Goal: Task Accomplishment & Management: Manage account settings

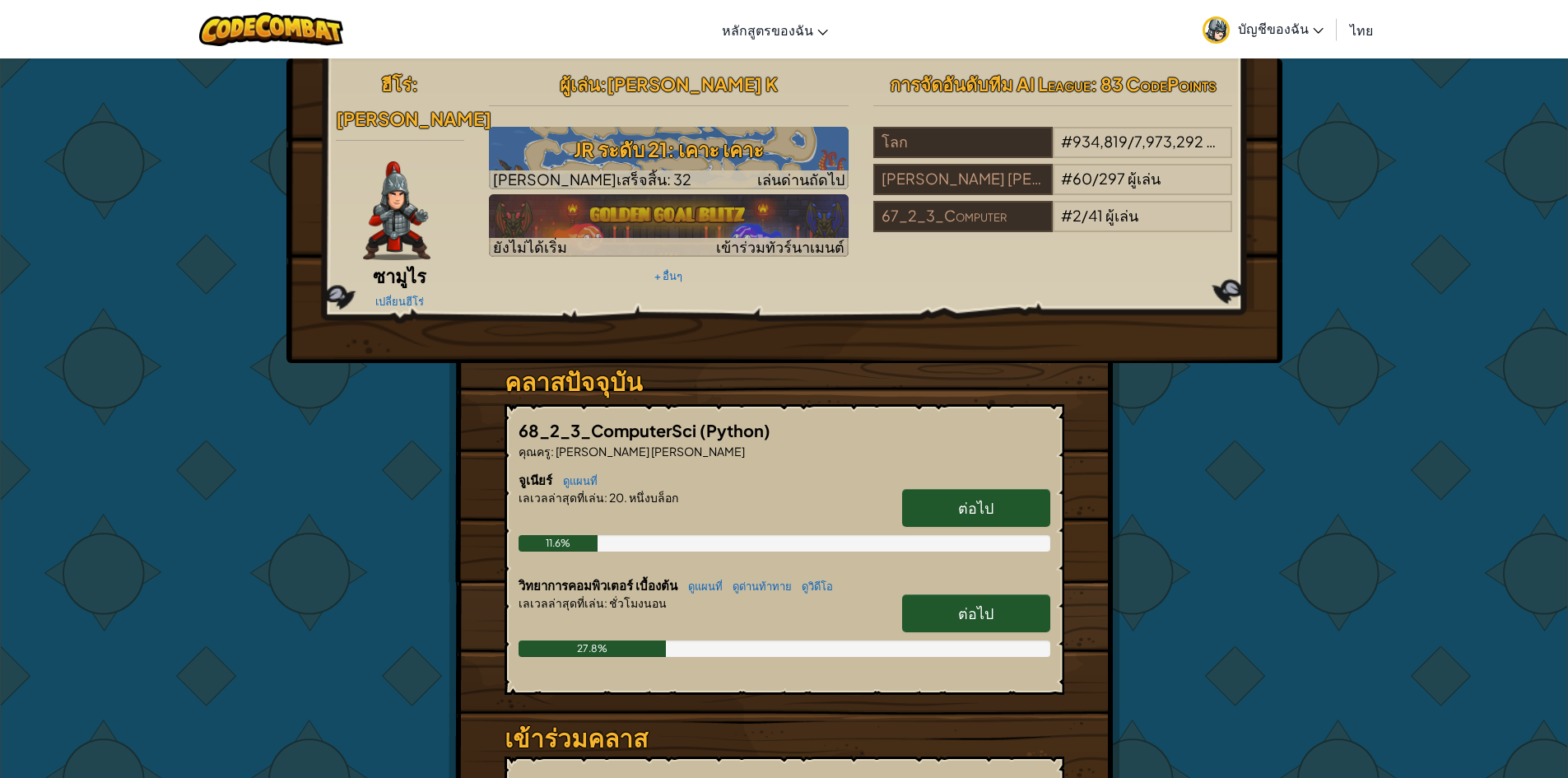
click at [1023, 489] on link "ต่อไป" at bounding box center [976, 508] width 148 height 38
select select "th"
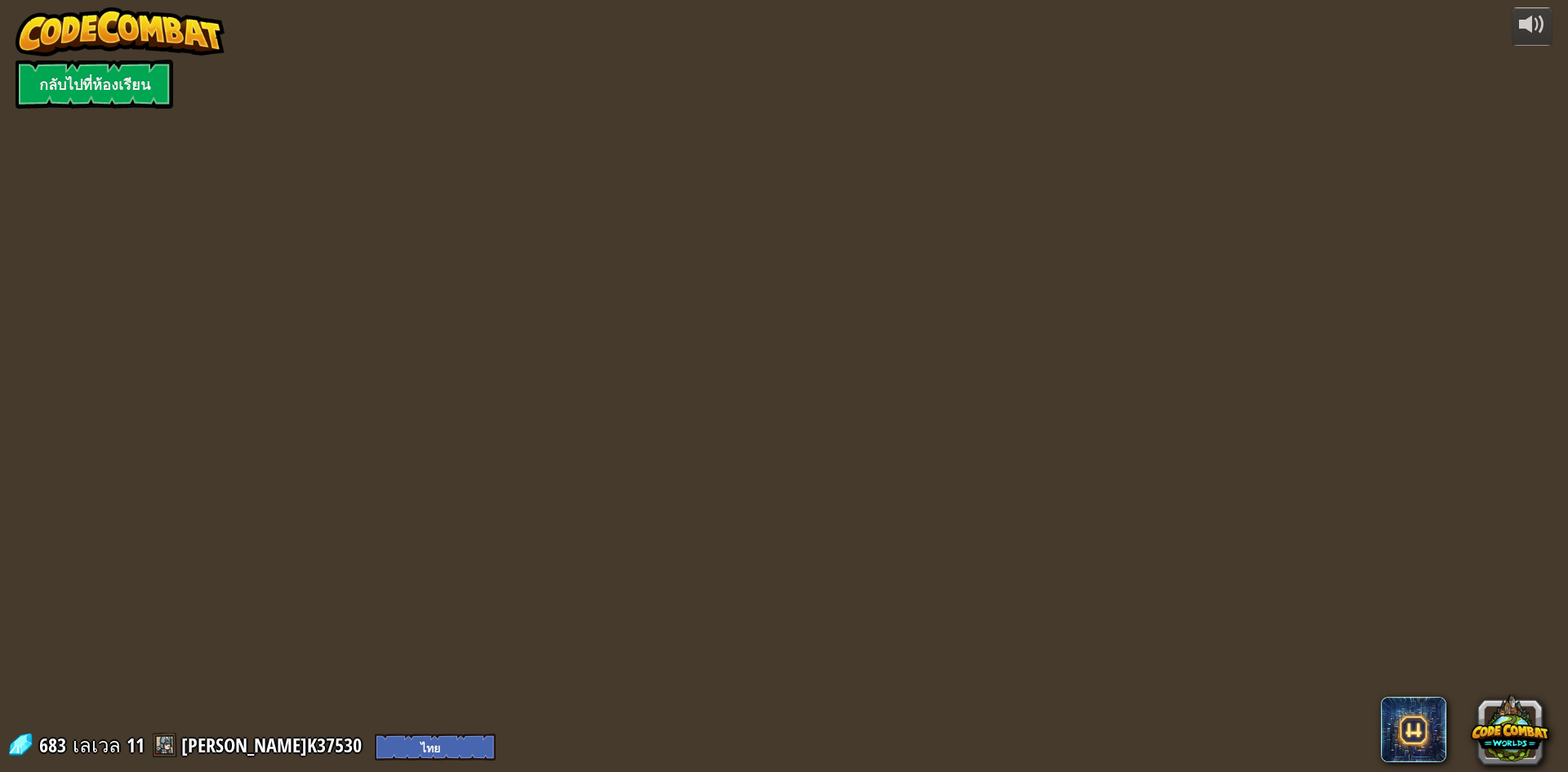
select select "th"
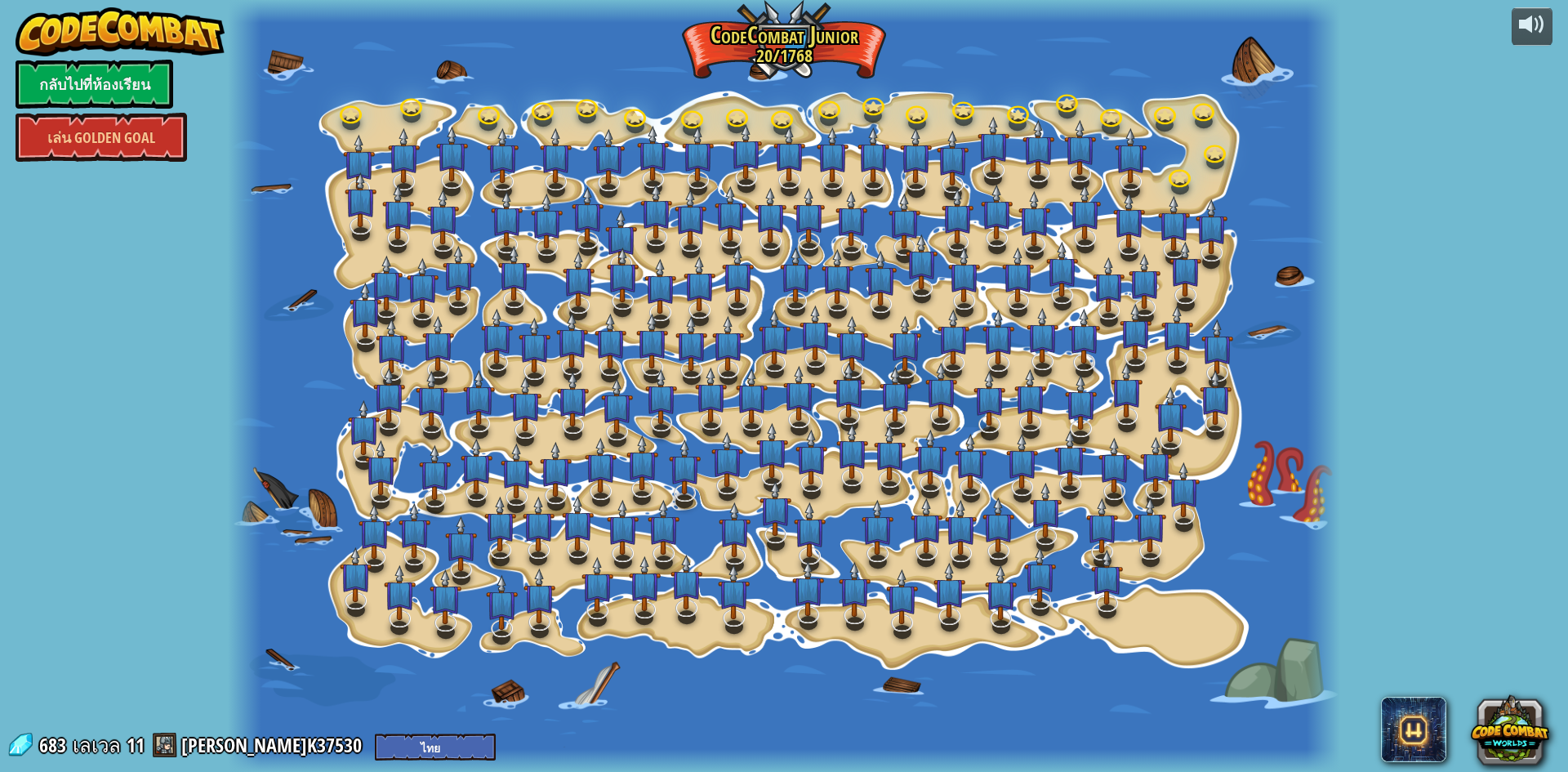
select select "th"
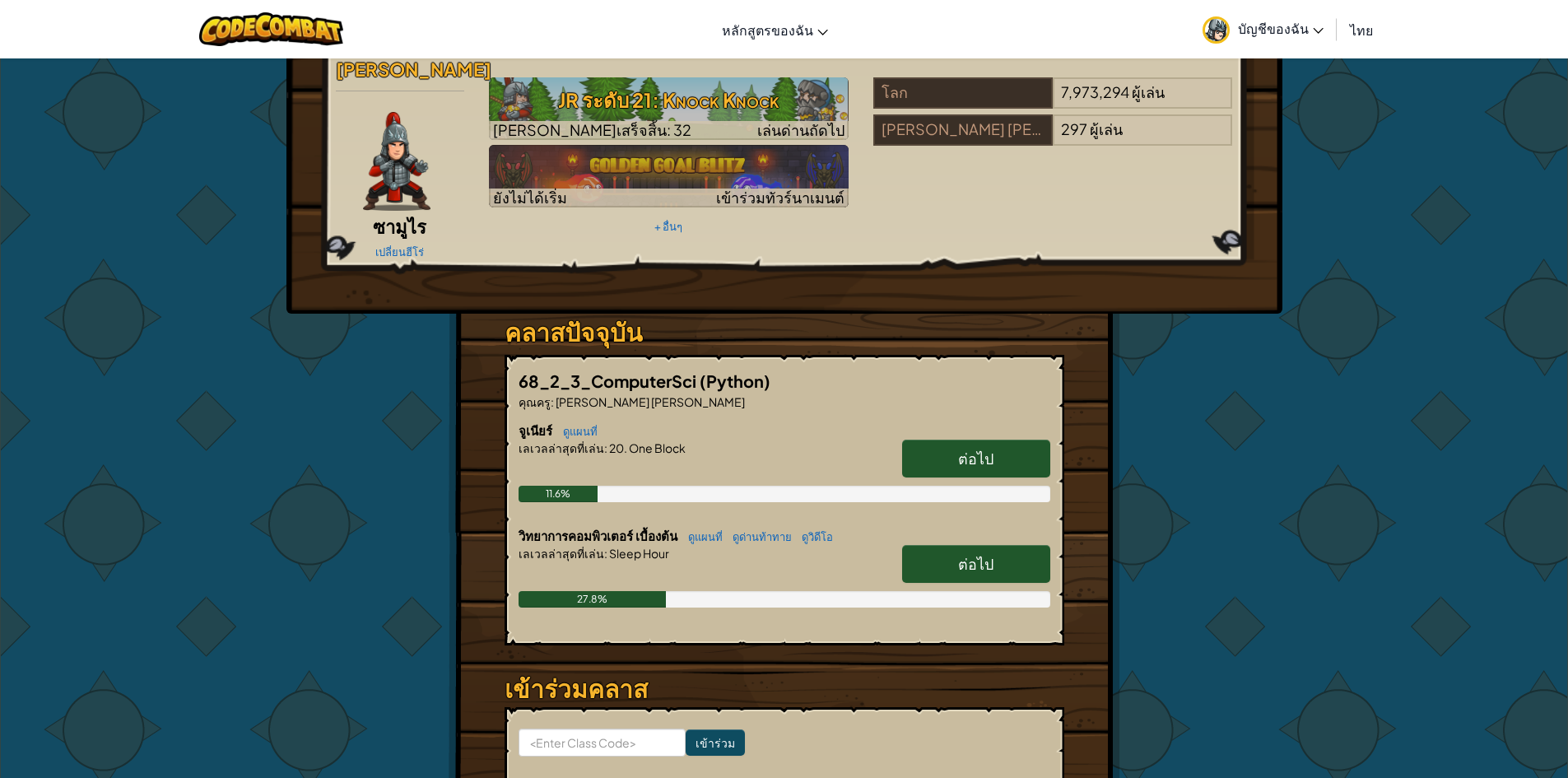
scroll to position [165, 0]
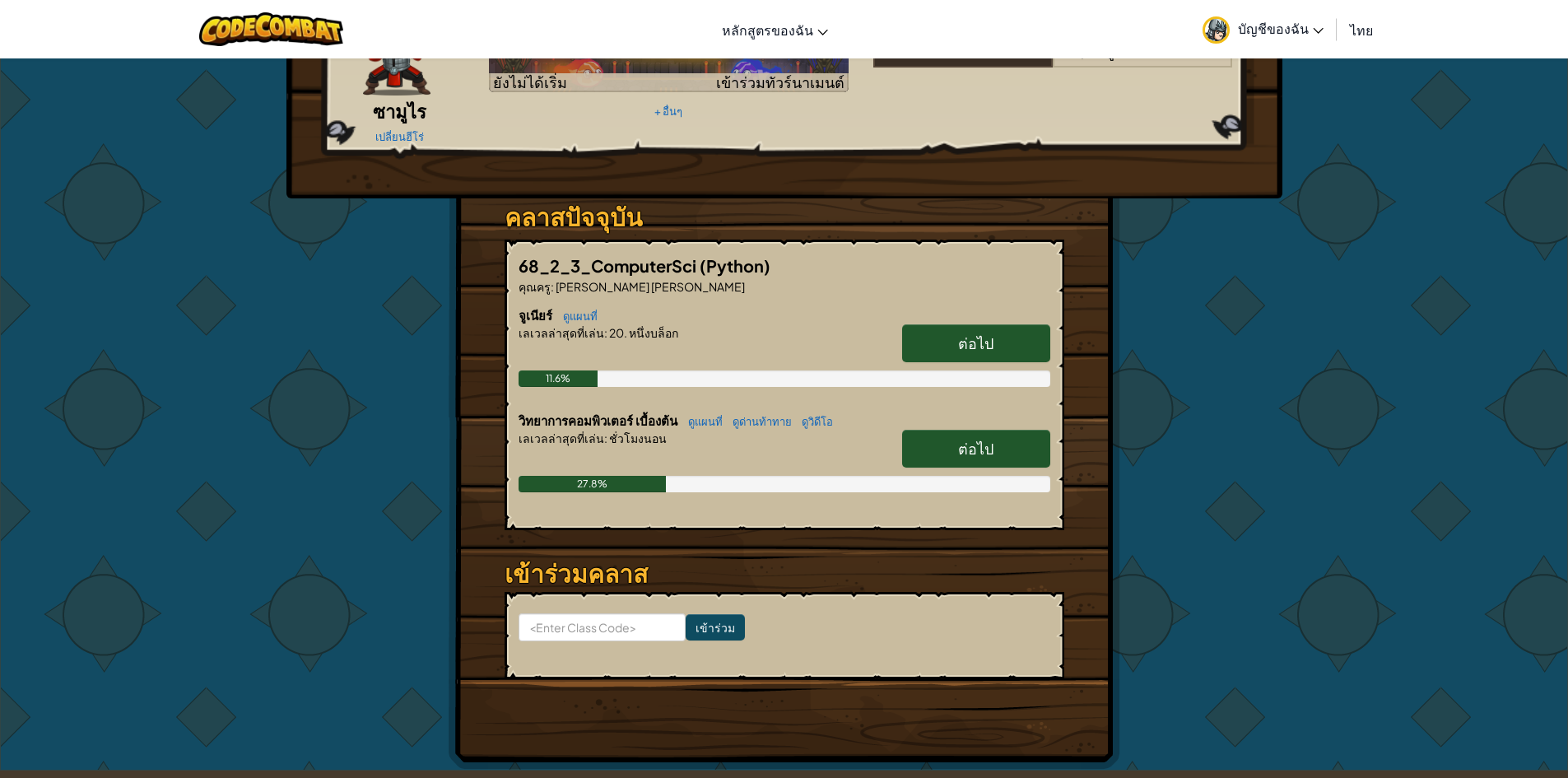
click at [981, 438] on span "ต่อไป" at bounding box center [975, 448] width 35 height 19
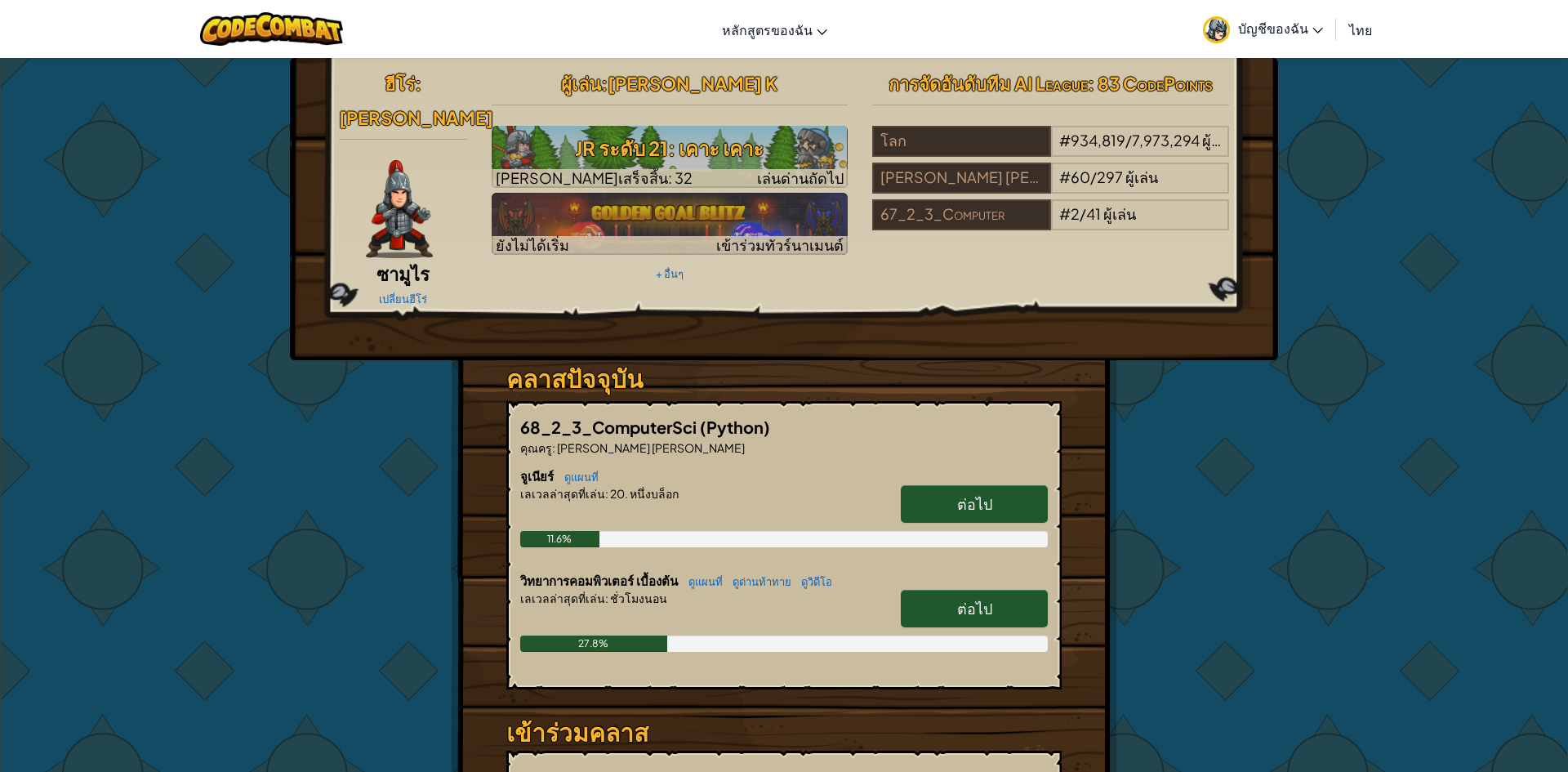
select select "th"
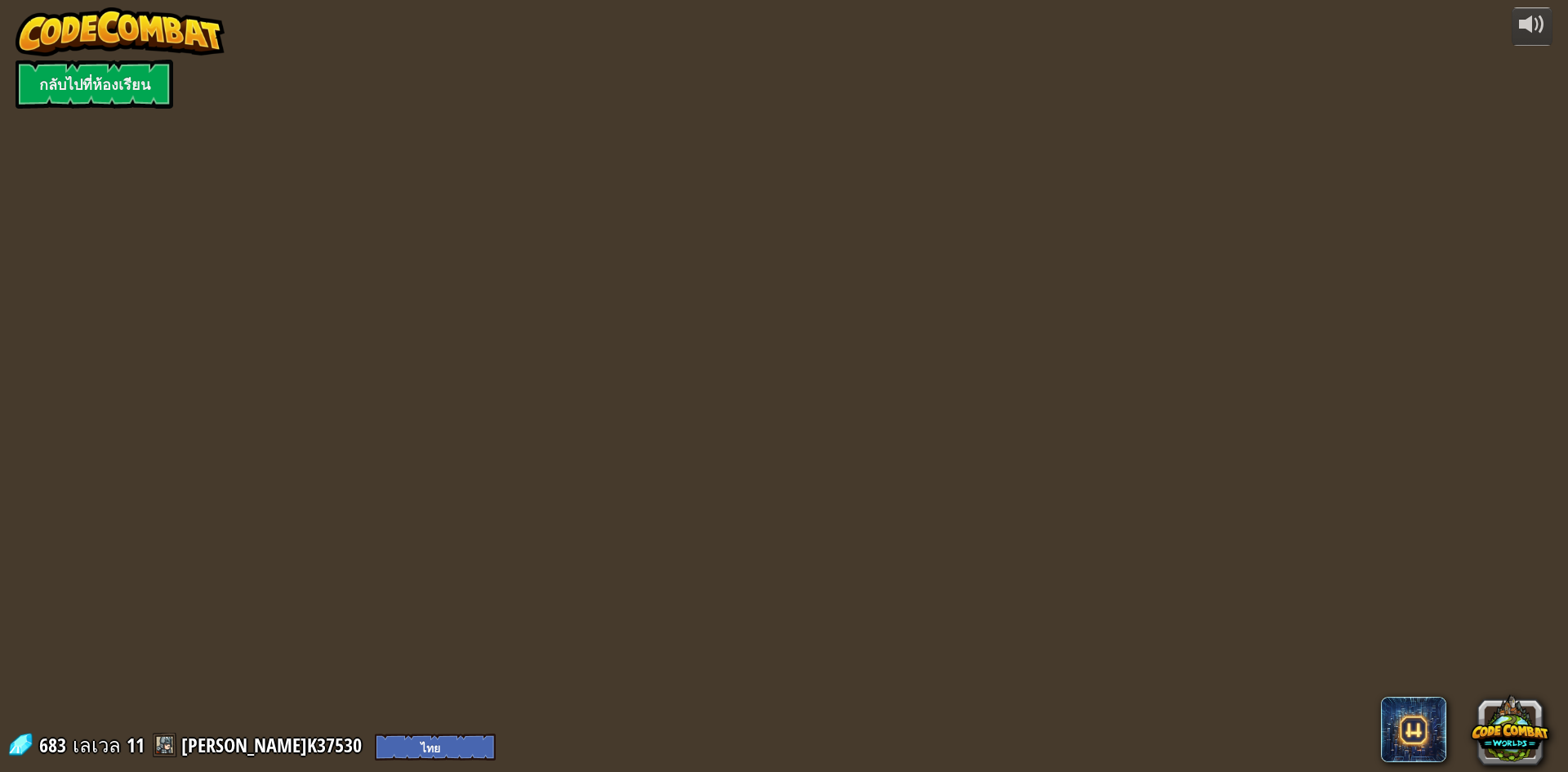
select select "th"
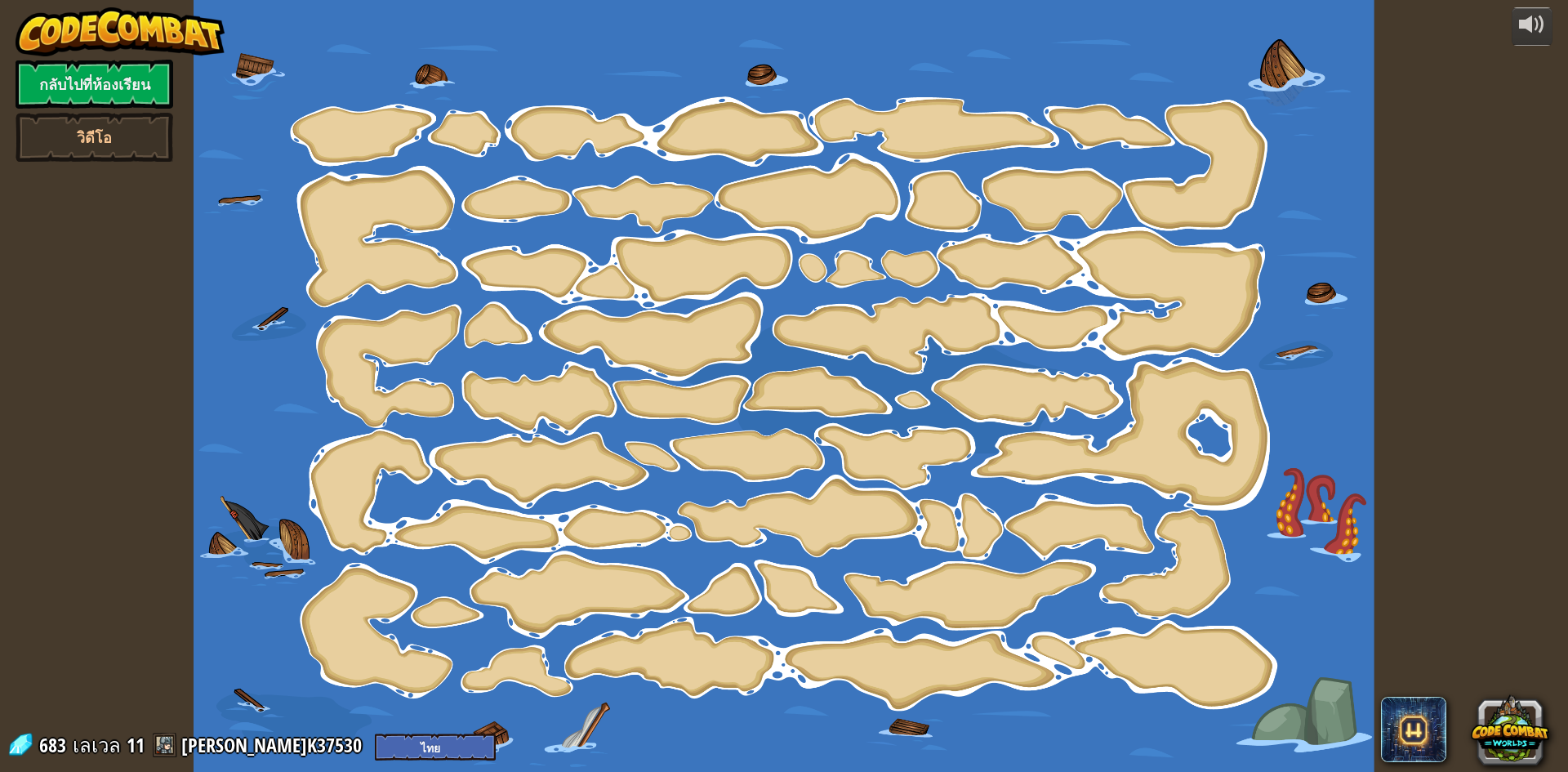
select select "th"
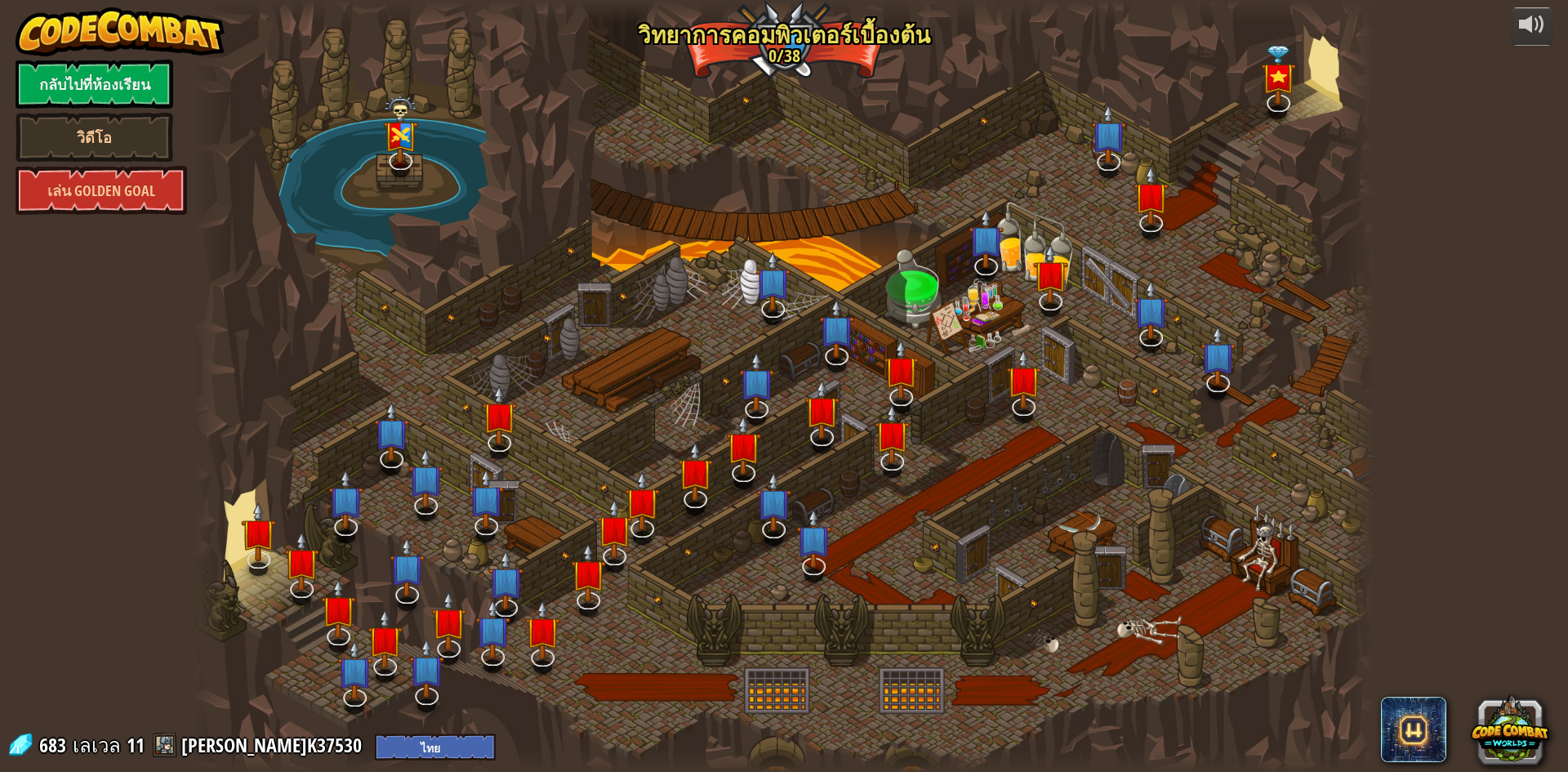
select select "th"
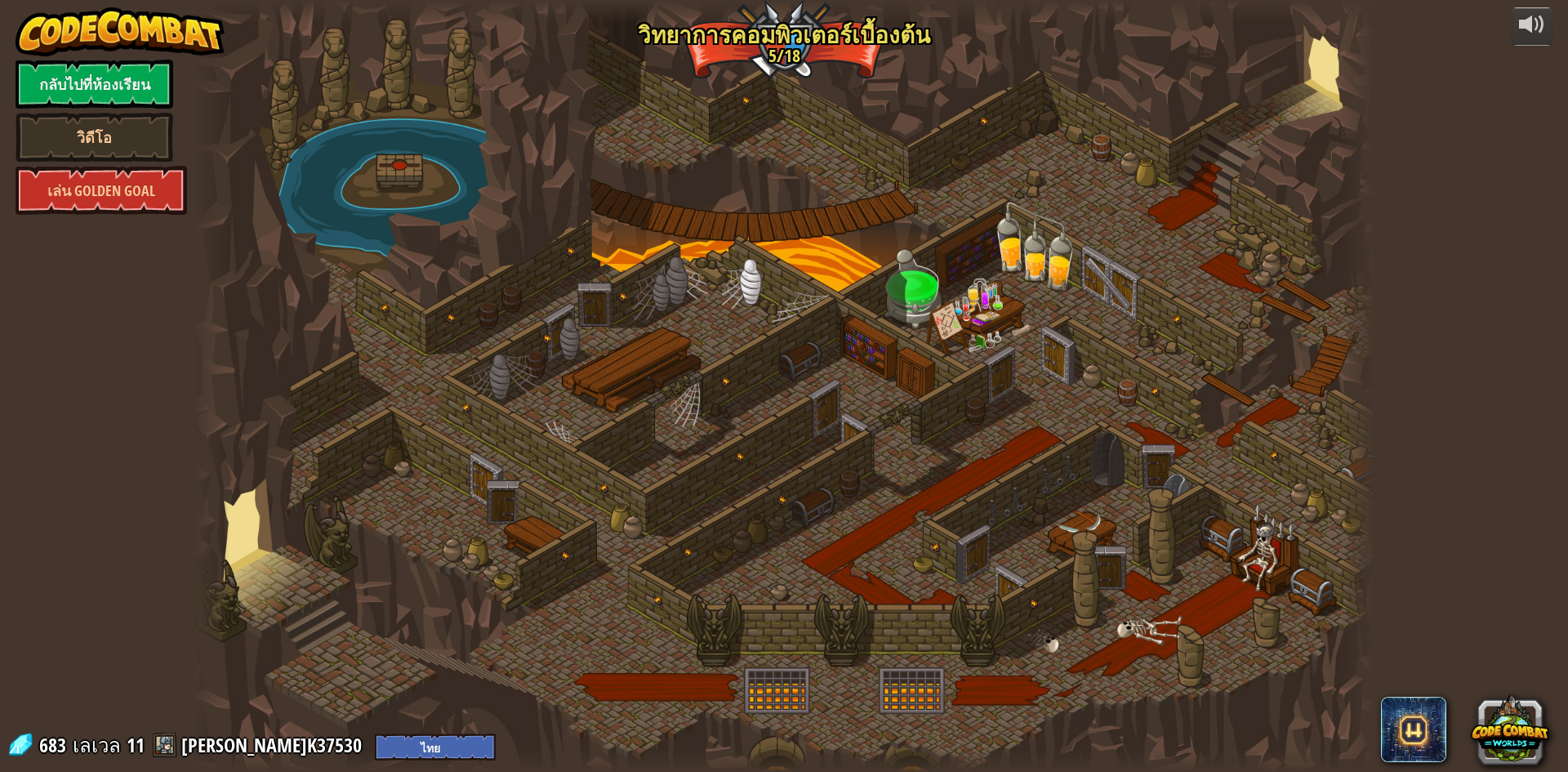
select select "th"
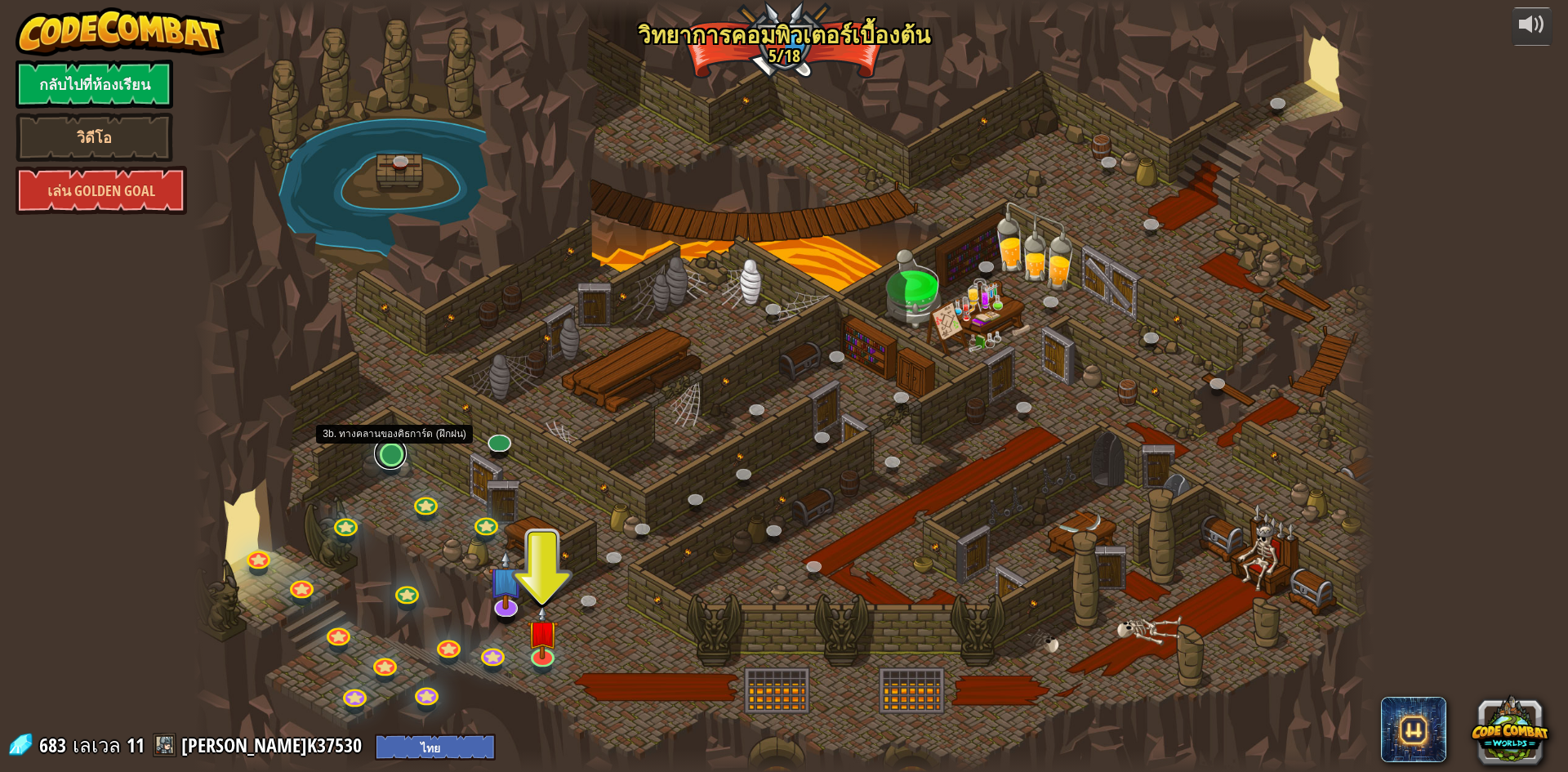
click at [381, 457] on link at bounding box center [391, 453] width 33 height 33
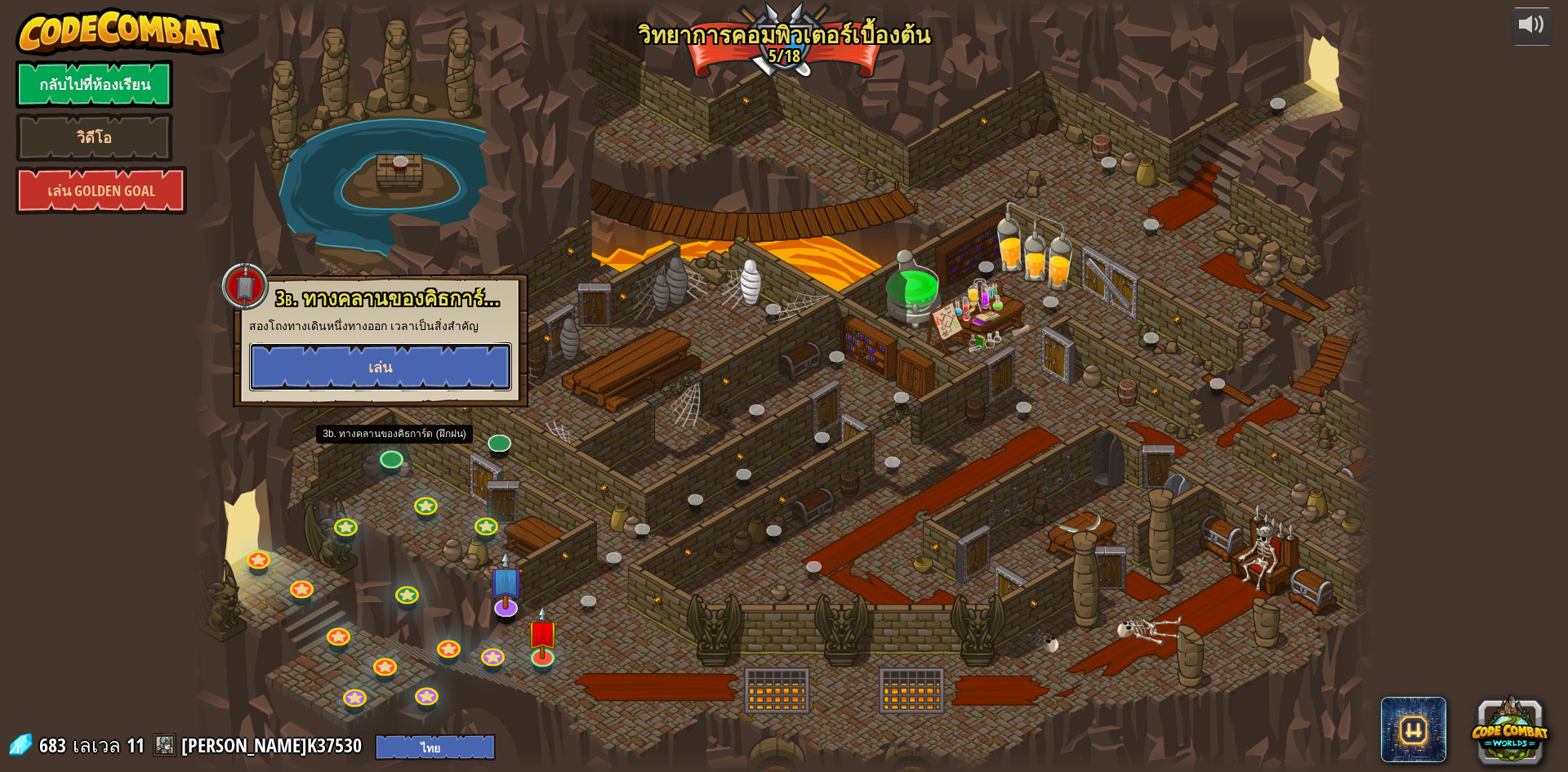
click at [375, 375] on span "เล่น" at bounding box center [380, 367] width 24 height 20
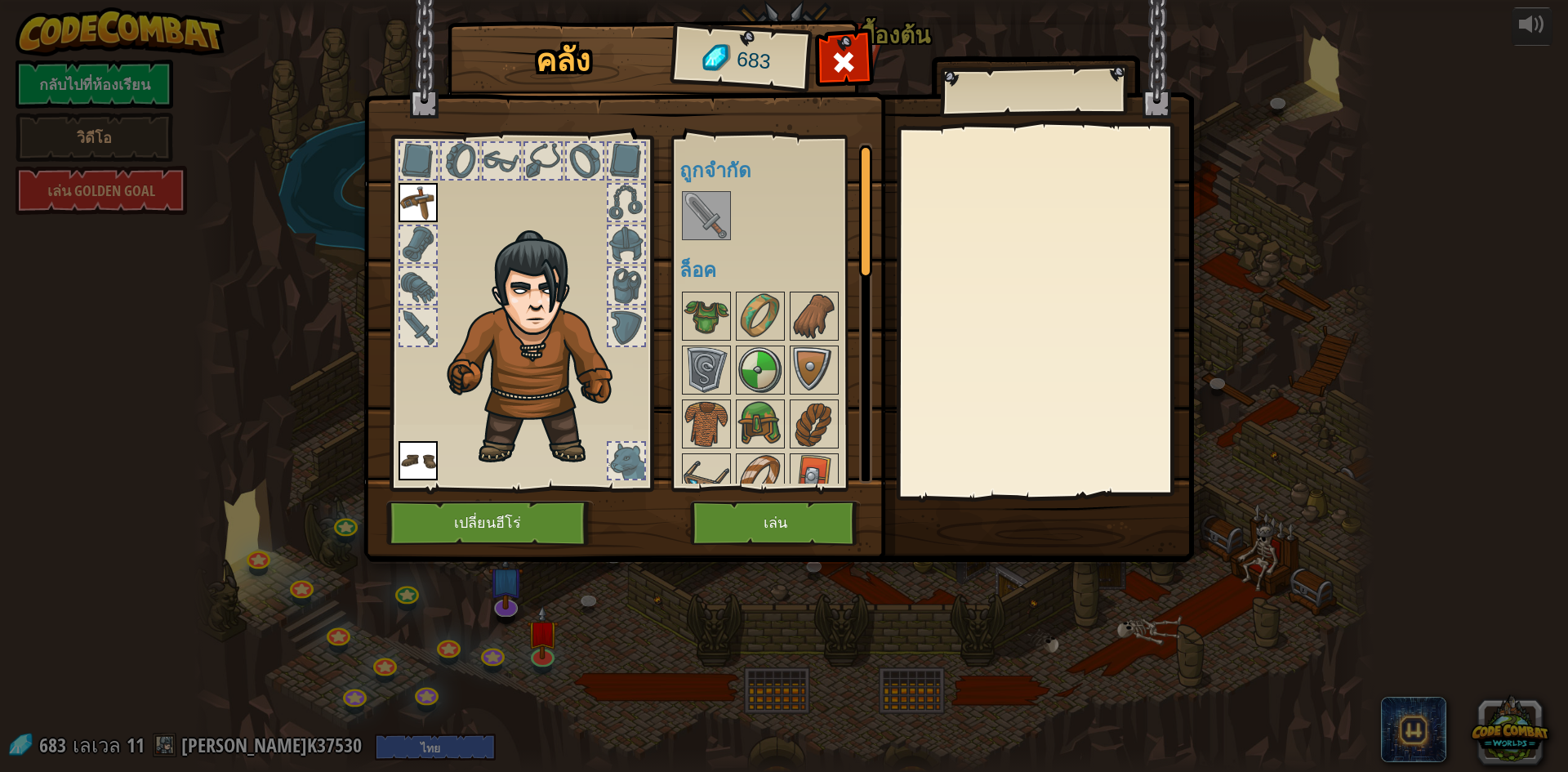
click at [701, 201] on img at bounding box center [706, 216] width 46 height 46
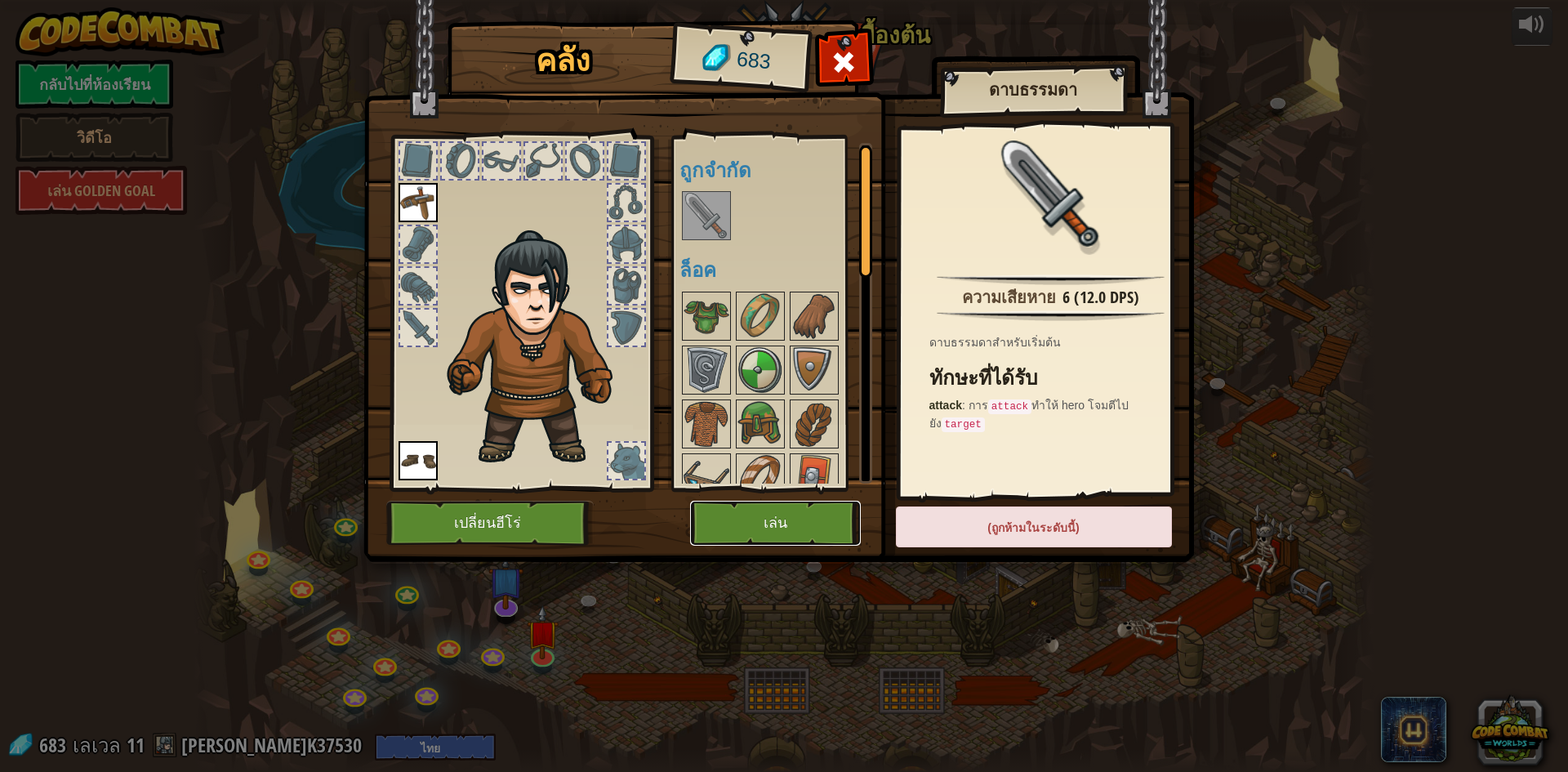
click at [818, 520] on button "เล่น" at bounding box center [775, 523] width 171 height 45
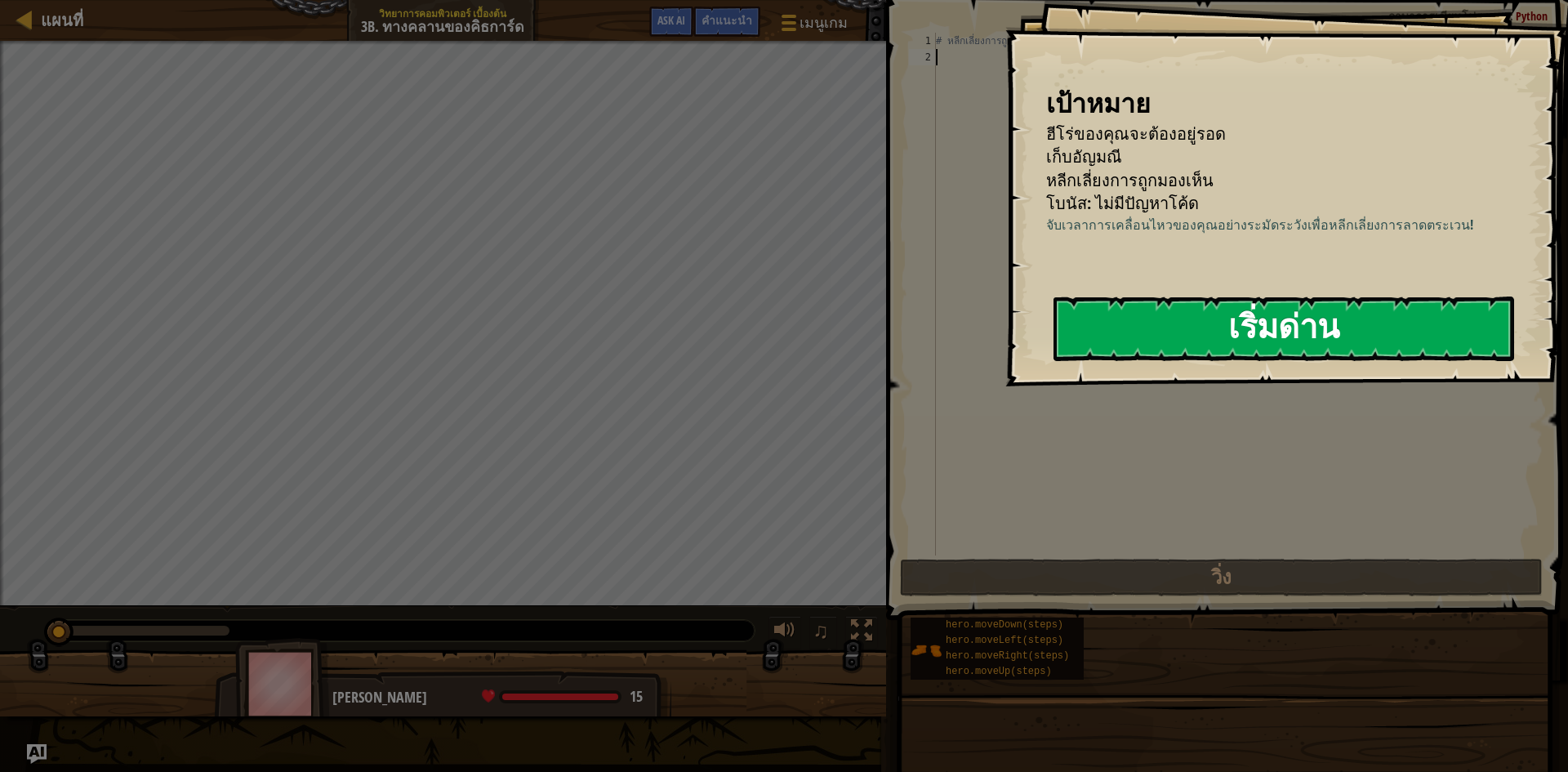
click at [1389, 316] on button "เริ่มด่าน" at bounding box center [1284, 329] width 461 height 64
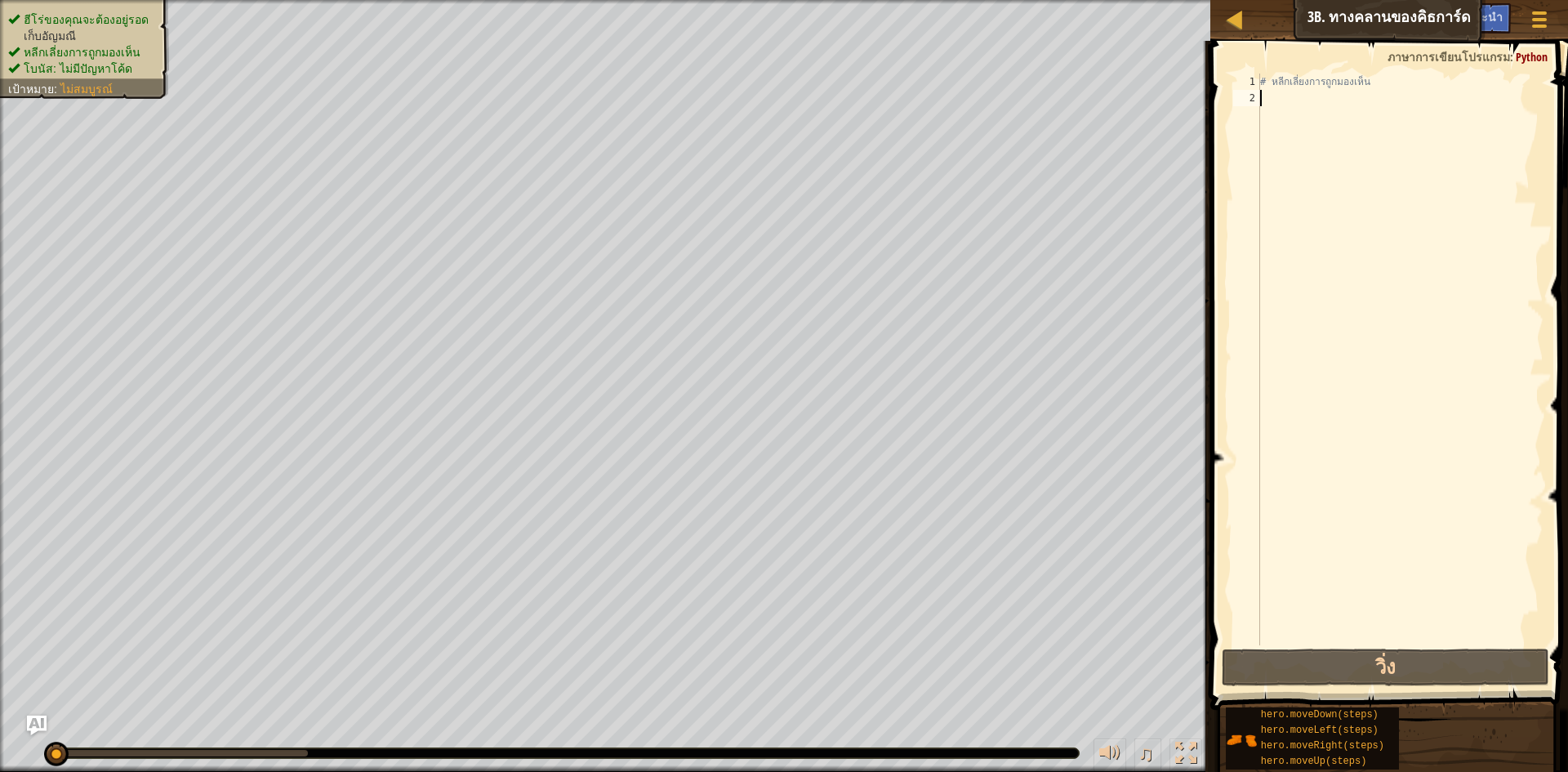
type textarea "g"
type textarea "h"
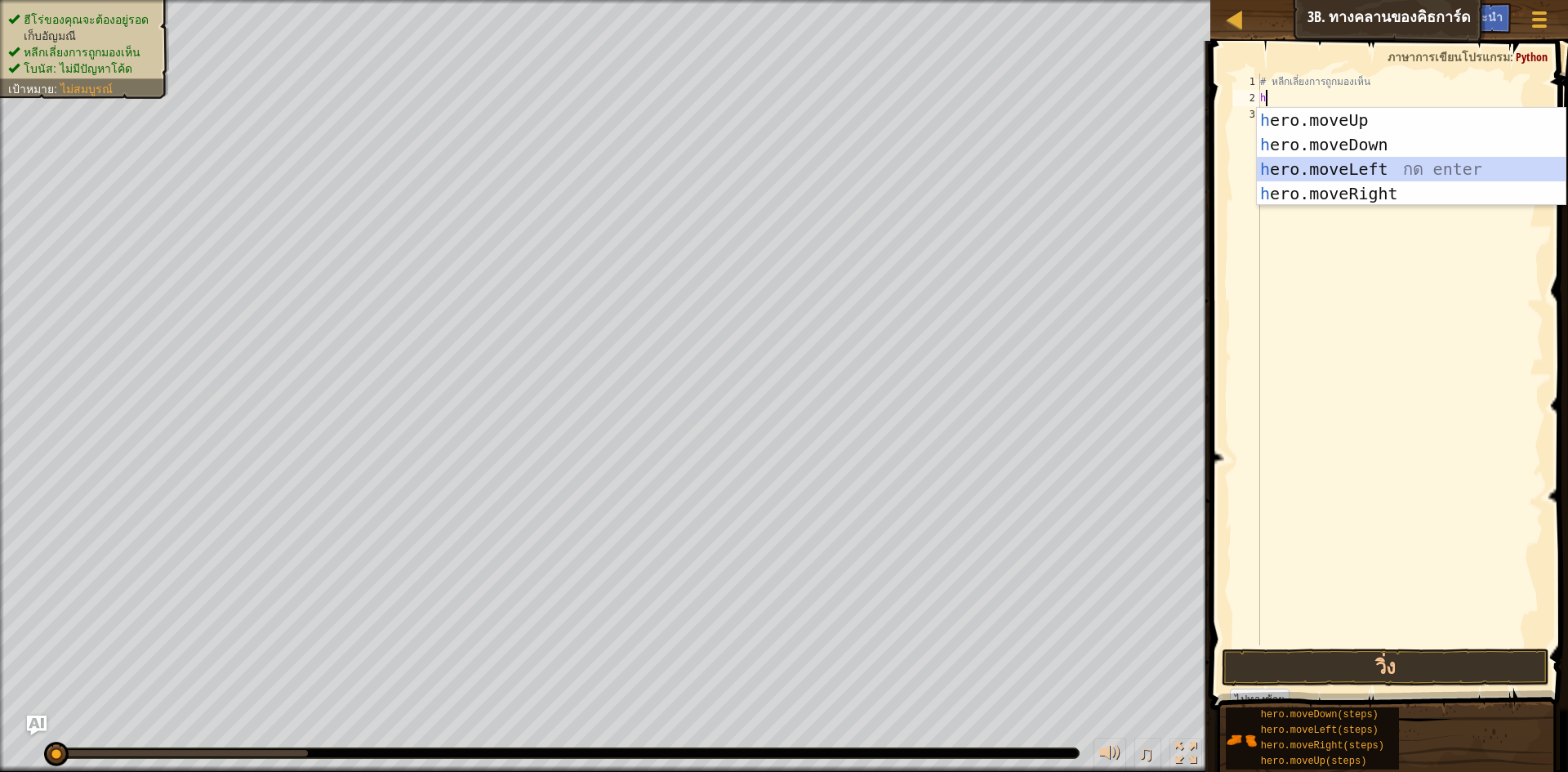
click at [1374, 173] on div "h ero.moveUp กด enter h ero.moveDown กด enter h ero.moveLeft กด enter h ero.mov…" at bounding box center [1411, 182] width 308 height 147
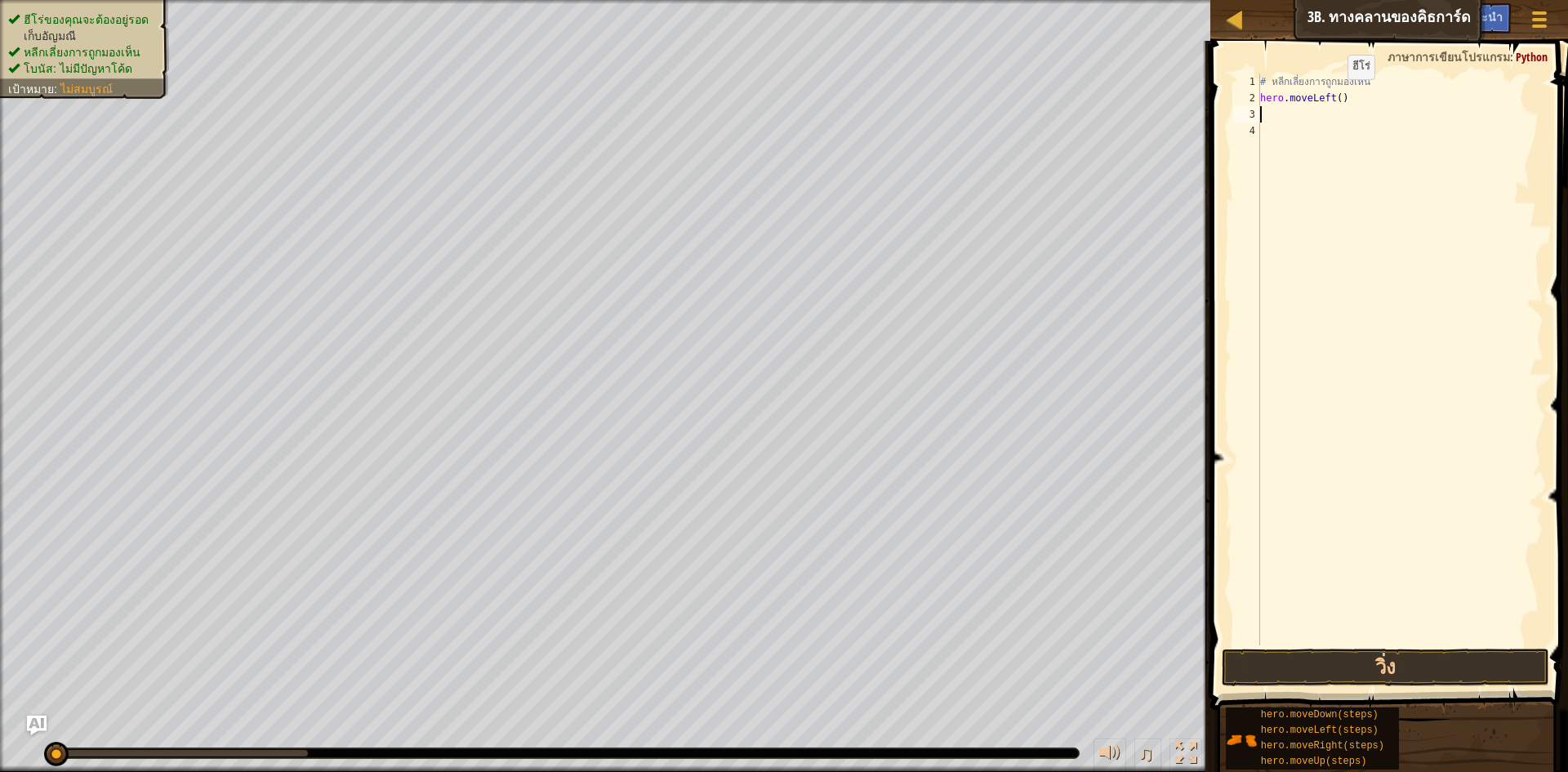
click at [1334, 95] on div "# หลีกเลี่ยงการถูกมองเห็น hero . moveLeft ( )" at bounding box center [1400, 375] width 286 height 605
click at [1389, 674] on button "วิ่ง" at bounding box center [1385, 667] width 328 height 38
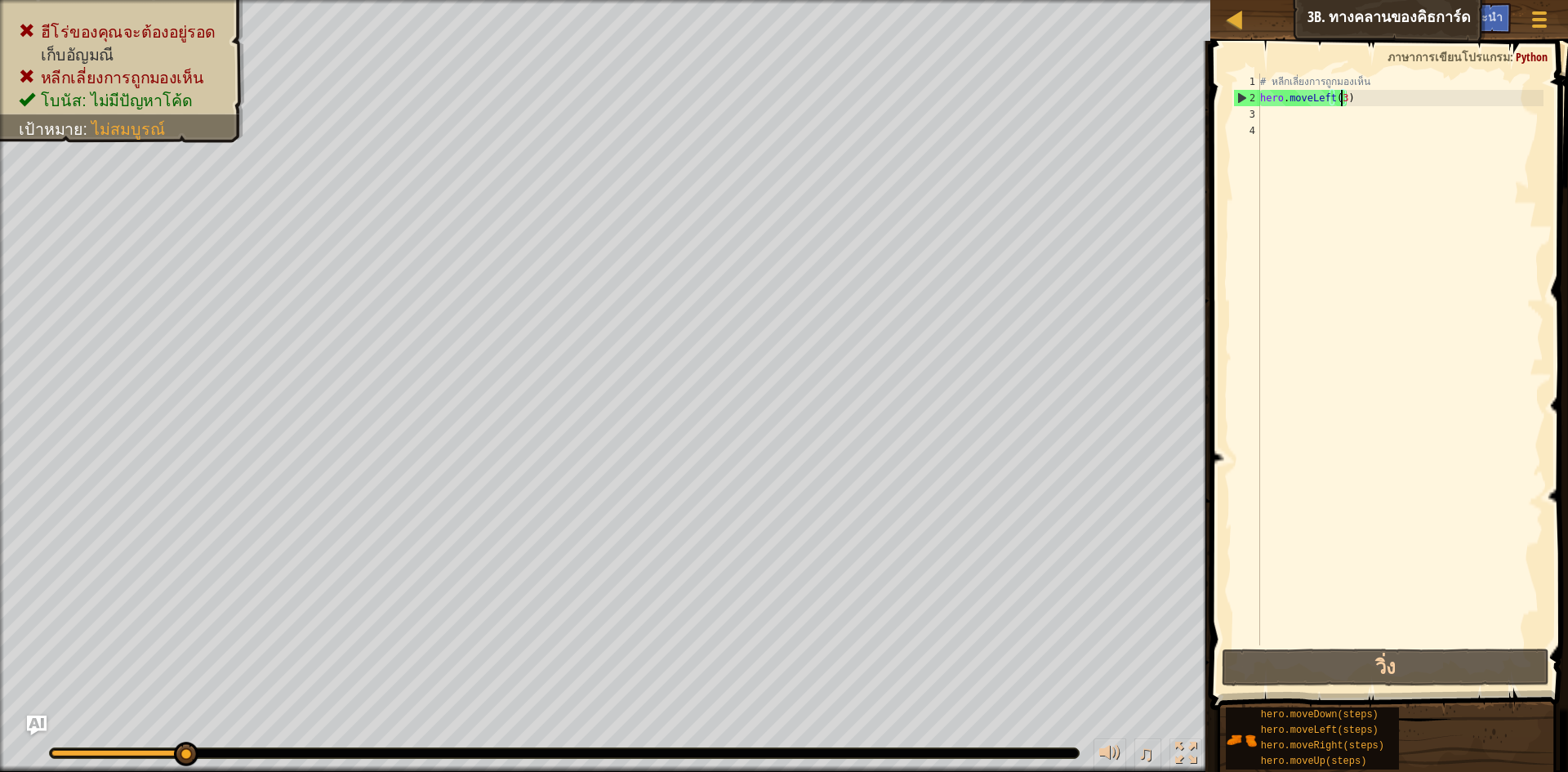
scroll to position [7, 6]
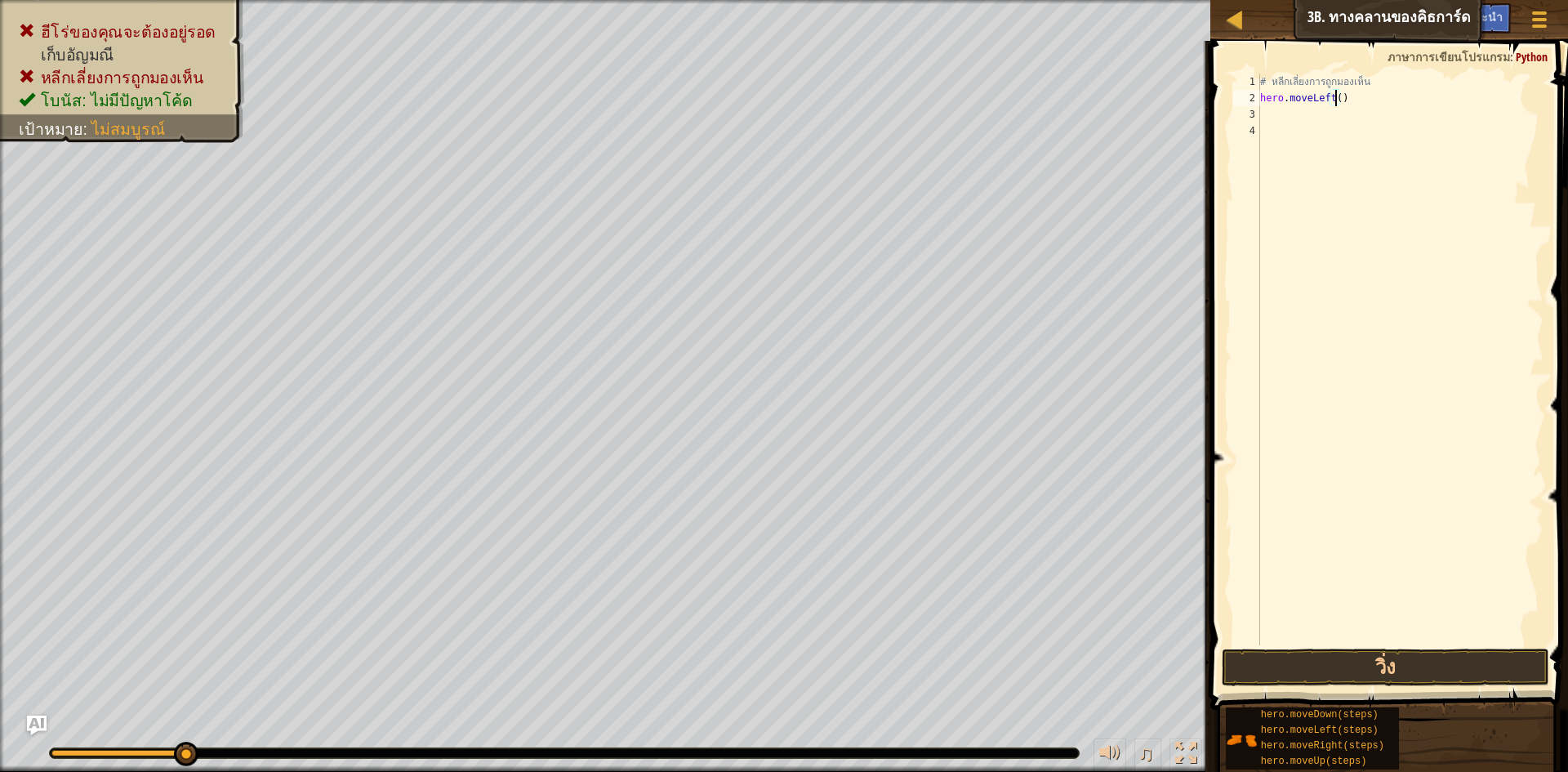
click at [1352, 101] on div "# หลีกเลี่ยงการถูกมองเห็น hero . moveLeft ( )" at bounding box center [1400, 375] width 286 height 605
type textarea "h"
type textarea "# หลีกเลี่ยงการถูกh"
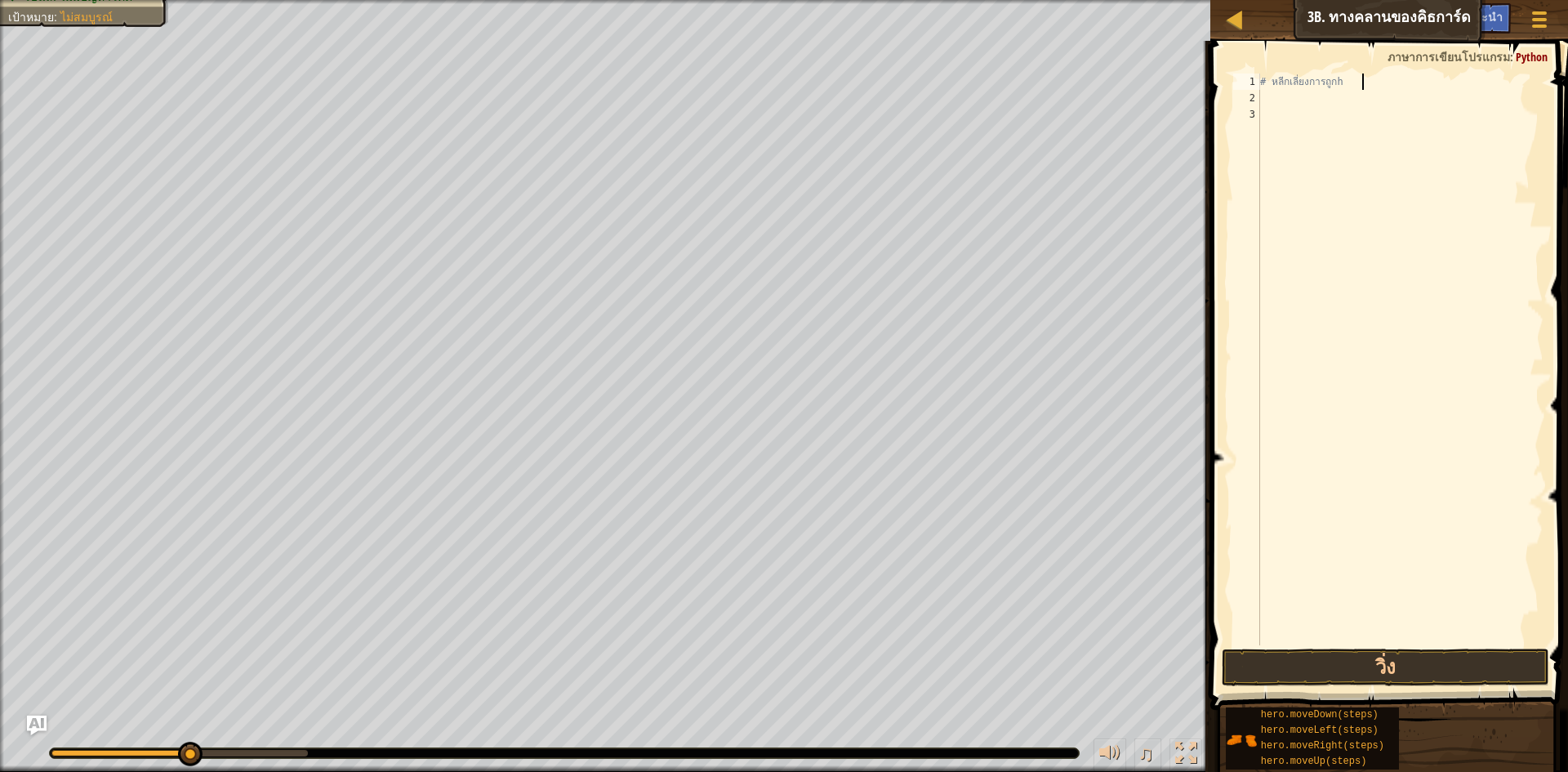
click at [1318, 101] on div "# หลีกเลี่ยงการถูกh" at bounding box center [1400, 375] width 286 height 605
type textarea "h"
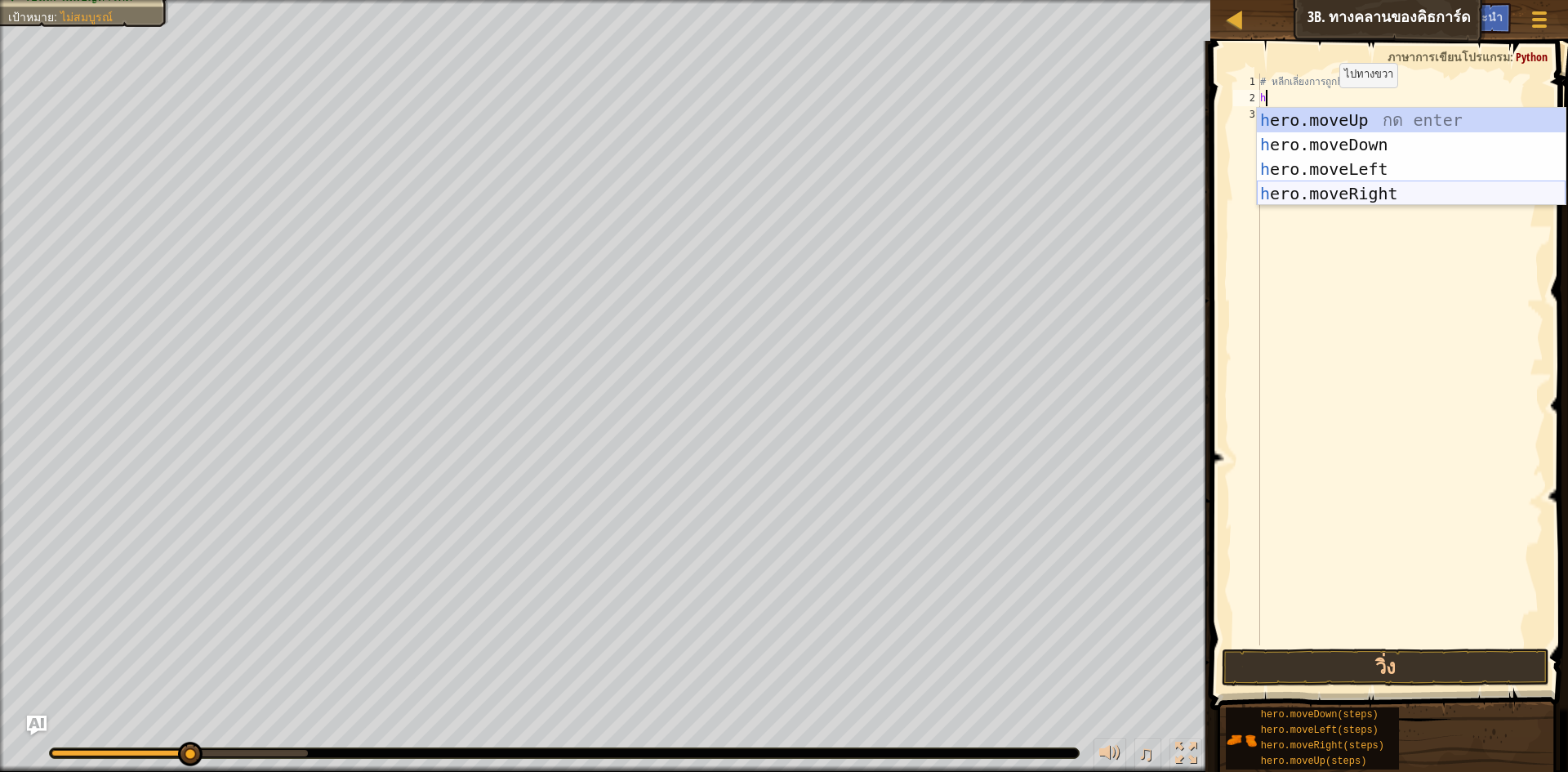
click at [1373, 189] on div "h ero.moveUp กด enter h ero.moveDown กด enter h ero.moveLeft กด enter h ero.mov…" at bounding box center [1411, 182] width 308 height 147
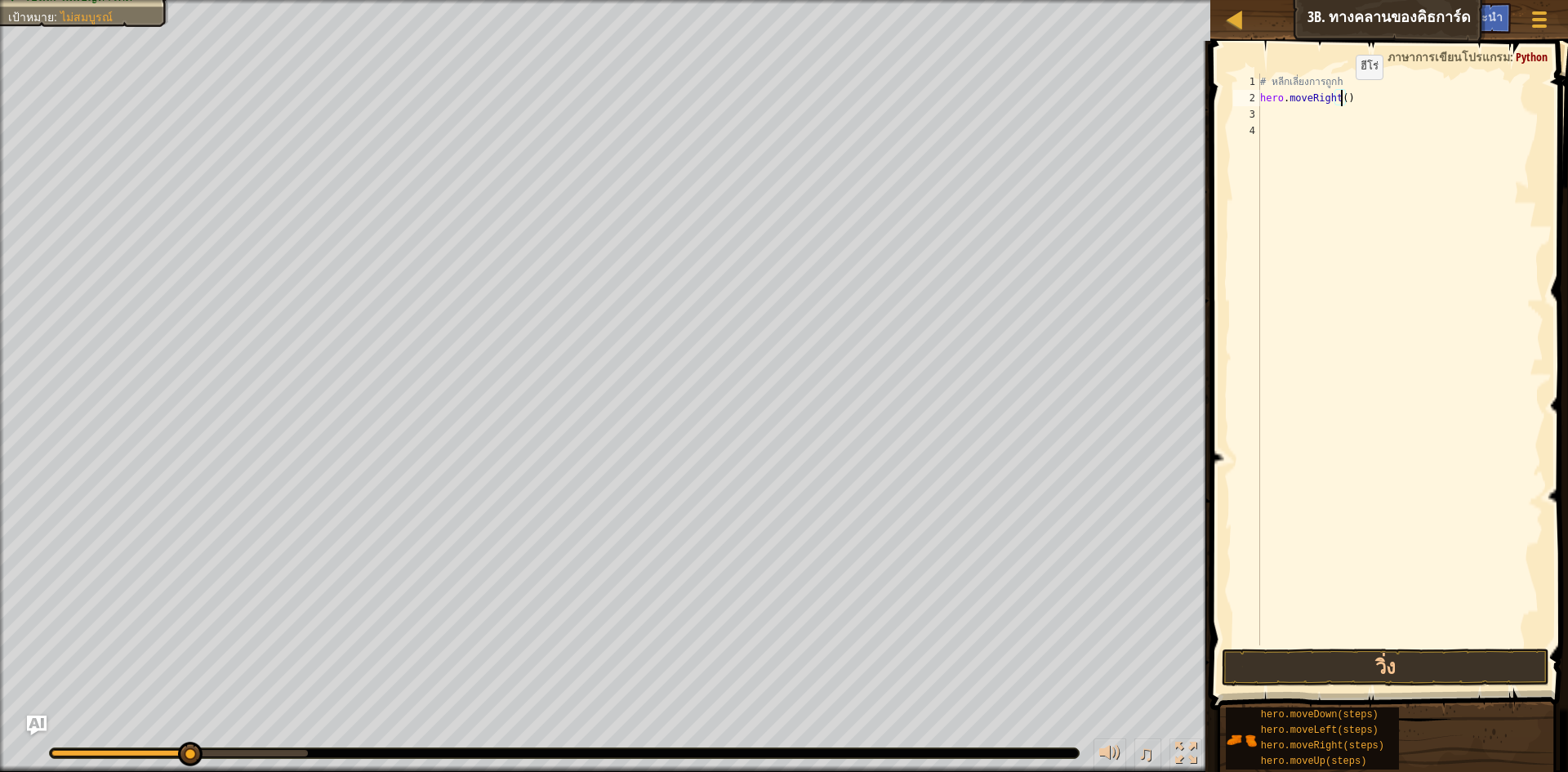
click at [1342, 95] on div "# หลีกเลี่ยงการถูกh hero . moveRight ( )" at bounding box center [1400, 375] width 286 height 605
click at [1306, 678] on button "วิ่ง" at bounding box center [1385, 667] width 328 height 38
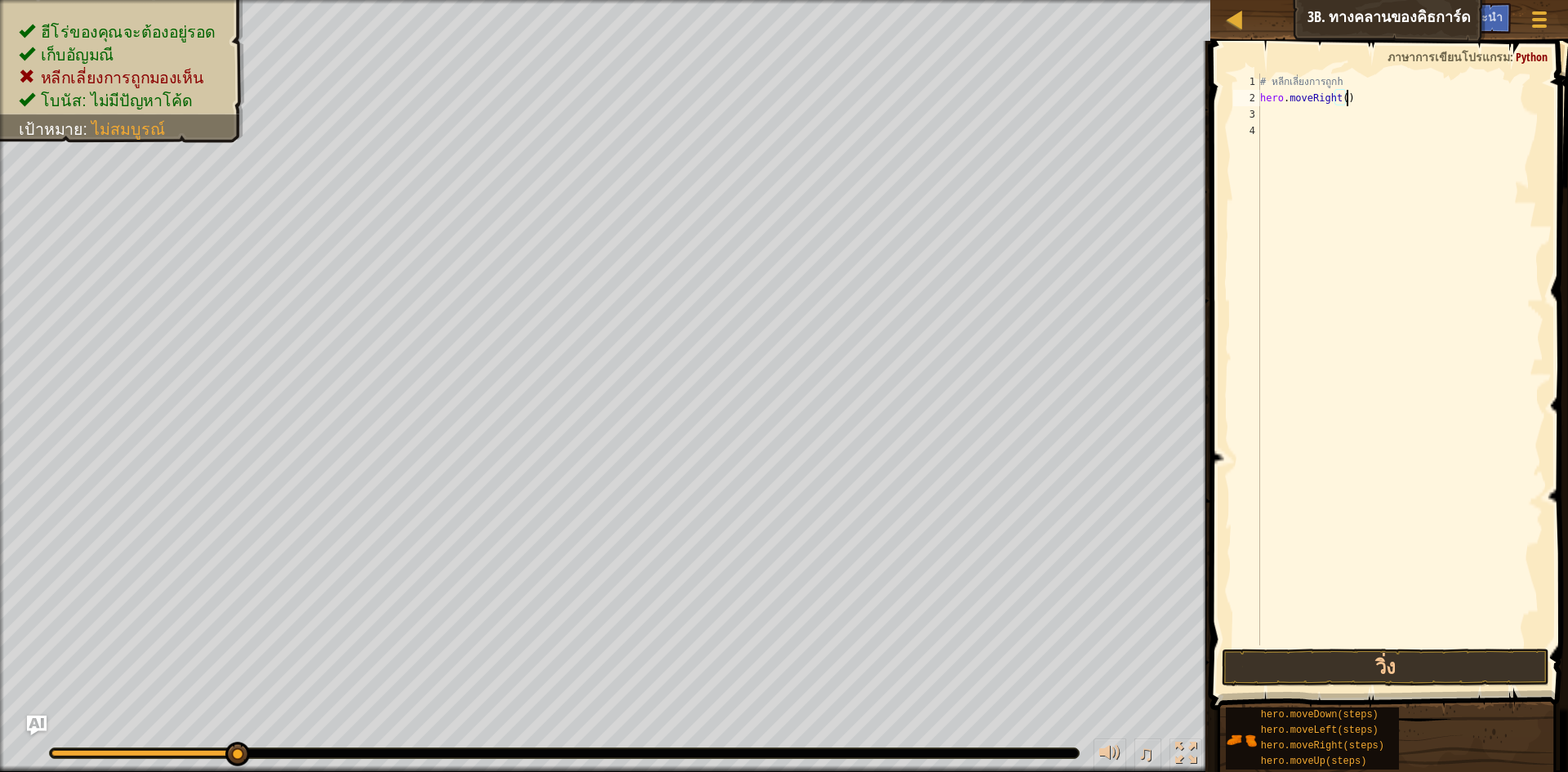
click at [1370, 100] on div "# หลีกเลี่ยงการถูกh hero . moveRight ( )" at bounding box center [1400, 375] width 286 height 605
type textarea "h"
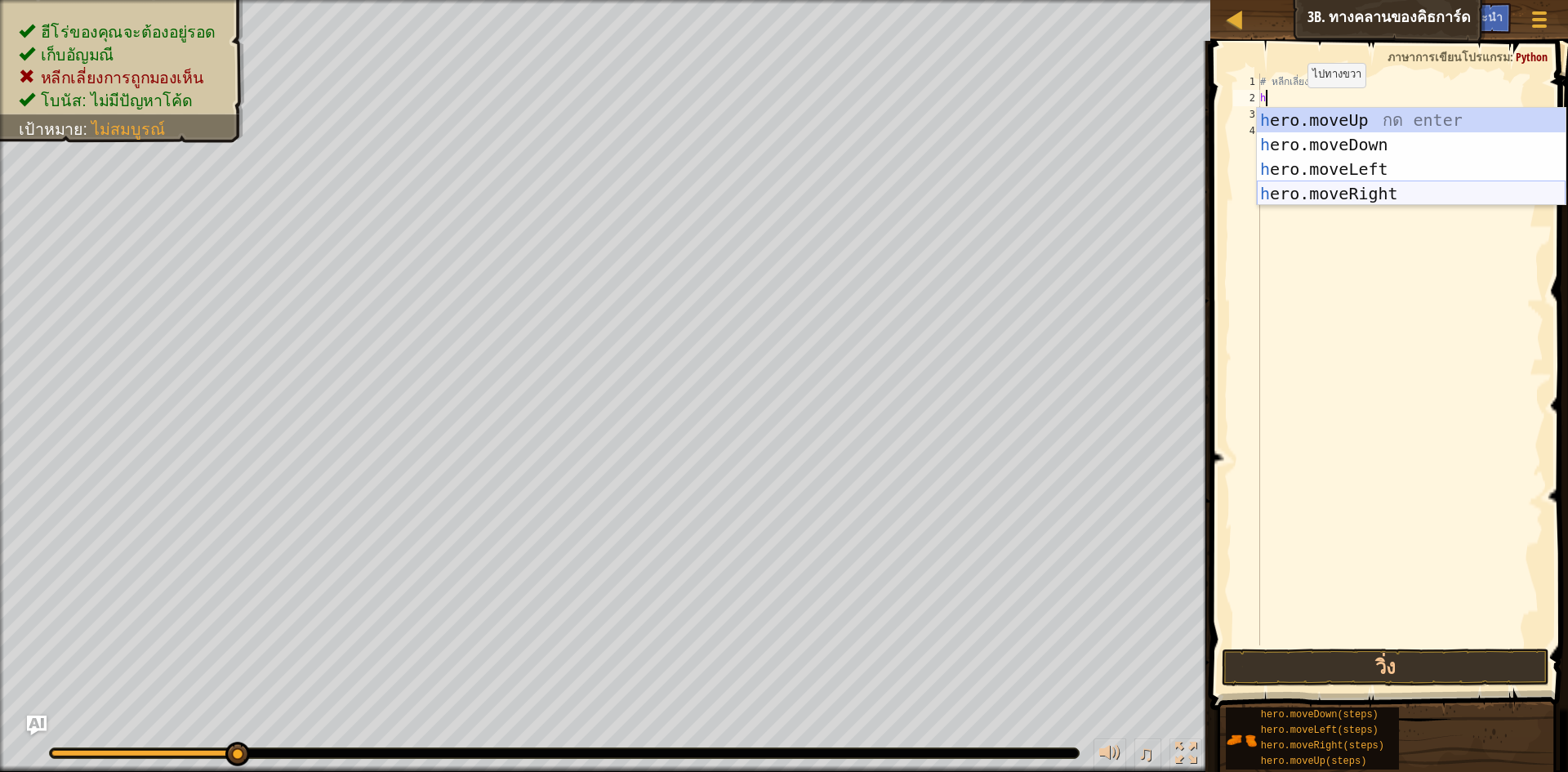
click at [1364, 186] on div "h ero.moveUp กด enter h ero.moveDown กด enter h ero.moveLeft กด enter h ero.mov…" at bounding box center [1411, 182] width 308 height 147
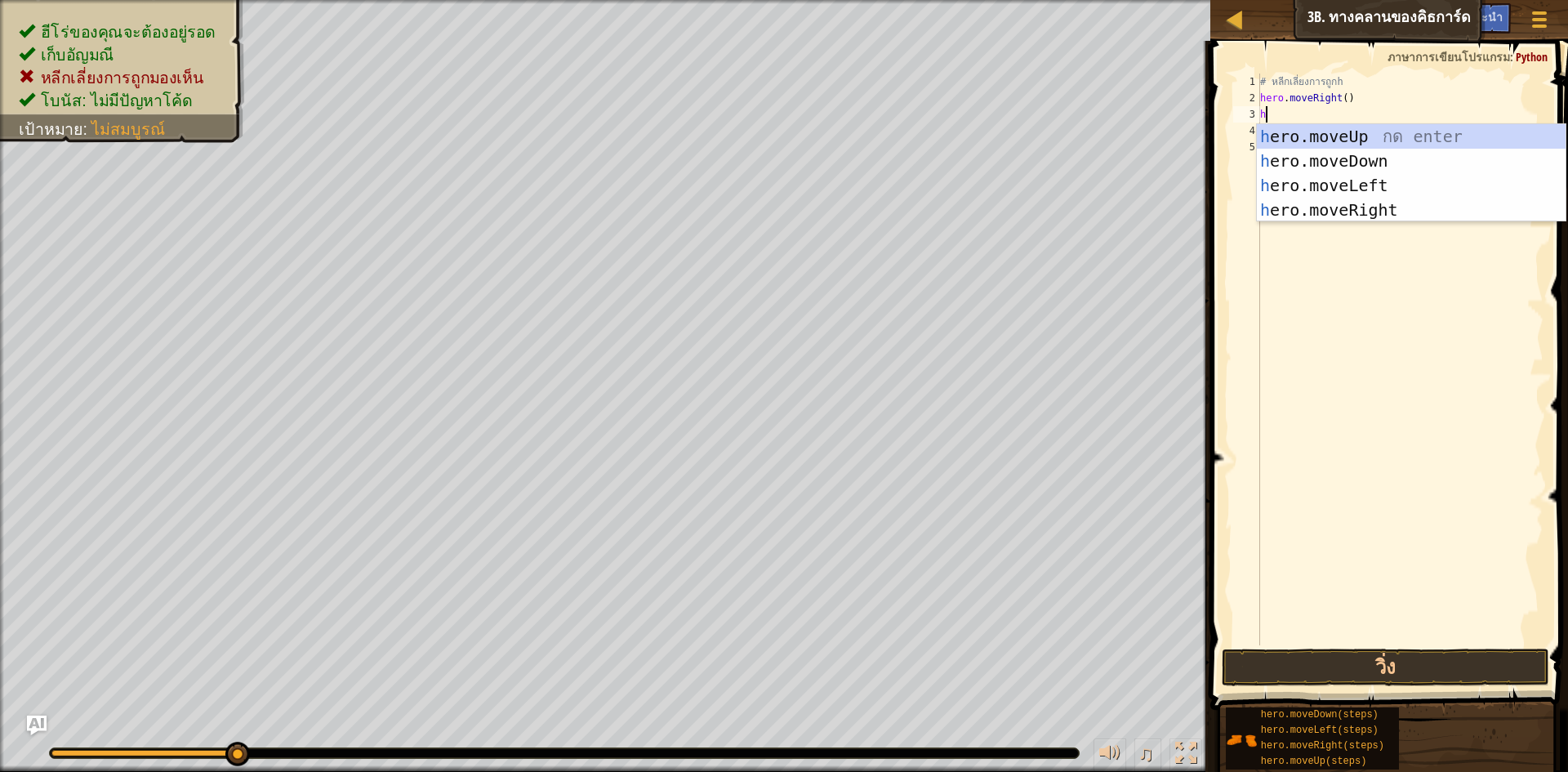
type textarea "h"
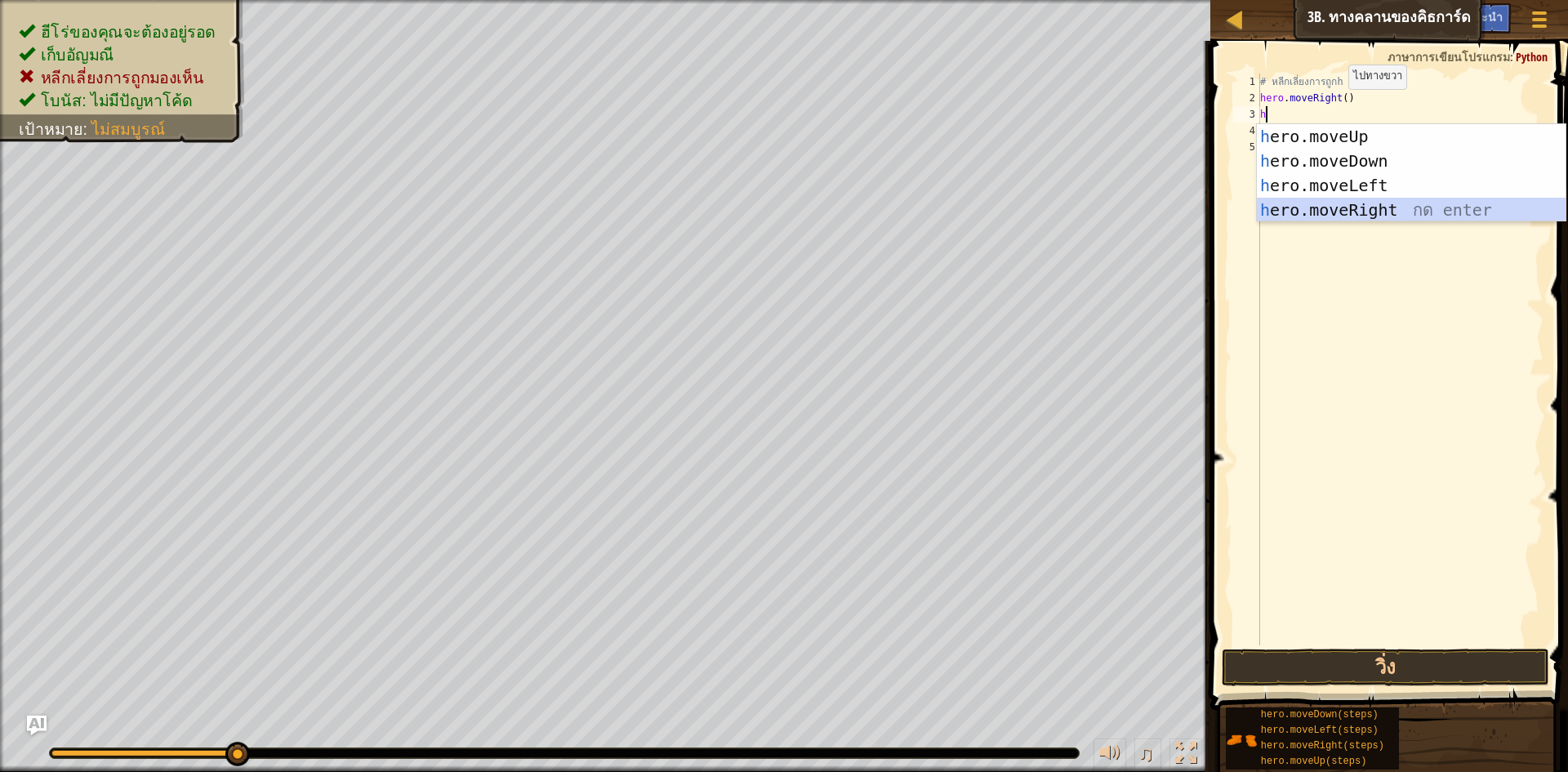
click at [1390, 206] on div "h ero.moveUp กด enter h ero.moveDown กด enter h ero.moveLeft กด enter h ero.mov…" at bounding box center [1411, 197] width 308 height 147
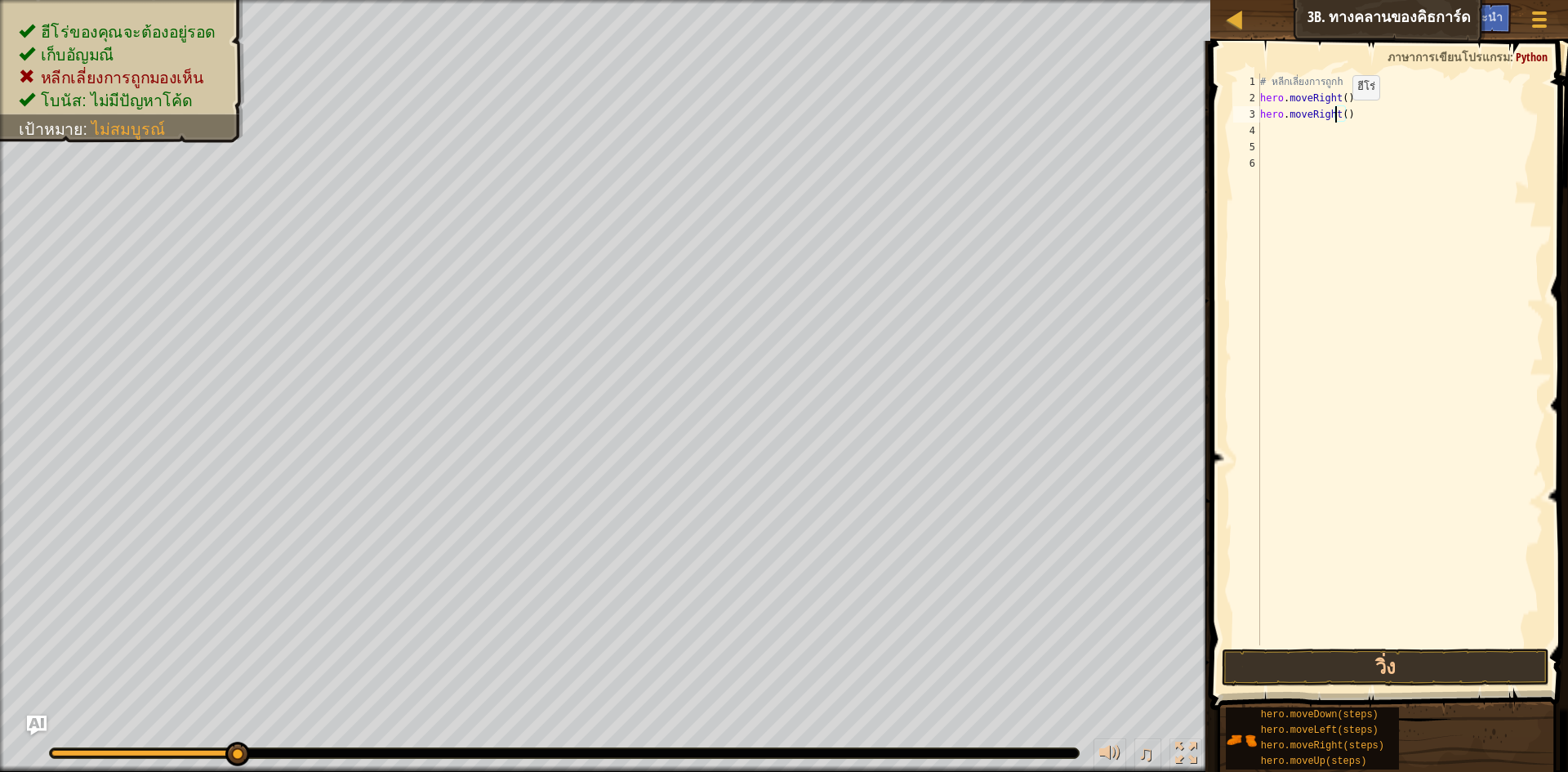
click at [1339, 117] on div "# หลีกเลี่ยงการถูกh hero . moveRight ( ) hero . moveRight ( )" at bounding box center [1400, 375] width 286 height 605
click at [1342, 117] on div "# หลีกเลี่ยงการถูกh hero . moveRight ( ) hero . moveRight ( )" at bounding box center [1400, 375] width 286 height 605
click at [1336, 650] on button "วิ่ง" at bounding box center [1385, 667] width 328 height 38
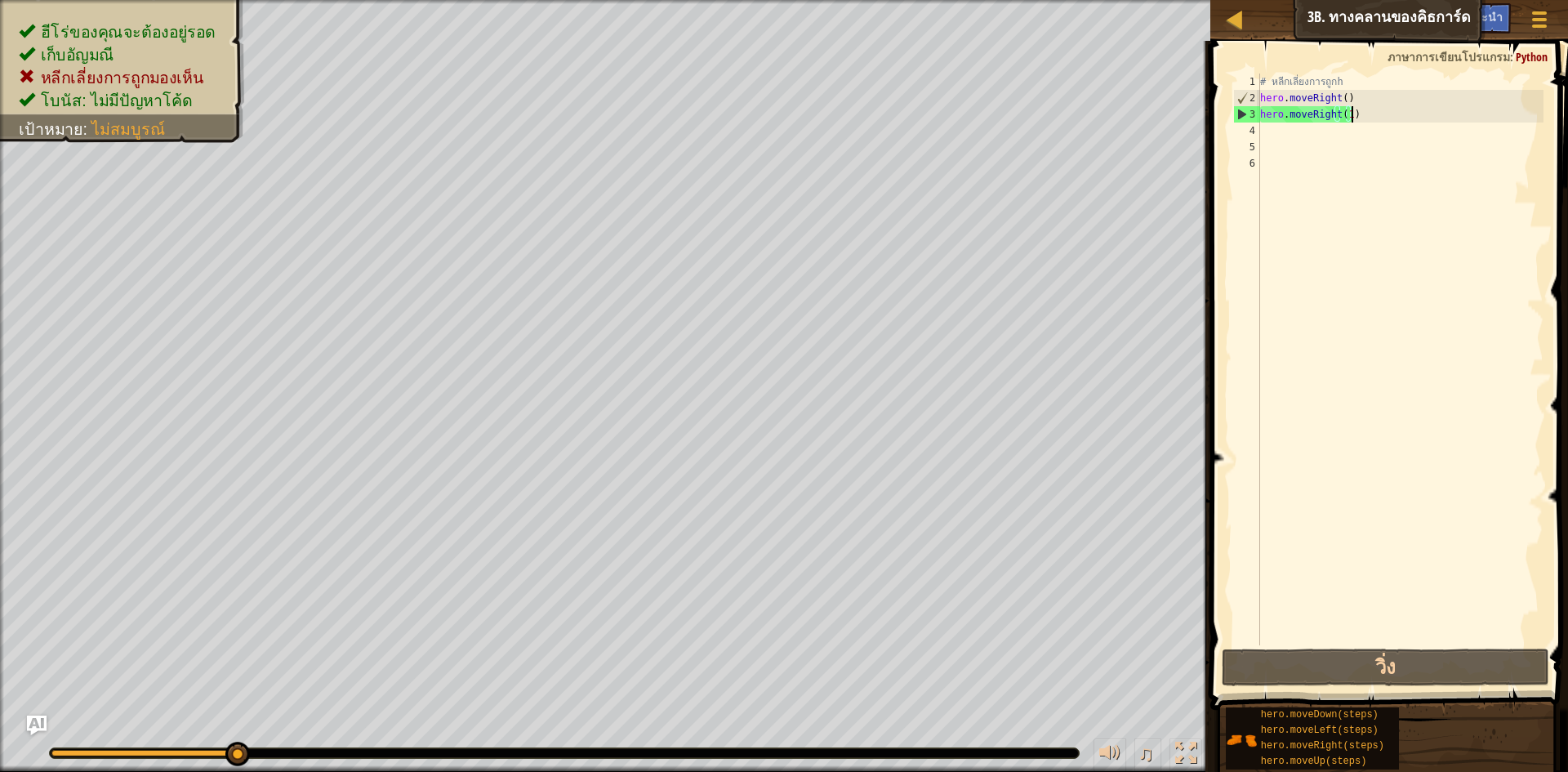
click at [1428, 113] on div "# หลีกเลี่ยงการถูกh hero . moveRight ( ) hero . moveRight ( 1 )" at bounding box center [1400, 375] width 286 height 605
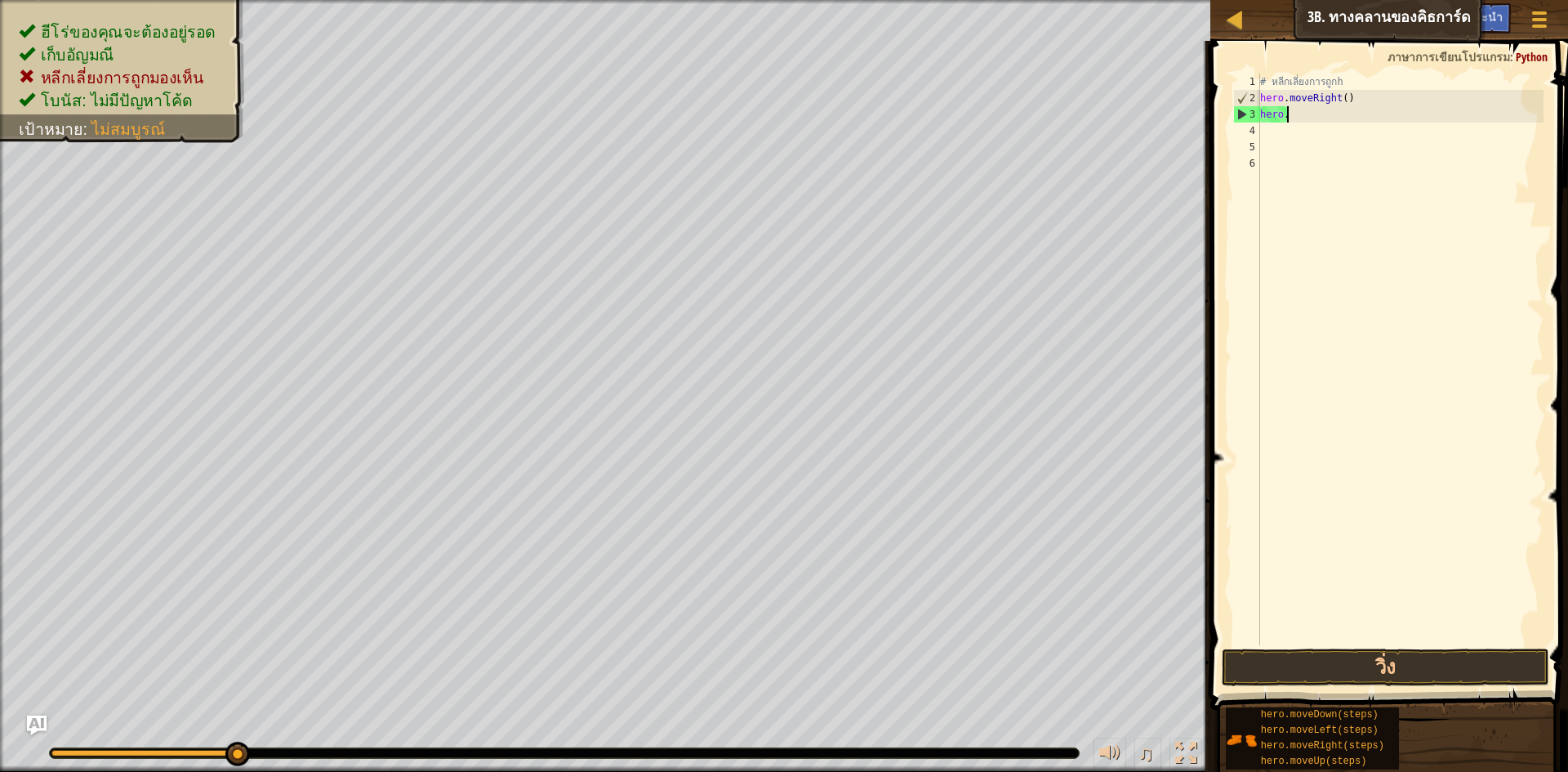
scroll to position [7, 1]
type textarea "h"
click at [1396, 675] on button "วิ่ง" at bounding box center [1385, 667] width 328 height 38
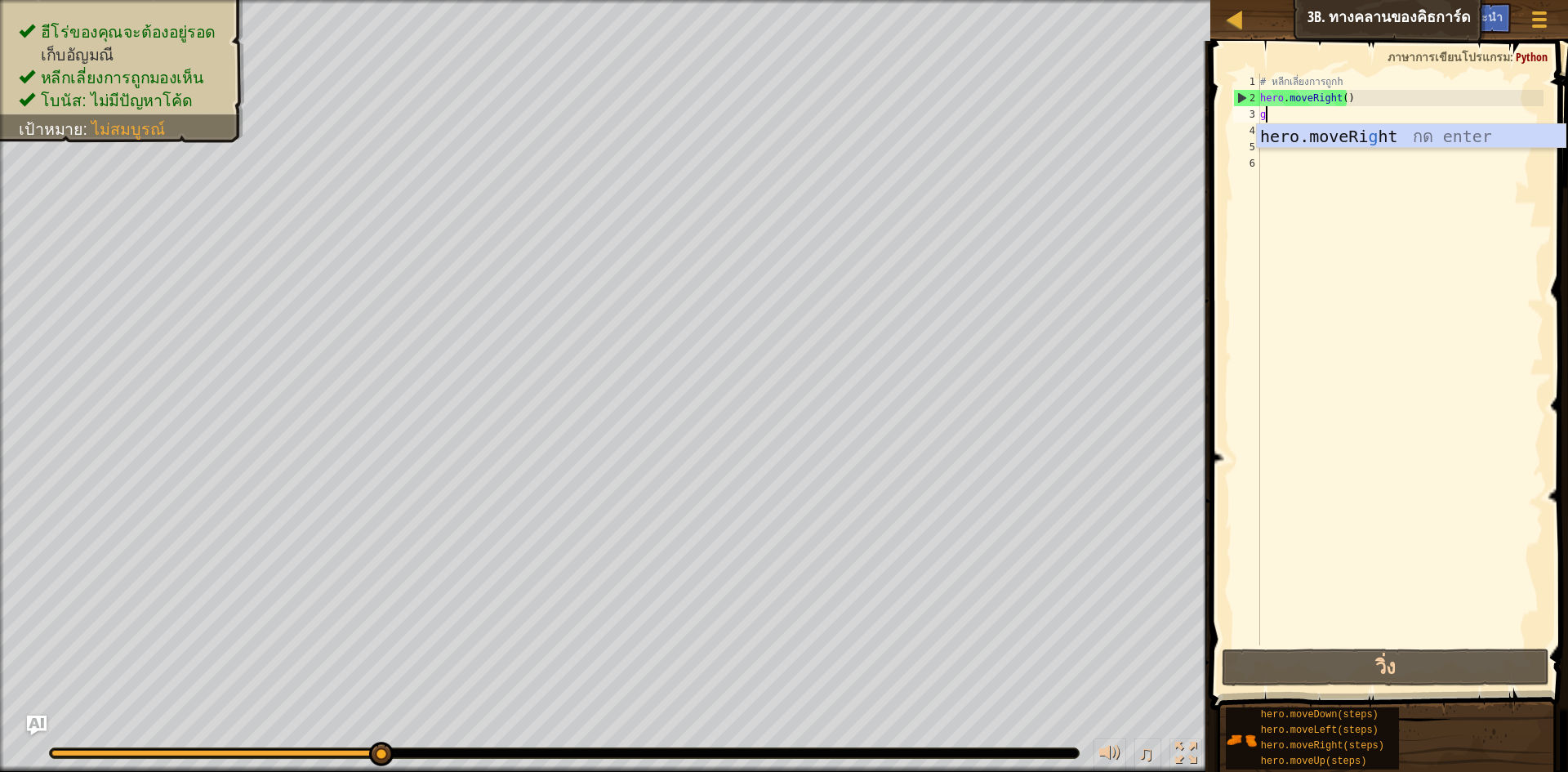
type textarea "g"
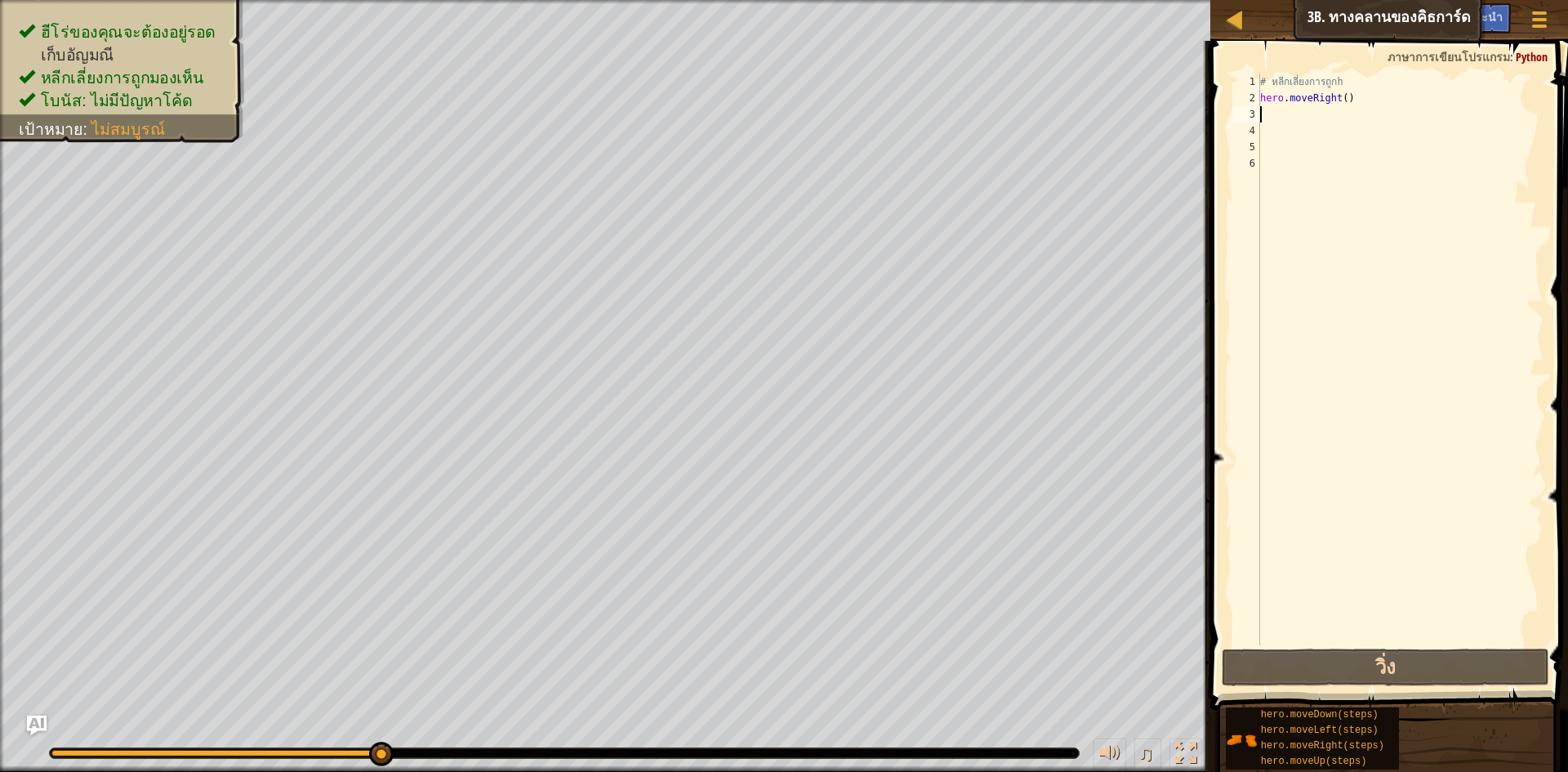
type textarea "h"
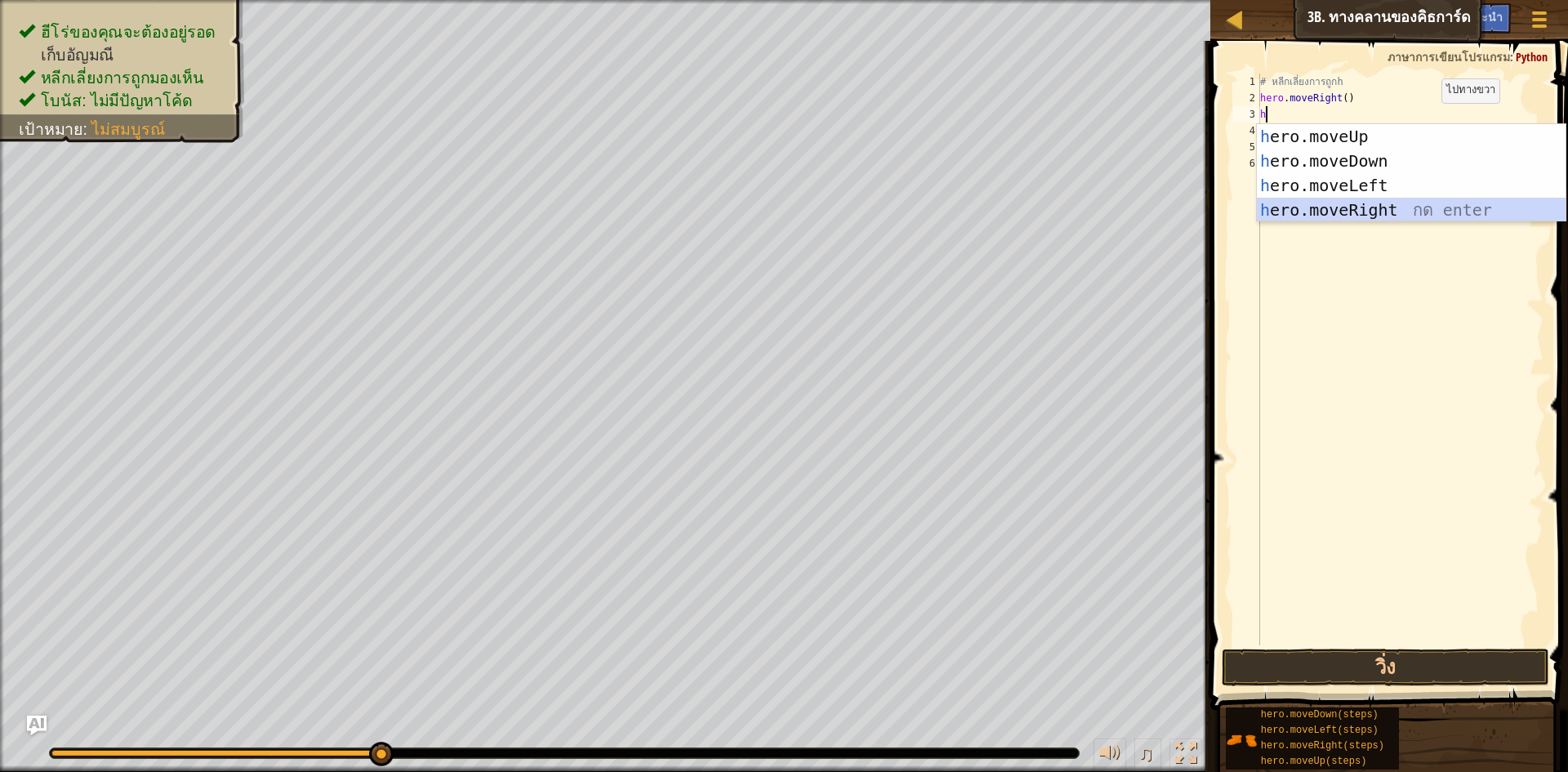
click at [1313, 211] on div "h ero.moveUp กด enter h ero.moveDown กด enter h ero.moveLeft กด enter h ero.mov…" at bounding box center [1411, 197] width 308 height 147
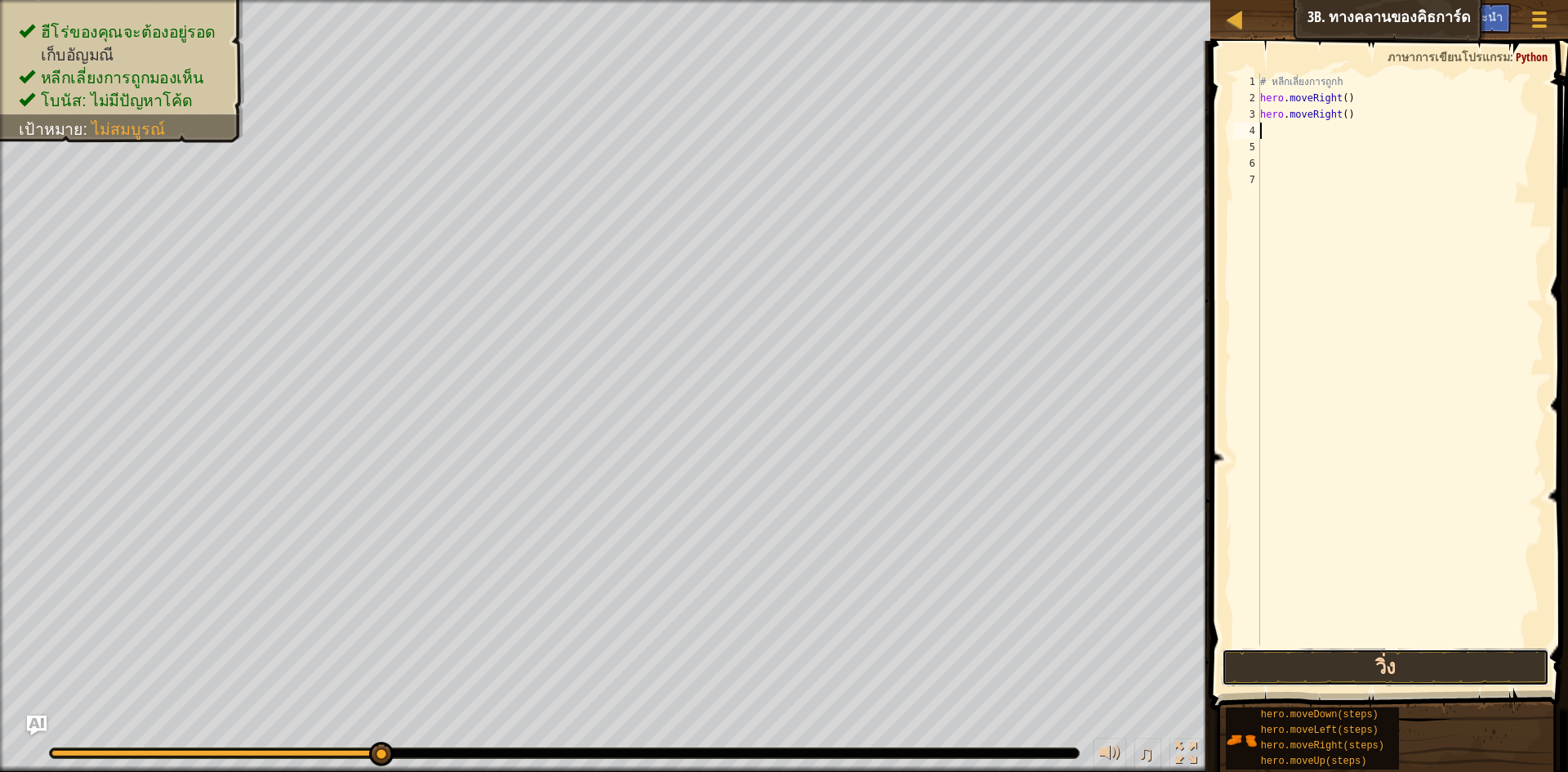
click at [1398, 674] on button "วิ่ง" at bounding box center [1385, 667] width 328 height 38
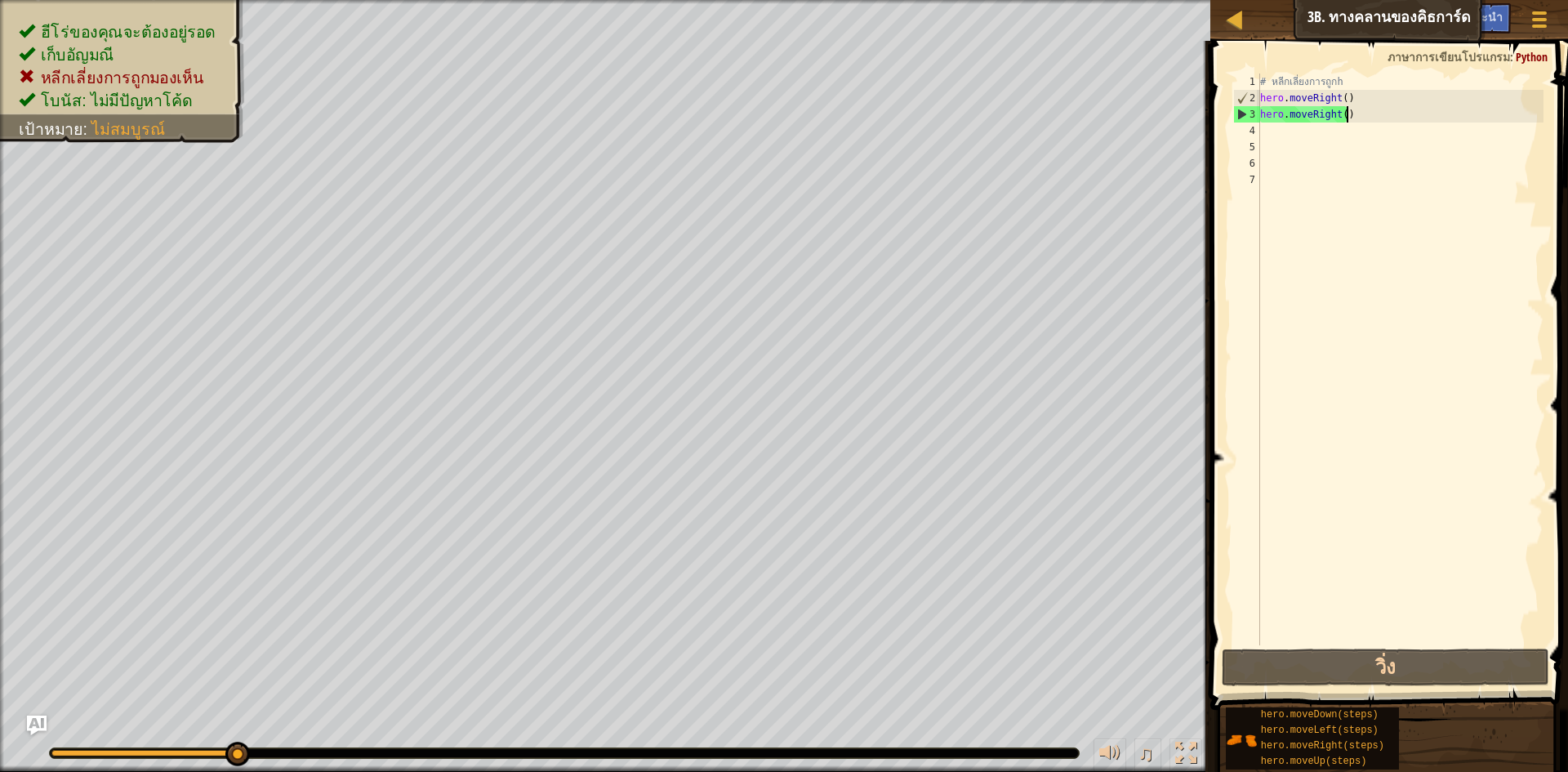
click at [1360, 119] on div "# หลีกเลี่ยงการถูกh hero . moveRight ( ) hero . moveRight ( )" at bounding box center [1400, 375] width 286 height 605
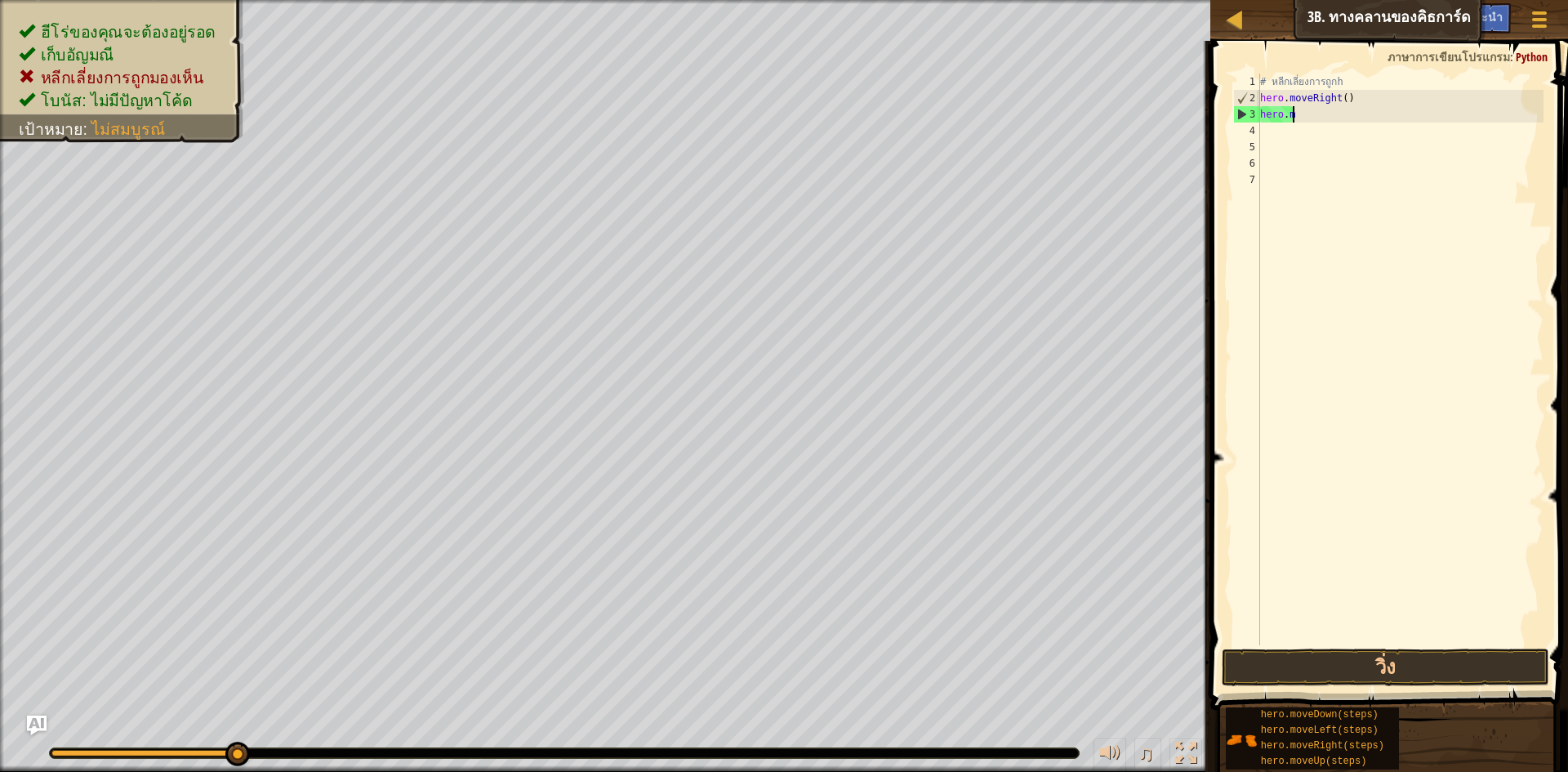
type textarea "h"
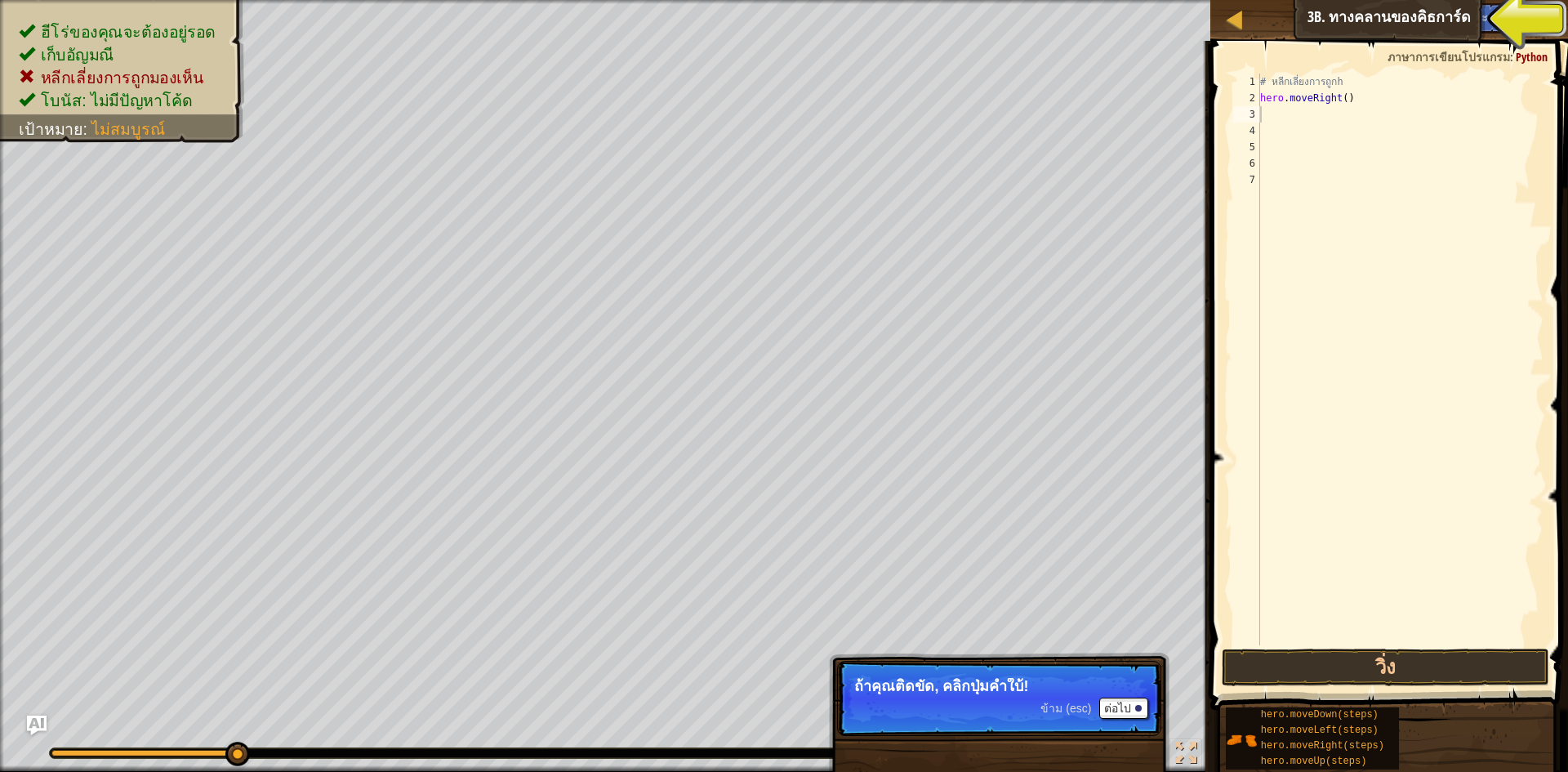
click at [1388, 23] on div "แผนที่ วิทยาการคอมพิวเตอร์ เบื้องต้น 3b. ทางคลานของคิธการ์ด เมนูเกม เสร็จ[PERSO…" at bounding box center [1389, 20] width 358 height 41
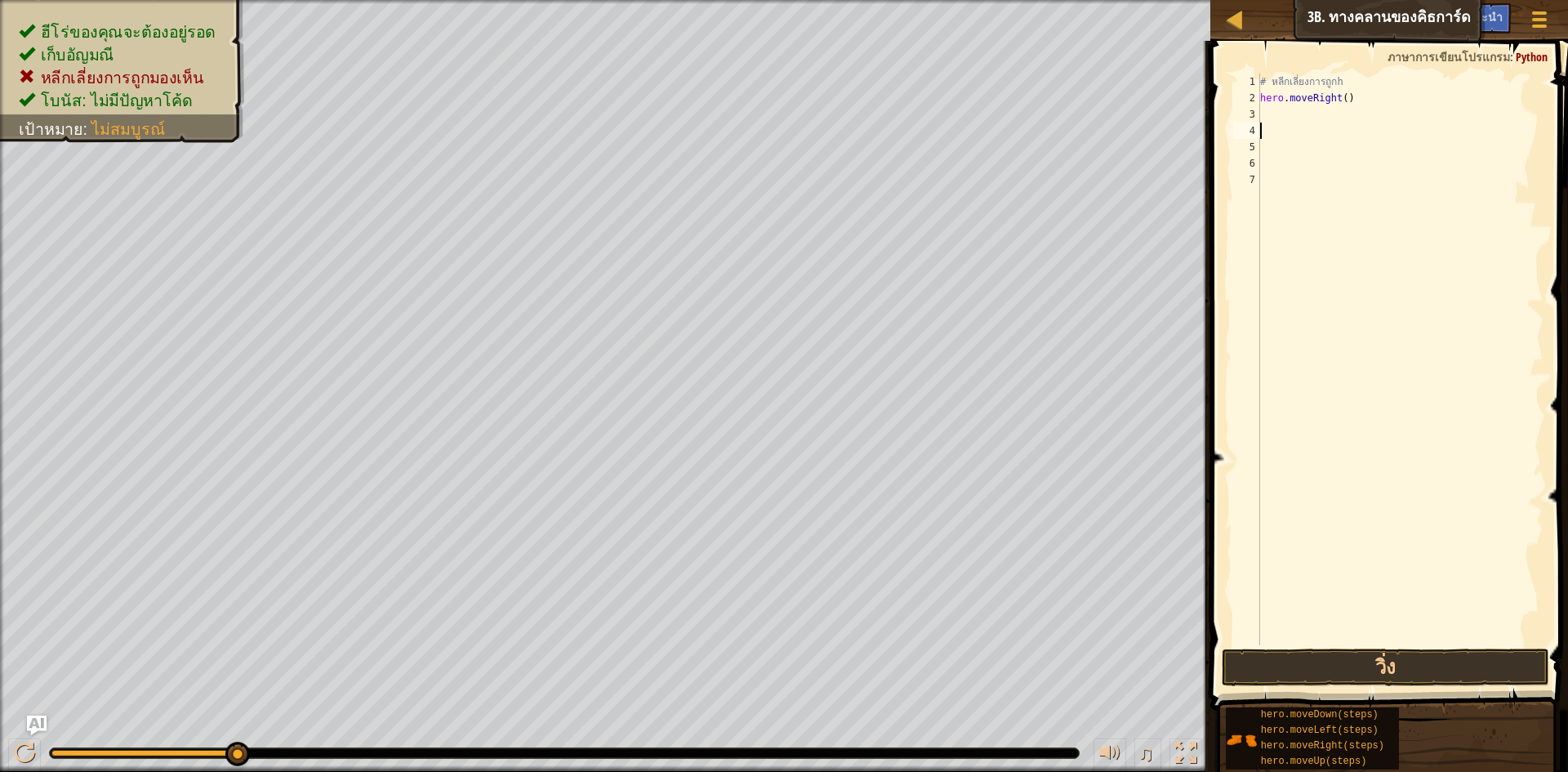
click at [1290, 123] on div "# หลีกเลี่ยงการถูกh hero . moveRight ( )" at bounding box center [1400, 375] width 286 height 605
click at [1267, 115] on div "# หลีกเลี่ยงการถูกh hero . moveRight ( )" at bounding box center [1400, 375] width 286 height 605
click at [1317, 658] on button "วิ่ง" at bounding box center [1385, 667] width 328 height 38
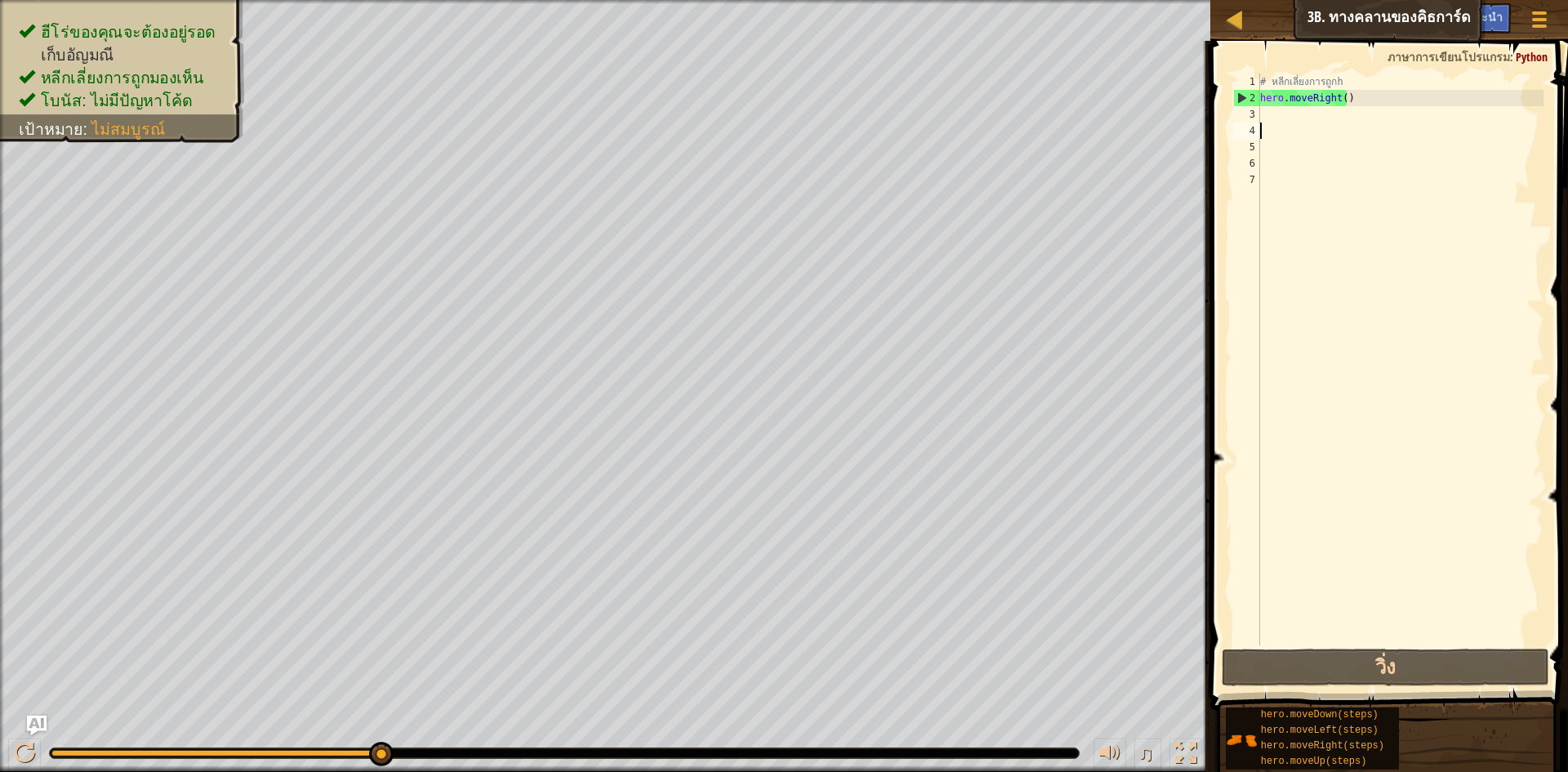
click at [1263, 129] on div "# หลีกเลี่ยงการถูกh hero . moveRight ( )" at bounding box center [1400, 375] width 286 height 605
type textarea "g"
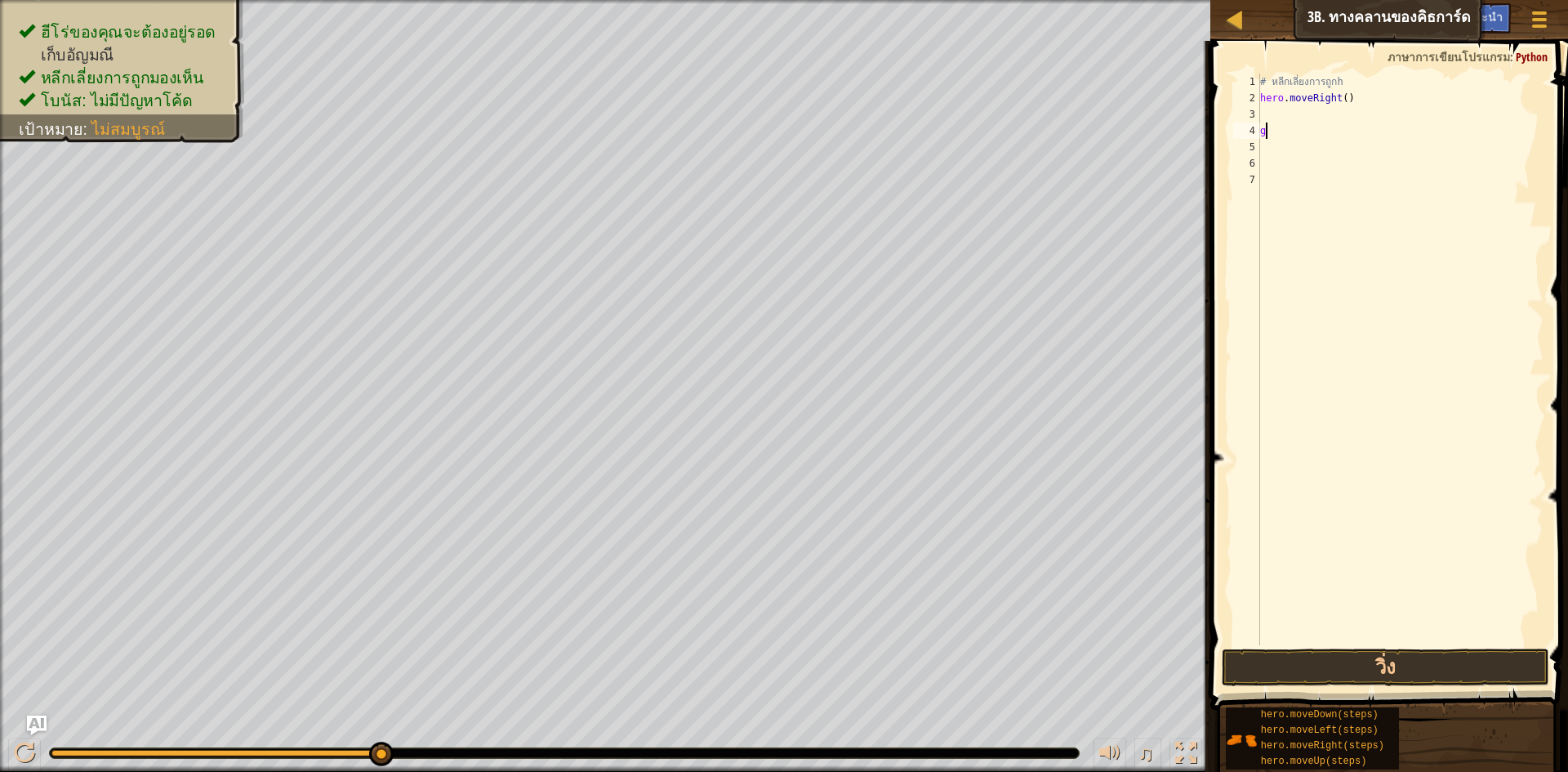
click at [1297, 131] on div "# หลีกเลี่ยงการถูกh hero . moveRight ( ) g" at bounding box center [1400, 375] width 286 height 605
type textarea "h"
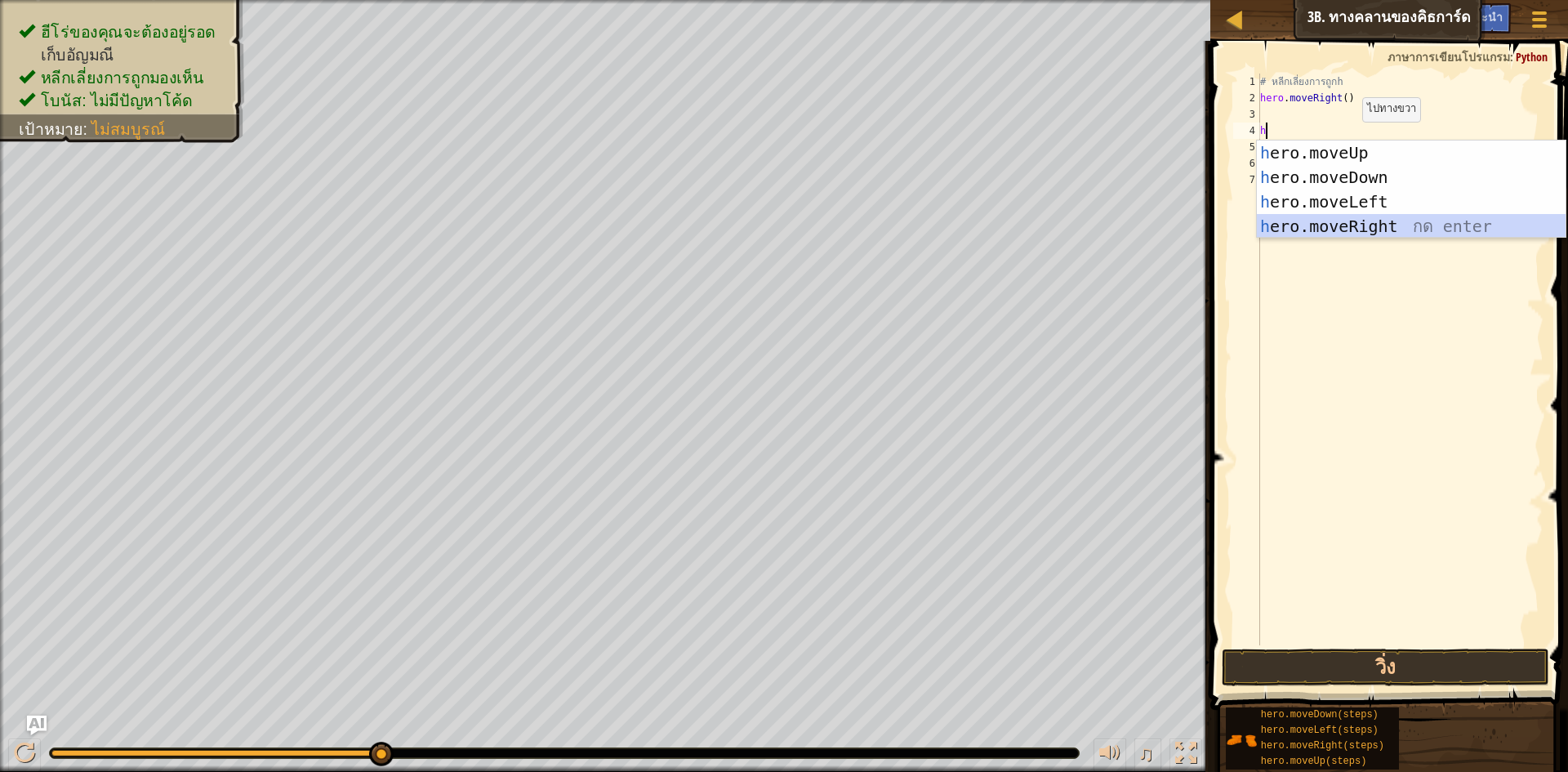
click at [1381, 226] on div "h ero.moveUp กด enter h ero.moveDown กด enter h ero.moveLeft กด enter h ero.mov…" at bounding box center [1411, 214] width 308 height 147
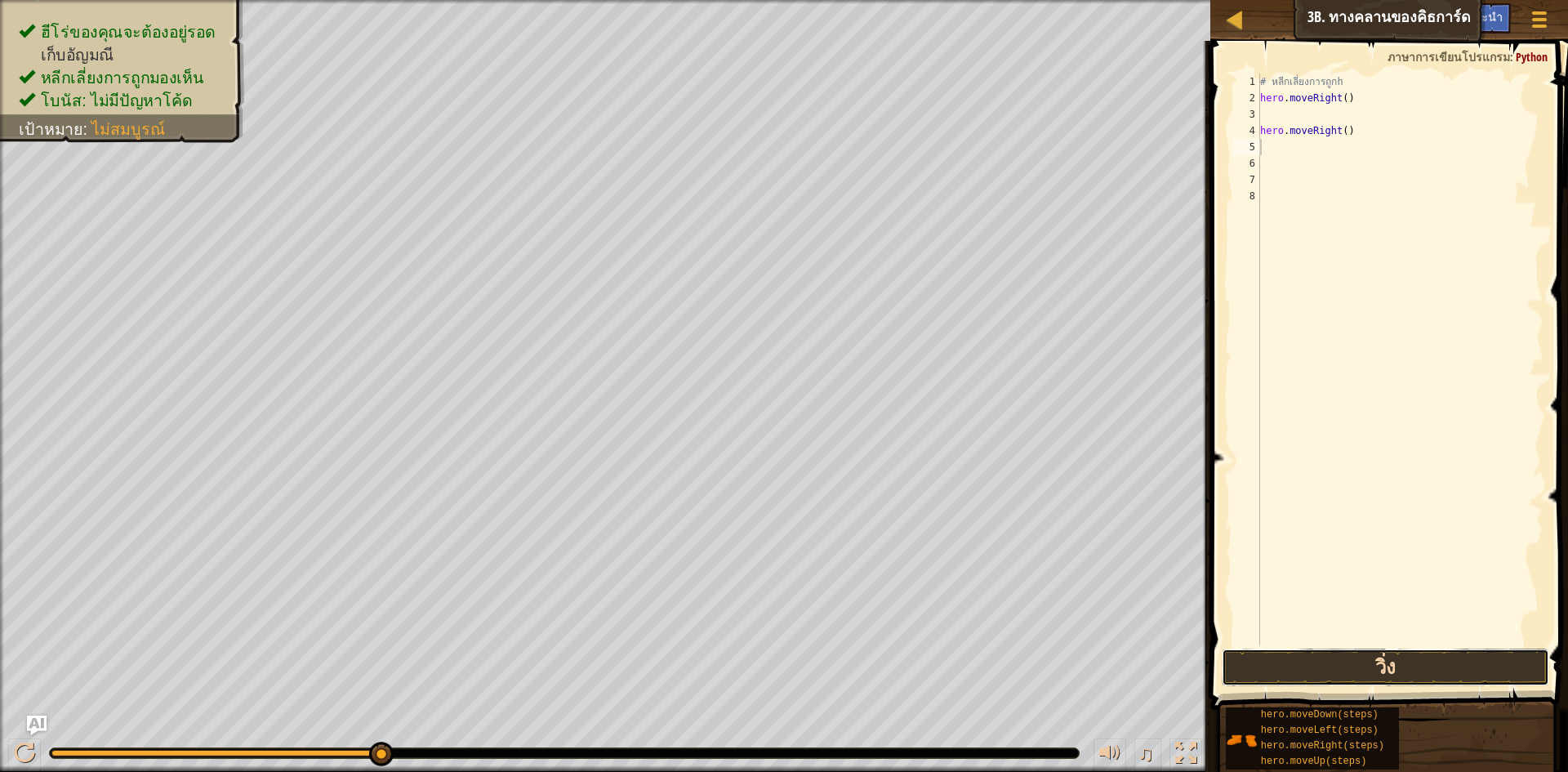
click at [1354, 675] on button "วิ่ง" at bounding box center [1385, 667] width 328 height 38
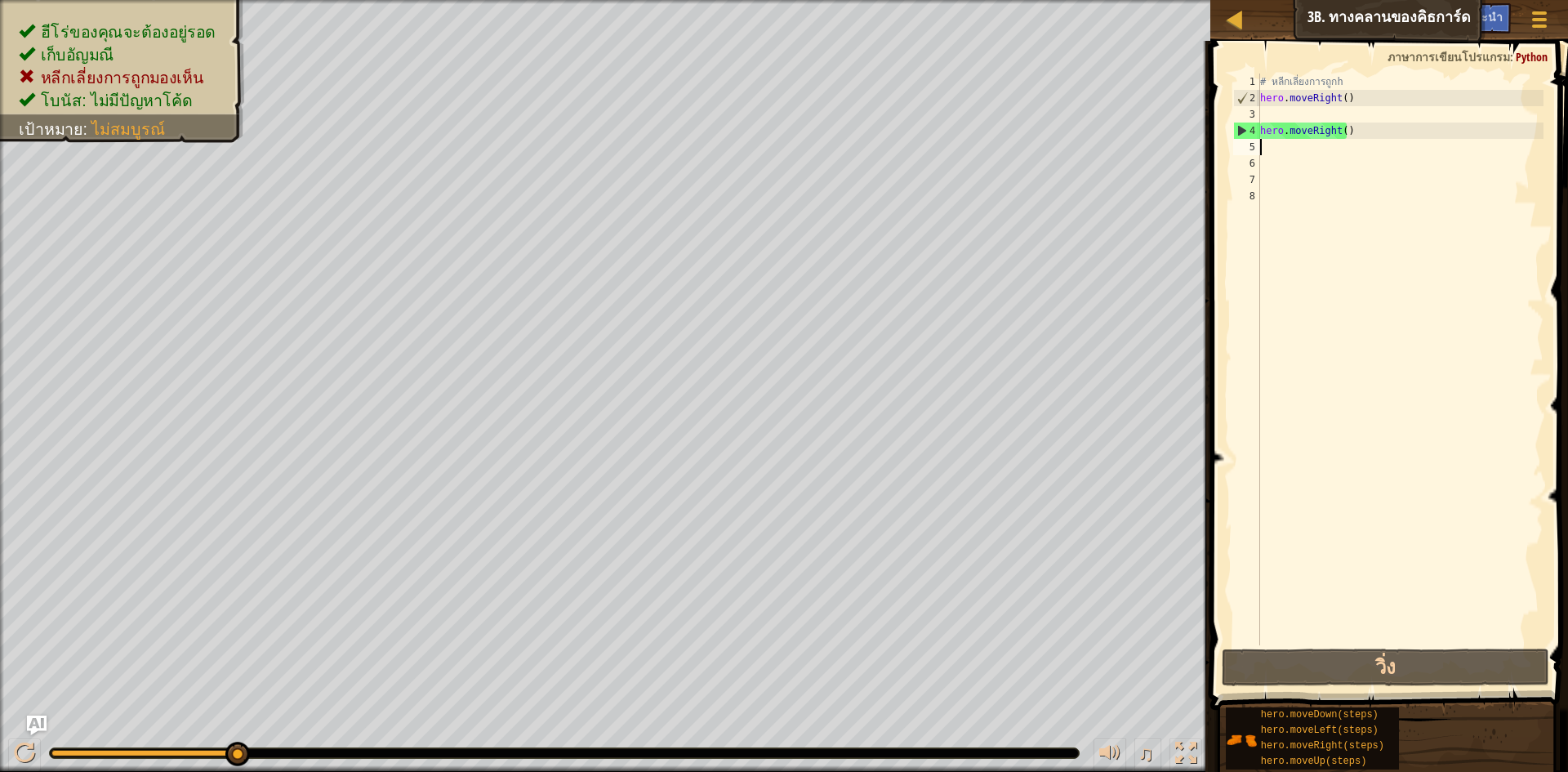
click at [1376, 139] on div "# หลีกเลี่ยงการถูกh hero . moveRight ( ) hero . moveRight ( )" at bounding box center [1400, 375] width 286 height 605
click at [1376, 132] on div "# หลีกเลี่ยงการถูกh hero . moveRight ( ) hero . moveRight ( )" at bounding box center [1400, 375] width 286 height 605
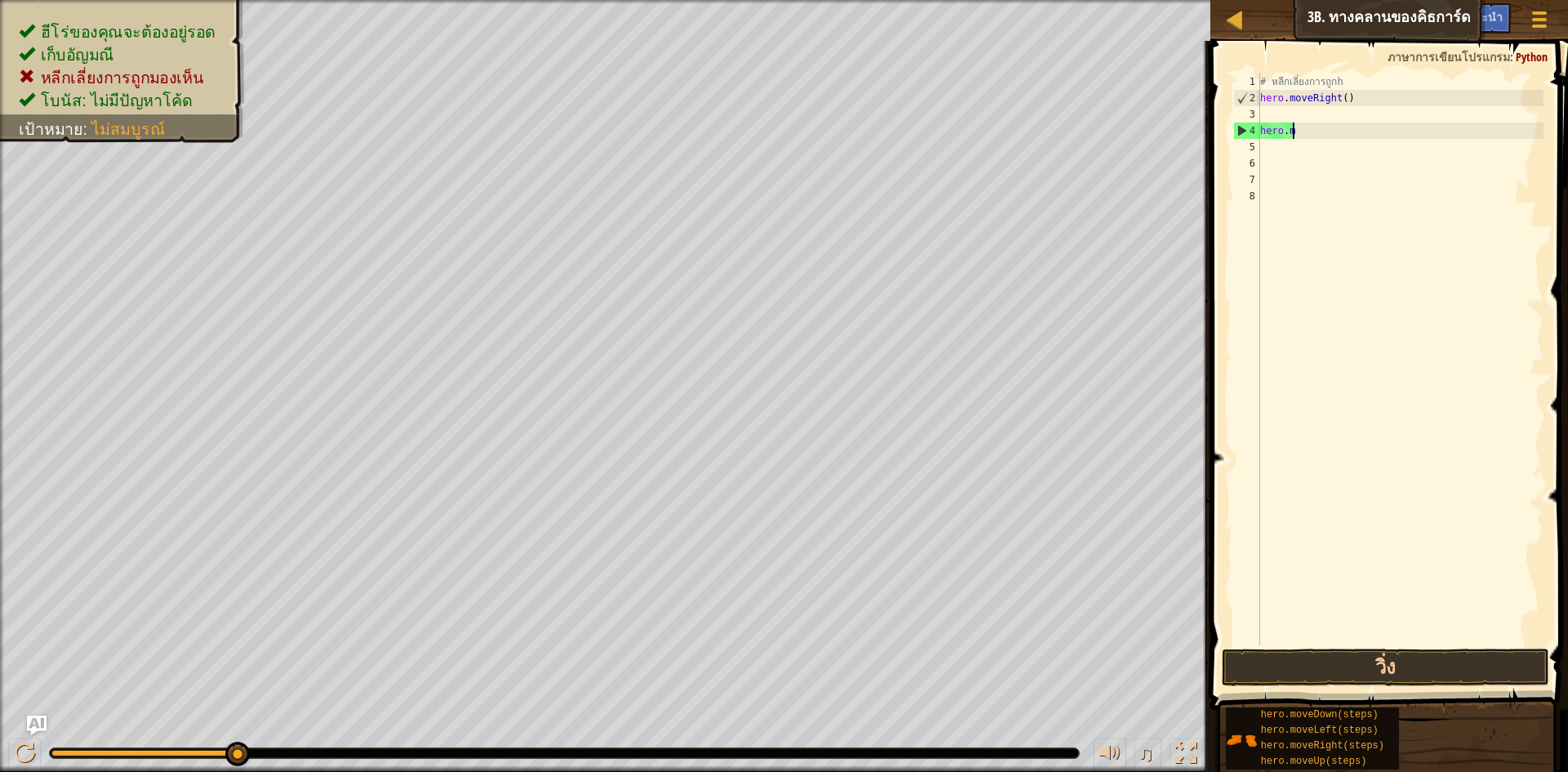
type textarea "h"
click at [1288, 112] on div "# หลีกเลี่ยงการถูกh hero . moveRight ( )" at bounding box center [1400, 375] width 286 height 605
type textarea "h"
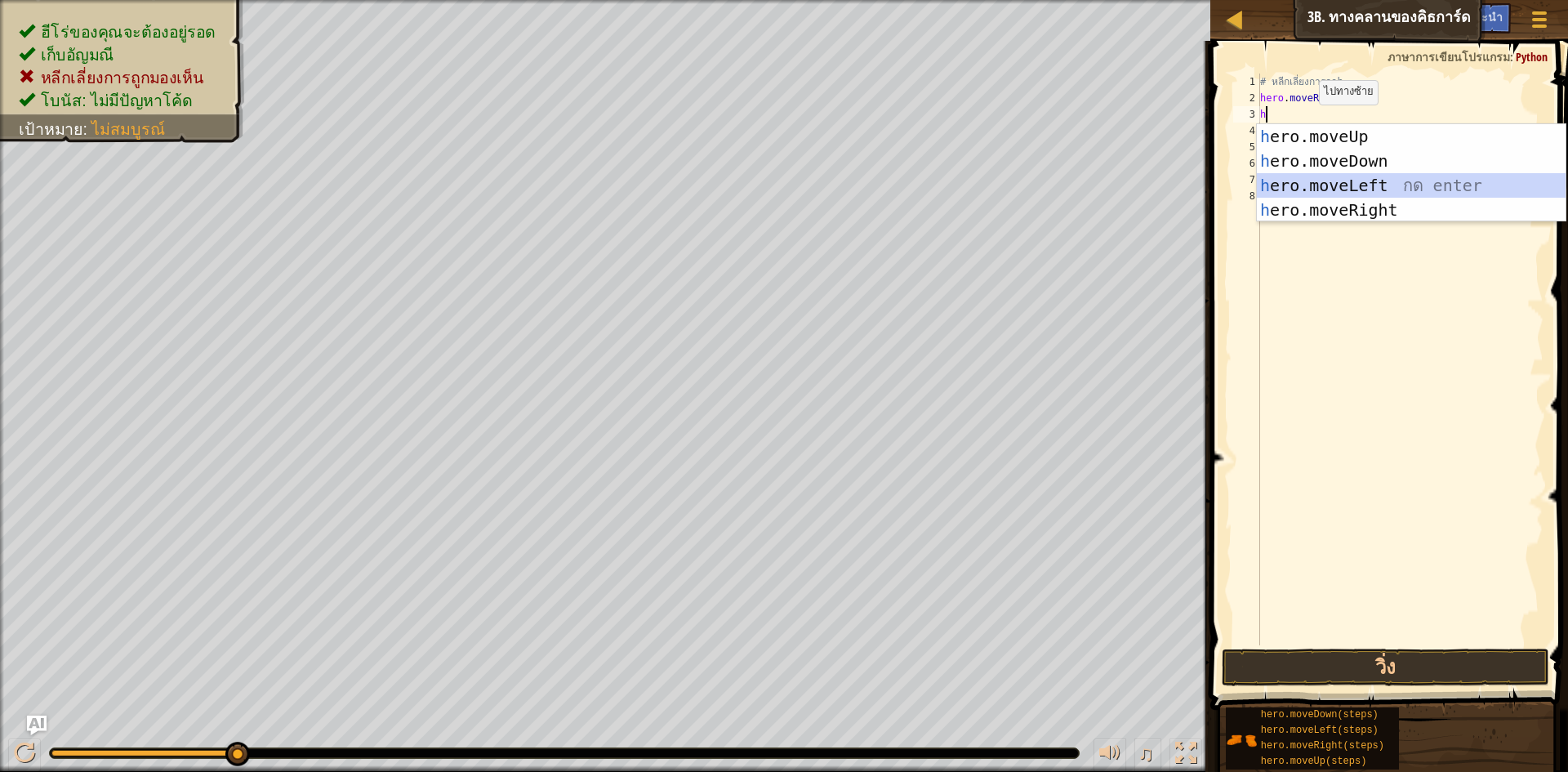
click at [1337, 177] on div "h ero.moveUp กด enter h ero.moveDown กด enter h ero.moveLeft กด enter h ero.mov…" at bounding box center [1411, 197] width 308 height 147
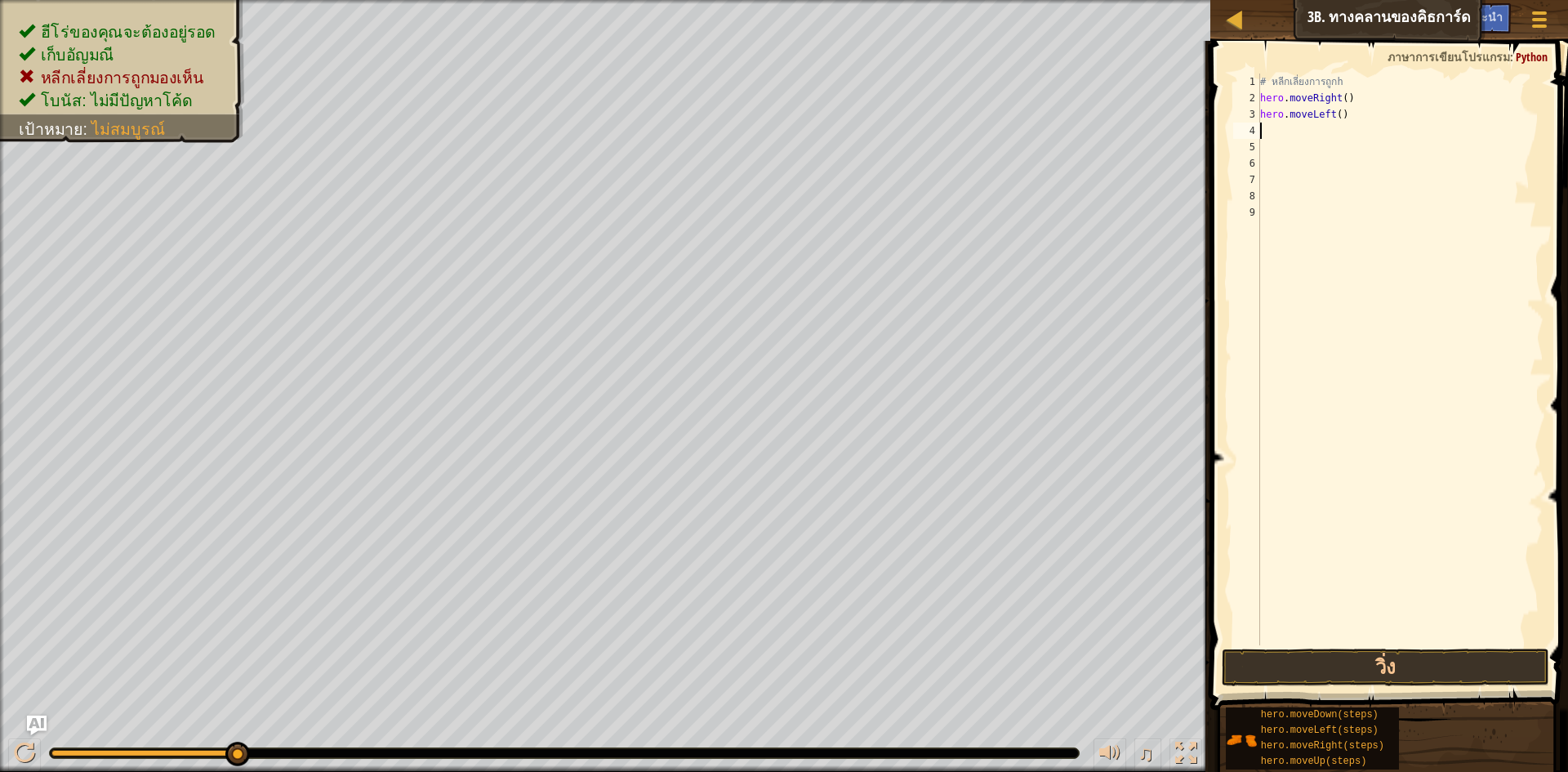
type textarea "h"
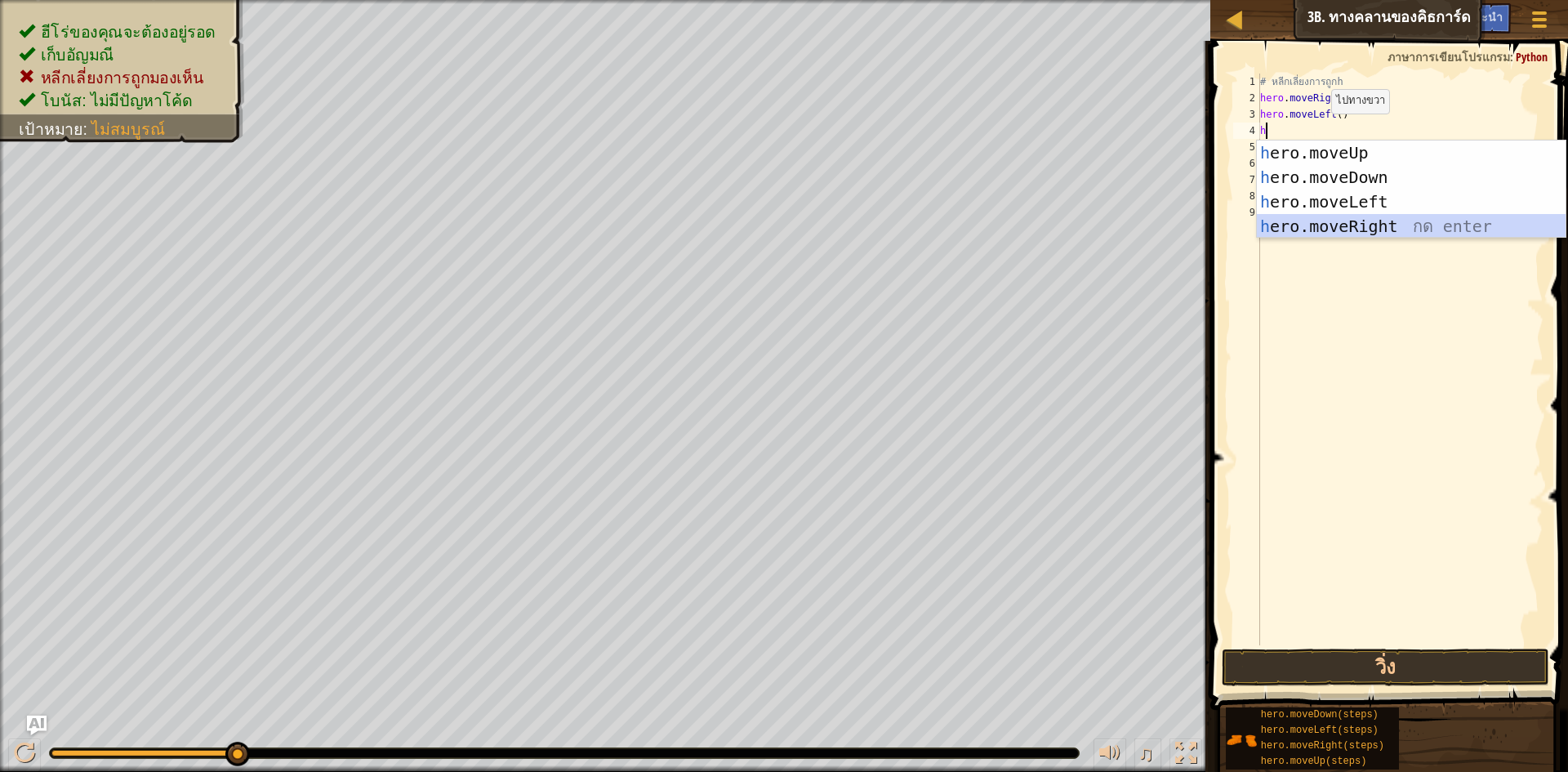
click at [1367, 218] on div "h ero.moveUp กด enter h ero.moveDown กด enter h ero.moveLeft กด enter h ero.mov…" at bounding box center [1411, 214] width 308 height 147
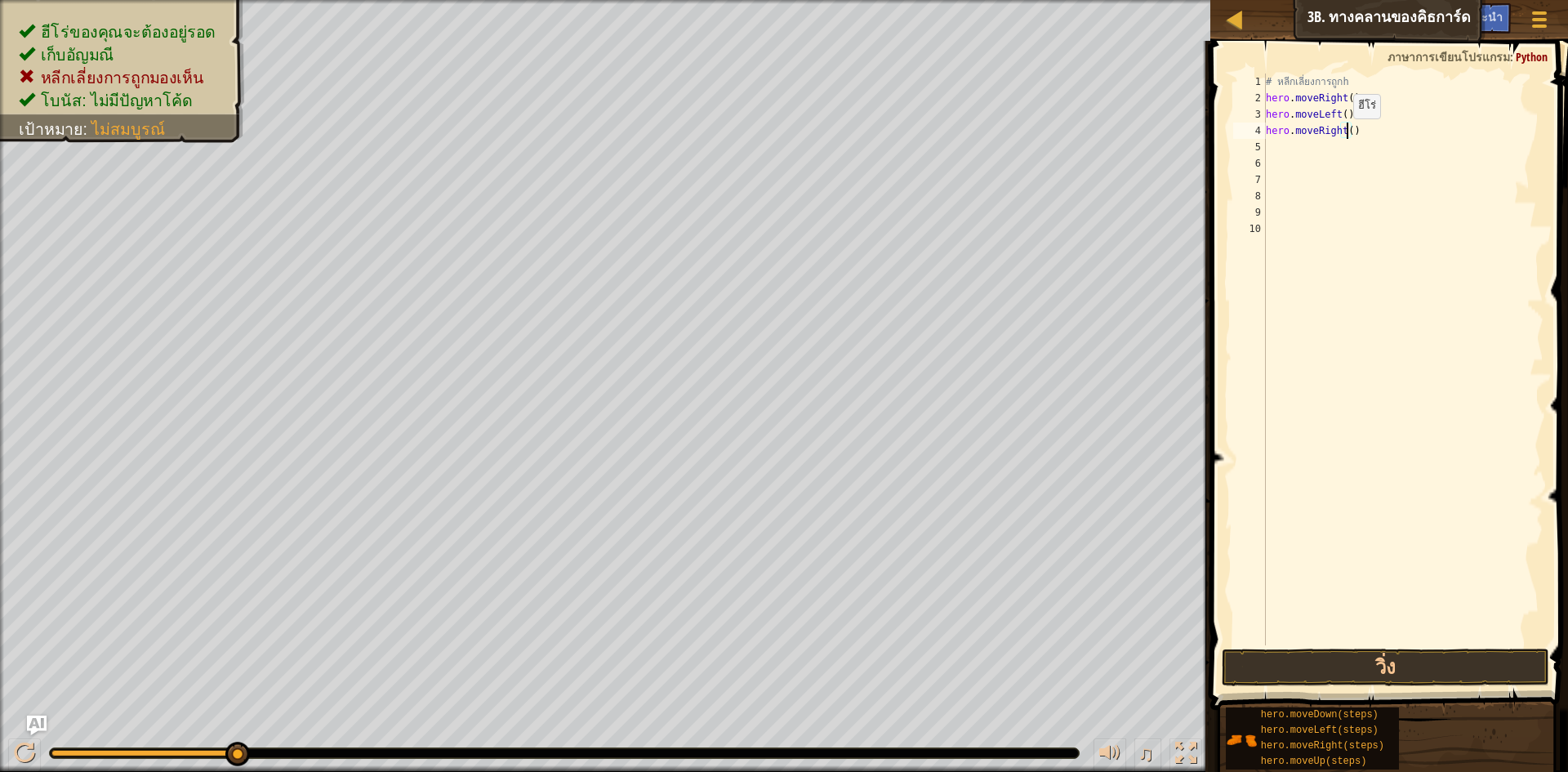
click at [1345, 135] on div "# หลีกเลี่ยงการถูกh hero . moveRight ( ) hero . moveLeft ( ) hero . moveRight (…" at bounding box center [1403, 375] width 282 height 605
type textarea "hero.moveRight(2)"
click at [1405, 653] on button "วิ่ง" at bounding box center [1385, 667] width 328 height 38
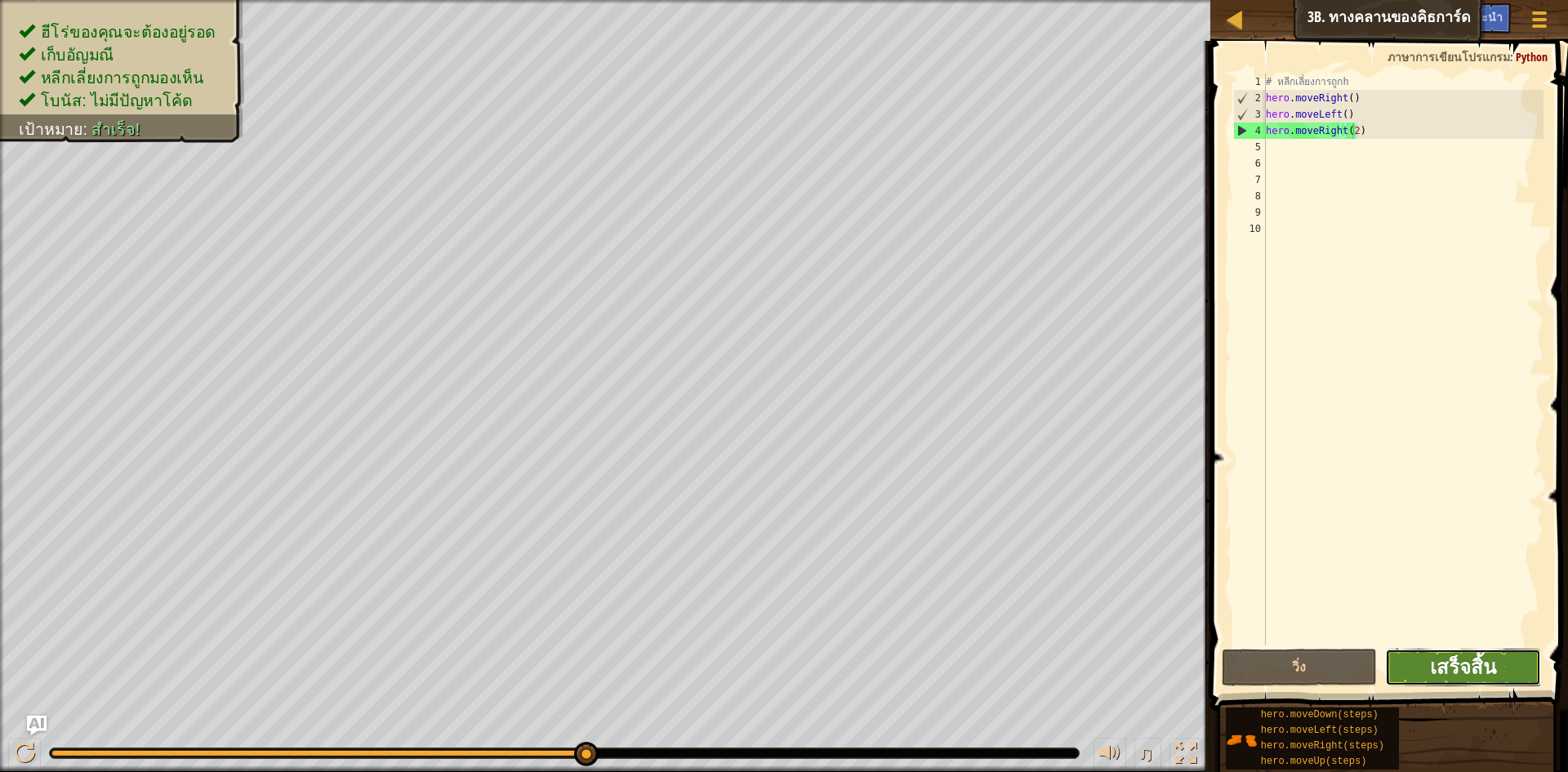
click at [1432, 666] on span "เสร็จสิ้น" at bounding box center [1463, 666] width 66 height 26
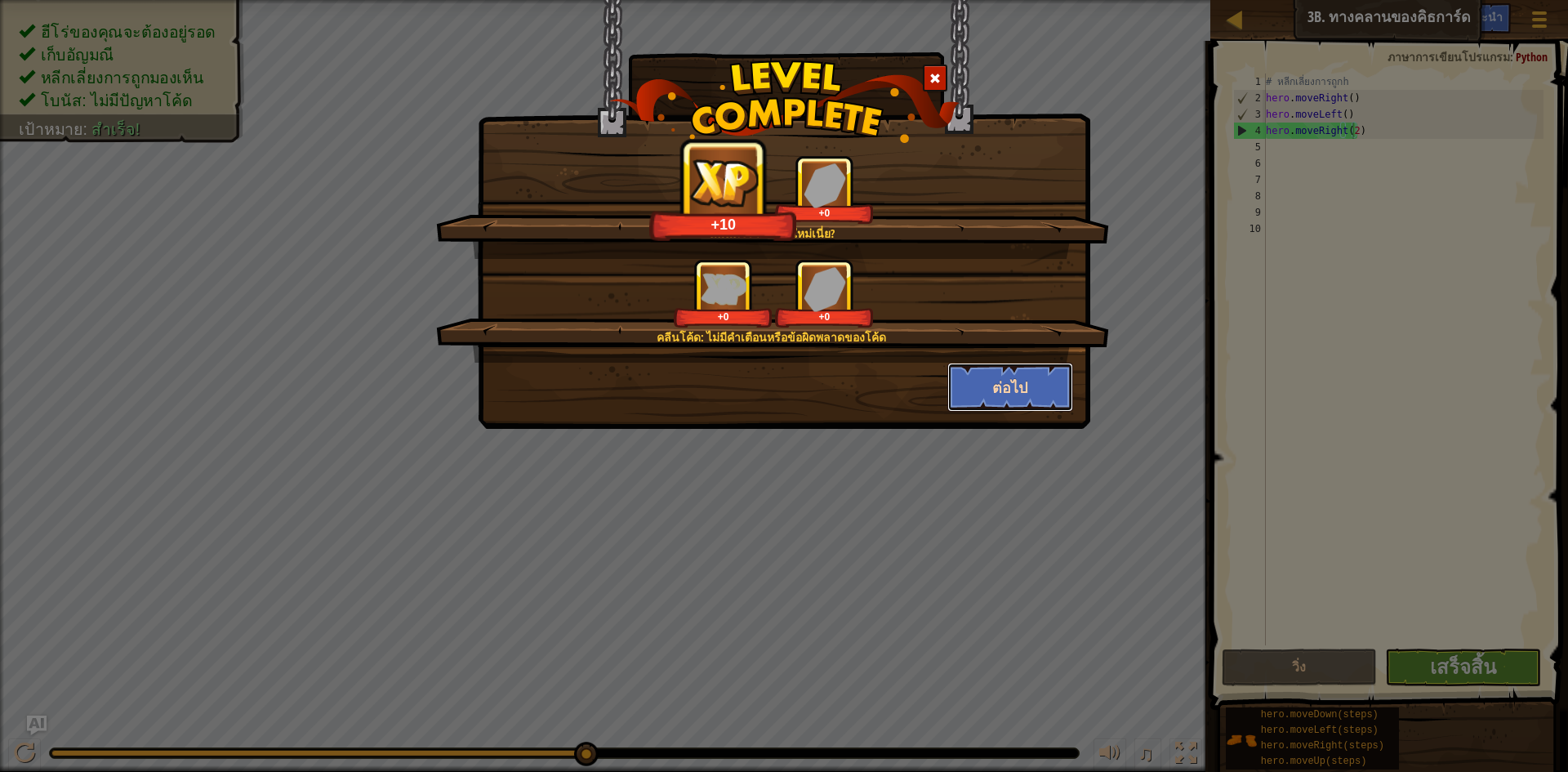
click at [1014, 382] on button "ต่อไป" at bounding box center [1011, 386] width 127 height 49
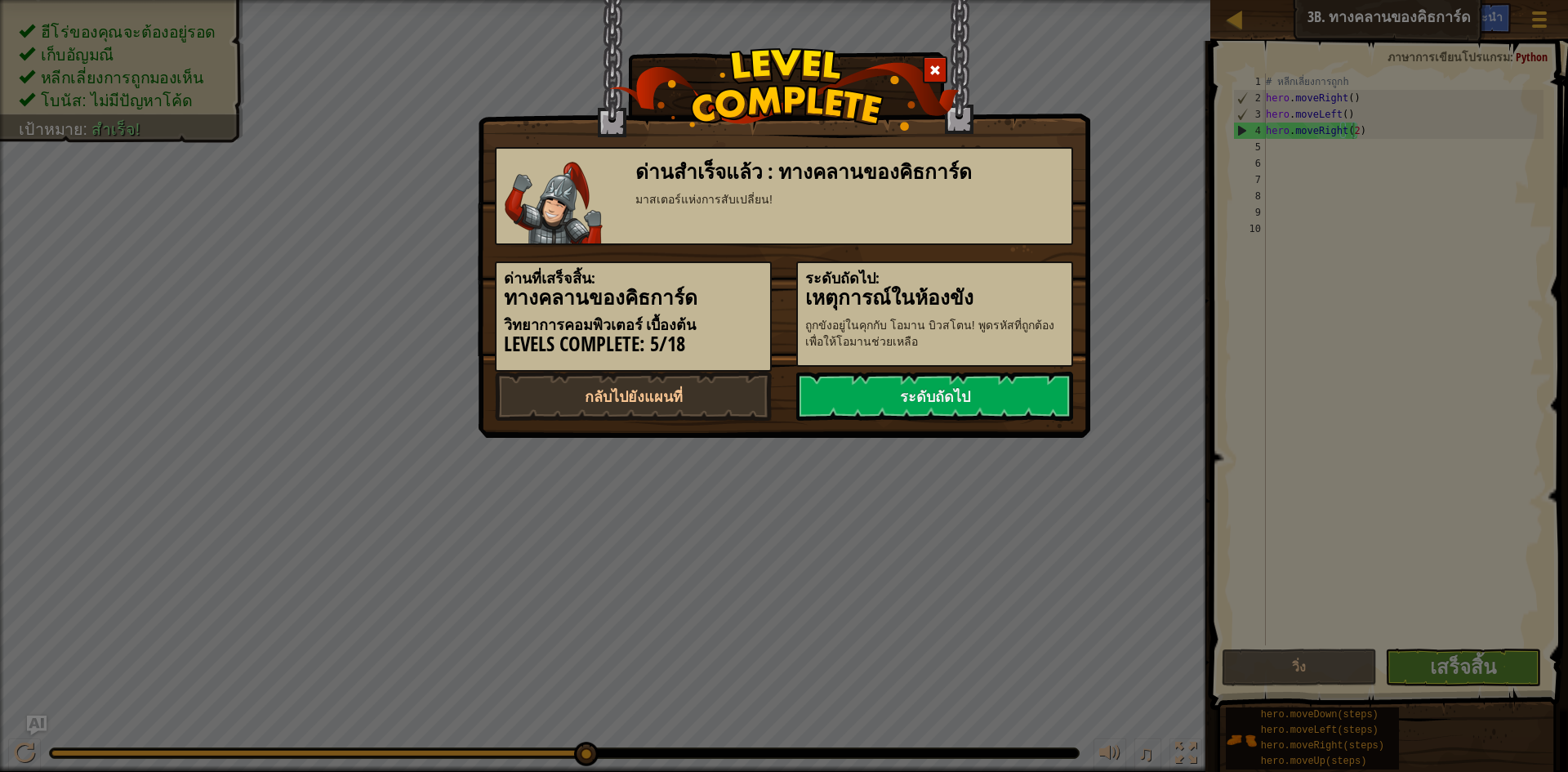
click at [1017, 378] on link "ระดับถัดไป" at bounding box center [935, 396] width 277 height 49
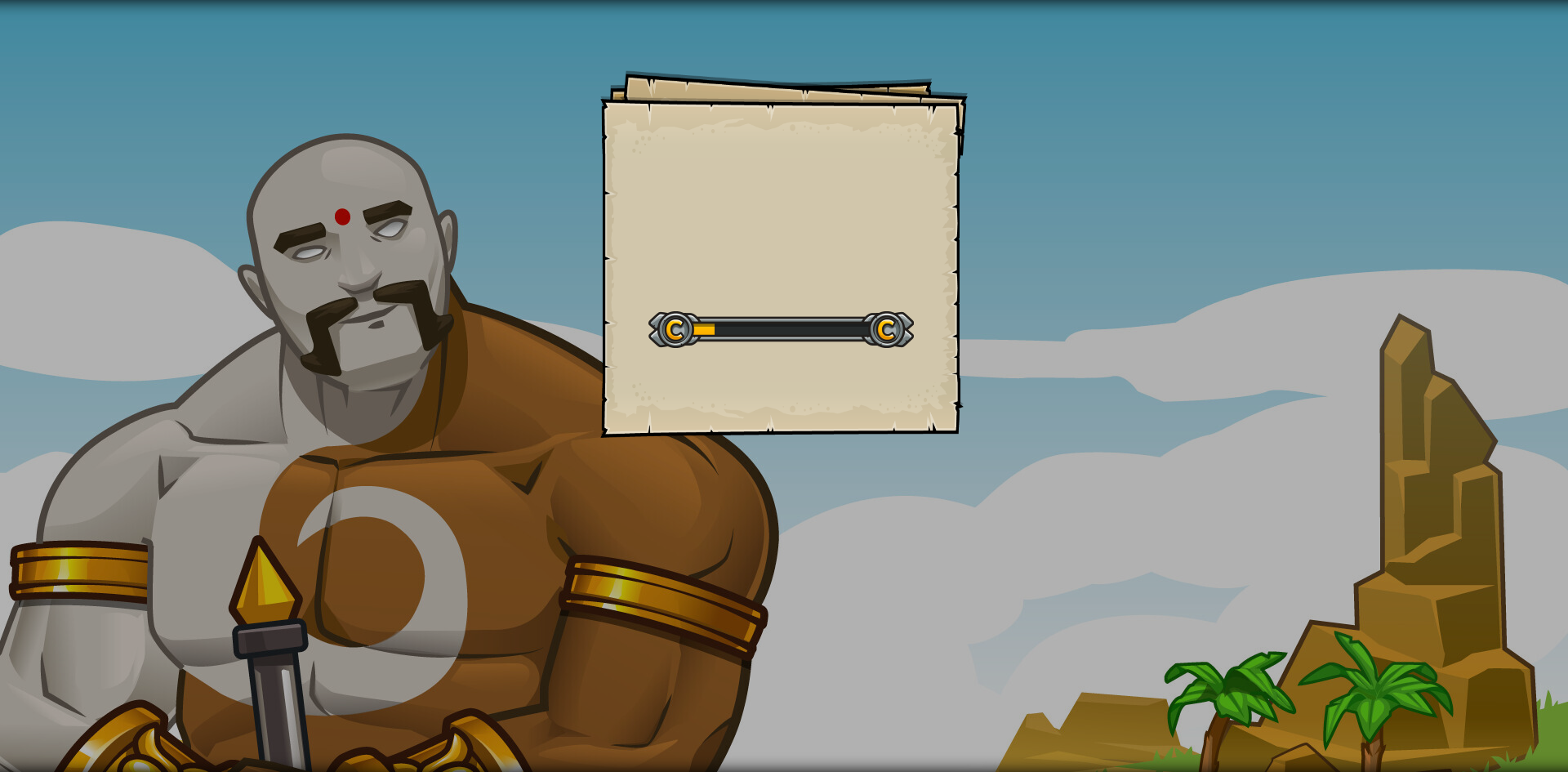
select select "th"
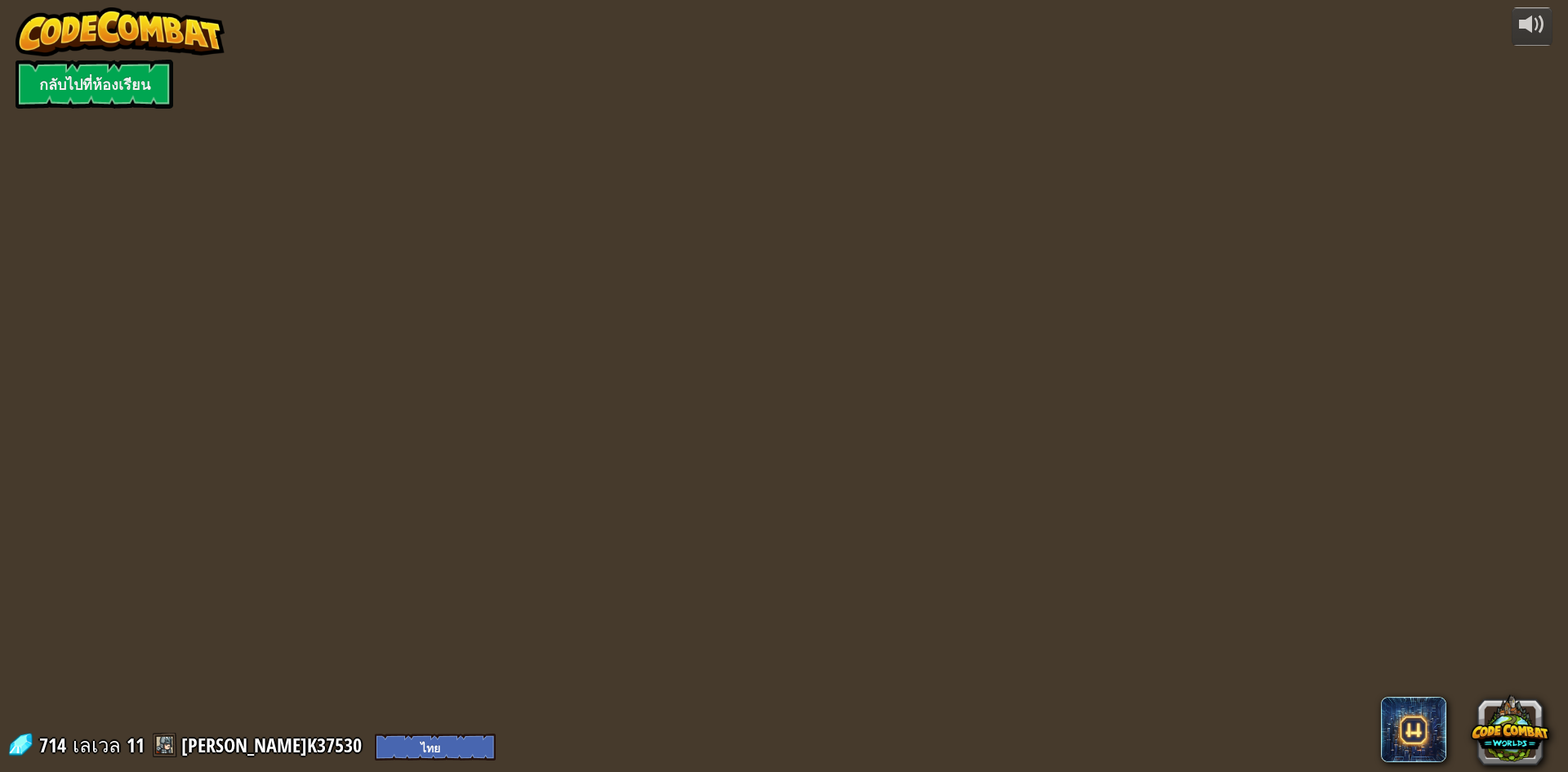
select select "th"
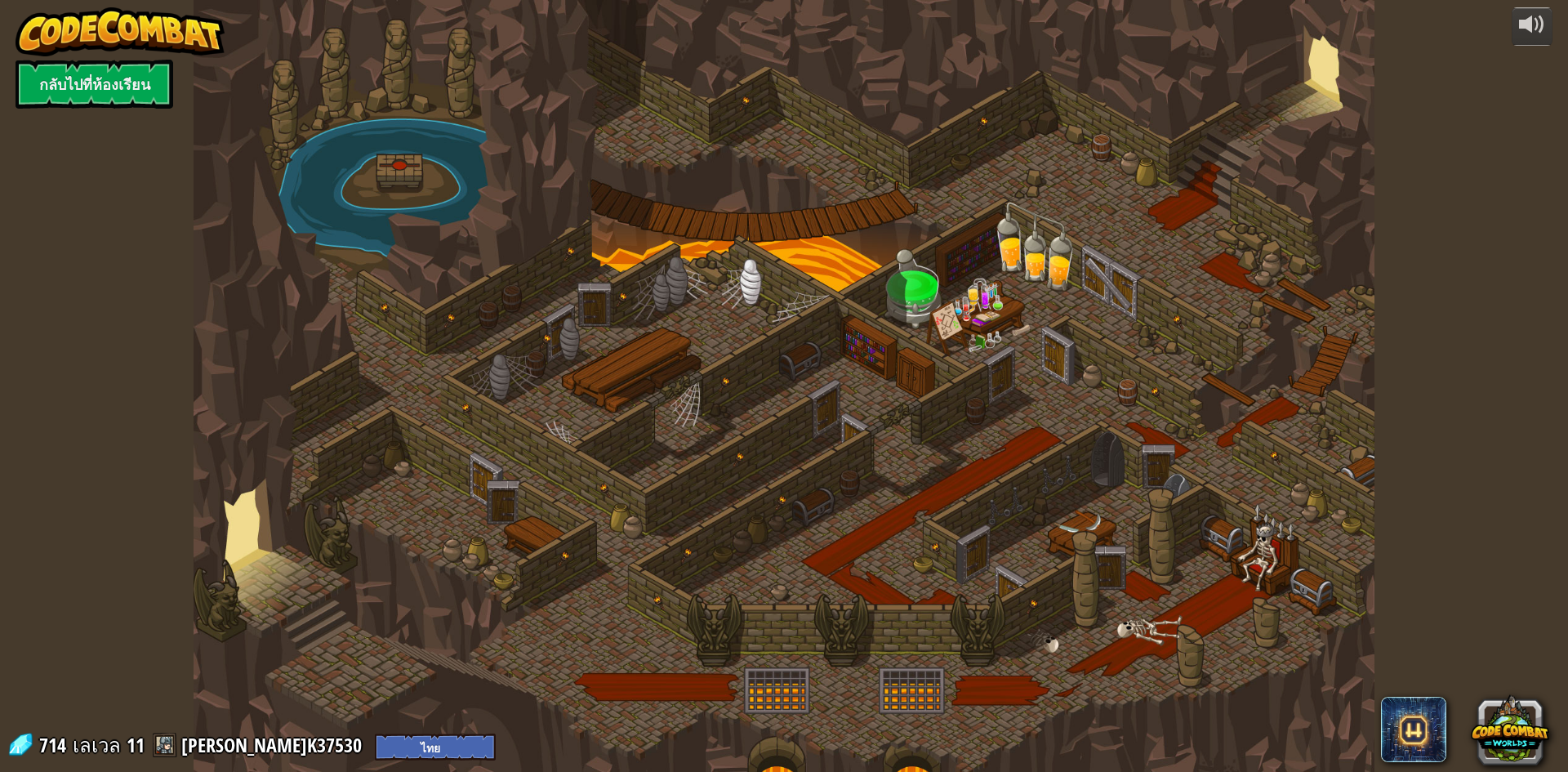
select select "th"
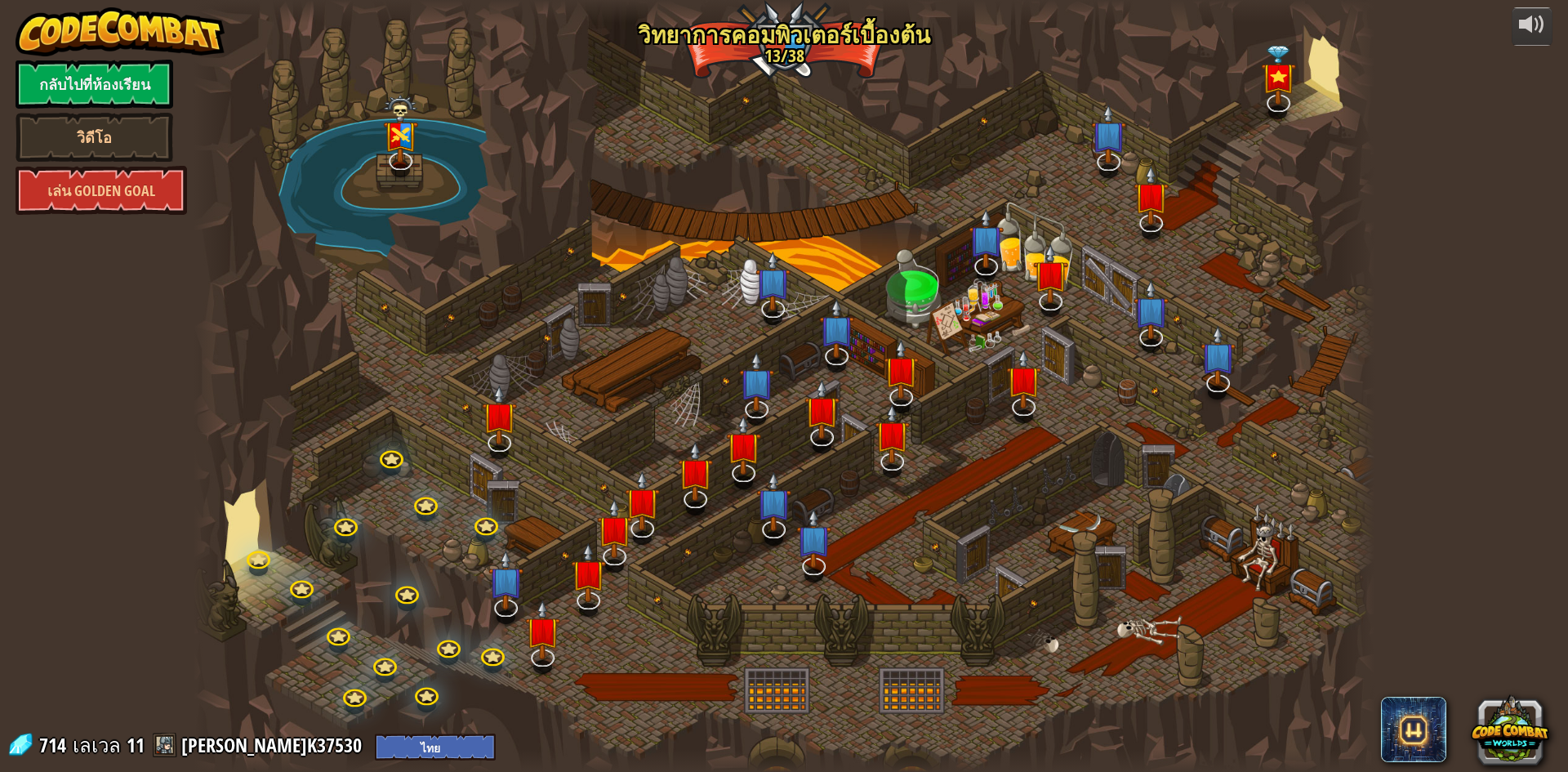
select select "th"
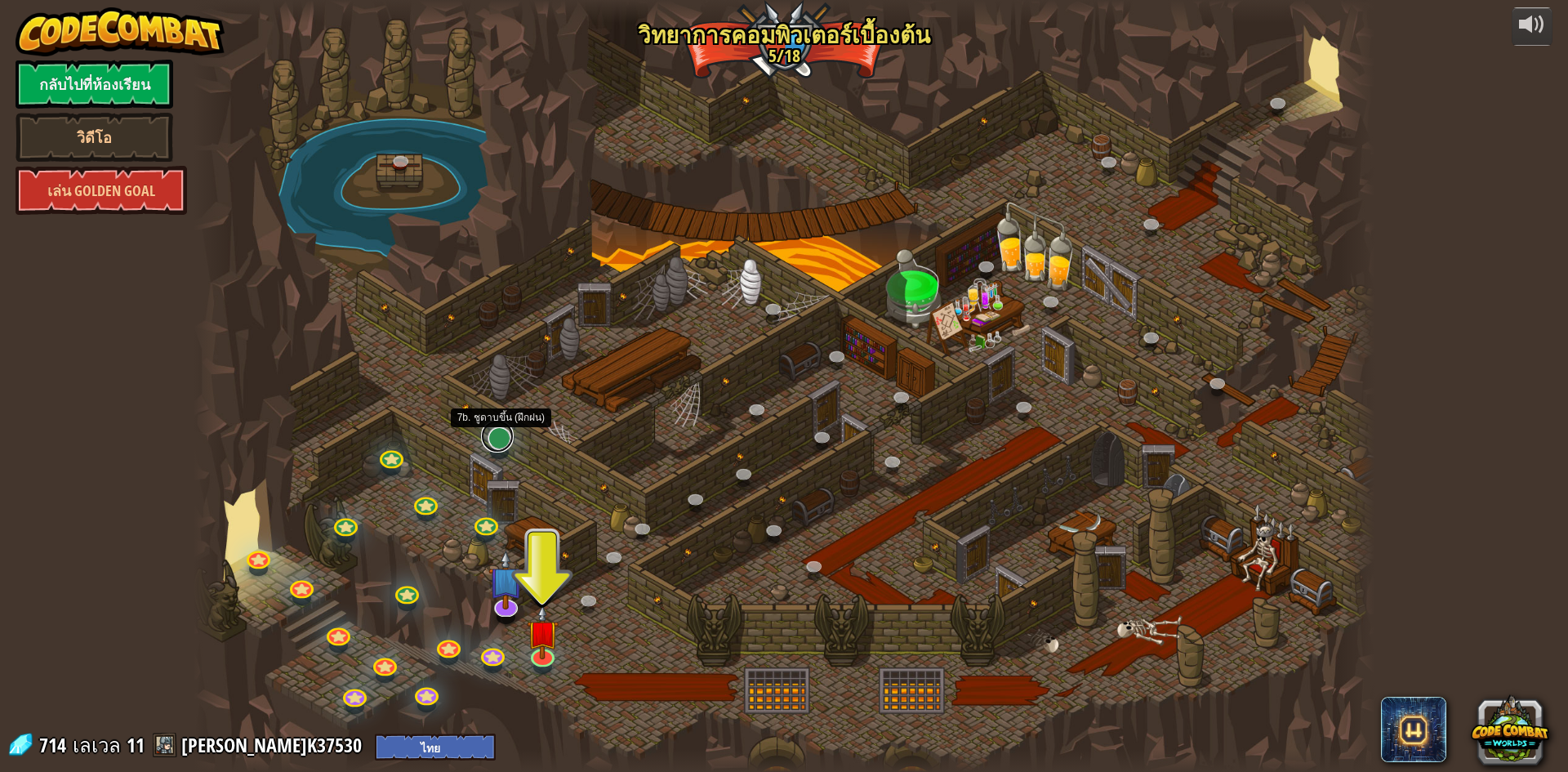
click at [485, 432] on link at bounding box center [497, 437] width 33 height 33
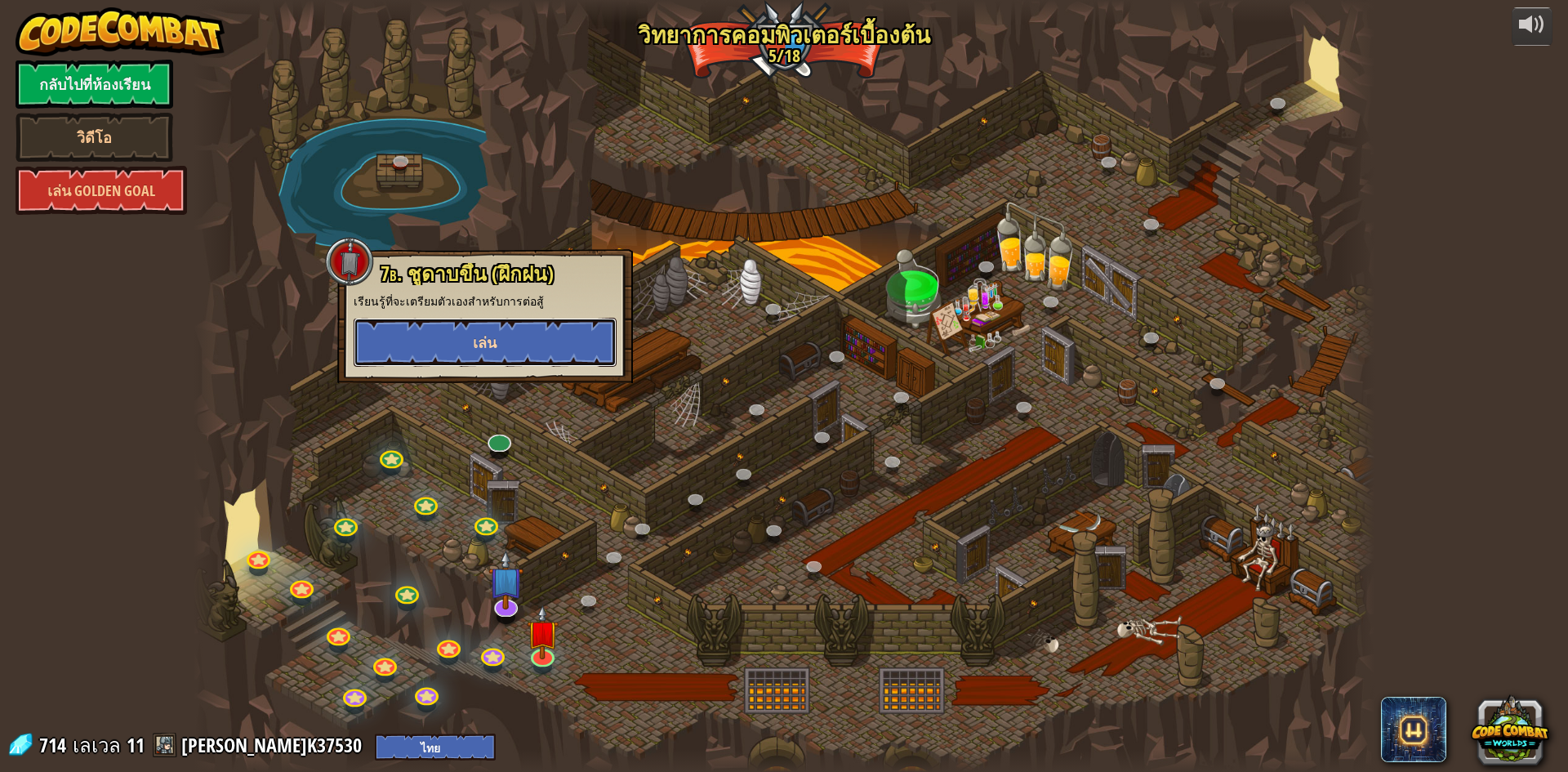
click at [485, 353] on button "เล่น" at bounding box center [484, 341] width 263 height 49
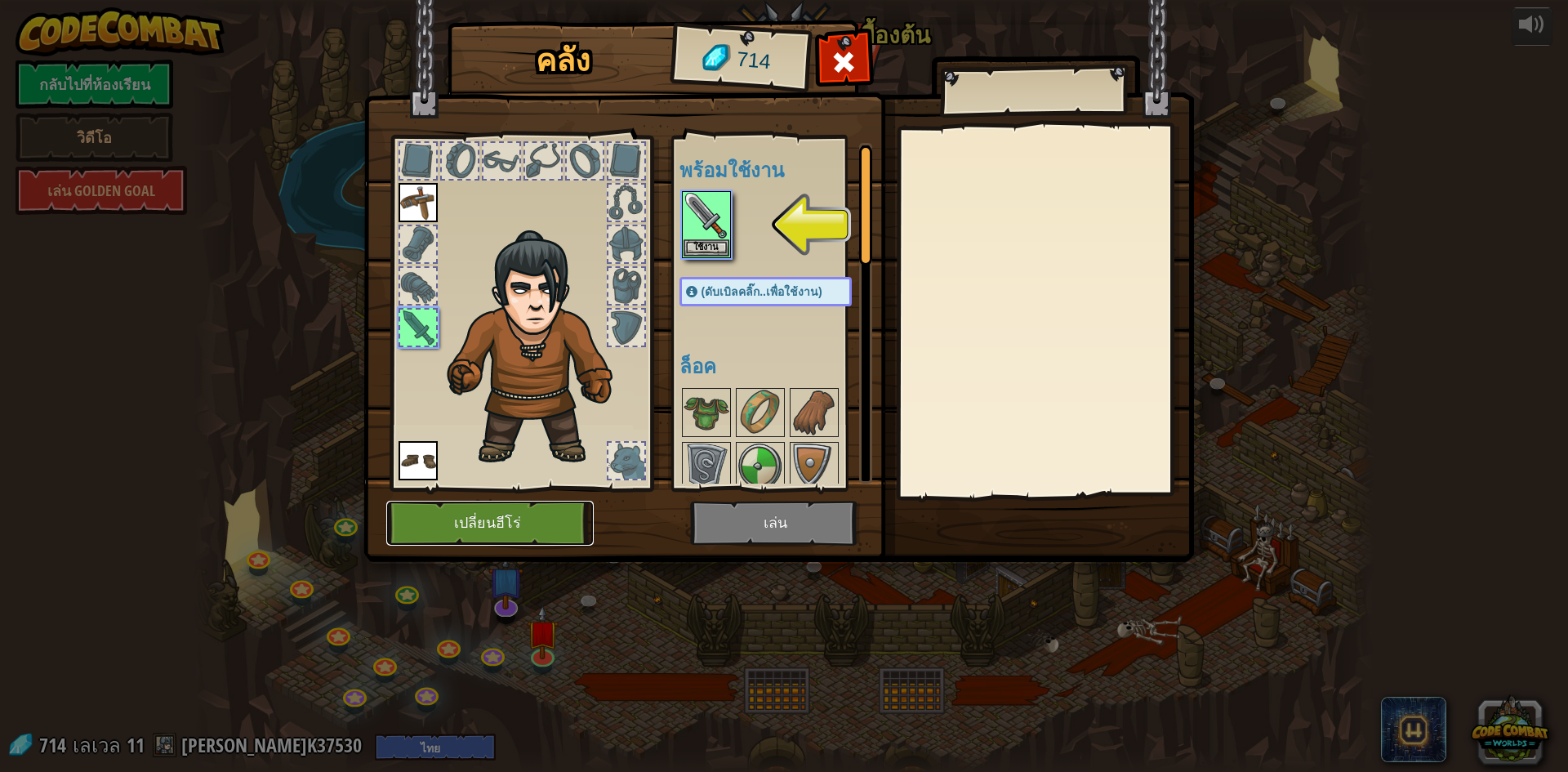
click at [474, 515] on button "เปลี่ยนฮีโร่" at bounding box center [490, 523] width 207 height 45
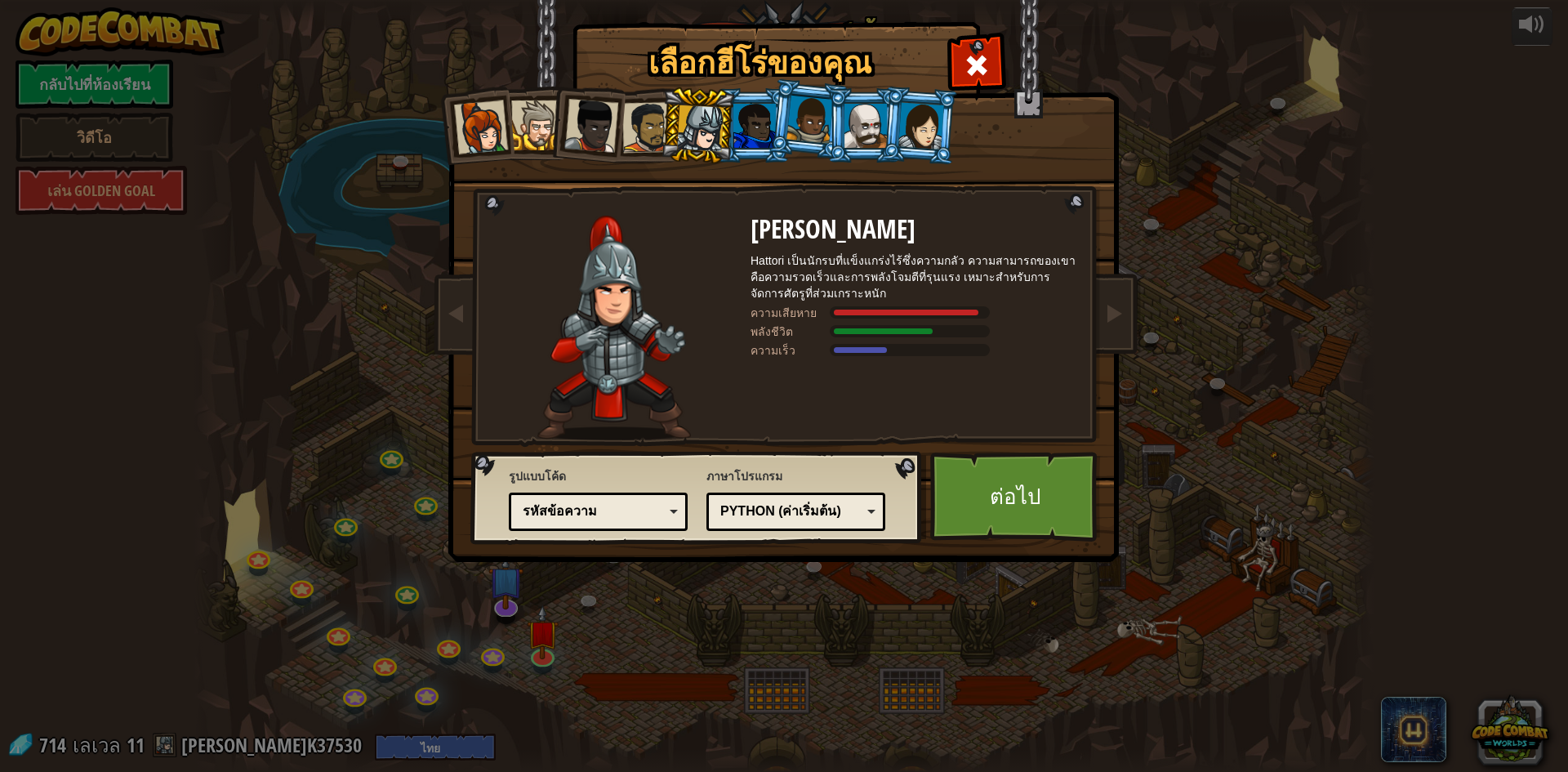
click at [770, 129] on li at bounding box center [808, 118] width 81 height 82
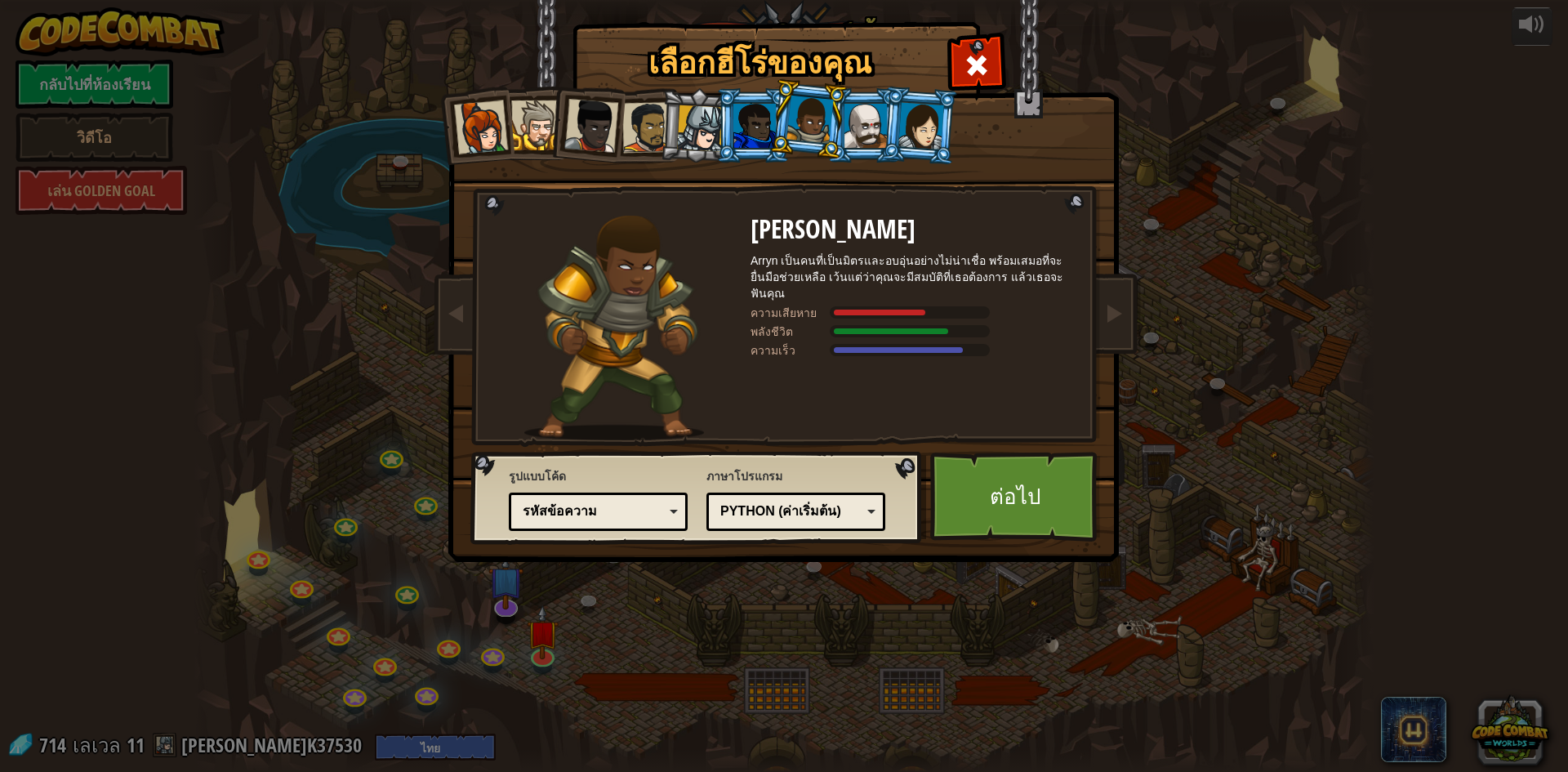
click at [741, 134] on div at bounding box center [754, 126] width 42 height 44
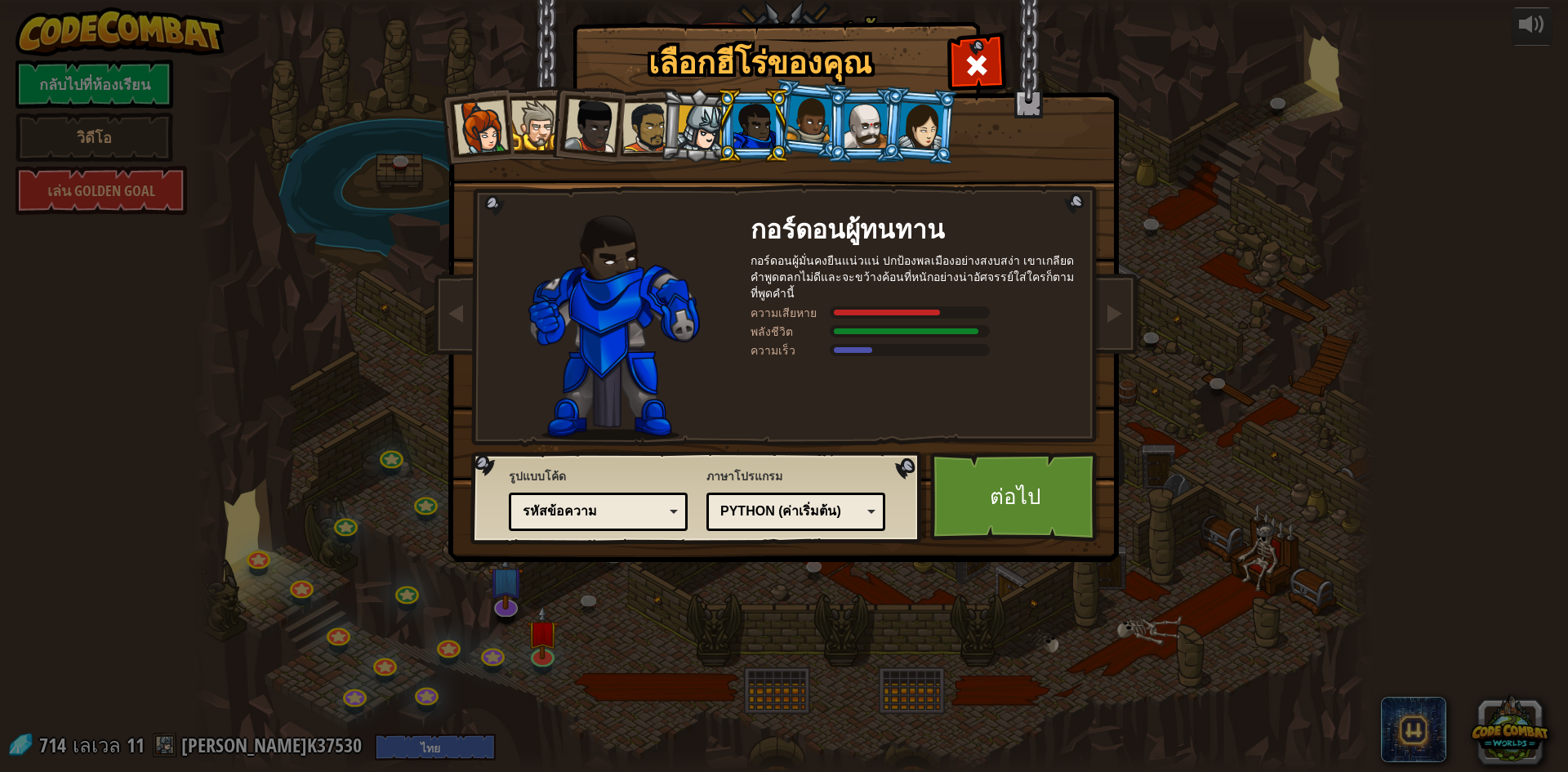
click at [870, 149] on li at bounding box center [864, 125] width 73 height 74
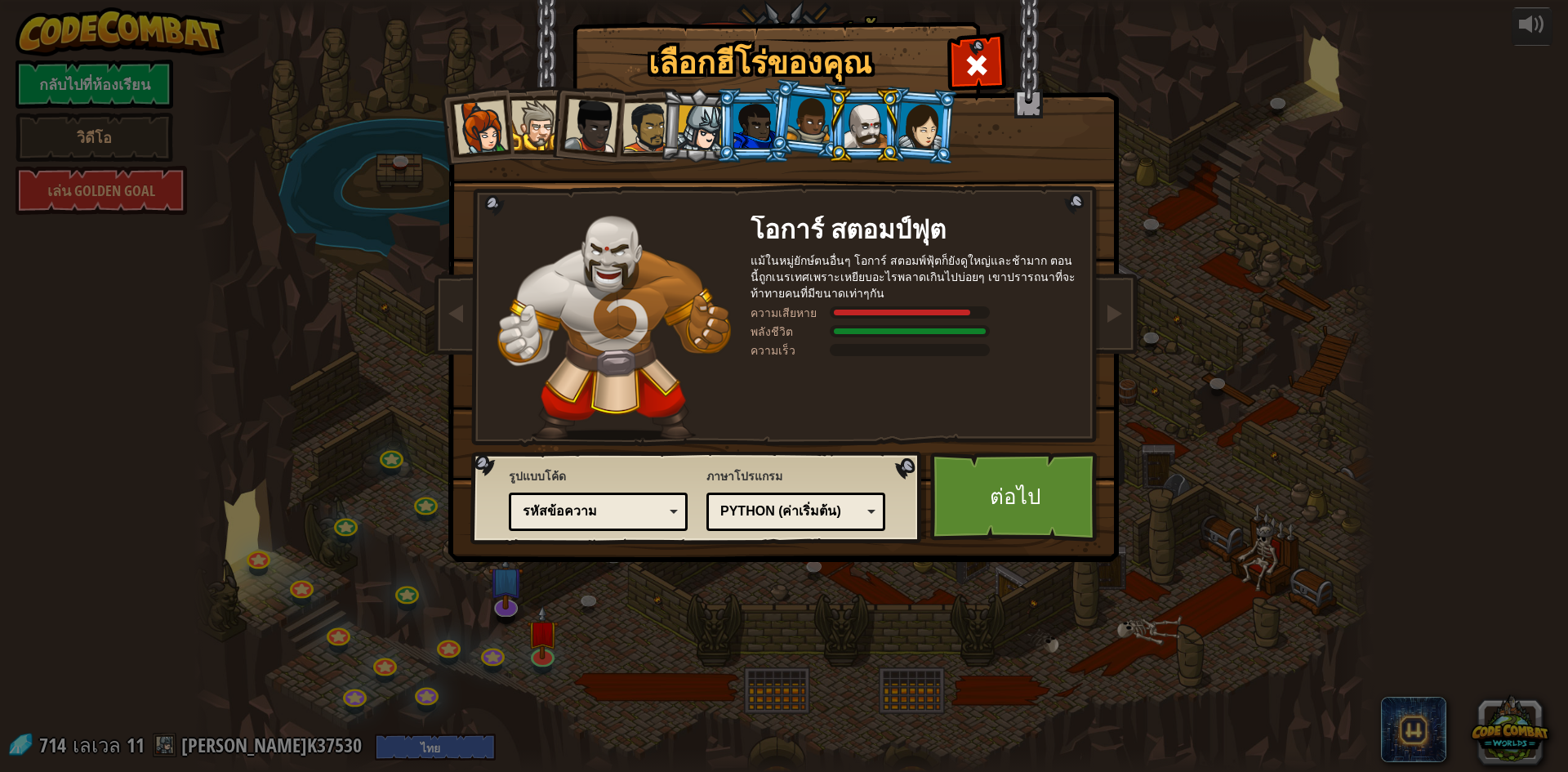
click at [918, 122] on div at bounding box center [921, 125] width 46 height 47
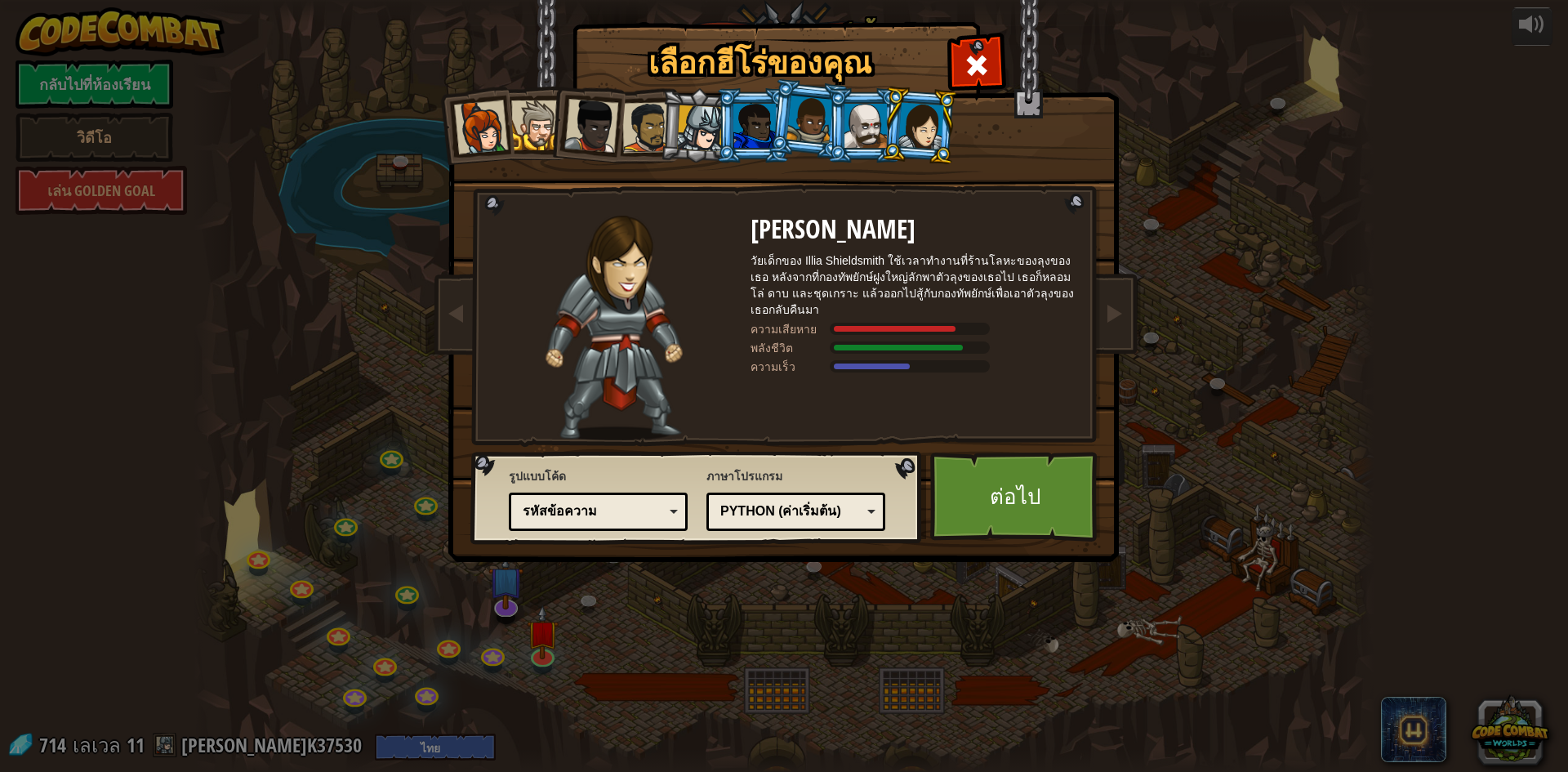
click at [747, 133] on div at bounding box center [754, 126] width 42 height 44
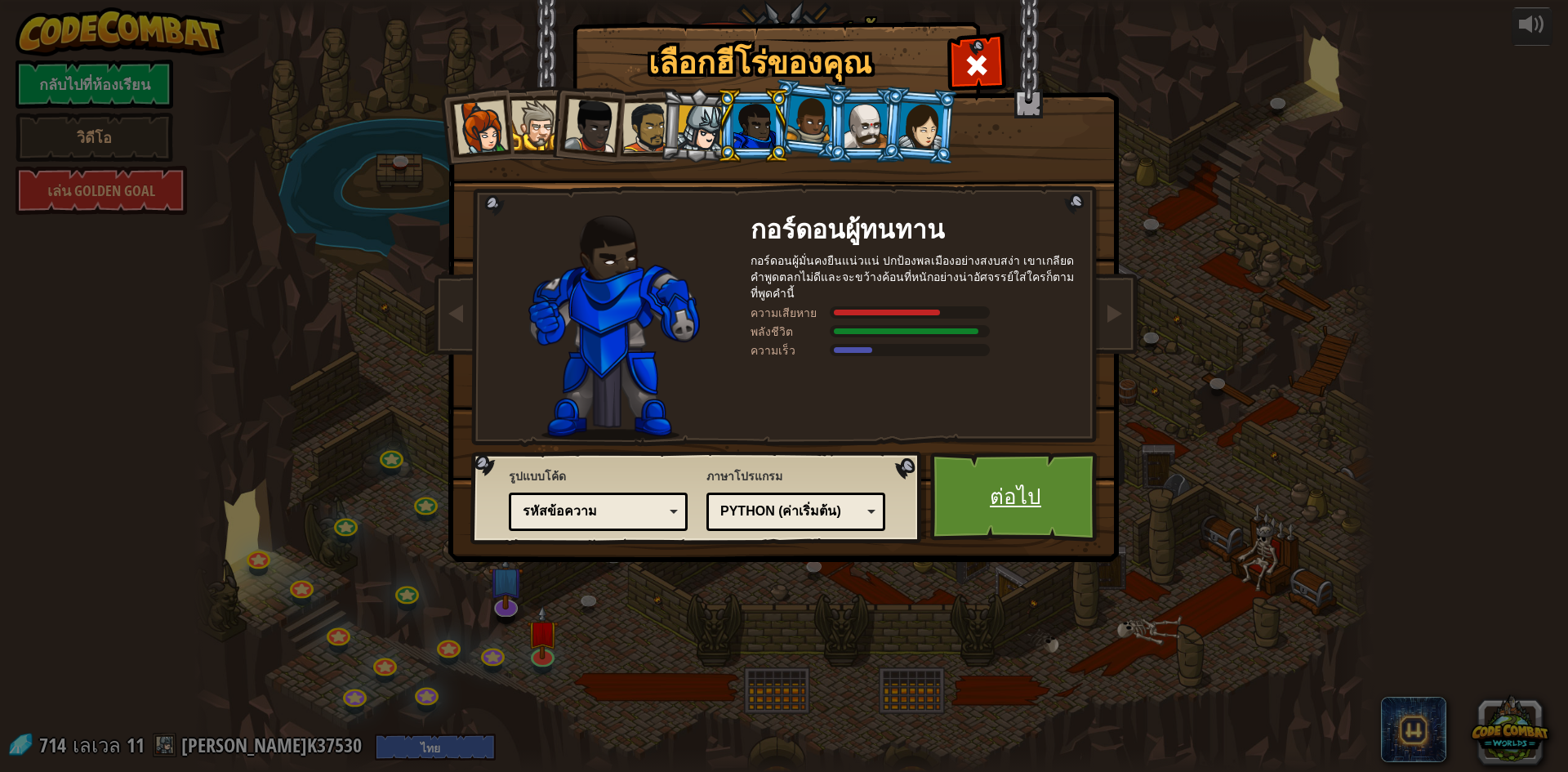
click at [1035, 507] on link "ต่อไป" at bounding box center [1016, 497] width 171 height 90
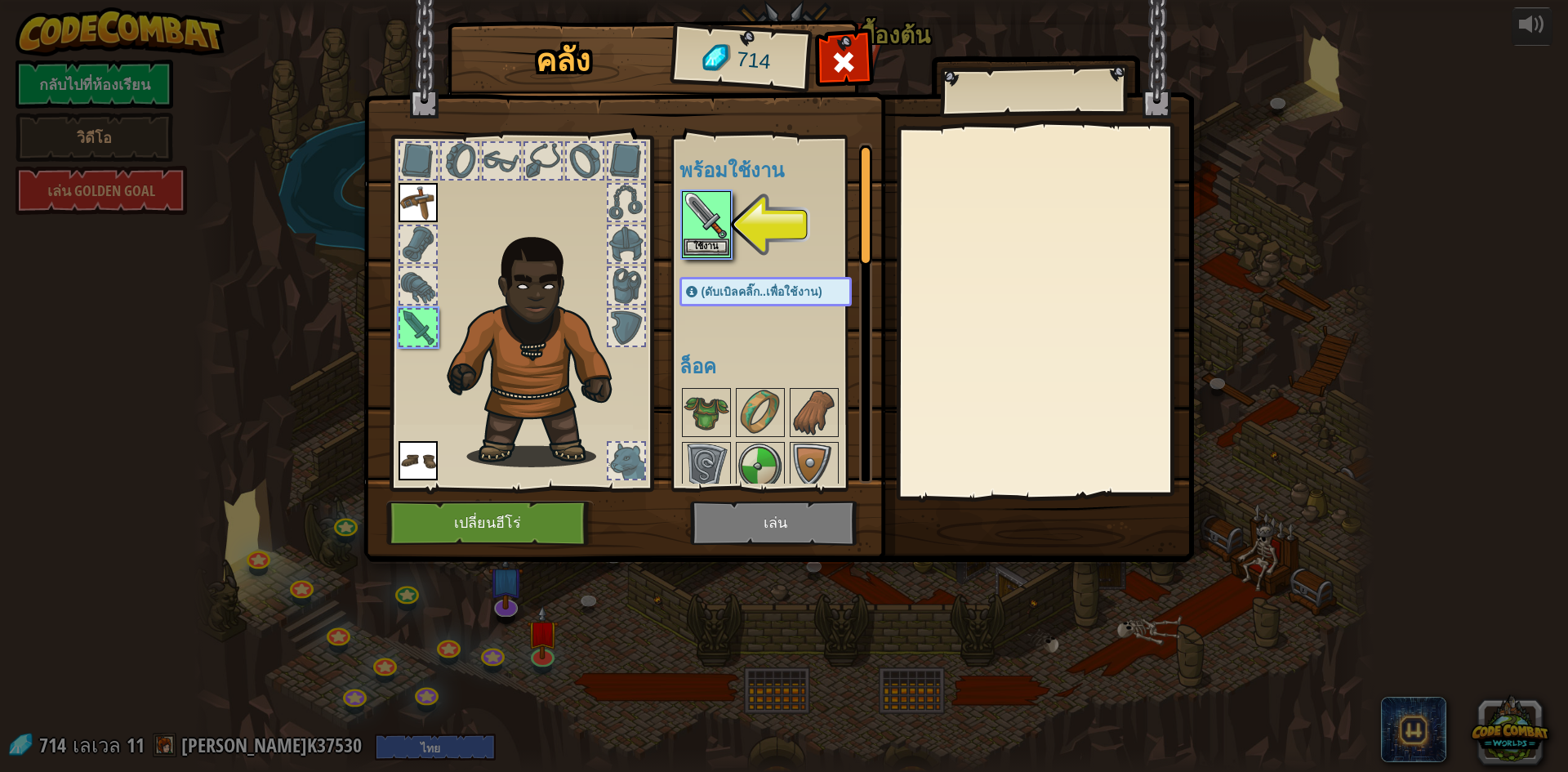
click at [692, 228] on img at bounding box center [706, 216] width 46 height 46
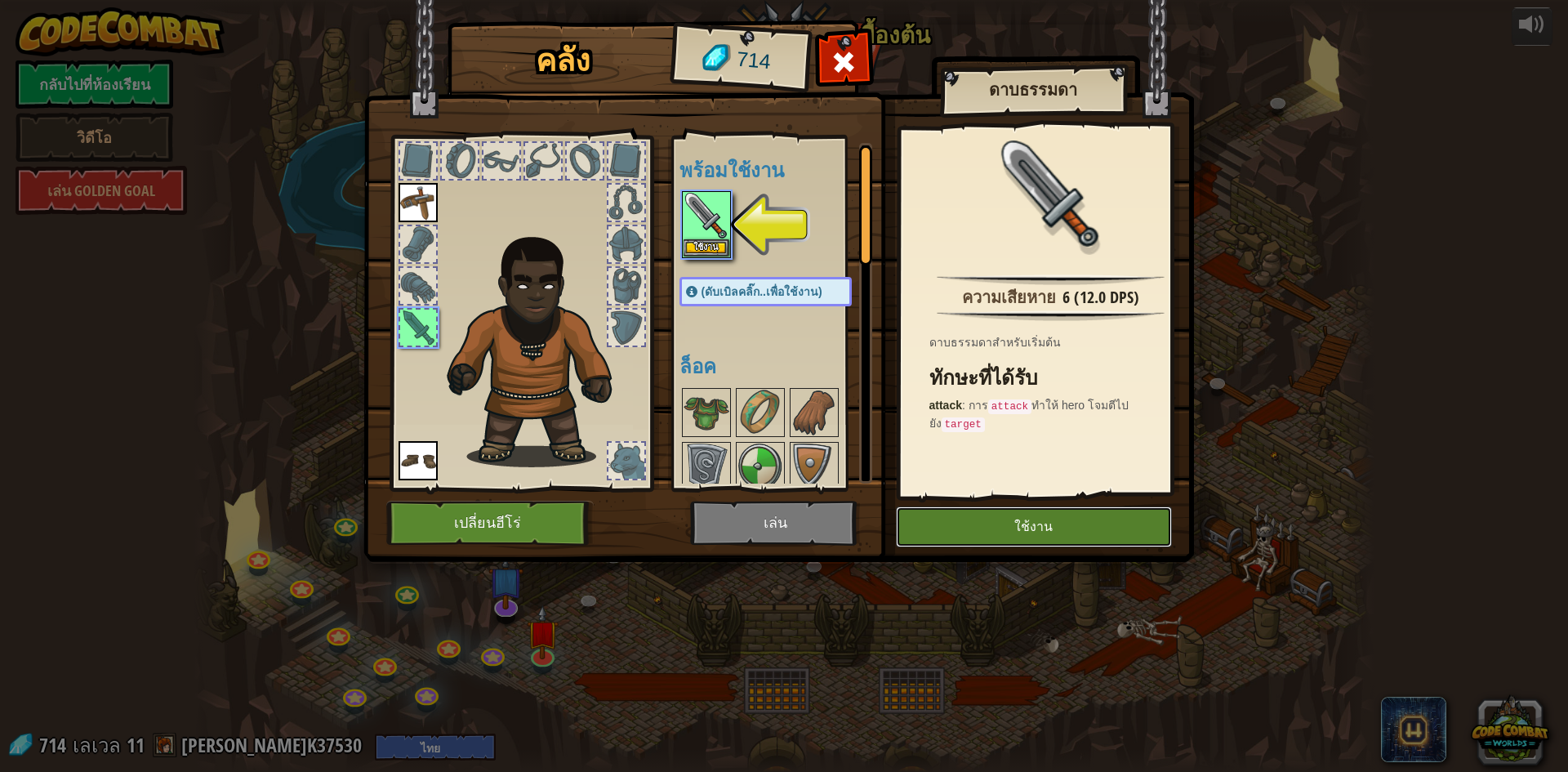
click at [988, 531] on button "ใช้งาน" at bounding box center [1034, 527] width 276 height 41
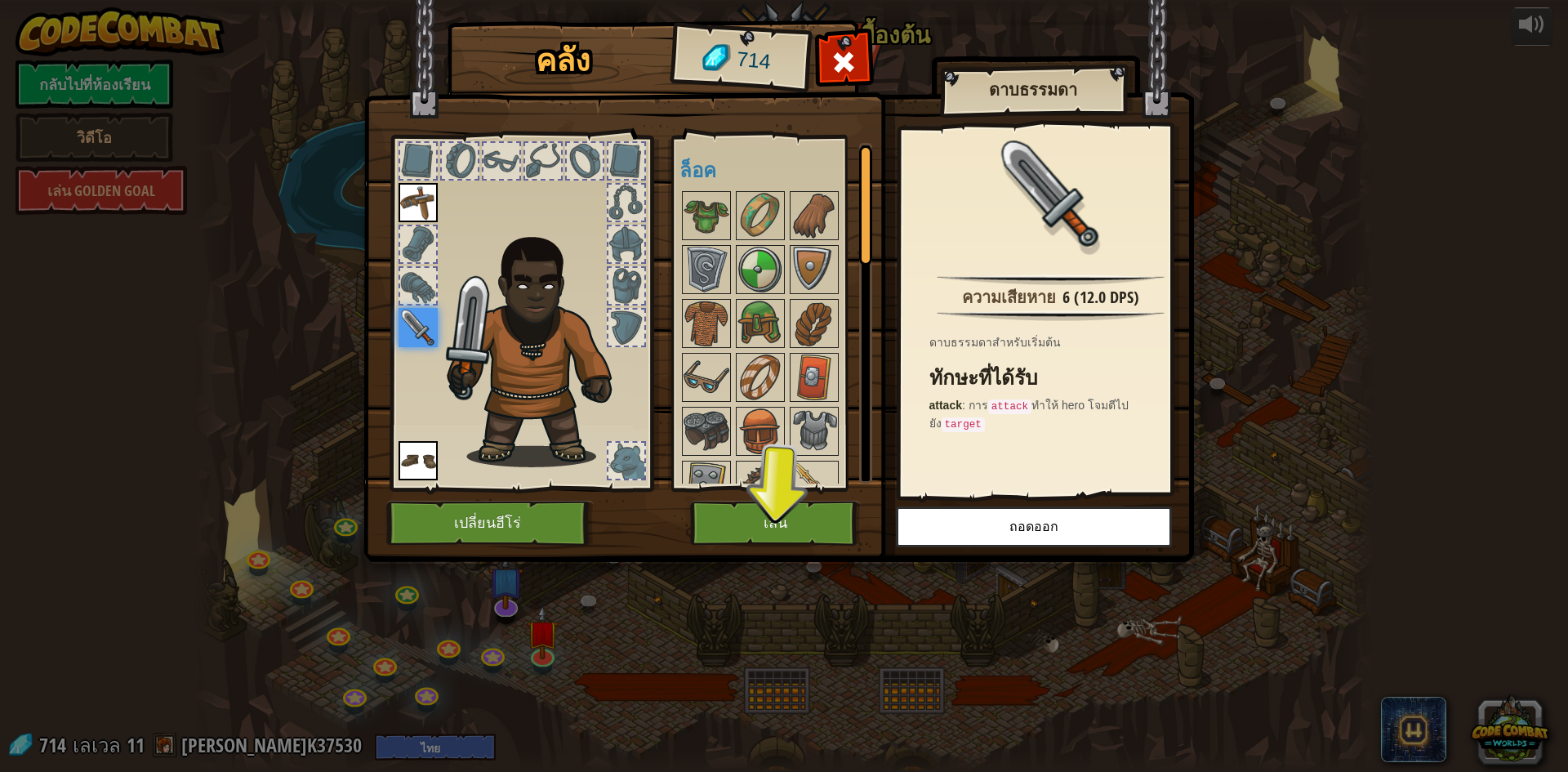
click at [768, 495] on img at bounding box center [778, 265] width 830 height 593
click at [768, 502] on button "เล่น" at bounding box center [775, 523] width 171 height 45
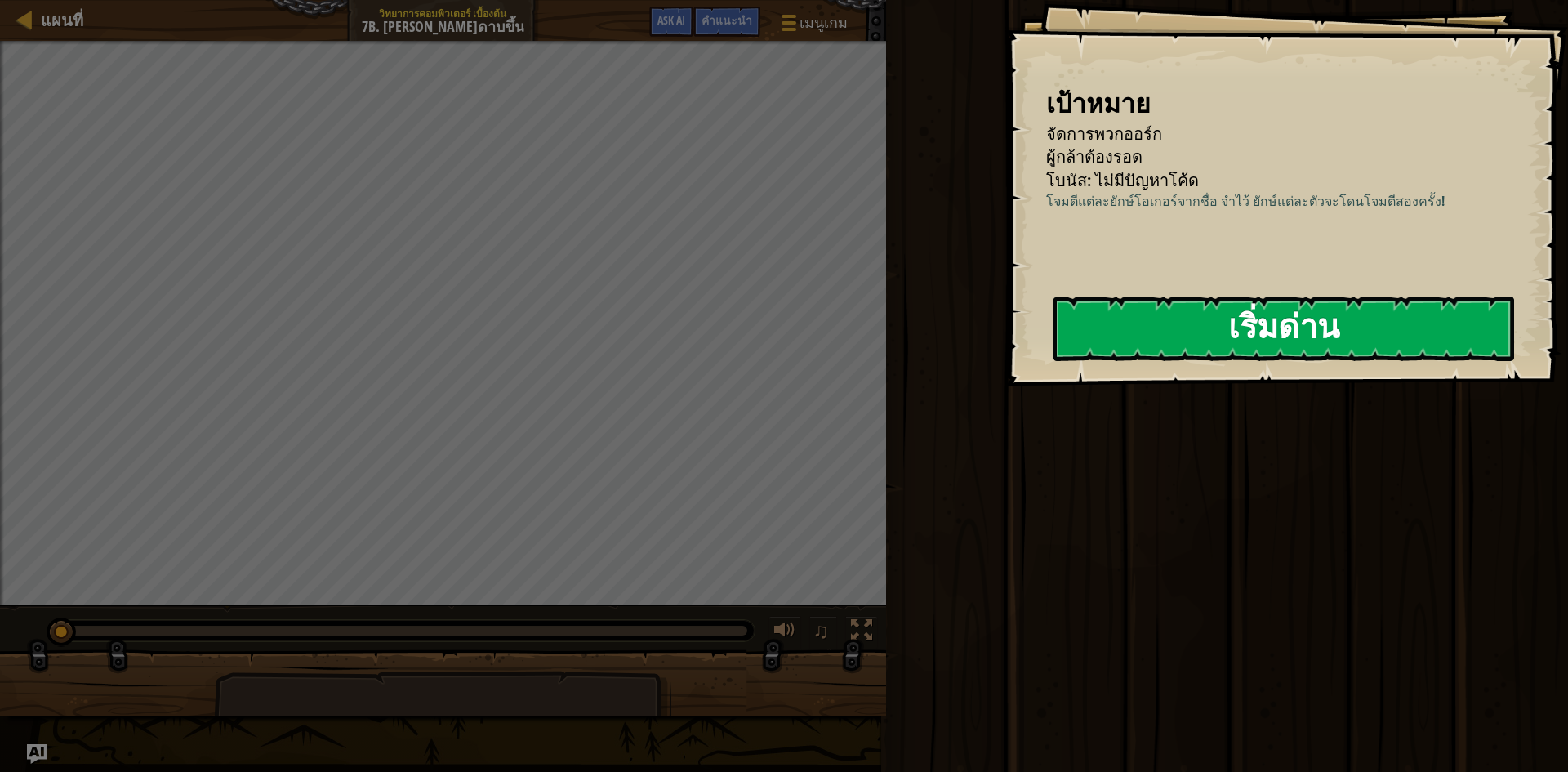
click at [1189, 339] on button "เริ่มด่าน" at bounding box center [1284, 329] width 461 height 64
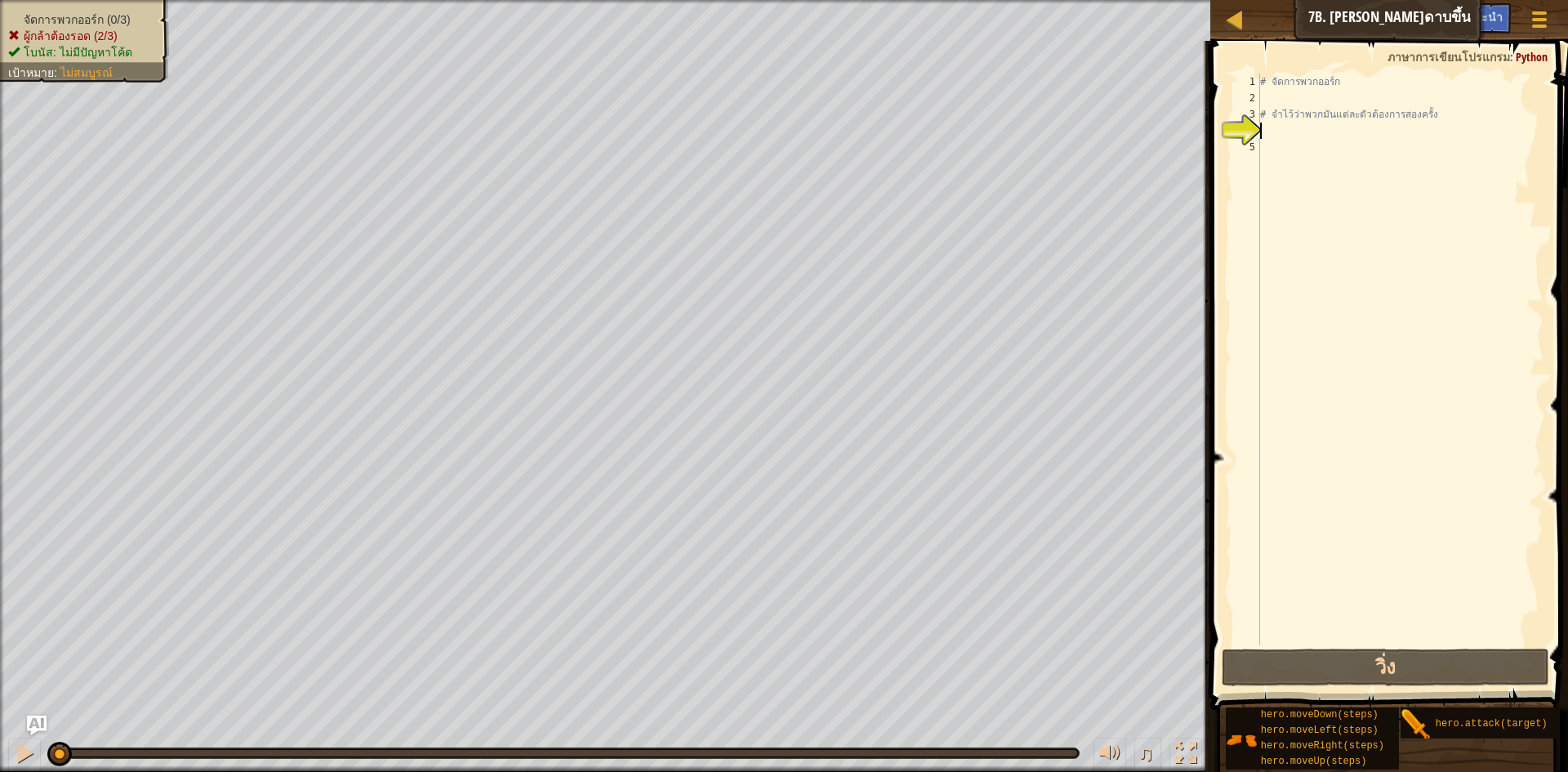
type textarea "h"
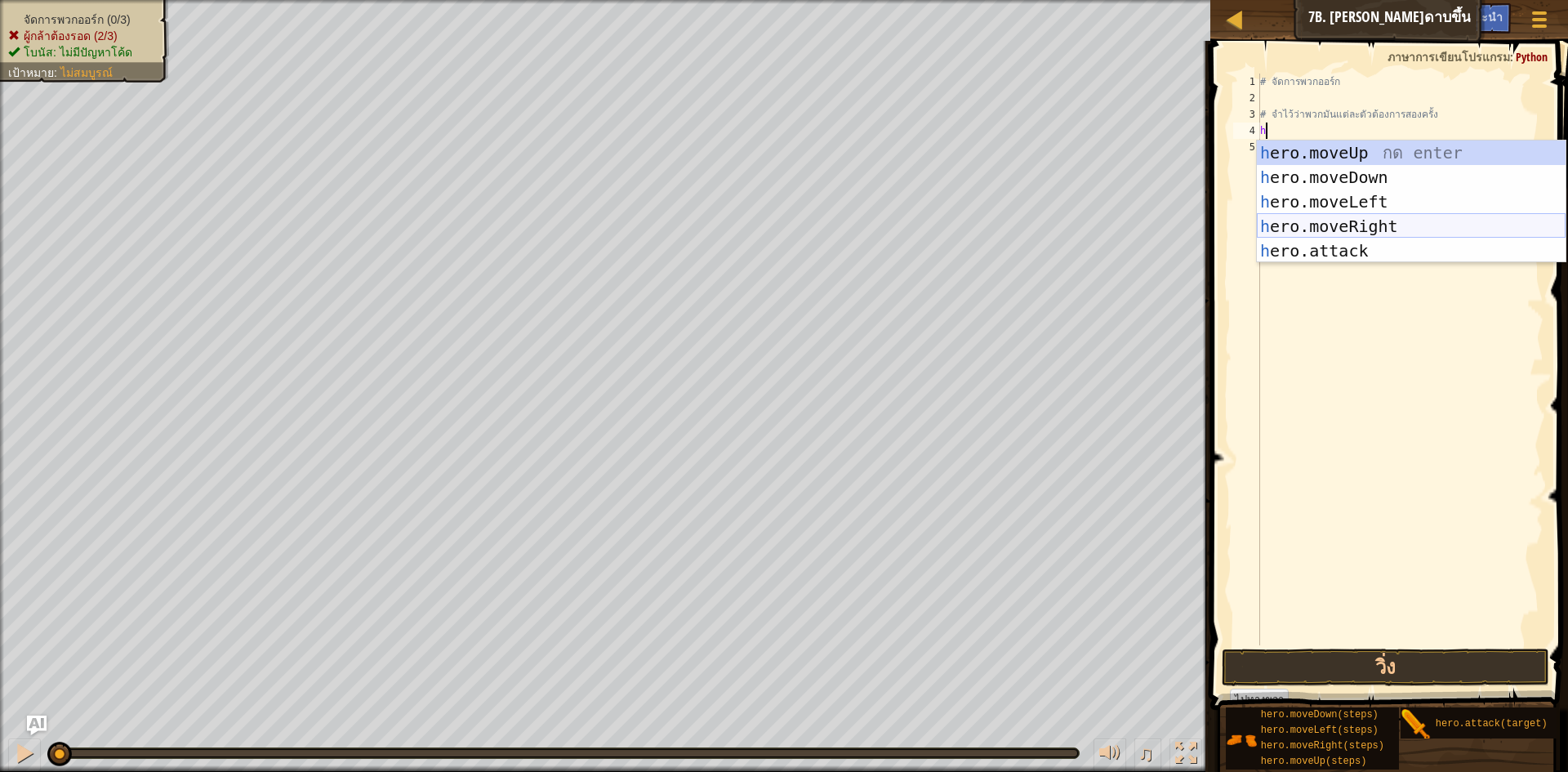
click at [1378, 229] on div "h ero.moveUp กด enter h ero.moveDown กด enter h ero.moveLeft กด enter h ero.mov…" at bounding box center [1411, 226] width 308 height 172
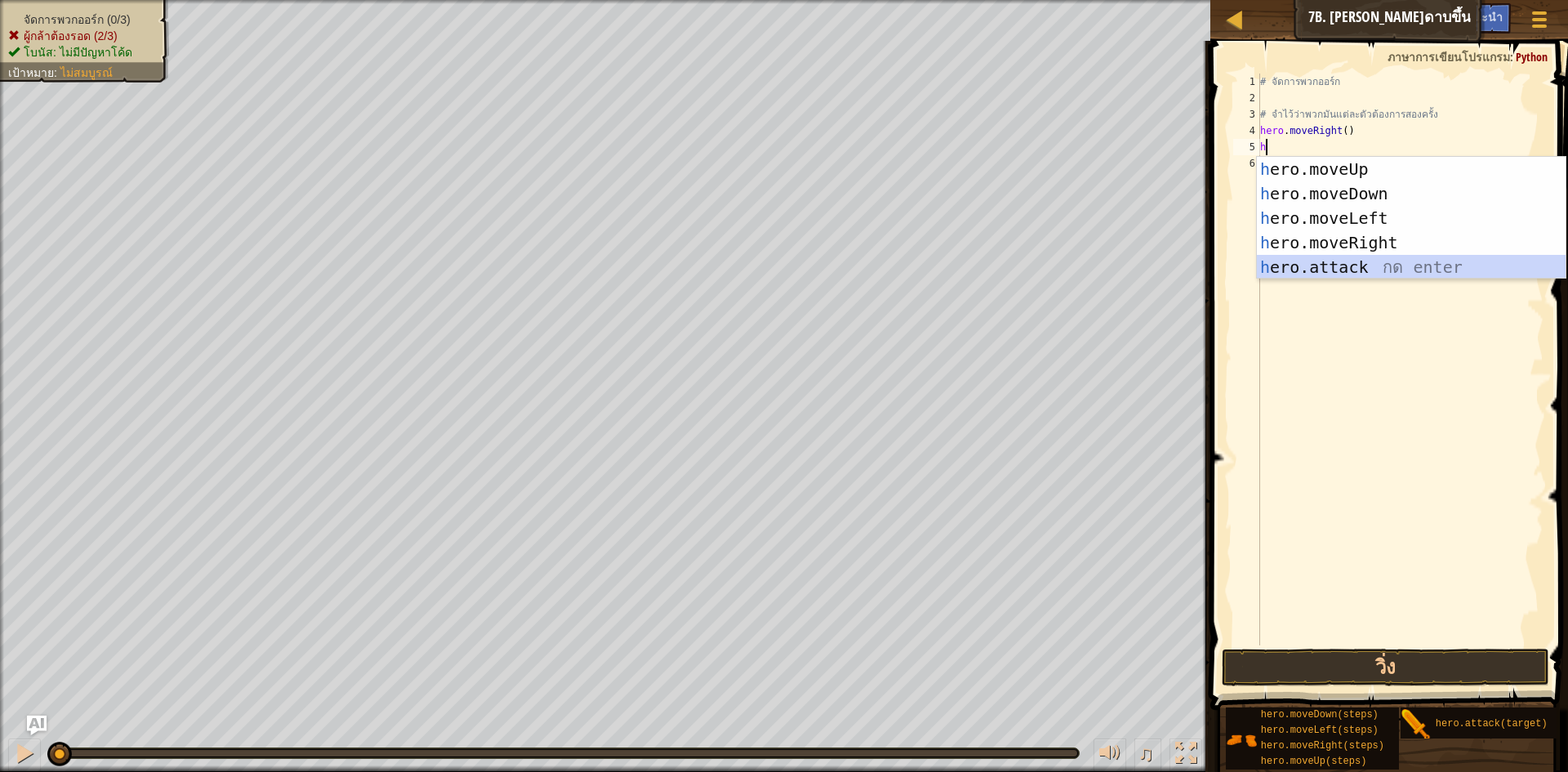
click at [1341, 271] on div "h ero.moveUp กด enter h ero.moveDown กด enter h ero.moveLeft กด enter h ero.mov…" at bounding box center [1411, 242] width 308 height 172
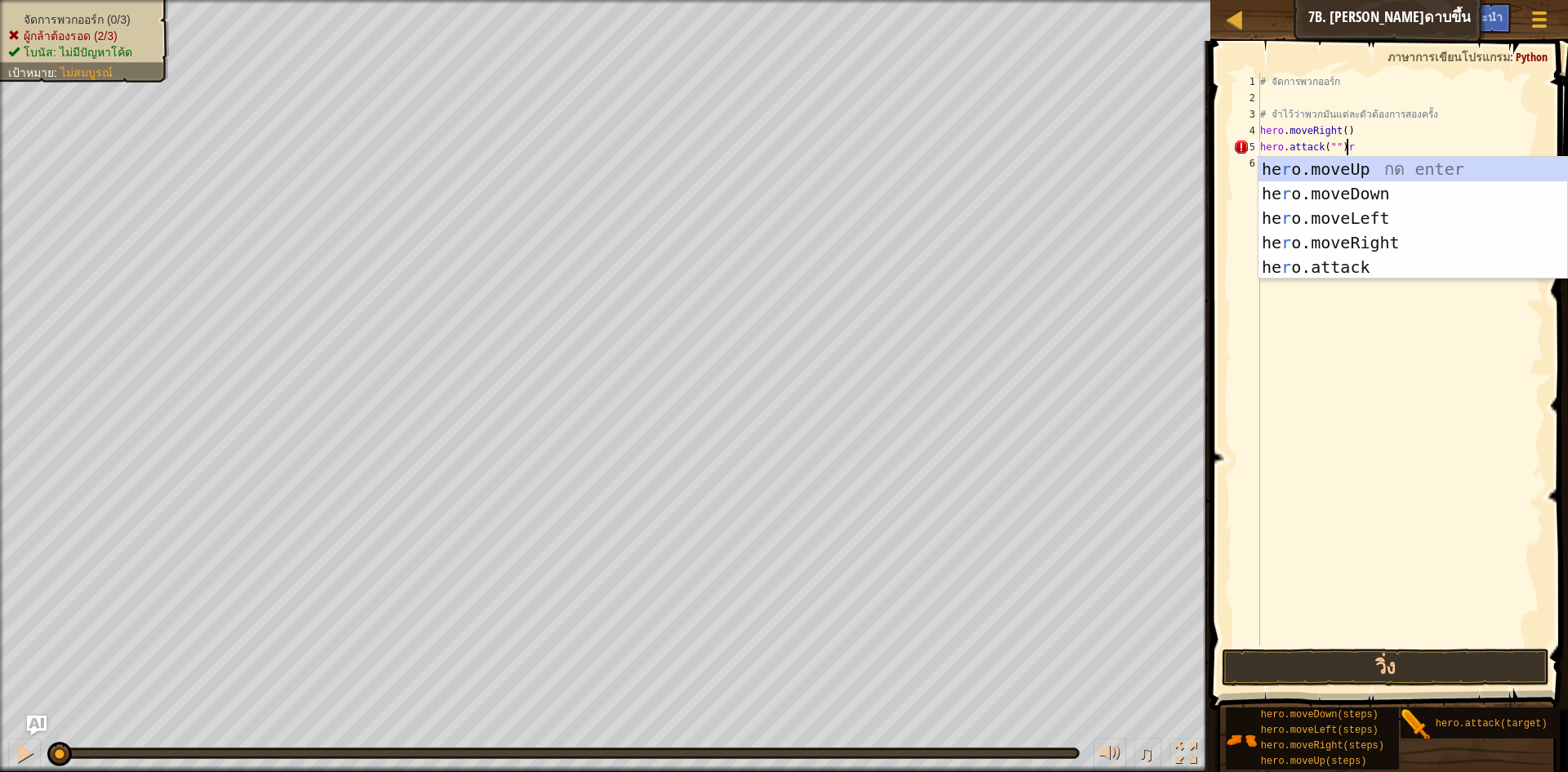
scroll to position [7, 6]
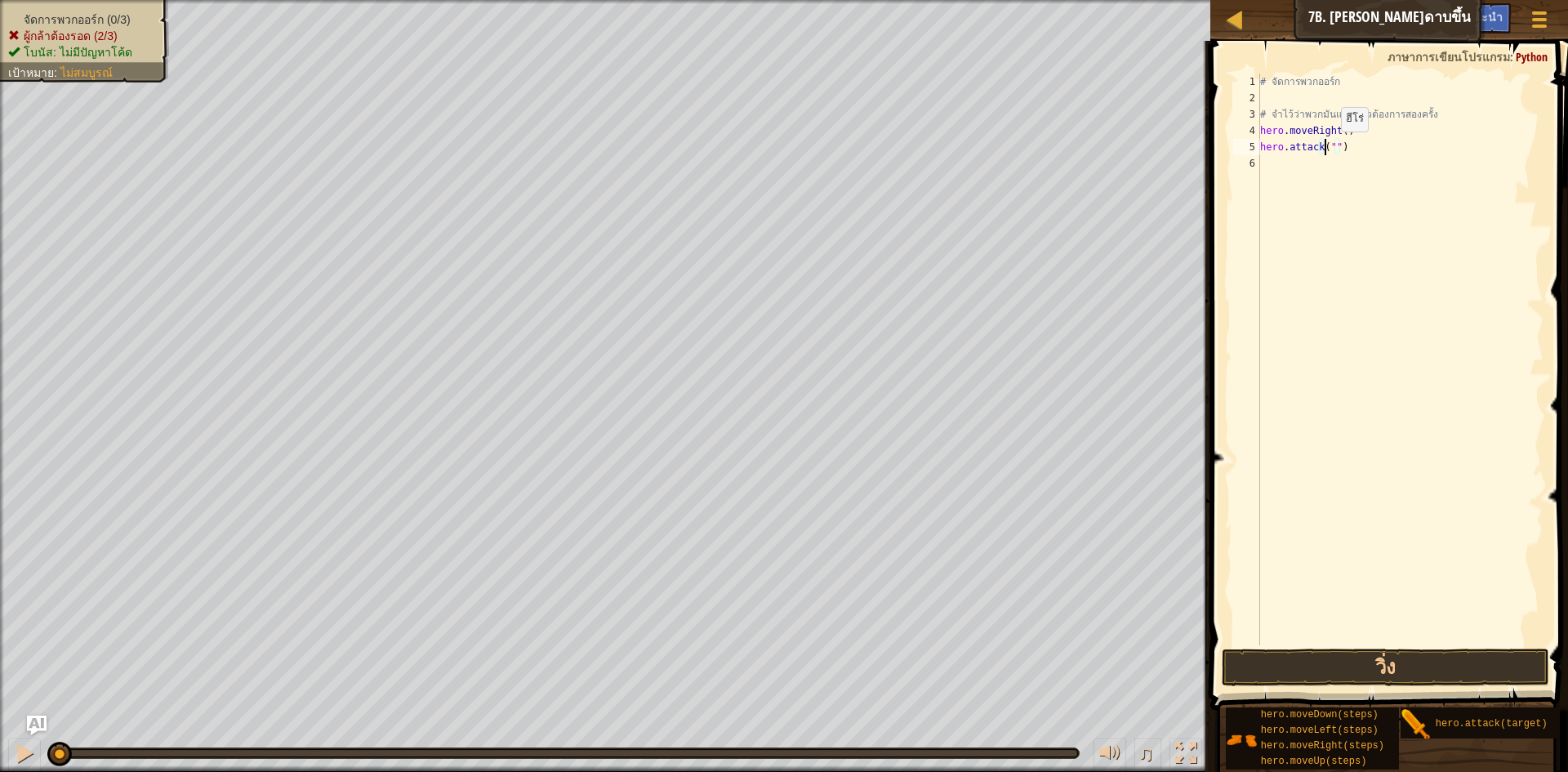
click at [1328, 148] on div "# จัดการพวกออร์ก # จำไว้ว่าพวกมันแต่ละตัวต้องการสองครั้ง hero . moveRight ( ) h…" at bounding box center [1400, 375] width 286 height 605
click at [1334, 147] on div "# จัดการพวกออร์ก # จำไว้ว่าพวกมันแต่ละตัวต้องการสองครั้ง hero . moveRight ( ) h…" at bounding box center [1400, 375] width 286 height 605
click at [1331, 150] on div "# จัดการพวกออร์ก # จำไว้ว่าพวกมันแต่ละตัวต้องการสองครั้ง hero . moveRight ( ) h…" at bounding box center [1400, 375] width 286 height 605
type textarea "hero.attack("Rig")"
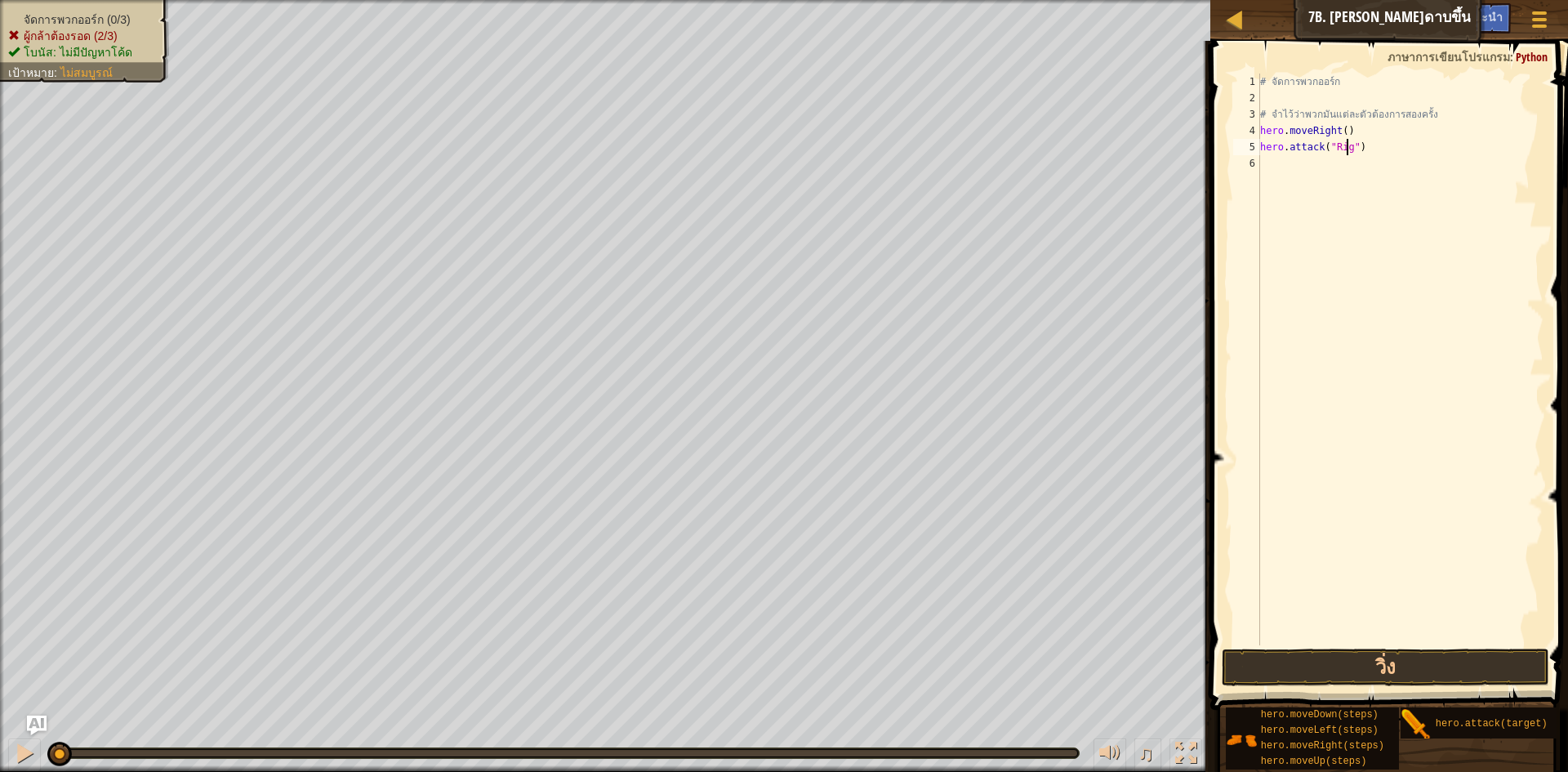
scroll to position [7, 7]
click at [1286, 168] on div "# จัดการพวกออร์ก # จำไว้ว่าพวกมันแต่ละตัวต้องการสองครั้ง hero . moveRight ( ) h…" at bounding box center [1400, 375] width 286 height 605
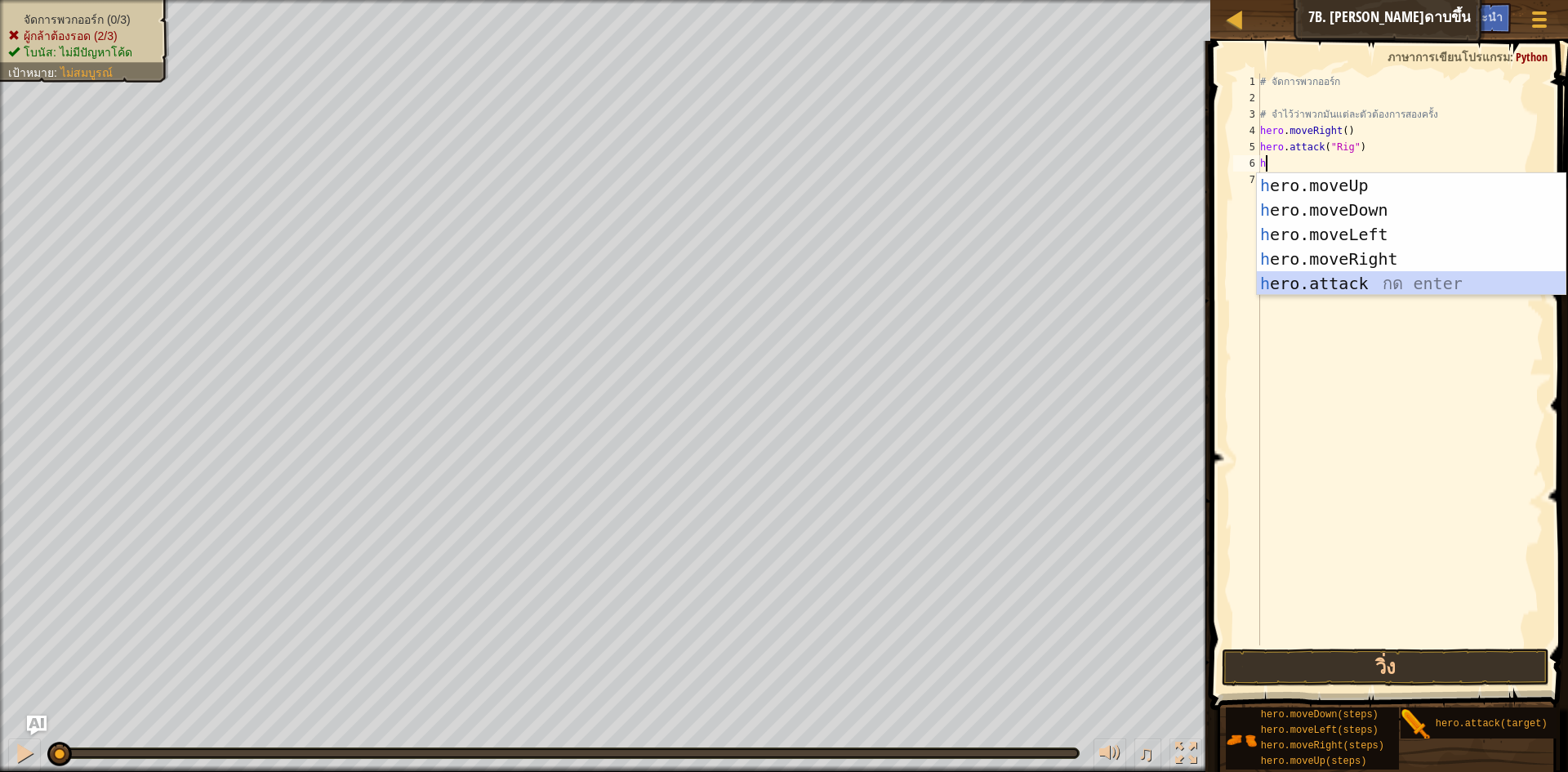
click at [1335, 287] on div "h ero.moveUp กด enter h ero.moveDown กด enter h ero.moveLeft กด enter h ero.mov…" at bounding box center [1411, 259] width 308 height 172
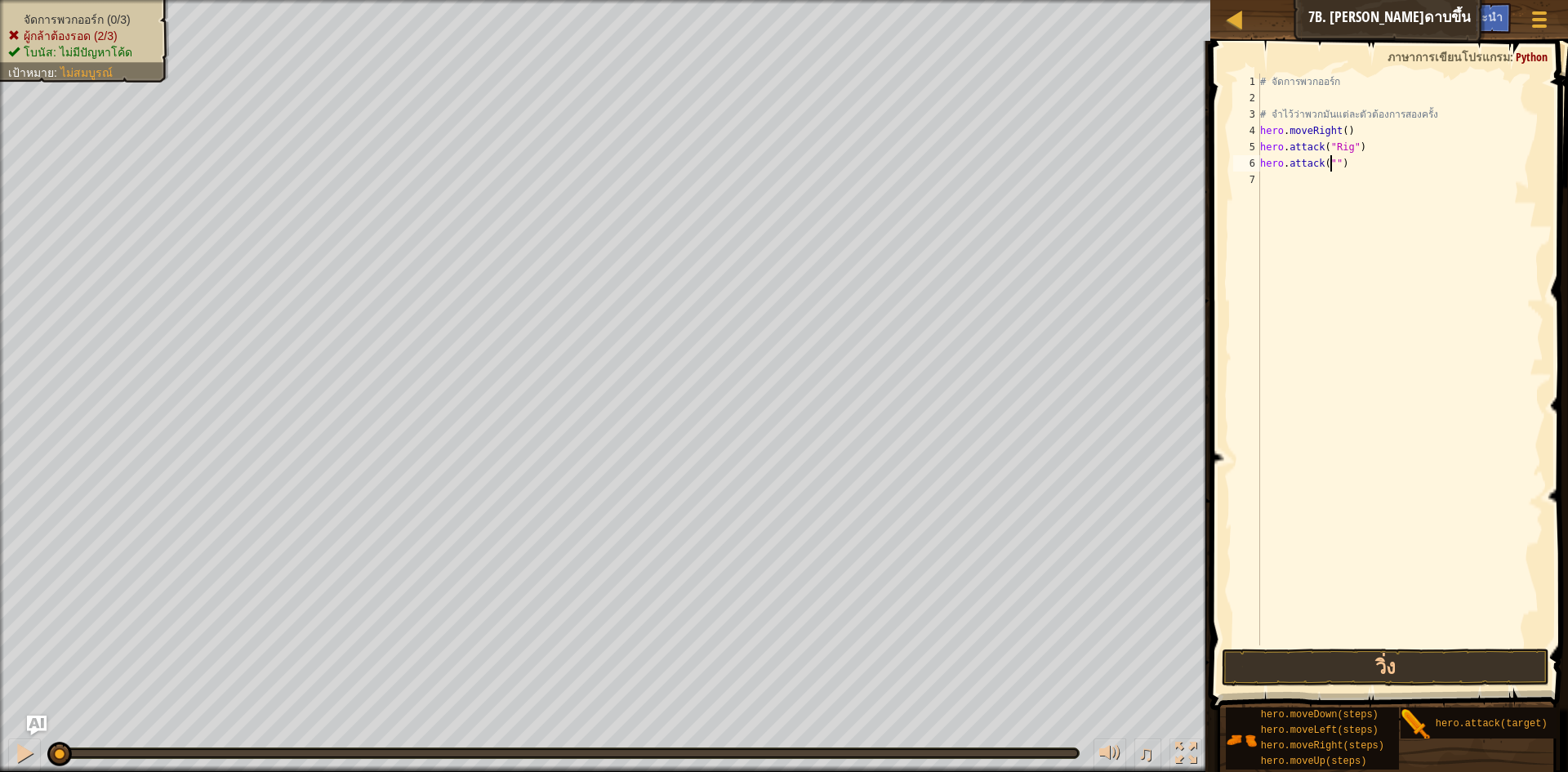
scroll to position [7, 6]
type textarea "hero.attack("Rig")"
click at [1261, 165] on div "# จัดการพวกออร์ก # จำไว้ว่าพวกมันแต่ละตัวต้องการสองครั้ง hero . moveRight ( ) h…" at bounding box center [1400, 375] width 286 height 605
click at [1273, 171] on div "# จัดการพวกออร์ก # จำไว้ว่าพวกมันแต่ละตัวต้องการสองครั้ง hero . moveRight ( ) h…" at bounding box center [1400, 375] width 286 height 605
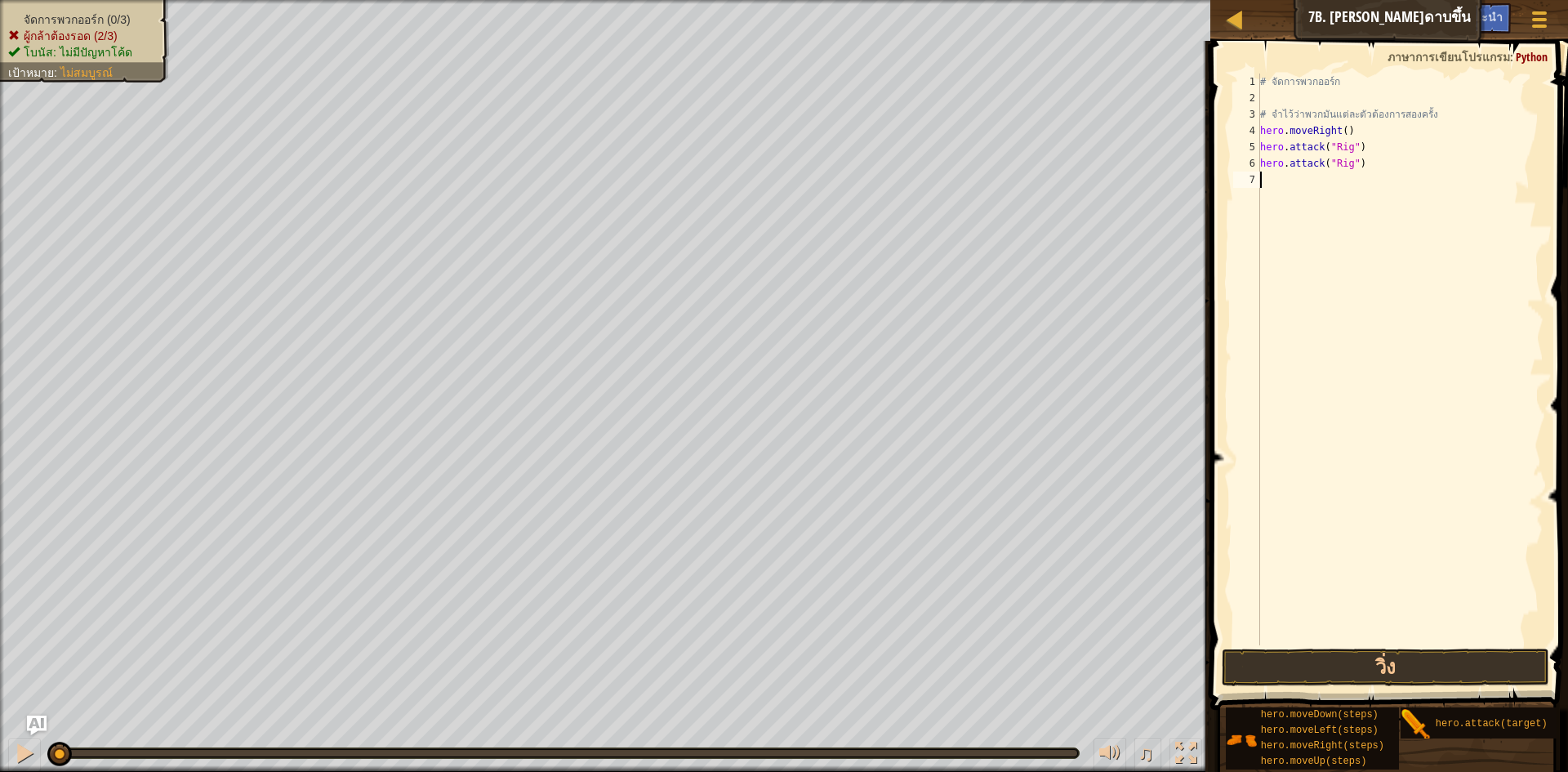
click at [1268, 174] on div "# จัดการพวกออร์ก # จำไว้ว่าพวกมันแต่ละตัวต้องการสองครั้ง hero . moveRight ( ) h…" at bounding box center [1400, 375] width 286 height 605
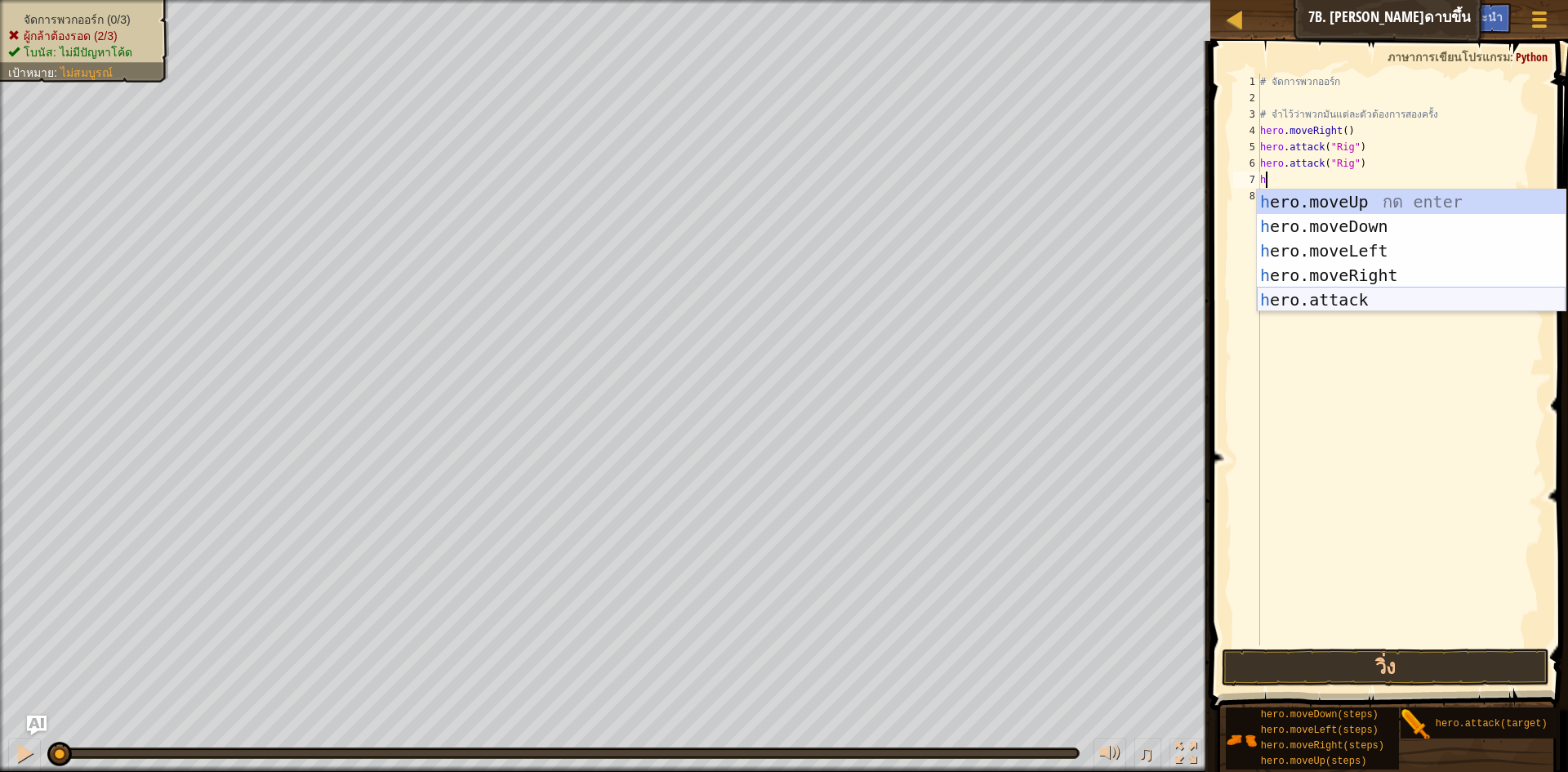
click at [1286, 301] on div "h ero.moveUp กด enter h ero.moveDown กด enter h ero.moveLeft กด enter h ero.mov…" at bounding box center [1411, 275] width 308 height 172
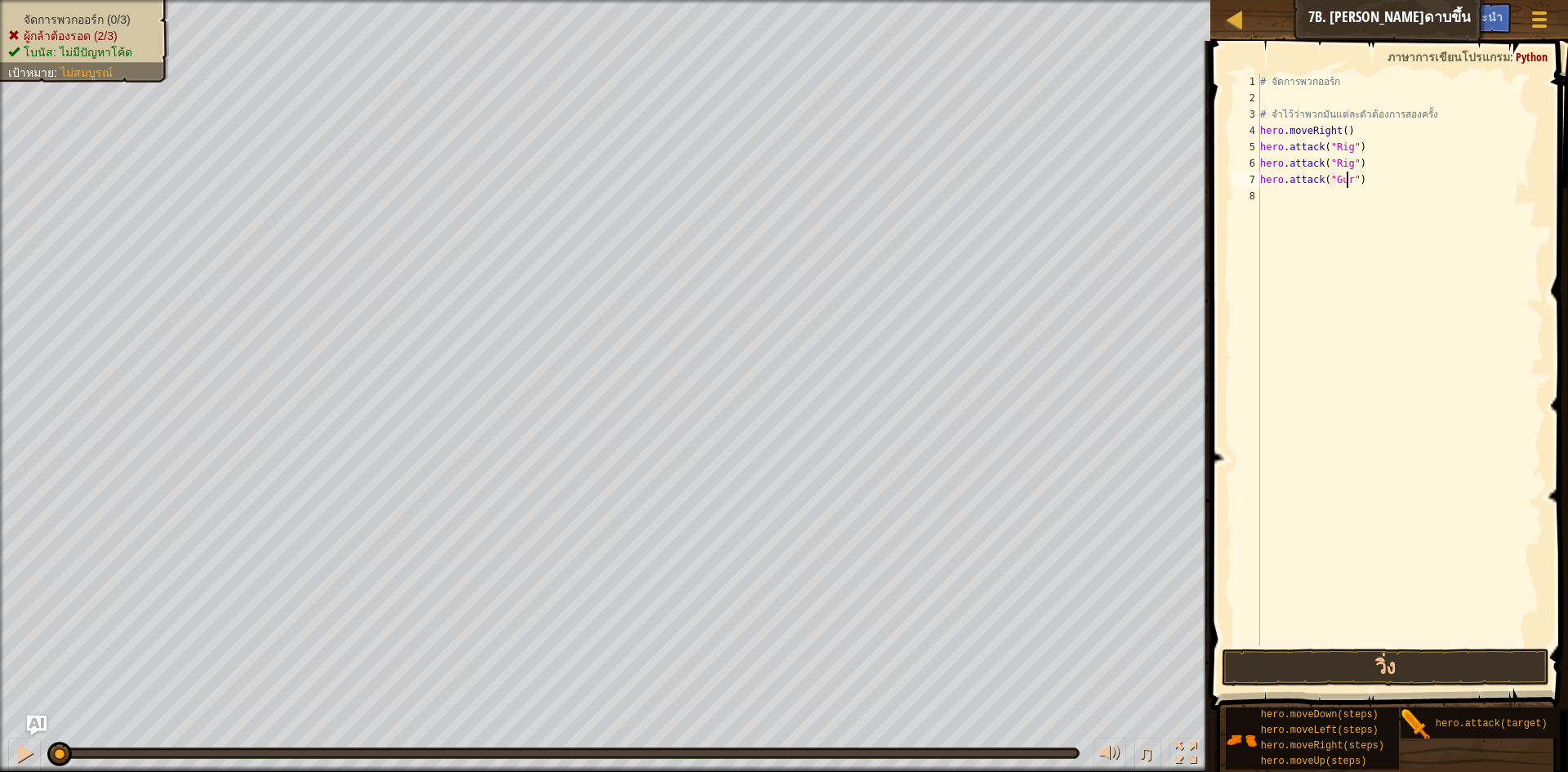
scroll to position [7, 7]
type textarea "hero.attack("Gurt")"
click at [1297, 204] on div "# จัดการพวกออร์ก # จำไว้ว่าพวกมันแต่ละตัวต้องการสองครั้ง hero . moveRight ( ) h…" at bounding box center [1400, 375] width 286 height 605
type textarea "h"
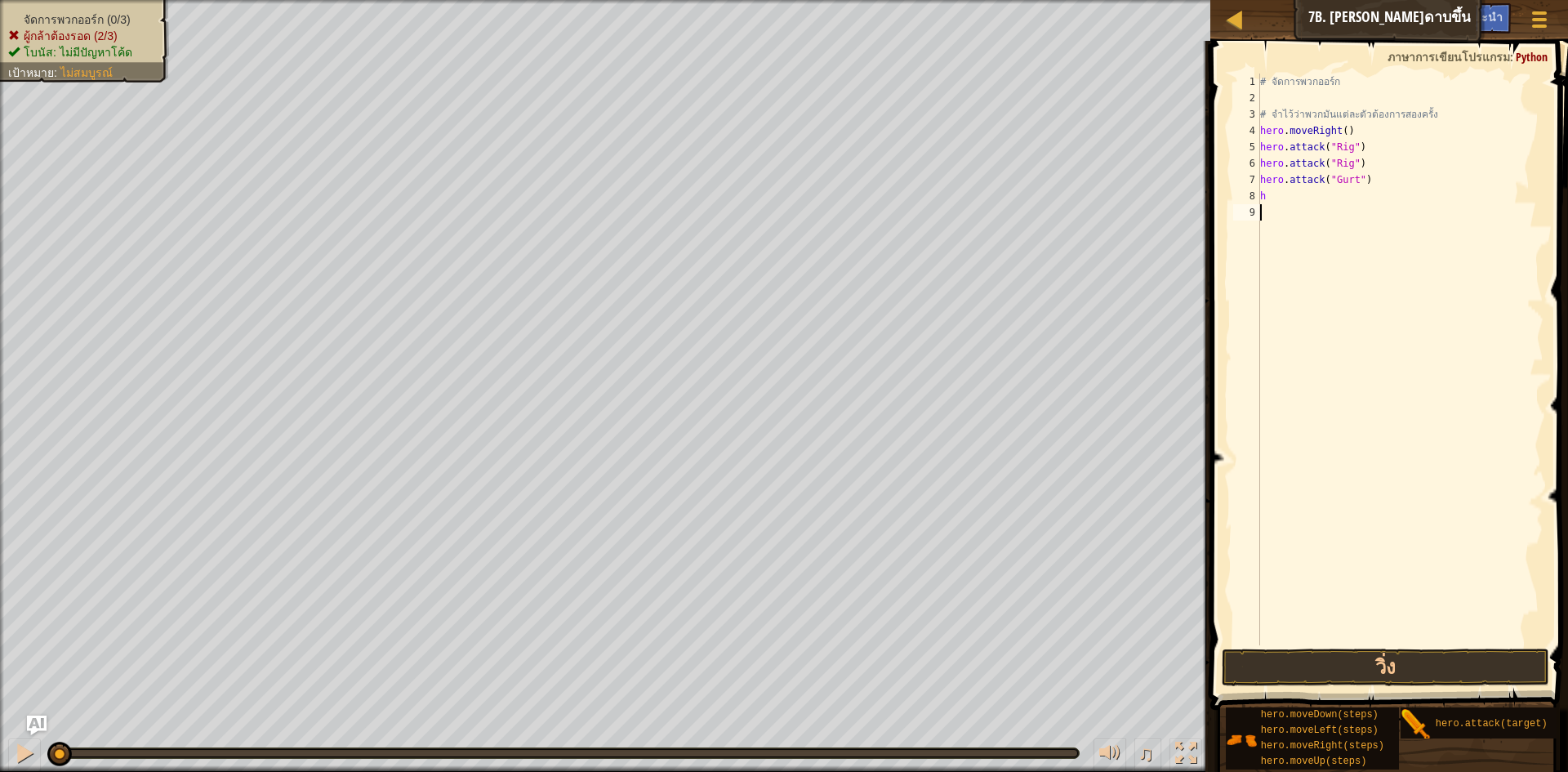
click at [1351, 328] on div "# จัดการพวกออร์ก # จำไว้ว่าพวกมันแต่ละตัวต้องการสองครั้ง hero . moveRight ( ) h…" at bounding box center [1400, 375] width 286 height 605
click at [1298, 192] on div "# จัดการพวกออร์ก # จำไว้ว่าพวกมันแต่ละตัวต้องการสองครั้ง hero . moveRight ( ) h…" at bounding box center [1400, 375] width 286 height 605
type textarea "h"
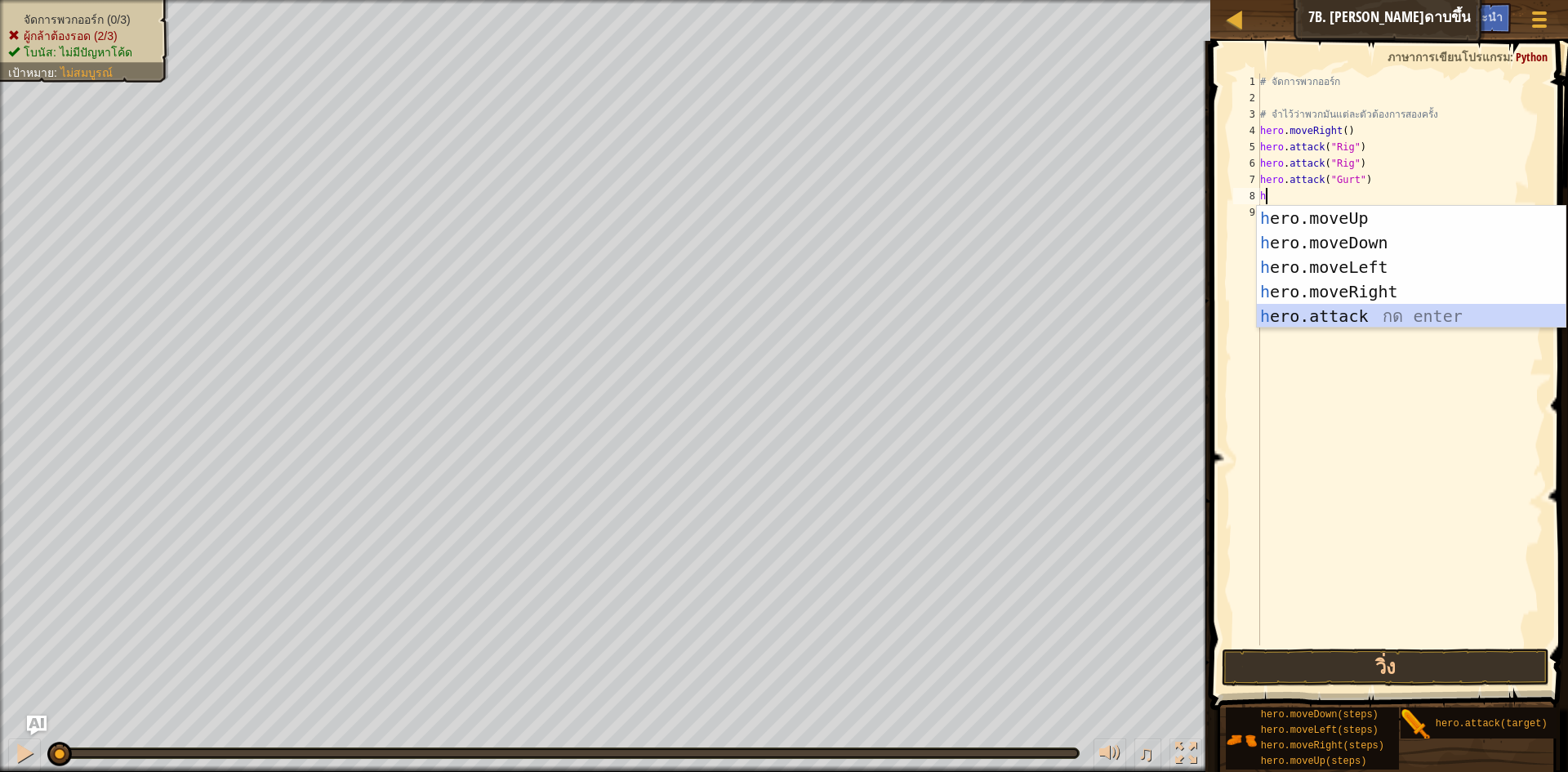
click at [1292, 311] on div "h ero.moveUp กด enter h ero.moveDown กด enter h ero.moveLeft กด enter h ero.mov…" at bounding box center [1411, 291] width 308 height 172
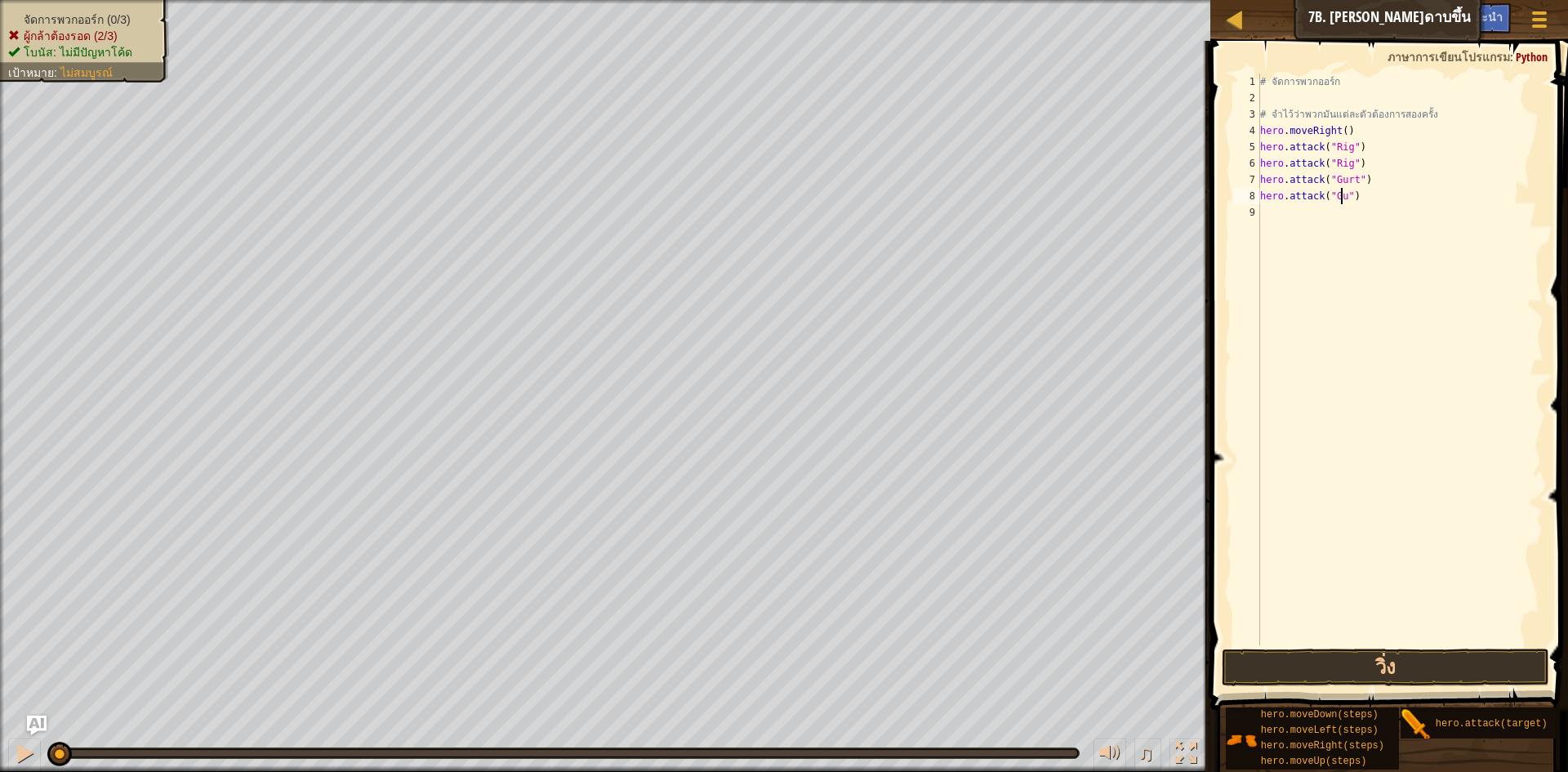
scroll to position [7, 7]
type textarea "hero.attack("Gurt")"
click at [1277, 219] on div "# จัดการพวกออร์ก # จำไว้ว่าพวกมันแต่ละตัวต้องการสองครั้ง hero . moveRight ( ) h…" at bounding box center [1400, 375] width 286 height 605
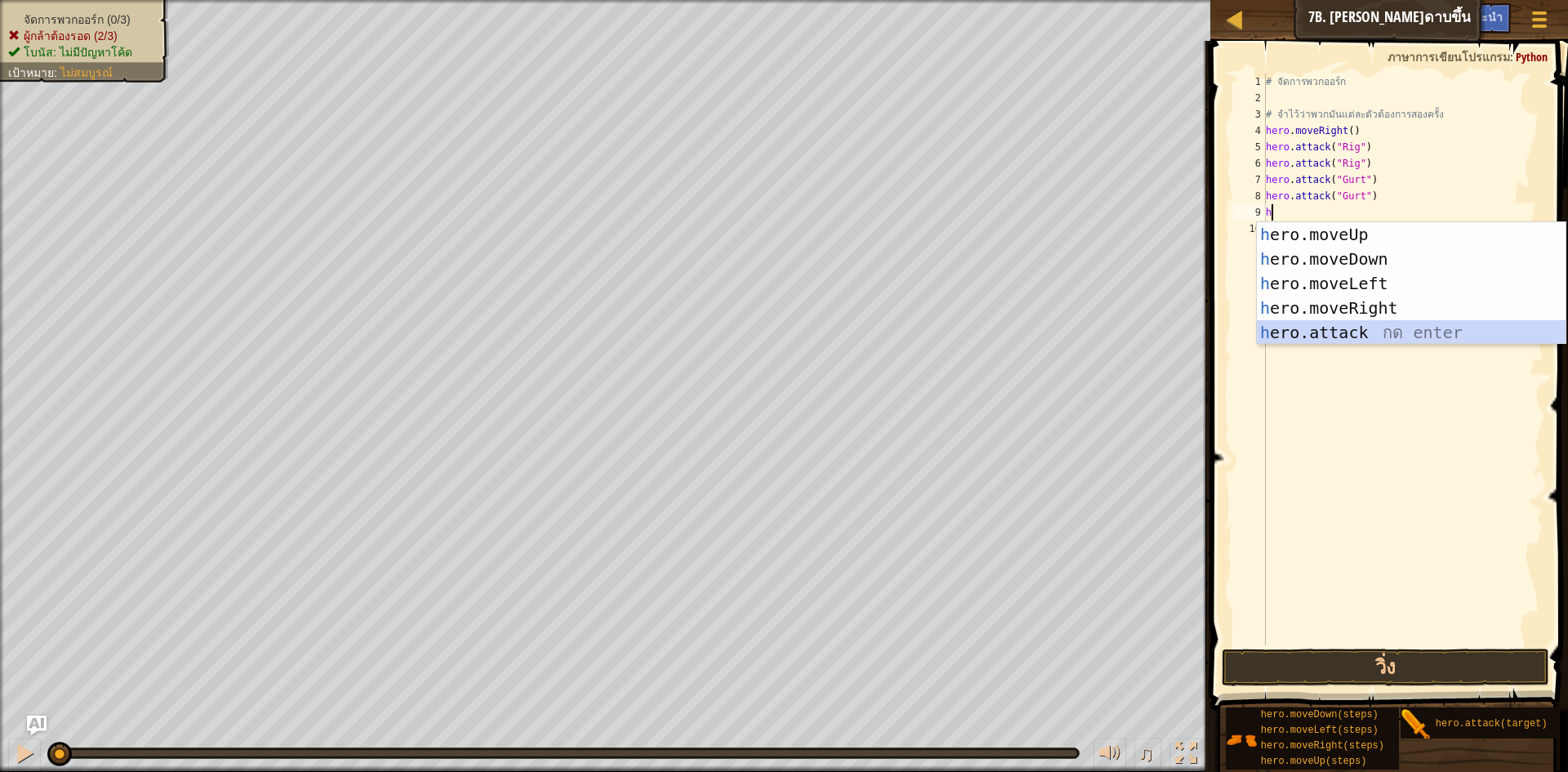
click at [1321, 332] on div "h ero.moveUp กด enter h ero.moveDown กด enter h ero.moveLeft กด enter h ero.mov…" at bounding box center [1411, 308] width 308 height 172
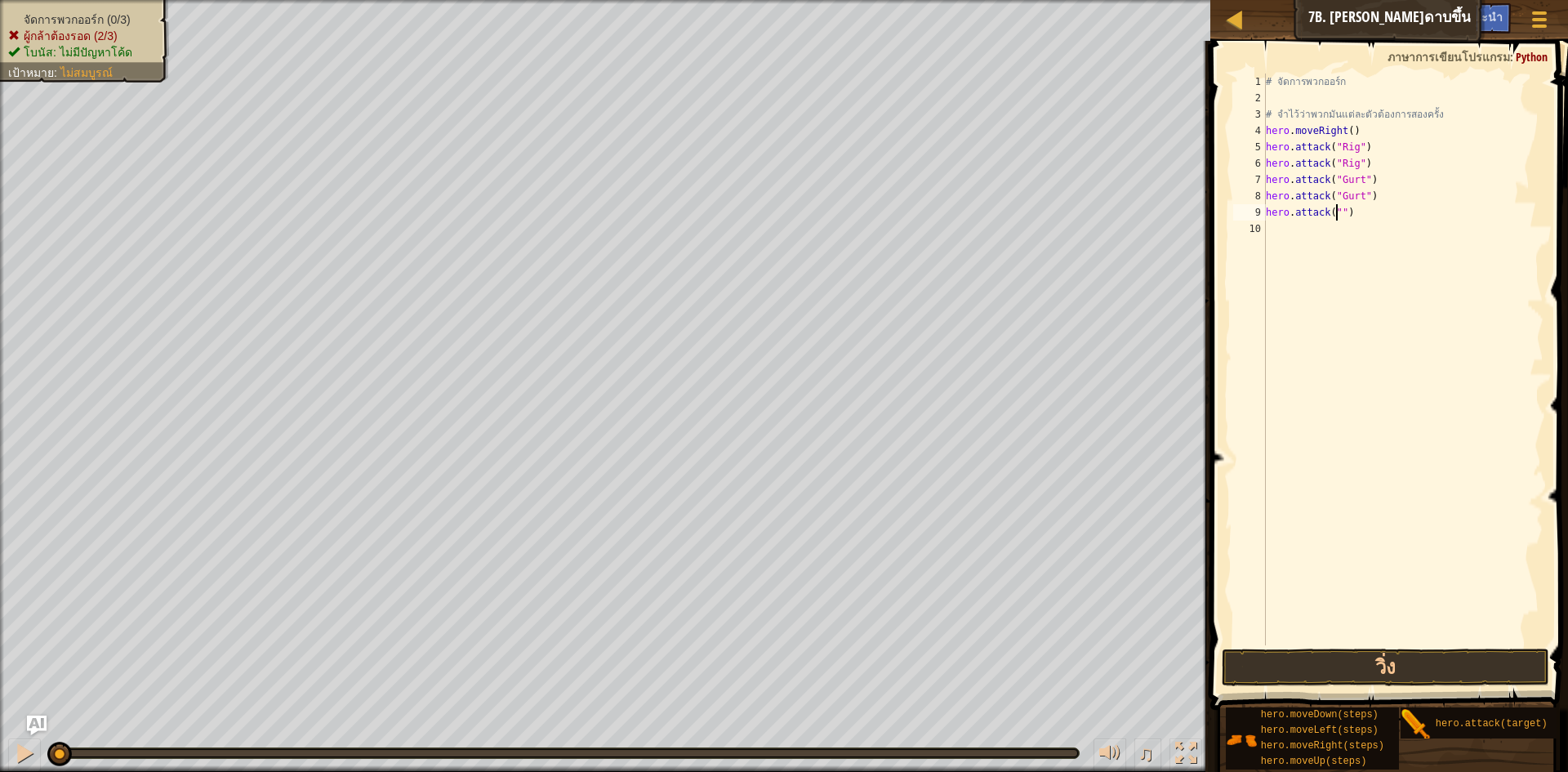
scroll to position [7, 6]
type textarea "hero.attack("Ack")"
click at [1290, 231] on div "# จัดการพวกออร์ก # จำไว้ว่าพวกมันแต่ละตัวต้องการสองครั้ง hero . moveRight ( ) h…" at bounding box center [1403, 375] width 282 height 605
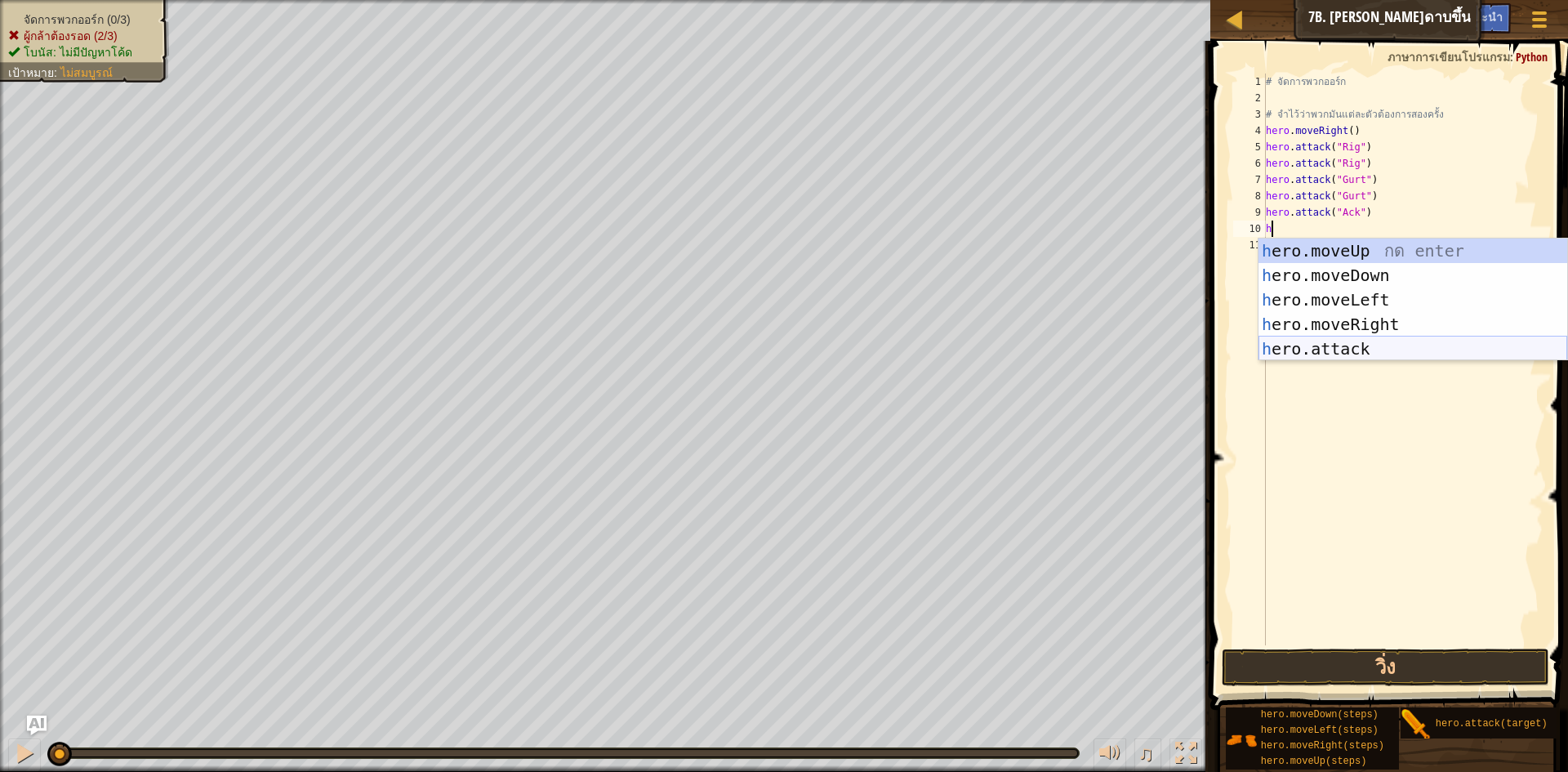
click at [1324, 344] on div "h ero.moveUp กด enter h ero.moveDown กด enter h ero.moveLeft กด enter h ero.mov…" at bounding box center [1413, 324] width 308 height 172
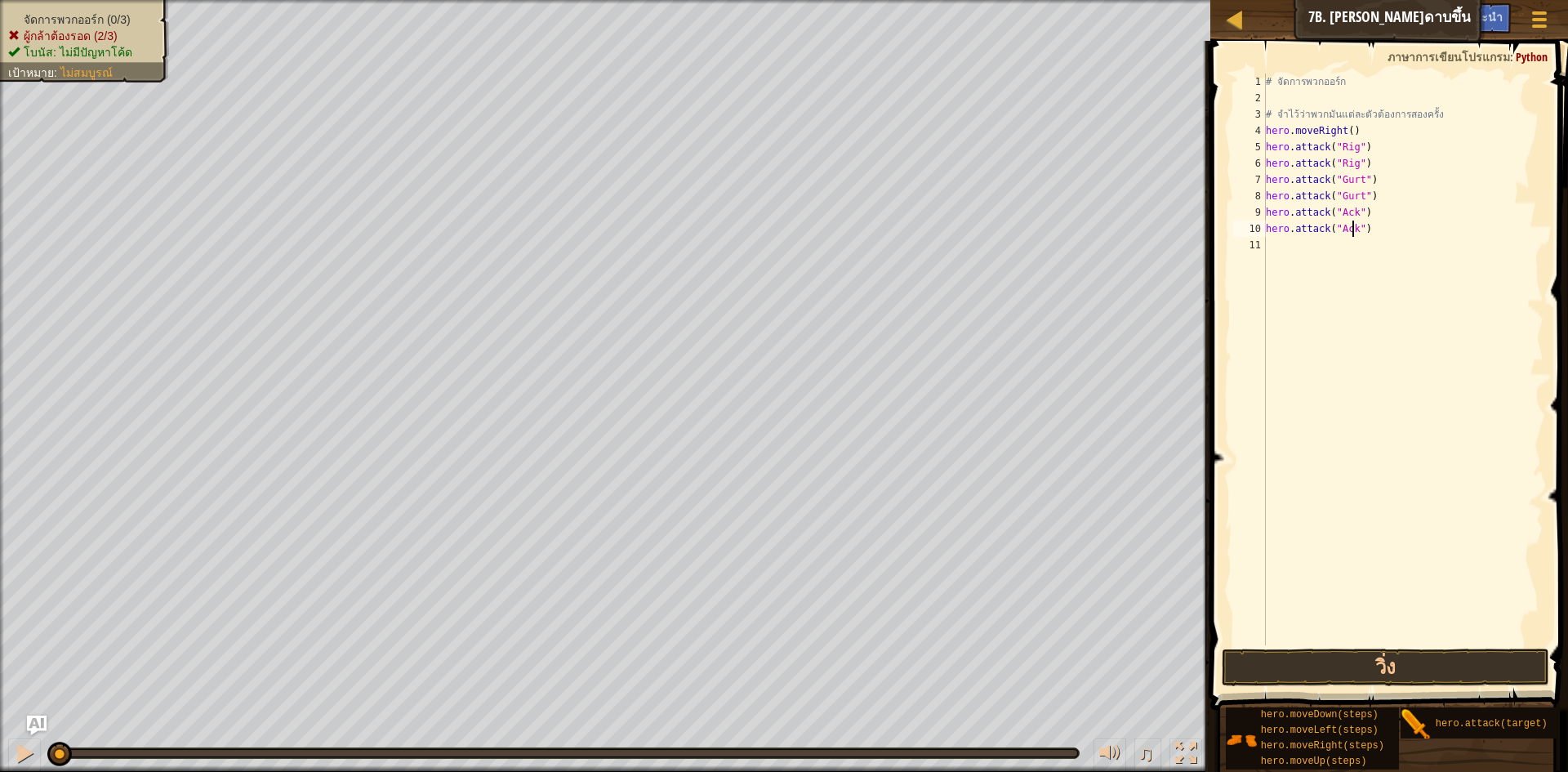
scroll to position [7, 7]
type textarea "hero.attack("Ack")"
click at [1454, 677] on button "วิ่ง" at bounding box center [1385, 667] width 328 height 38
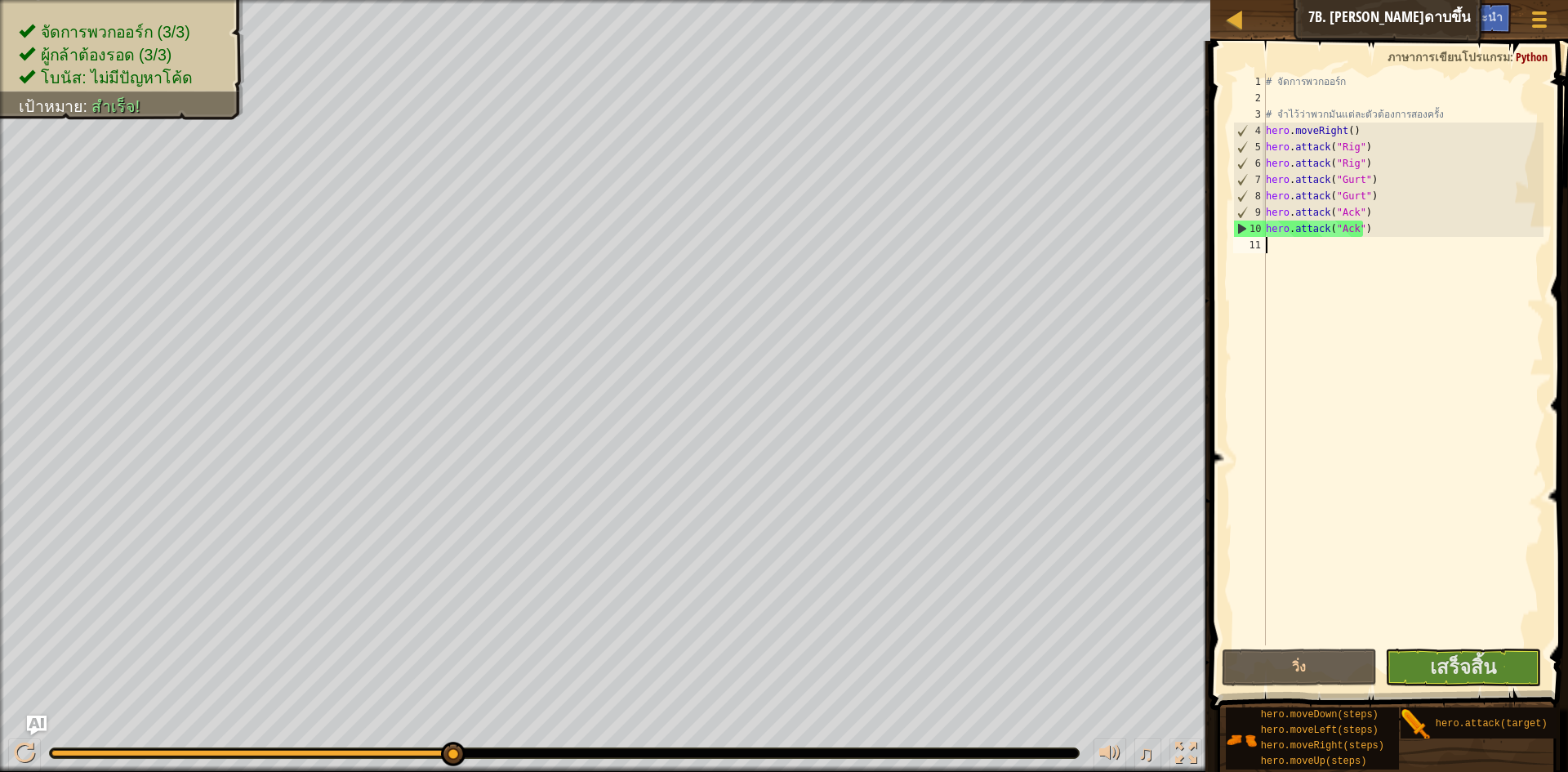
click at [1284, 253] on div "# จัดการพวกออร์ก # จำไว้ว่าพวกมันแต่ละตัวต้องการสองครั้ง hero . moveRight ( ) h…" at bounding box center [1403, 375] width 282 height 605
click at [1555, 648] on span at bounding box center [1391, 352] width 371 height 718
click at [1469, 660] on span "เสร็จสิ้น" at bounding box center [1463, 666] width 66 height 26
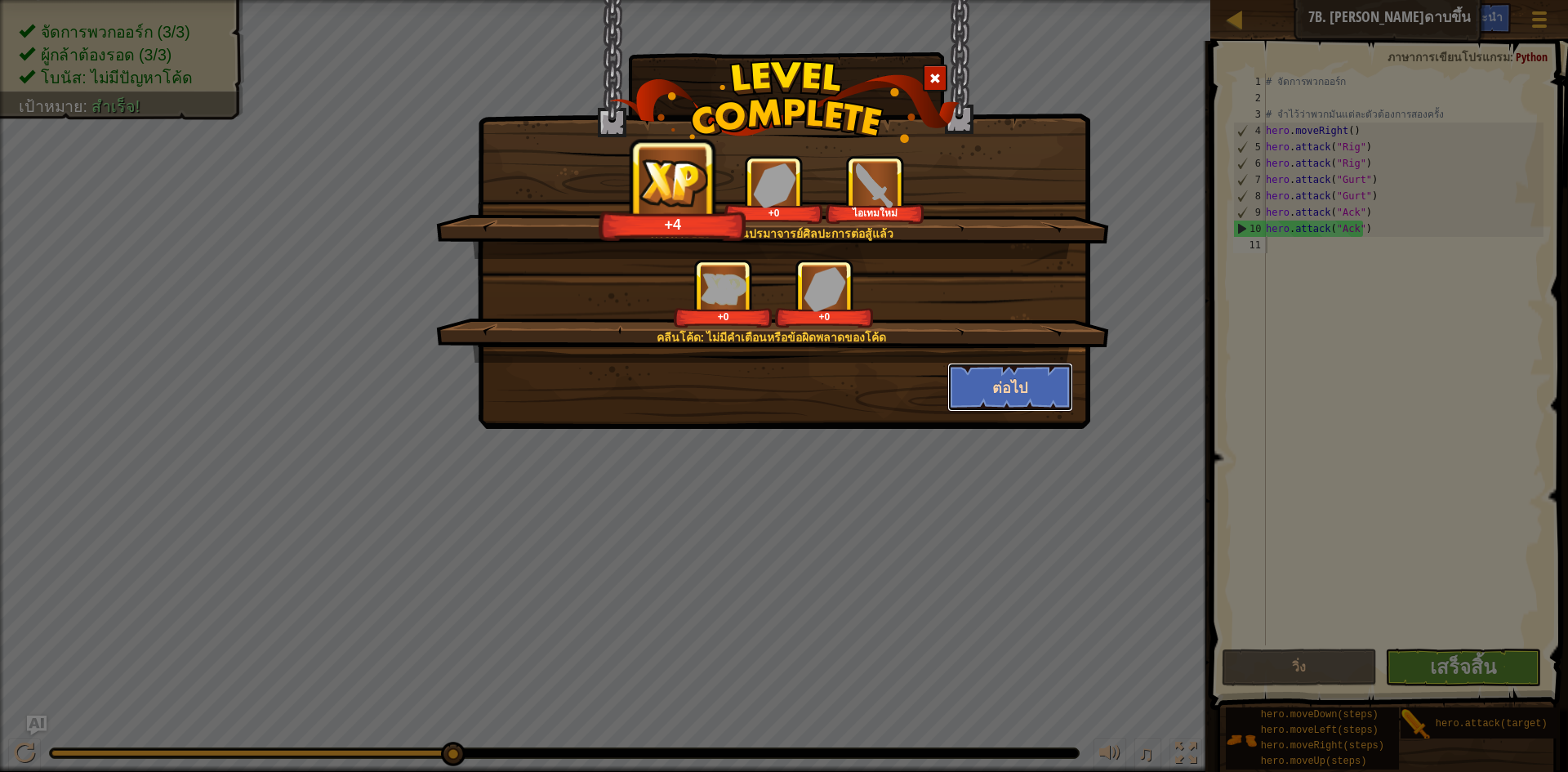
click at [1014, 377] on button "ต่อไป" at bounding box center [1011, 386] width 127 height 49
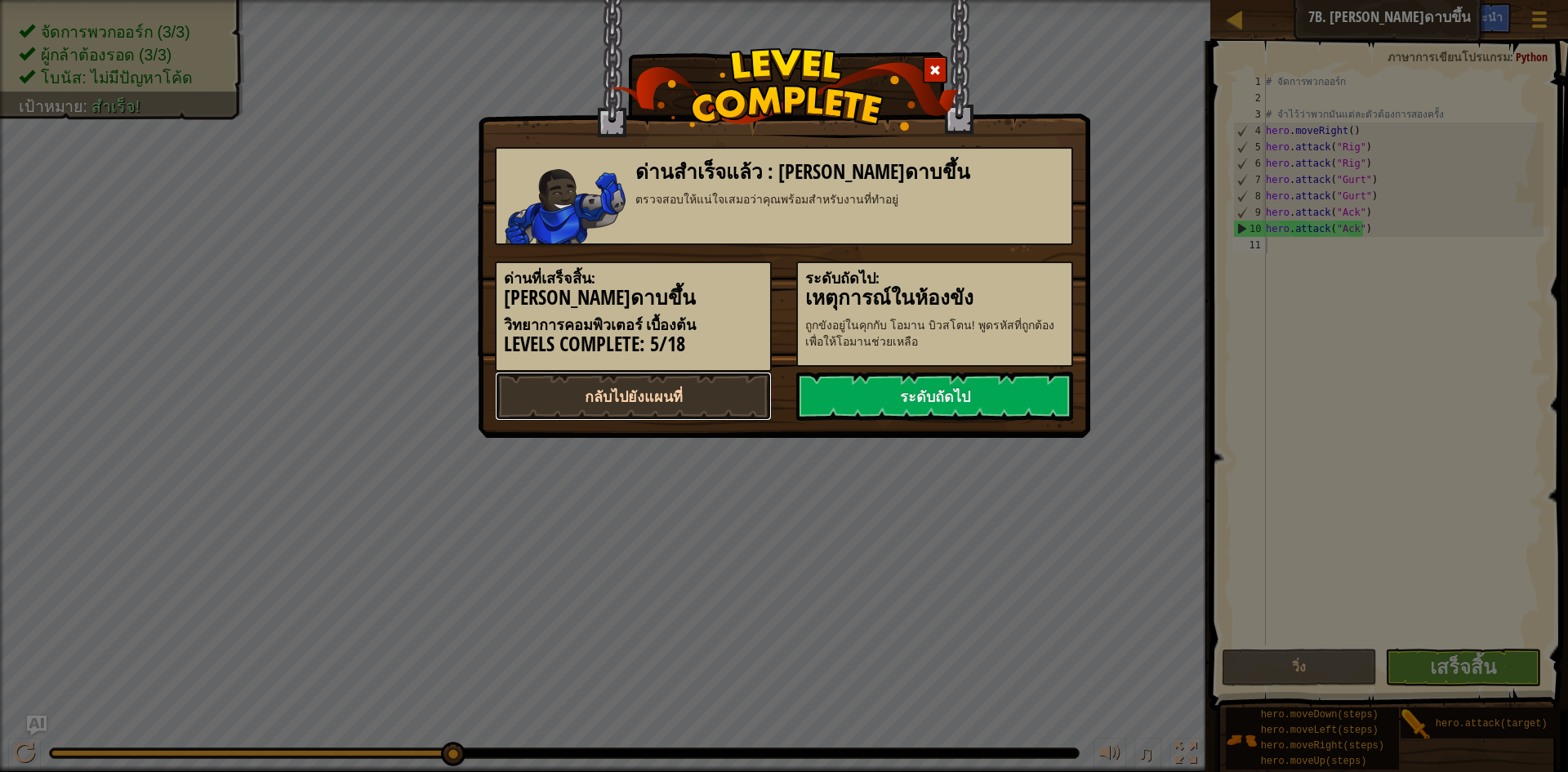
click at [611, 385] on link "กลับไปยังแผนที่" at bounding box center [633, 396] width 277 height 49
select select "th"
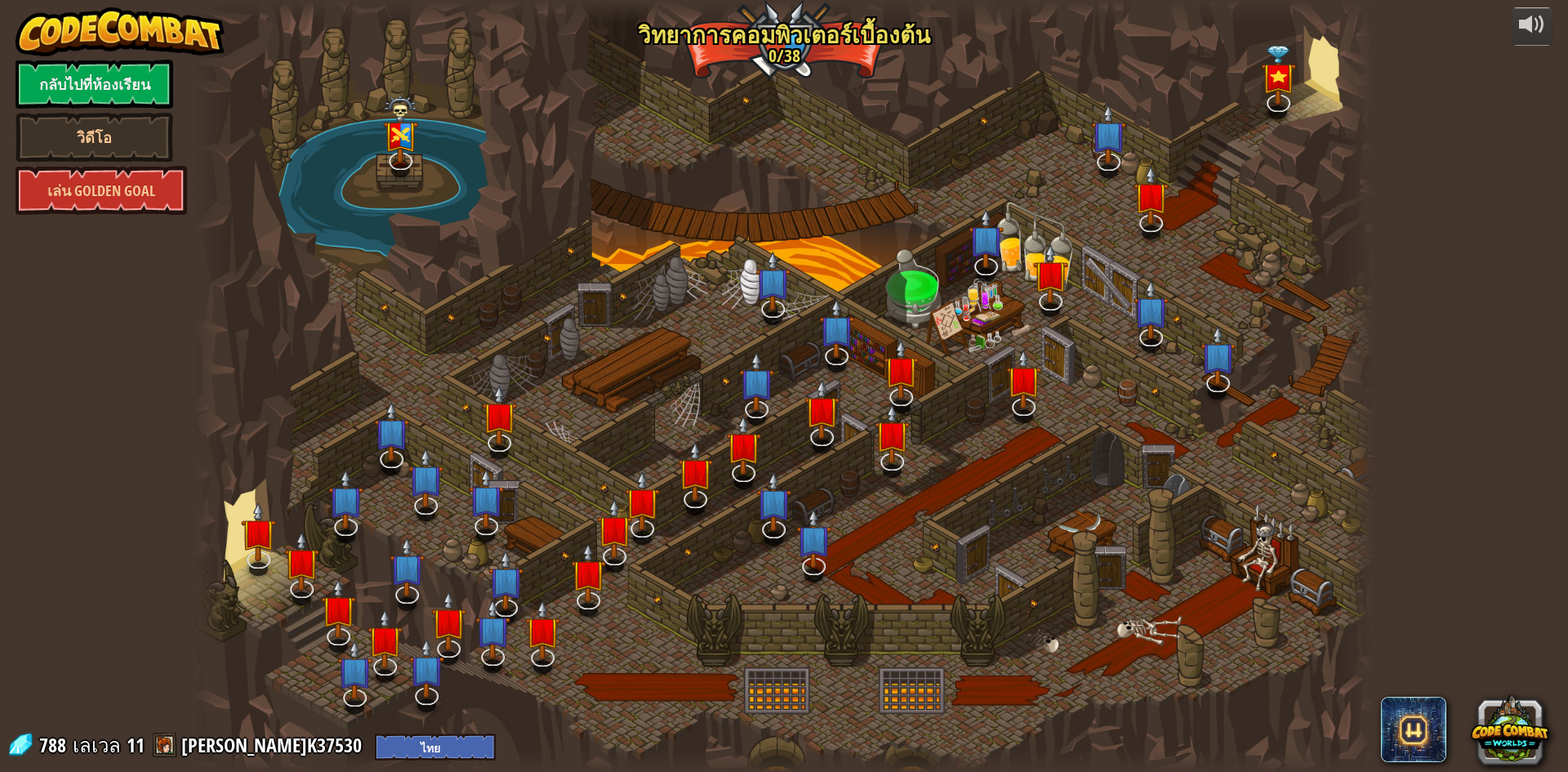
select select "th"
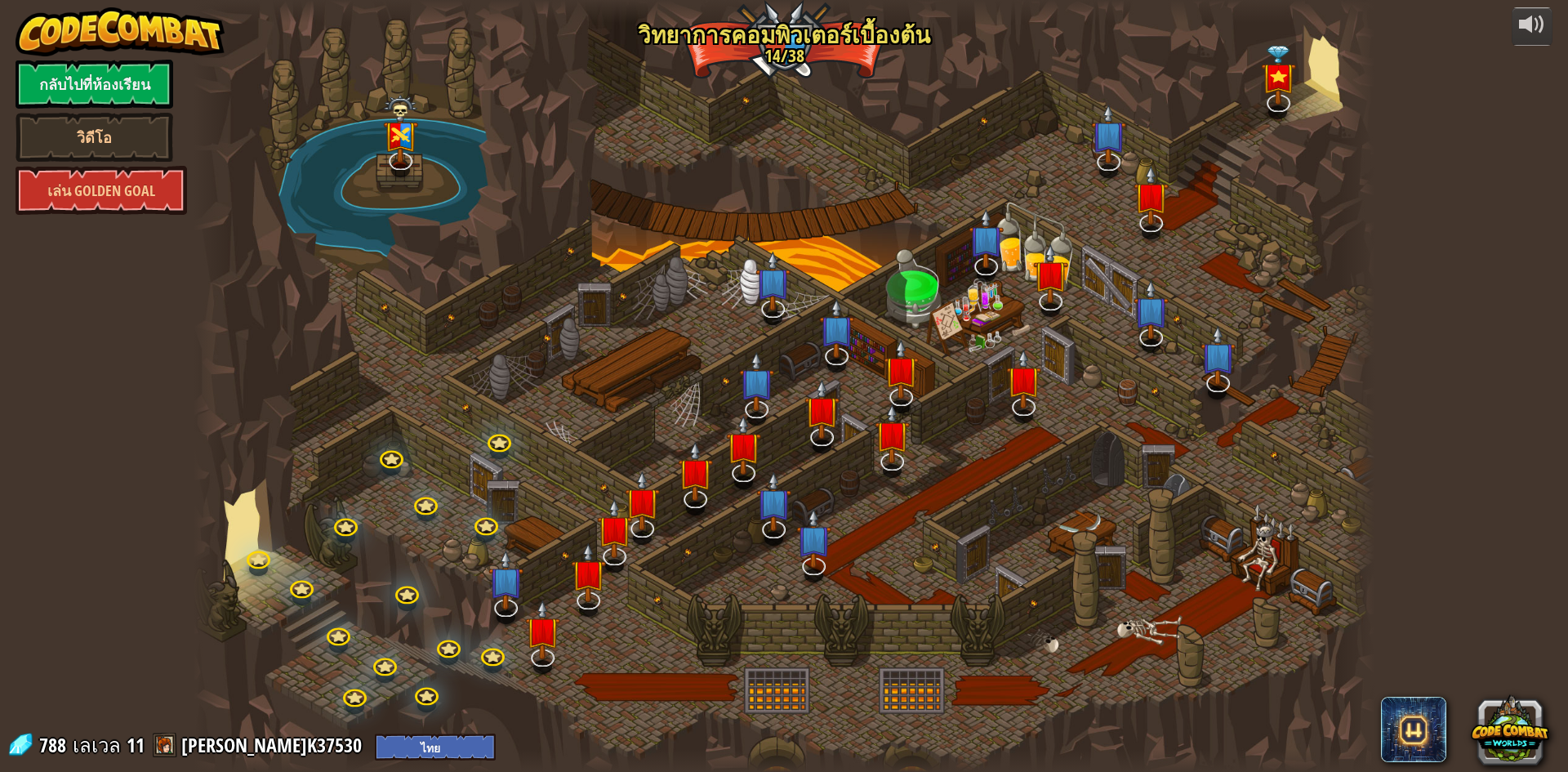
select select "th"
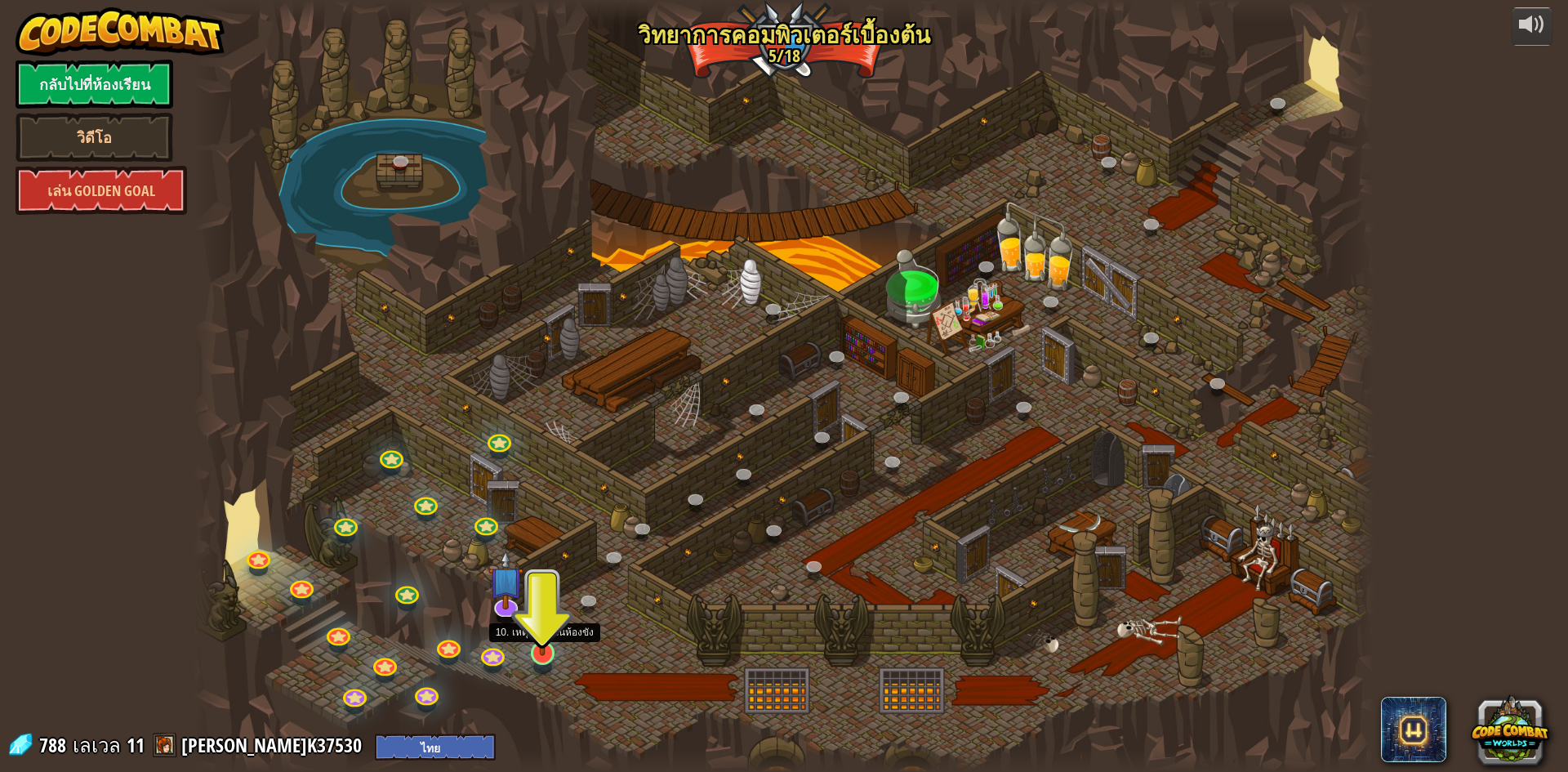
click at [542, 655] on img at bounding box center [542, 619] width 32 height 73
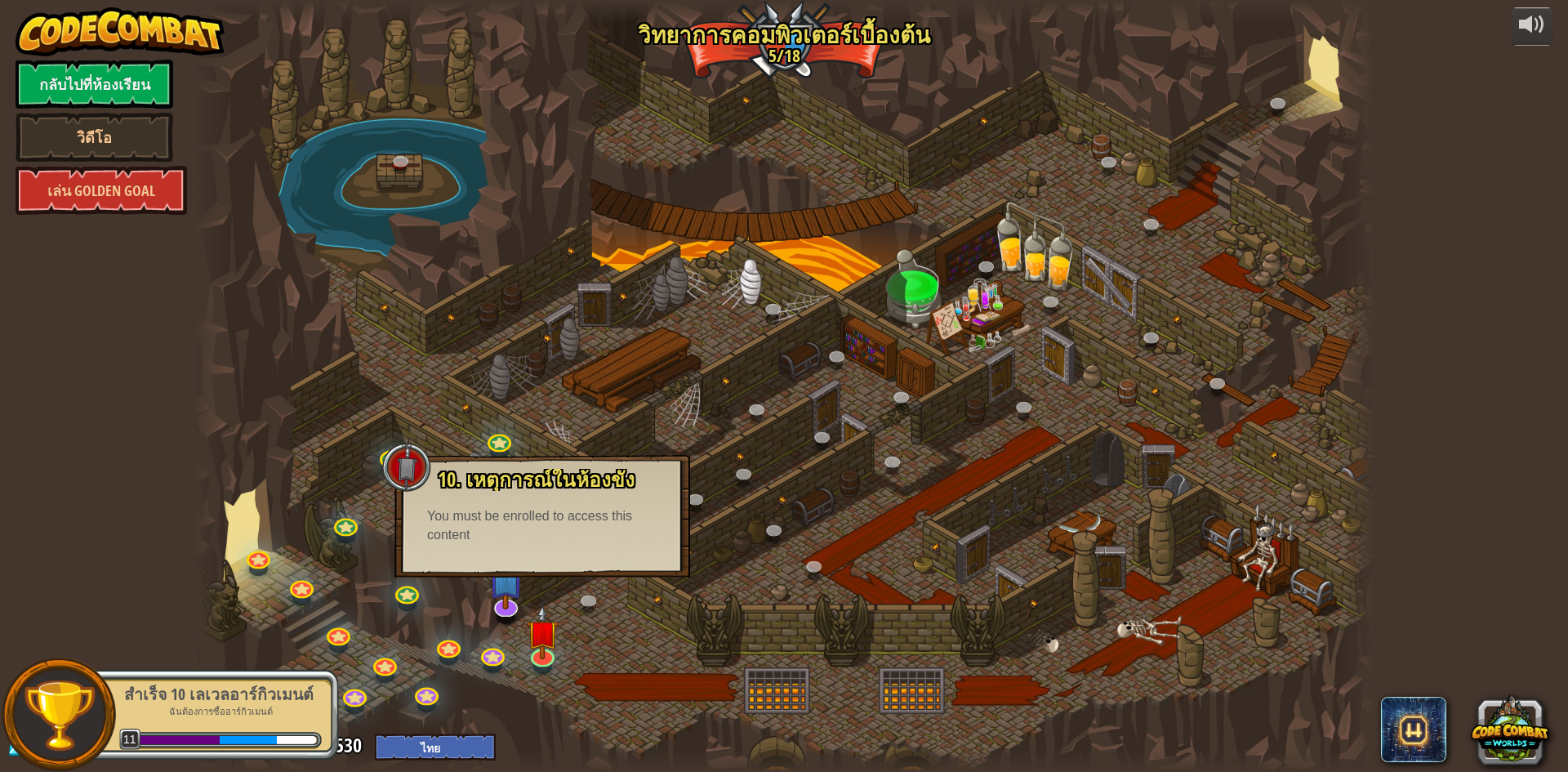
click at [732, 607] on div at bounding box center [784, 386] width 1181 height 772
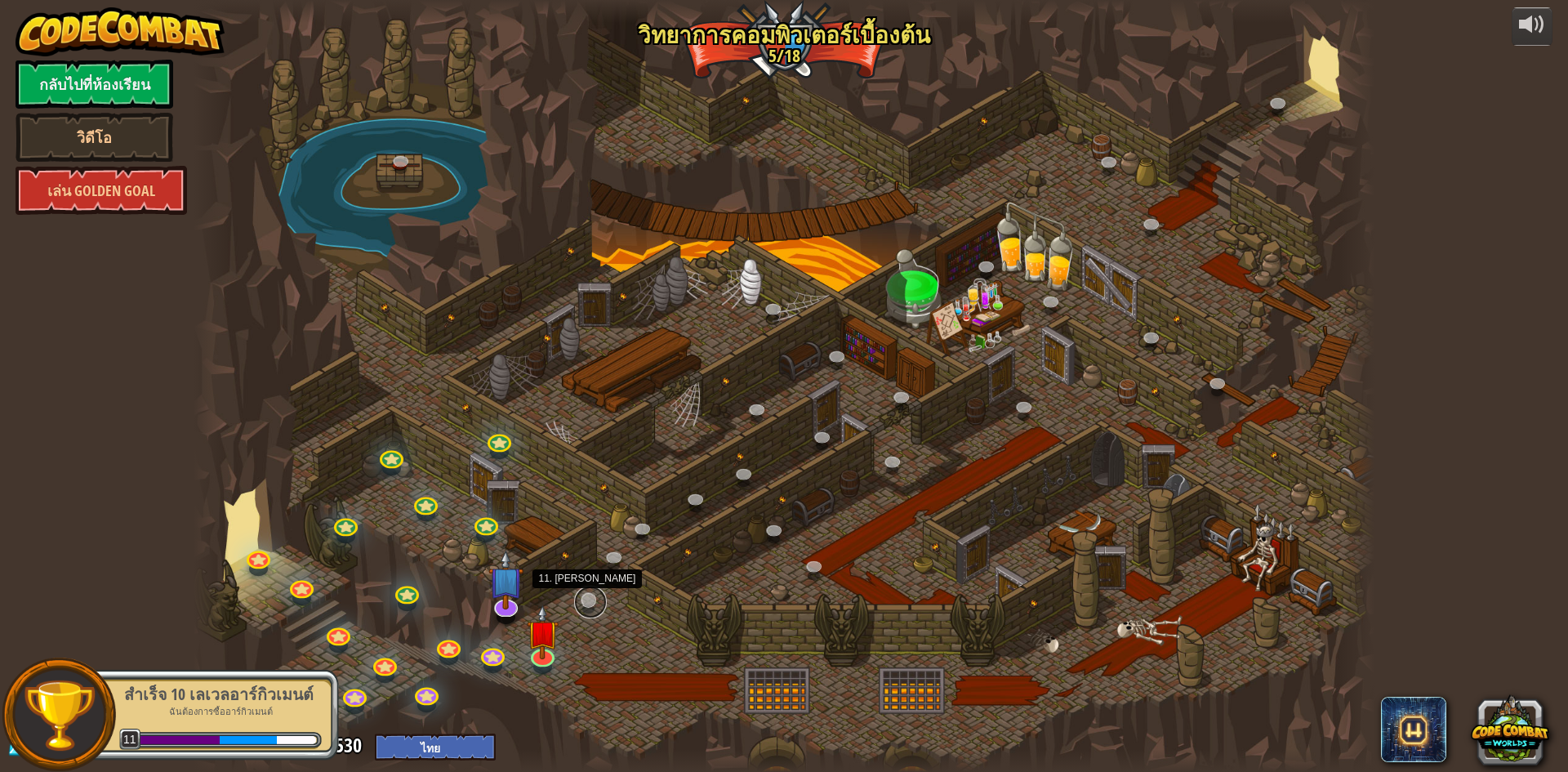
click at [588, 599] on link at bounding box center [591, 602] width 33 height 33
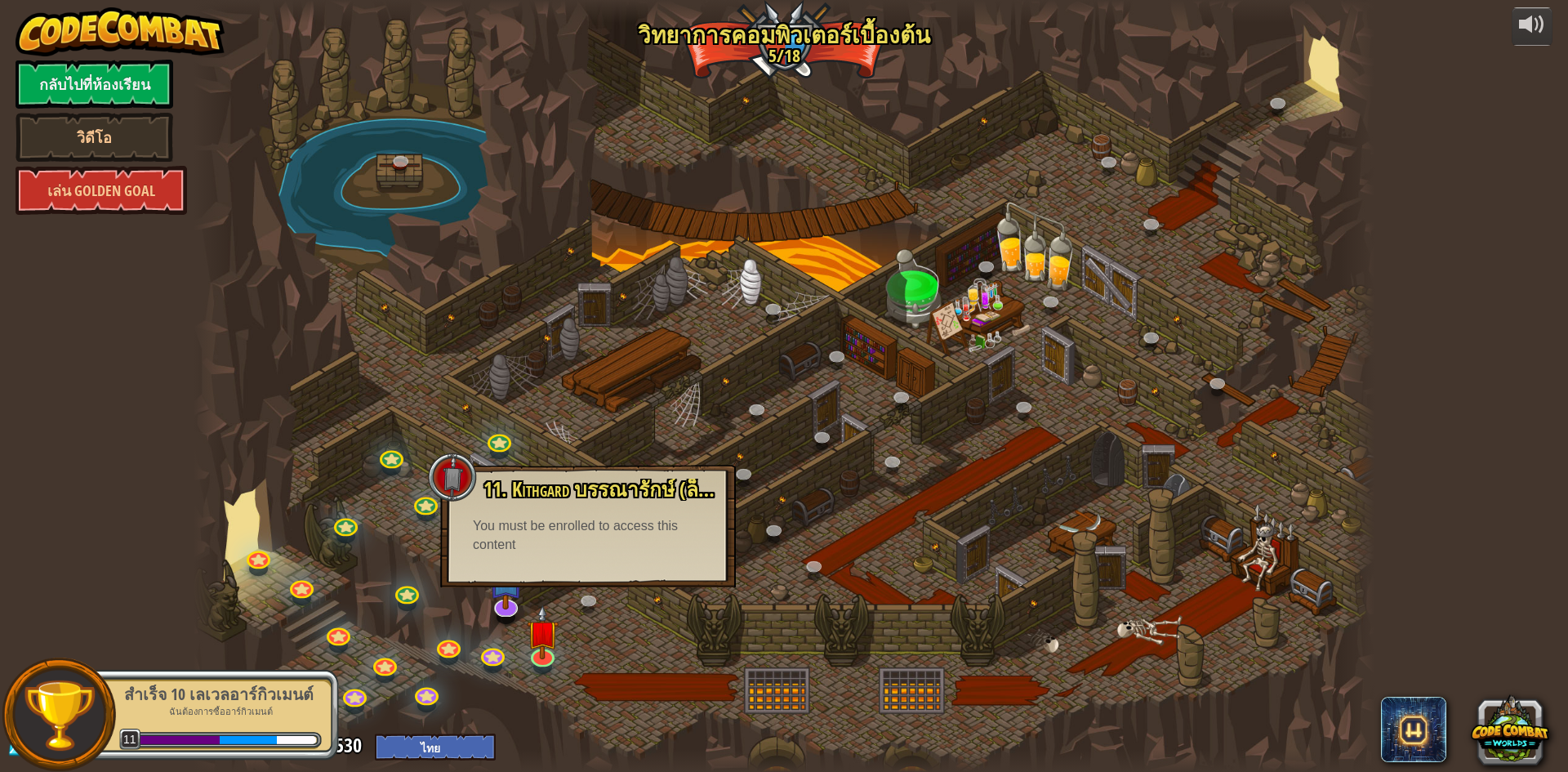
click at [695, 636] on div at bounding box center [784, 386] width 1181 height 772
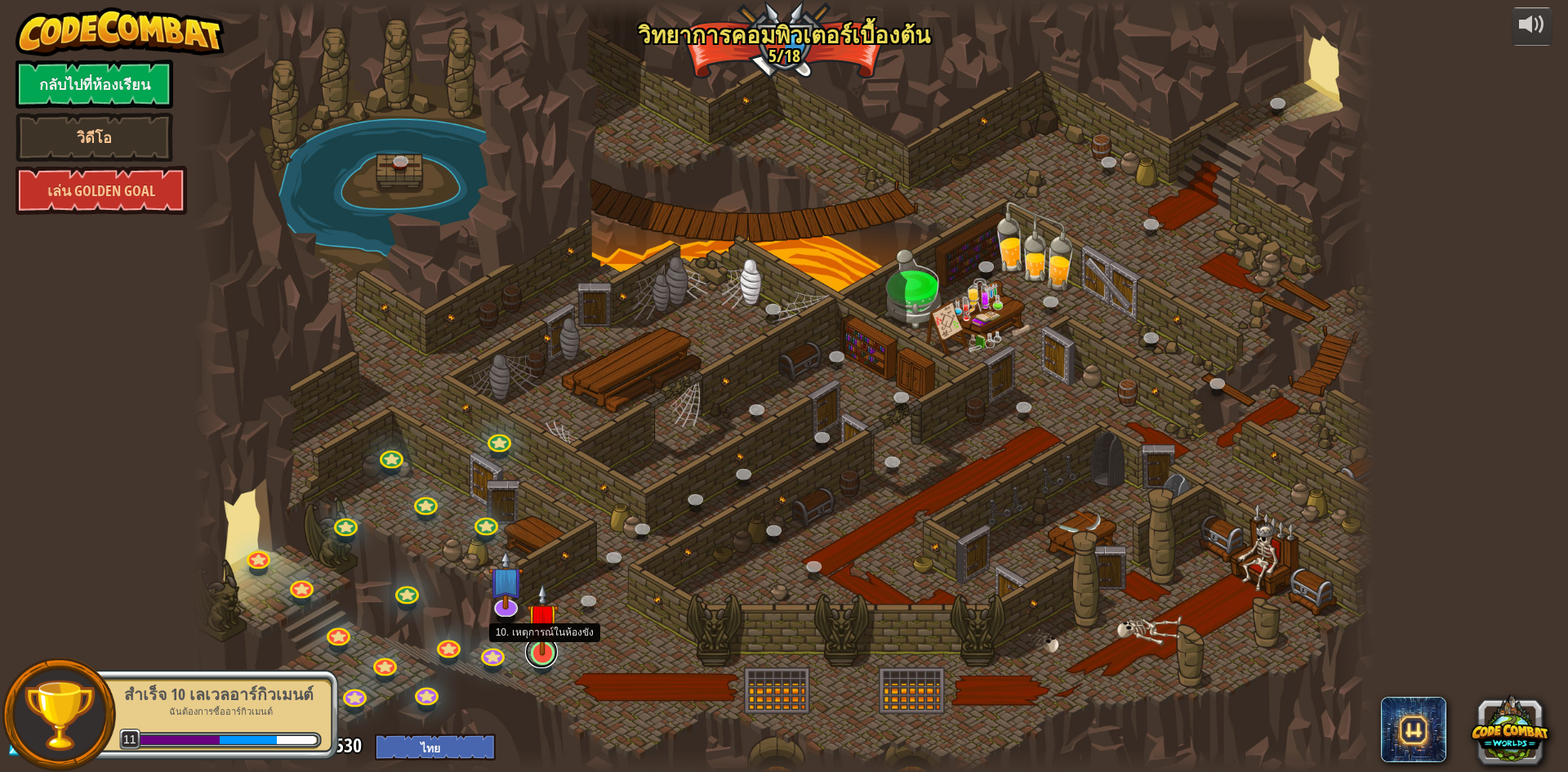
click at [531, 657] on link at bounding box center [541, 653] width 33 height 33
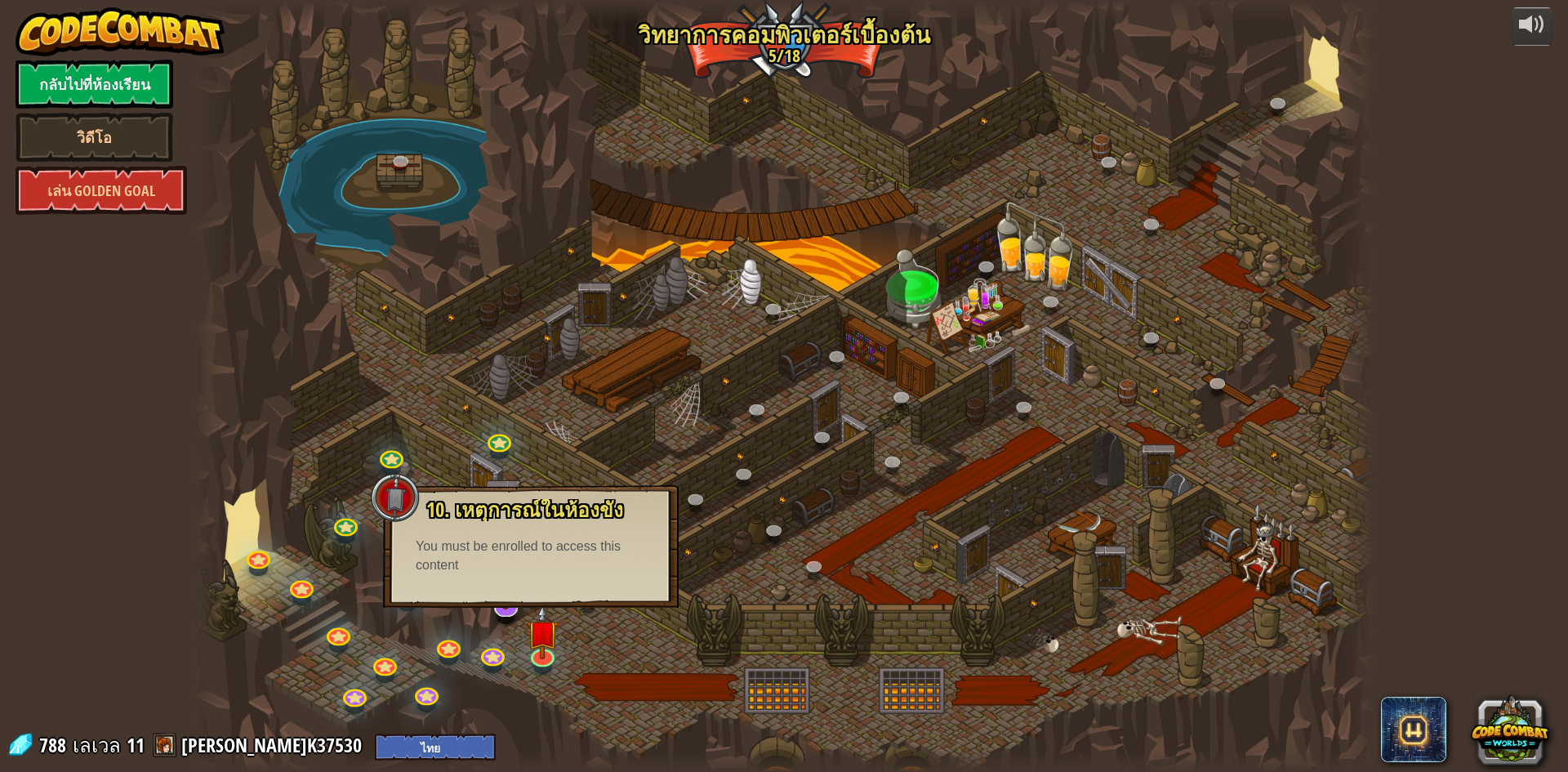
click at [771, 559] on div at bounding box center [784, 386] width 1181 height 772
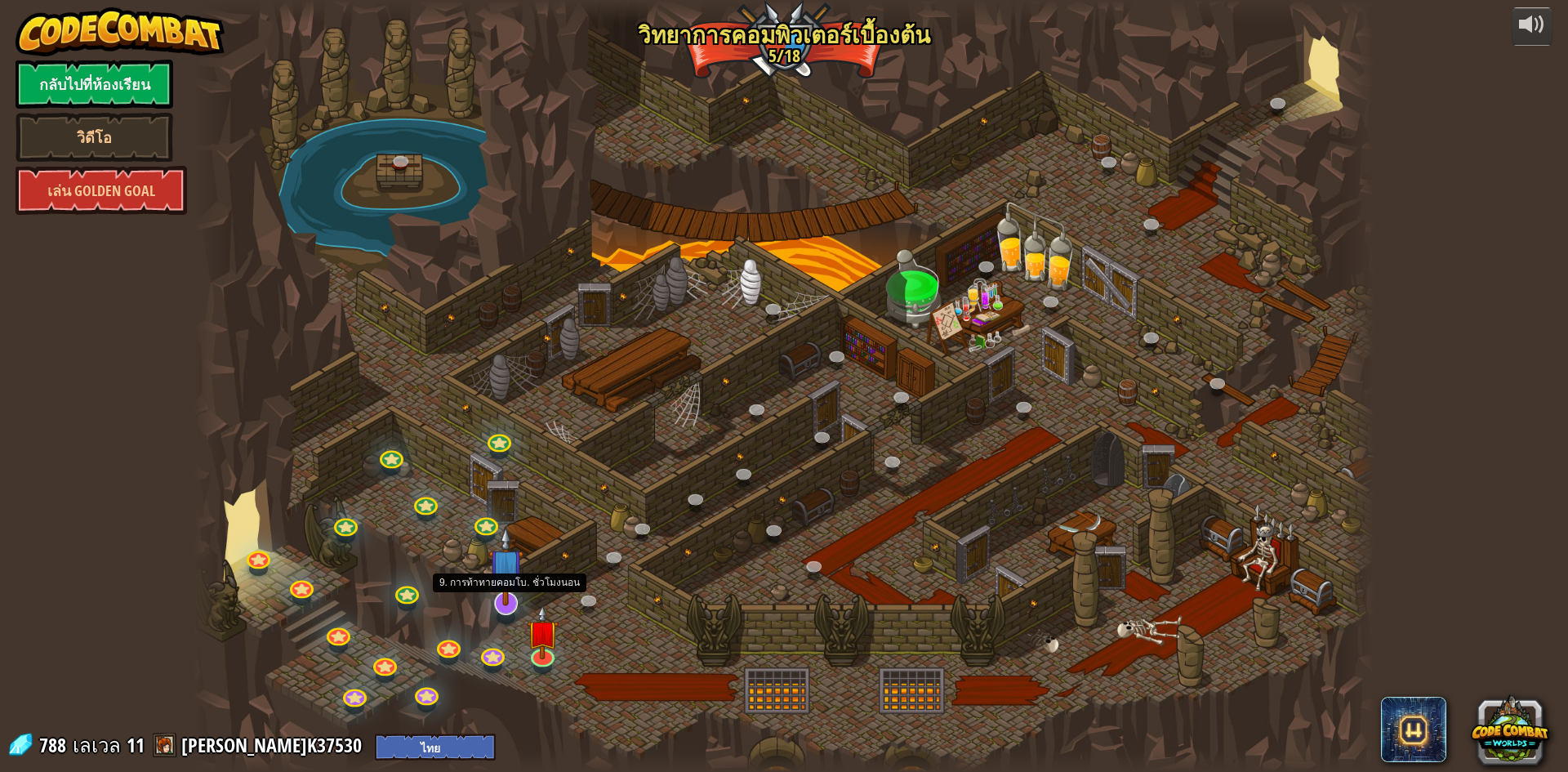
click at [488, 599] on img at bounding box center [505, 565] width 34 height 79
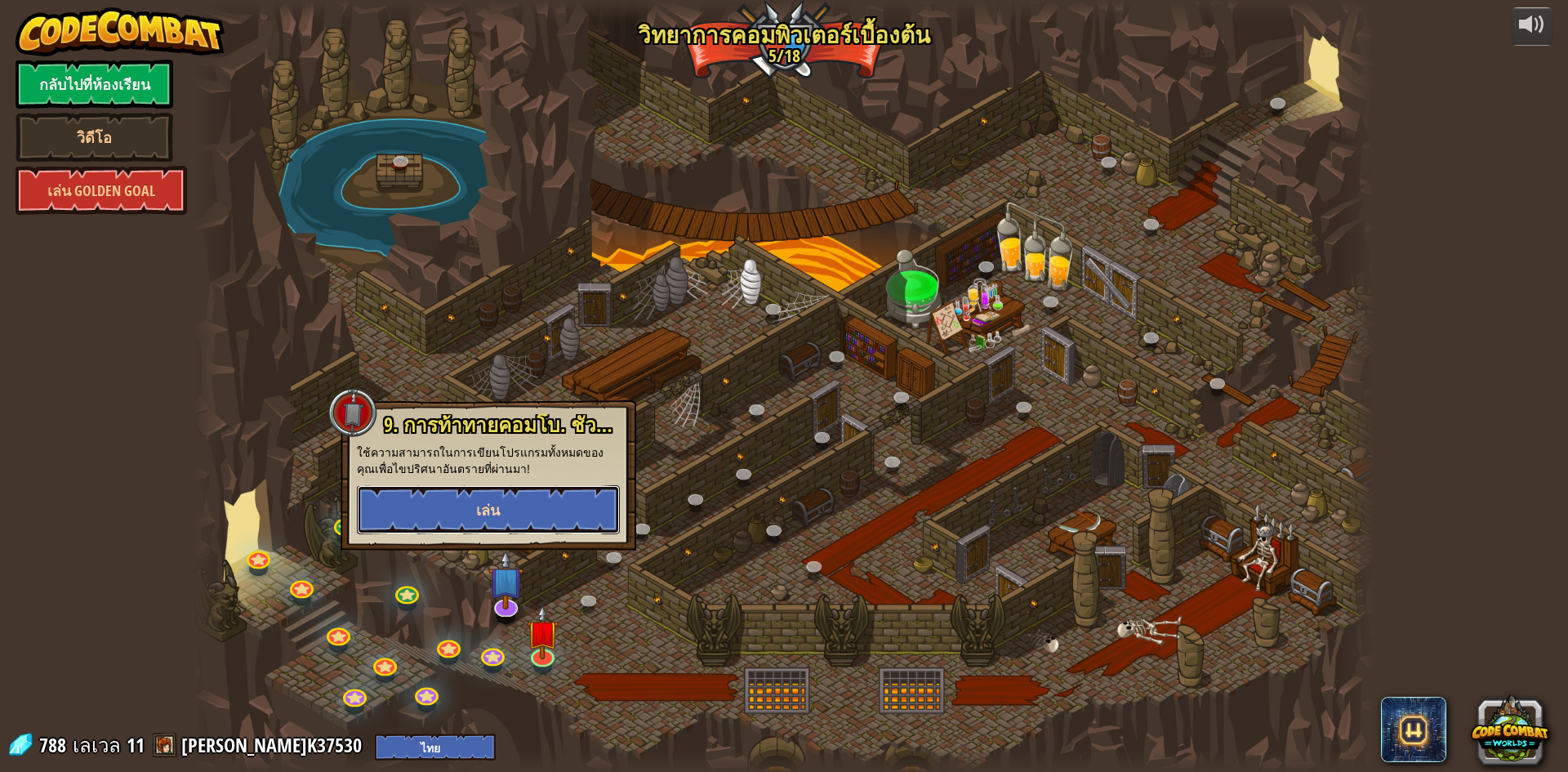
click at [473, 509] on button "เล่น" at bounding box center [488, 509] width 263 height 49
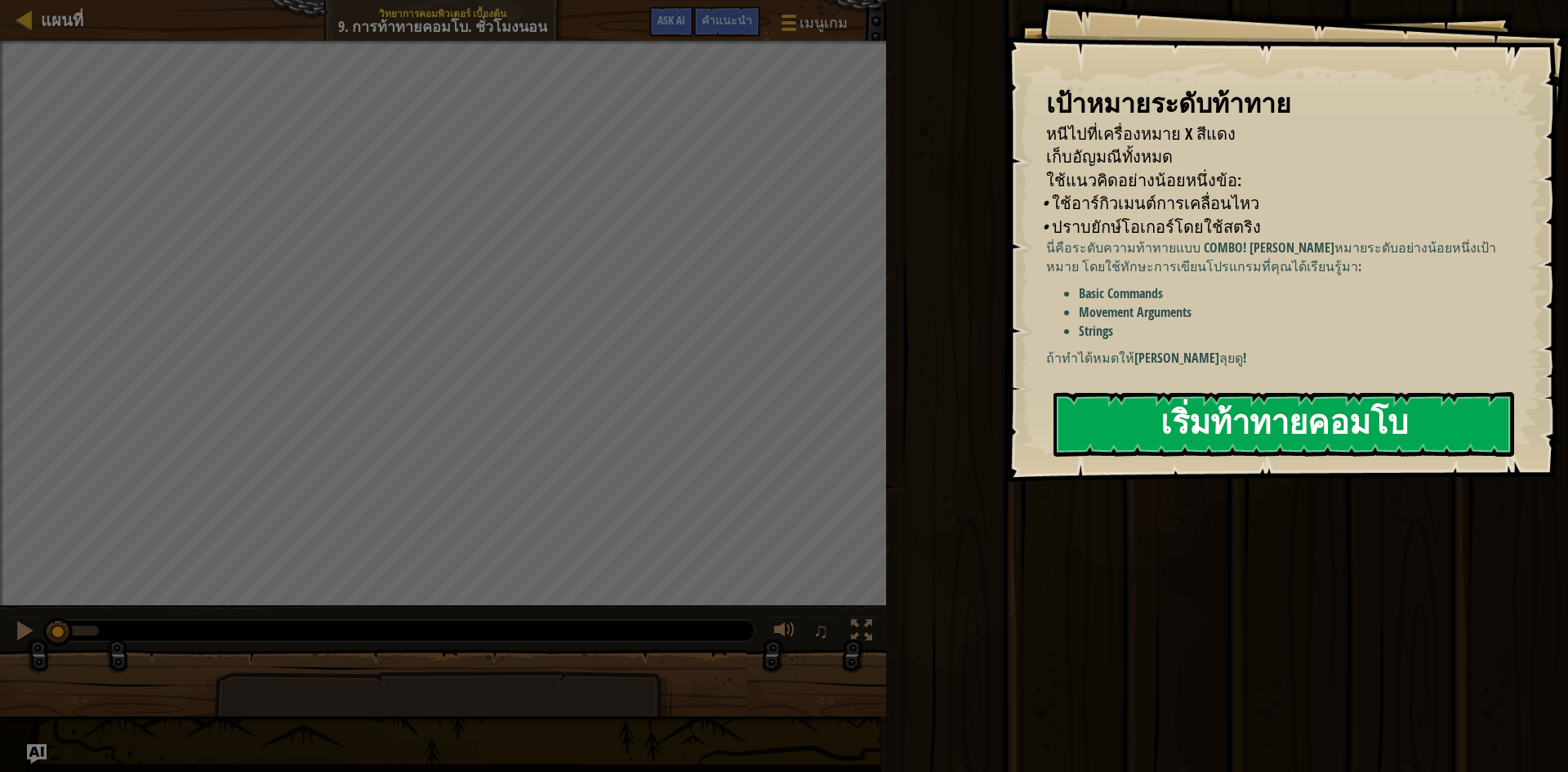
click at [1202, 403] on button "เริ่มท้าทายคอมโบ" at bounding box center [1284, 424] width 461 height 64
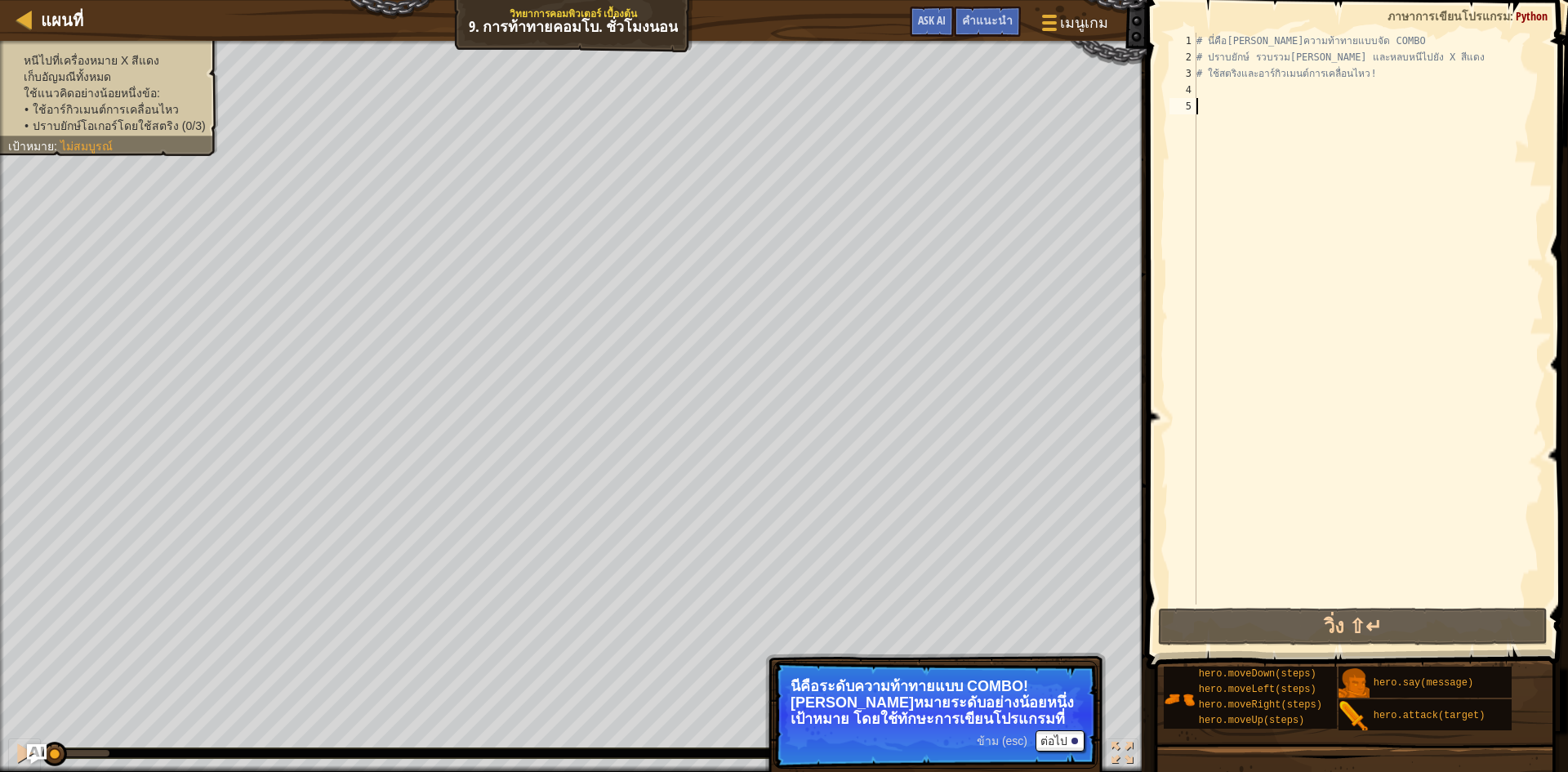
click at [1212, 83] on div "# นี่คือ[PERSON_NAME]ความท้าทายแบบจัด COMBO # ปราบยักษ์ รวบรวม[PERSON_NAME] และ…" at bounding box center [1369, 335] width 350 height 605
type textarea "h"
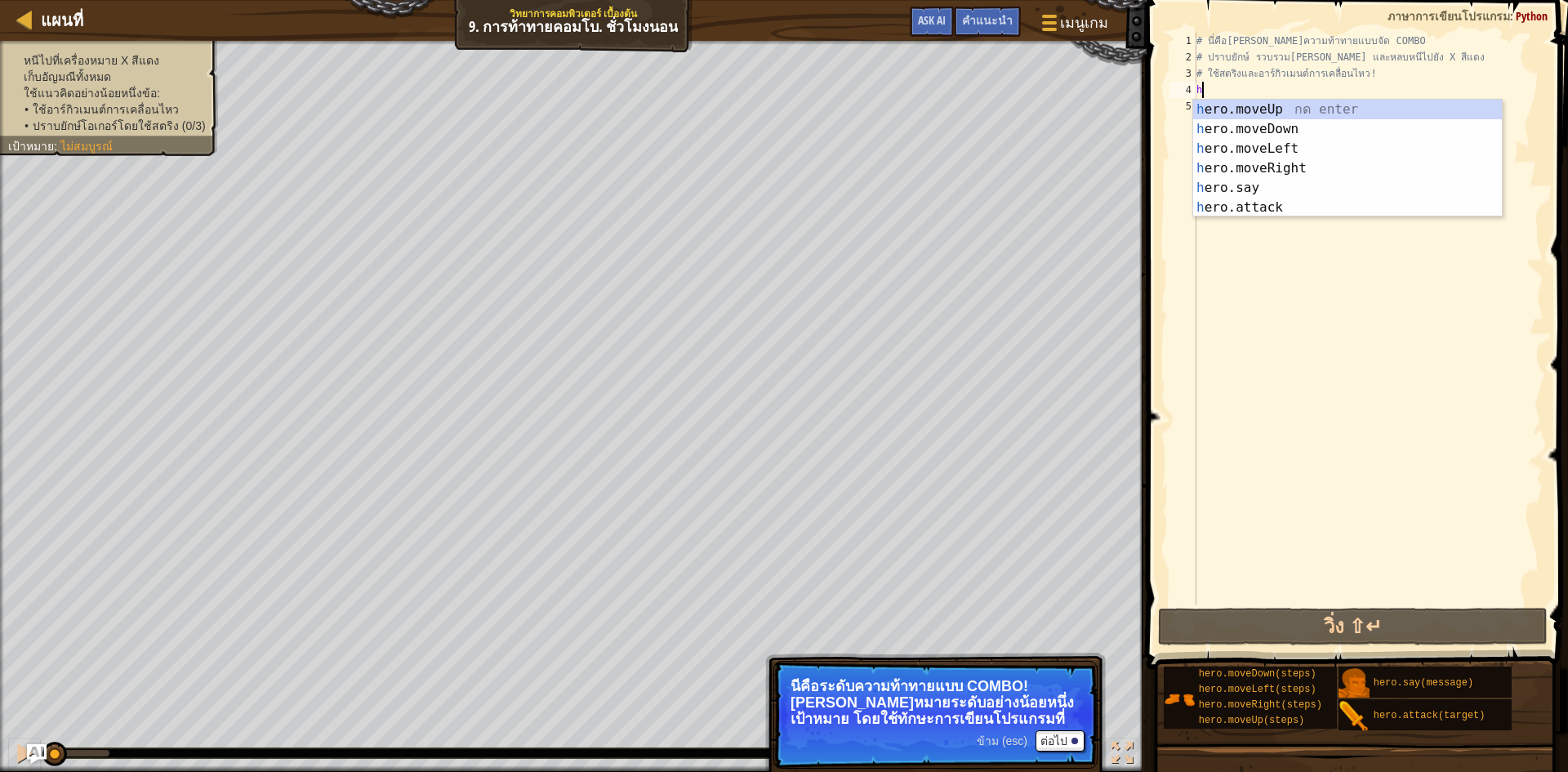
scroll to position [7, 0]
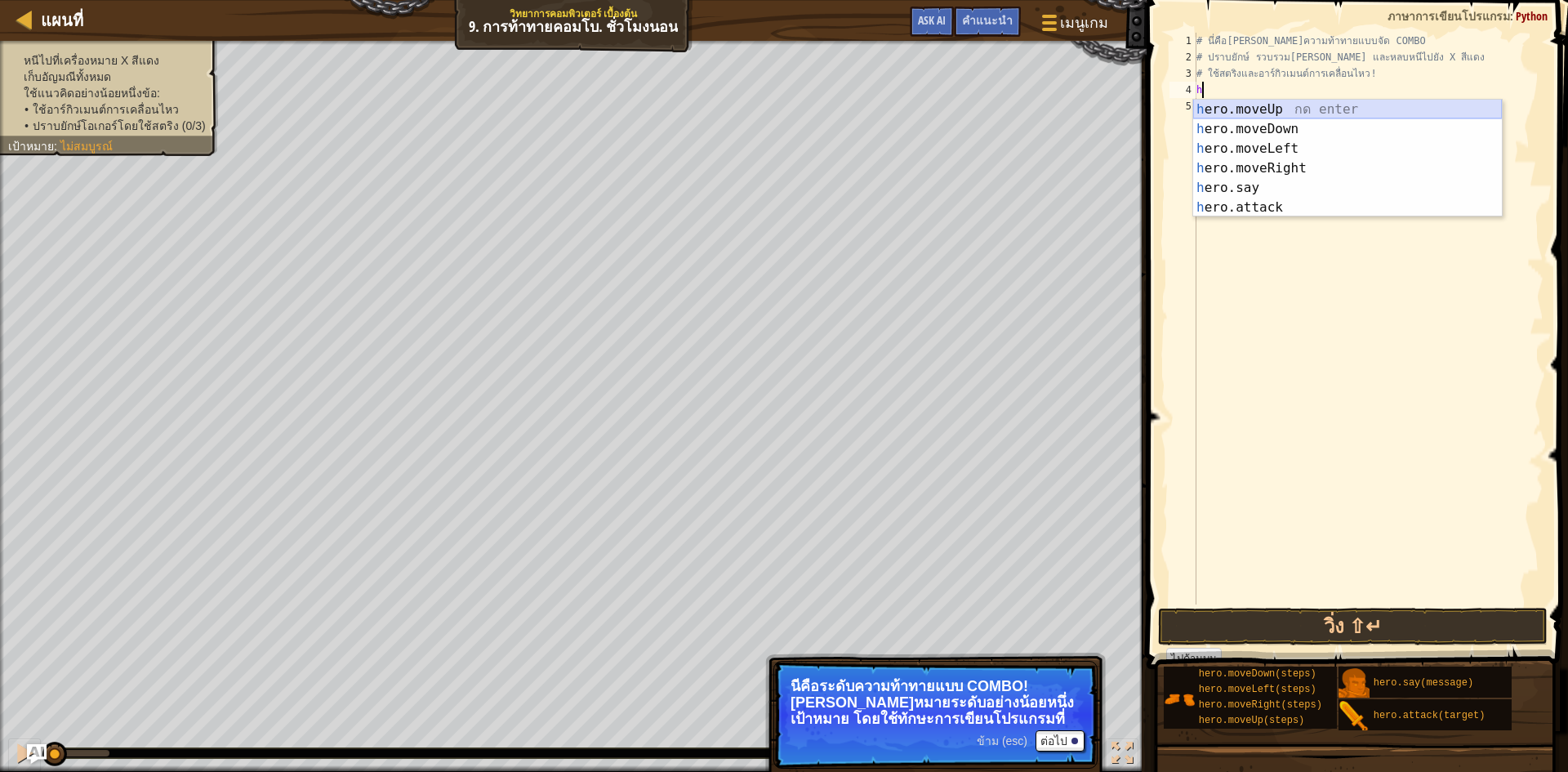
click at [1247, 108] on div "h ero.moveUp กด enter h ero.moveDown กด enter h ero.moveLeft กด enter h ero.mov…" at bounding box center [1348, 178] width 308 height 157
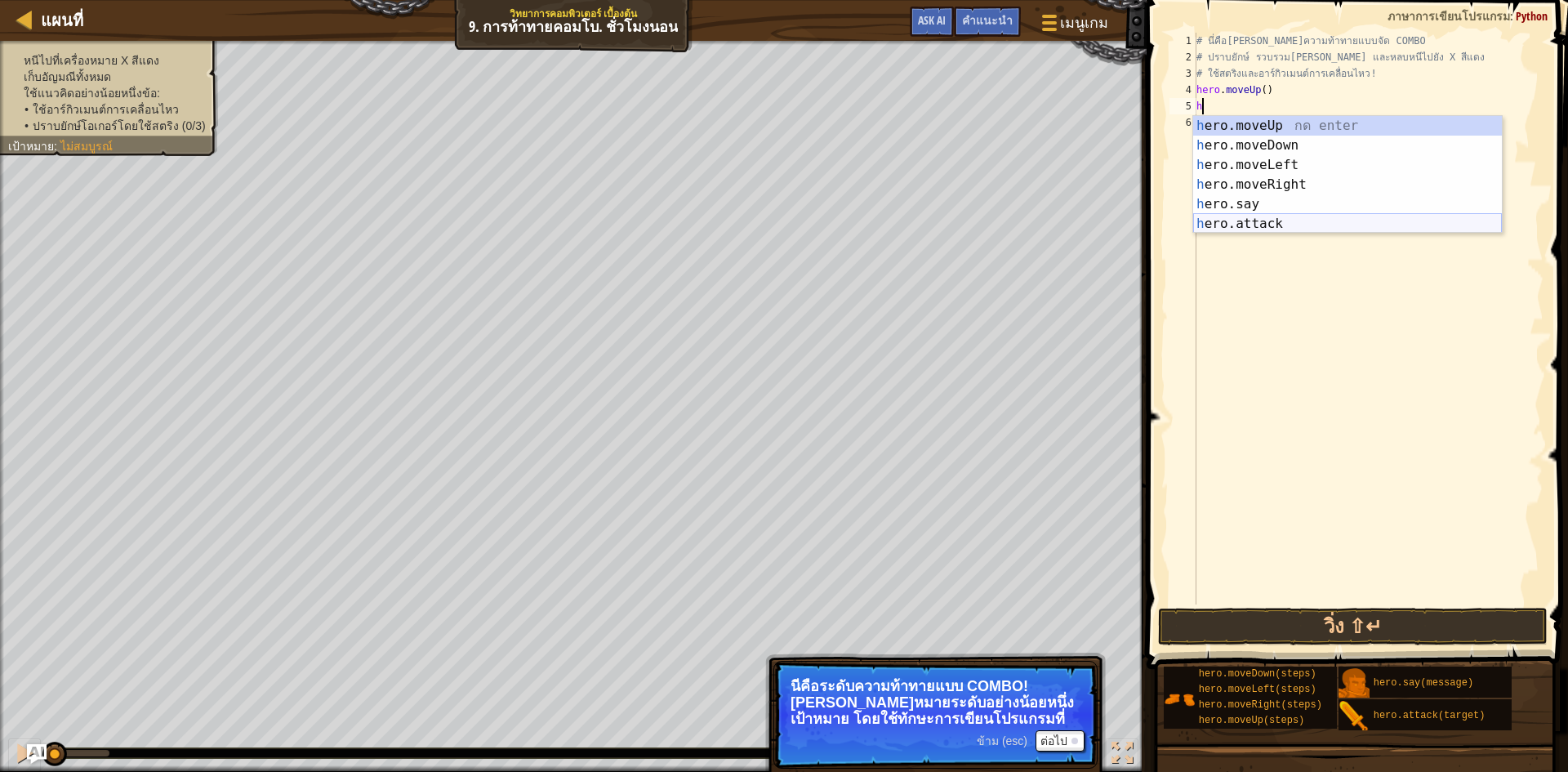
click at [1253, 227] on div "h ero.moveUp กด enter h ero.moveDown กด enter h ero.moveLeft กด enter h ero.mov…" at bounding box center [1348, 194] width 308 height 157
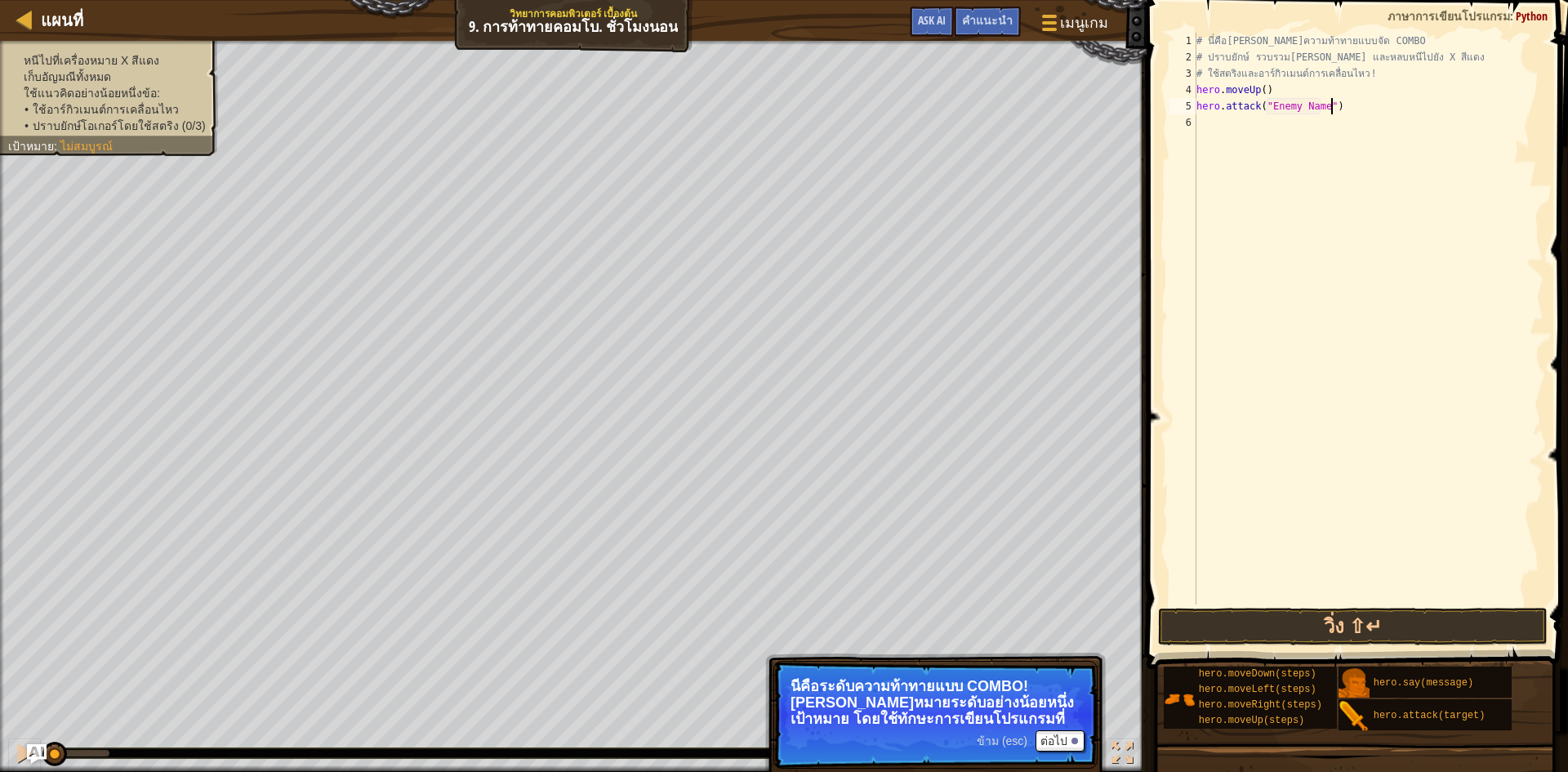
click at [1335, 108] on div "# นี่คือ[PERSON_NAME]ความท้าทายแบบจัด COMBO # ปราบยักษ์ รวบรวม[PERSON_NAME] และ…" at bounding box center [1369, 335] width 350 height 605
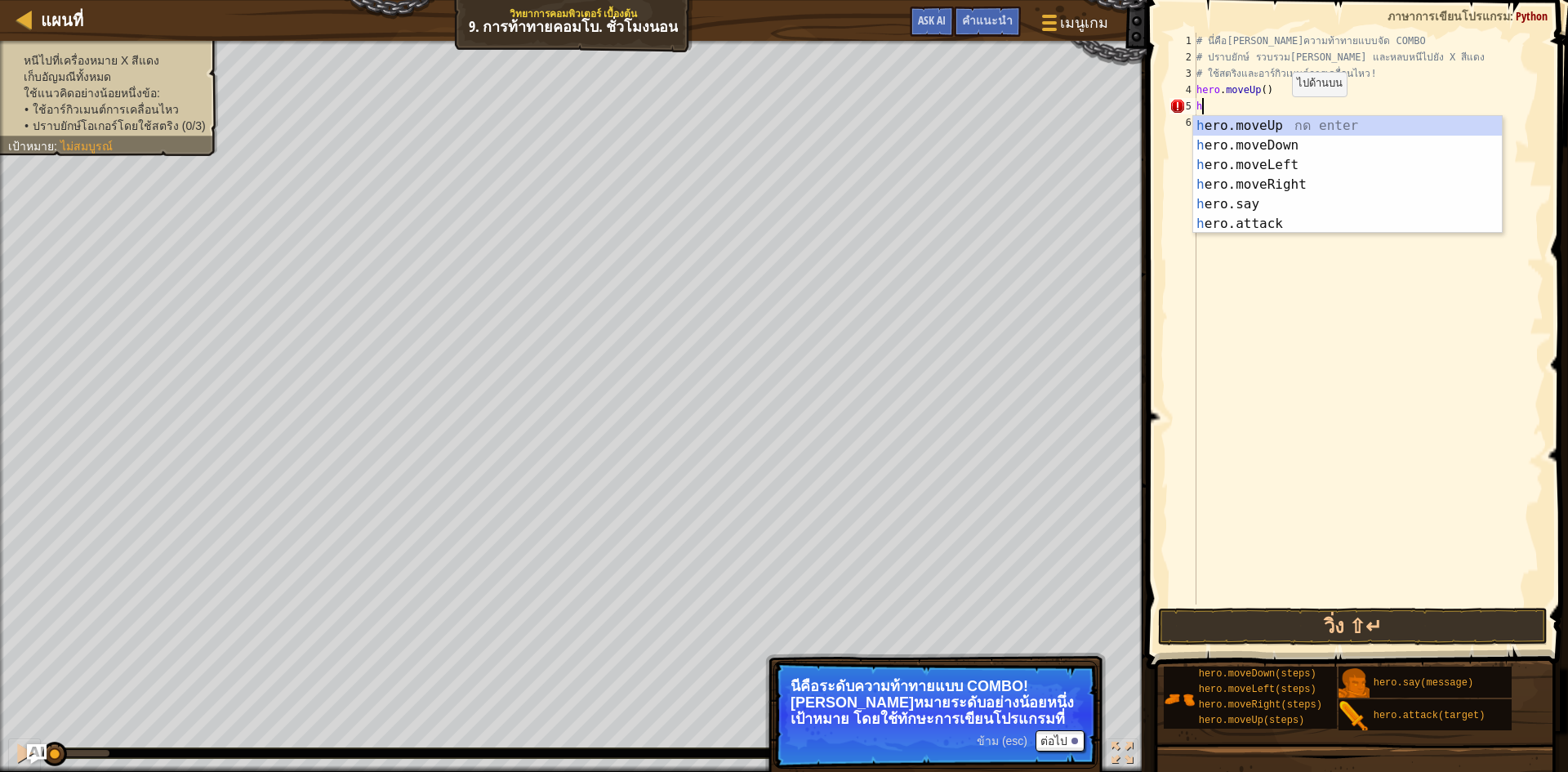
type textarea "h"
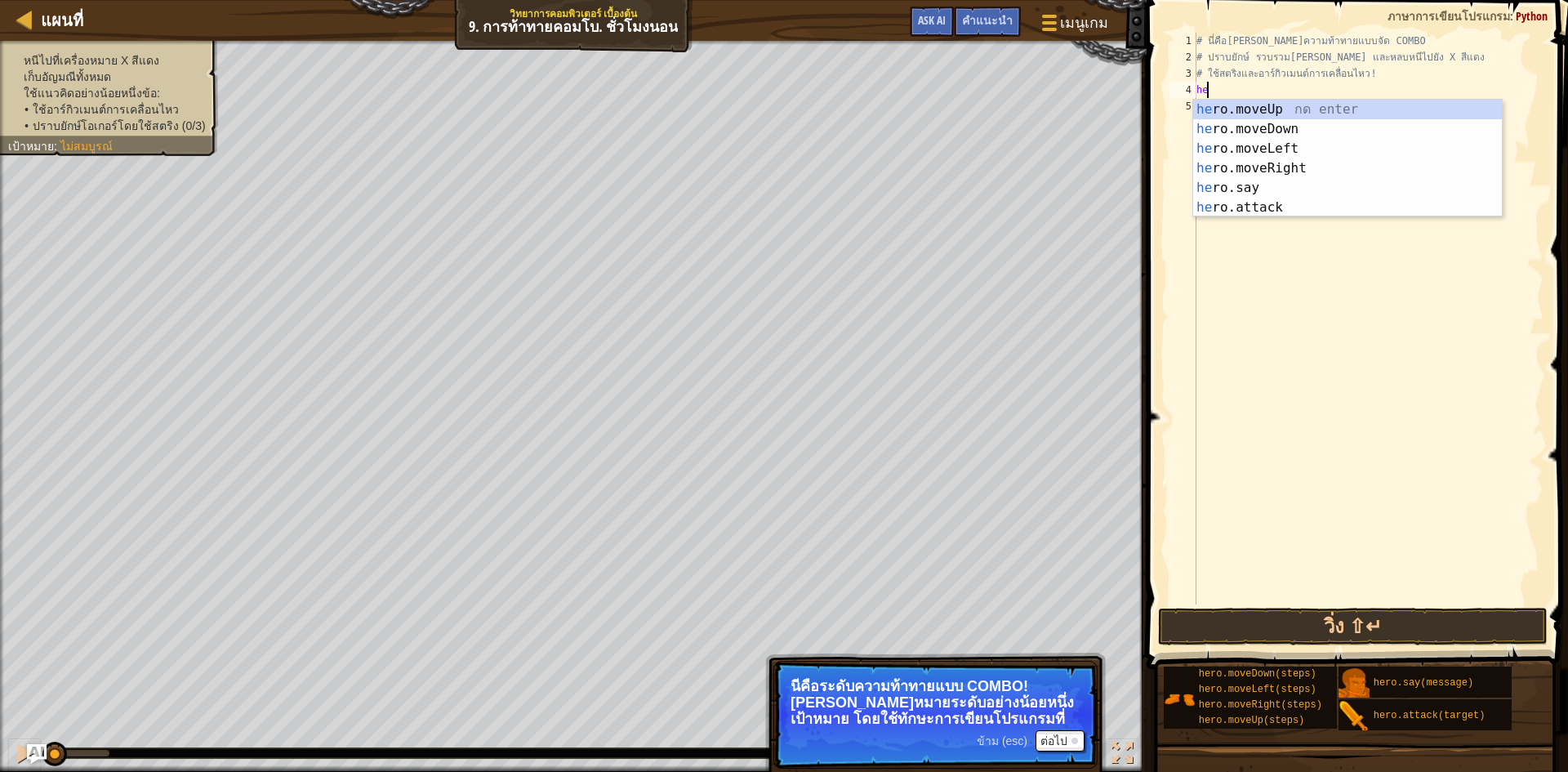
type textarea "h"
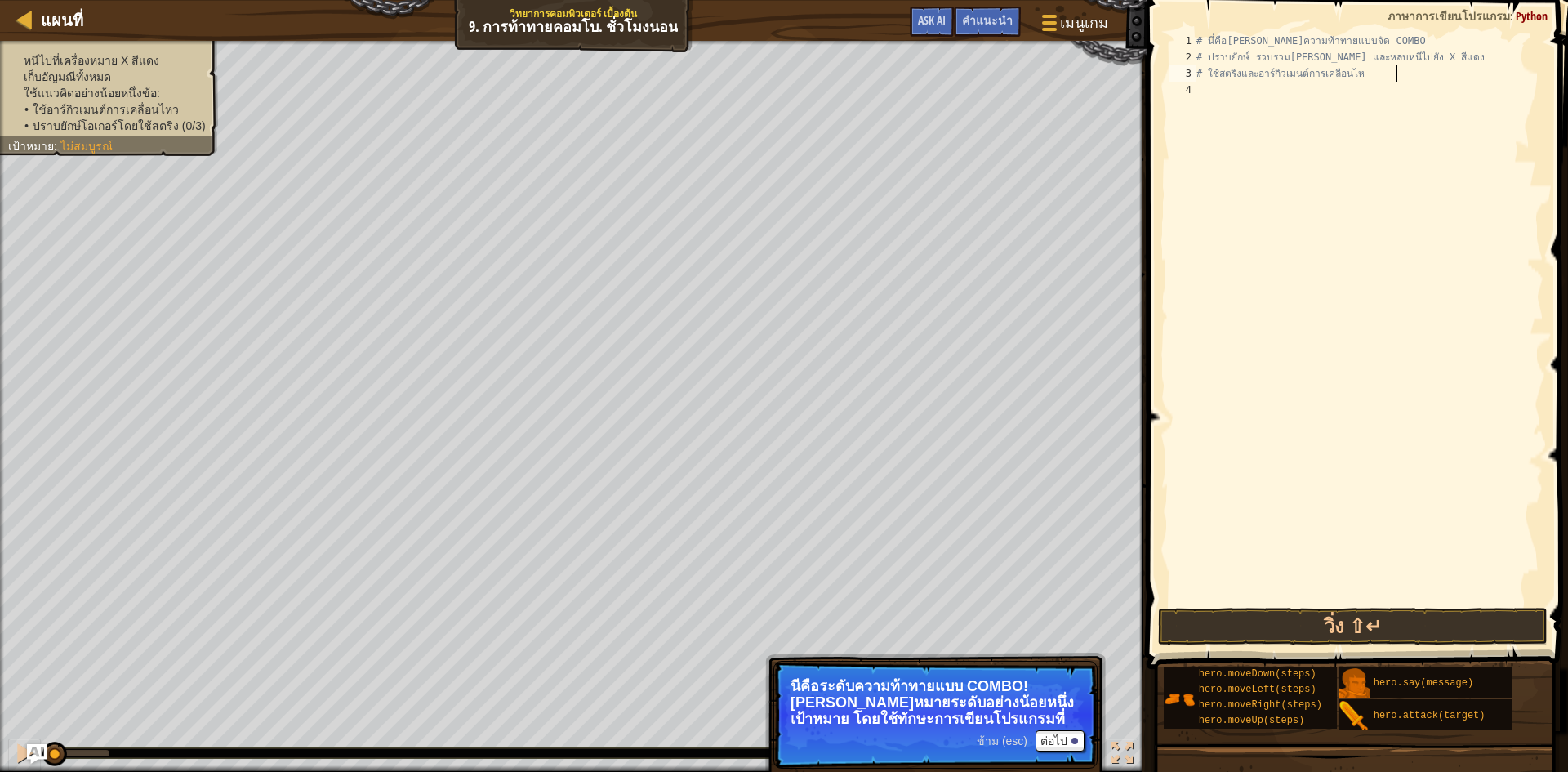
type textarea "# ใช้สตริงและอาร์กิวเมนต์การเคลื"
click at [1237, 81] on div "# นี่คือ[PERSON_NAME]ความท้าทายแบบจัด COMBO # ปราบยักษ์ รวบรวม[PERSON_NAME] และ…" at bounding box center [1369, 335] width 350 height 605
click at [1231, 87] on div "# นี่คือ[PERSON_NAME]ความท้าทายแบบจัด COMBO # ปราบยักษ์ รวบรวม[PERSON_NAME] และ…" at bounding box center [1369, 335] width 350 height 605
type textarea "h"
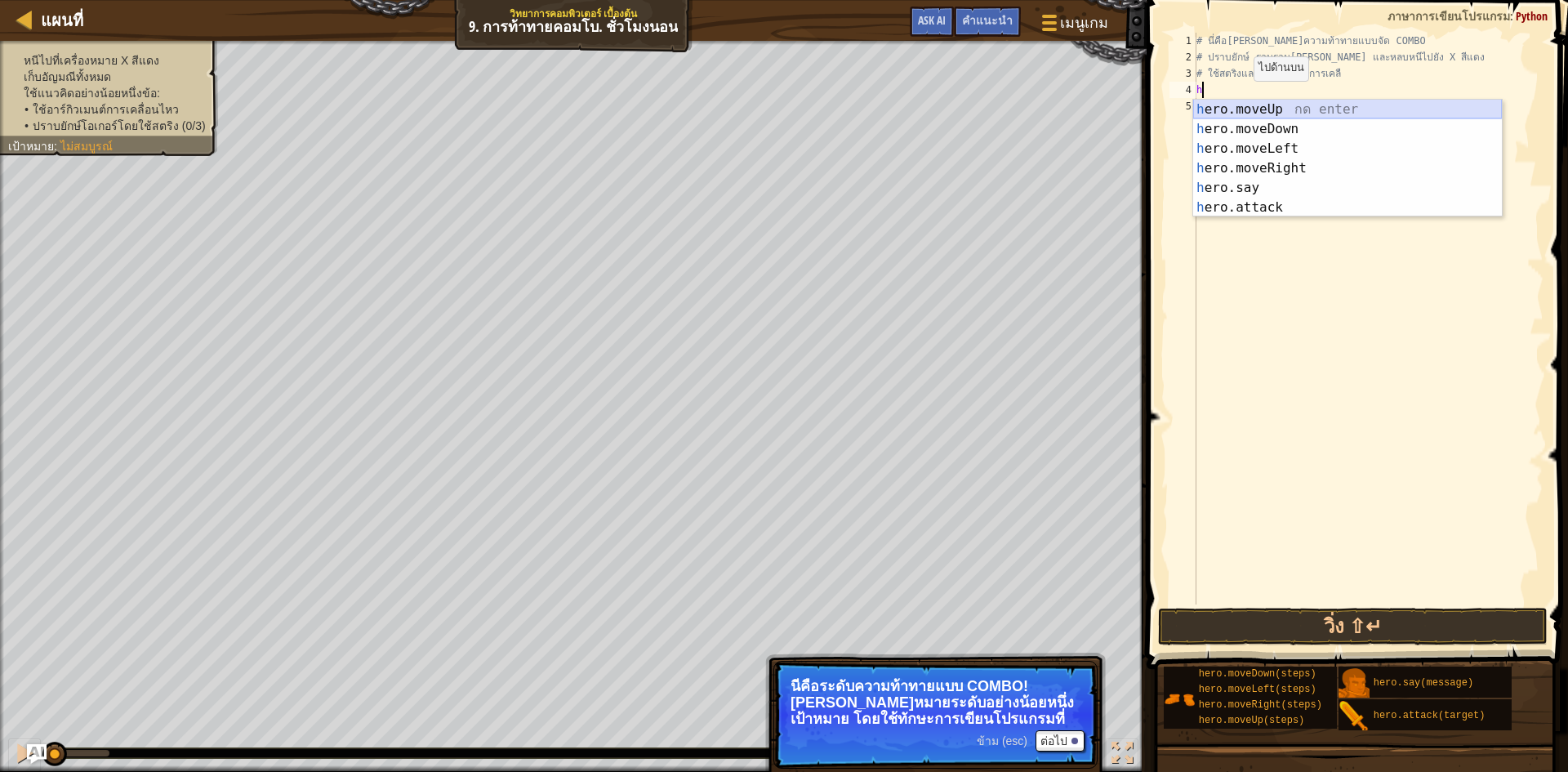
click at [1274, 110] on div "h ero.moveUp กด enter h ero.moveDown กด enter h ero.moveLeft กด enter h ero.mov…" at bounding box center [1348, 178] width 308 height 157
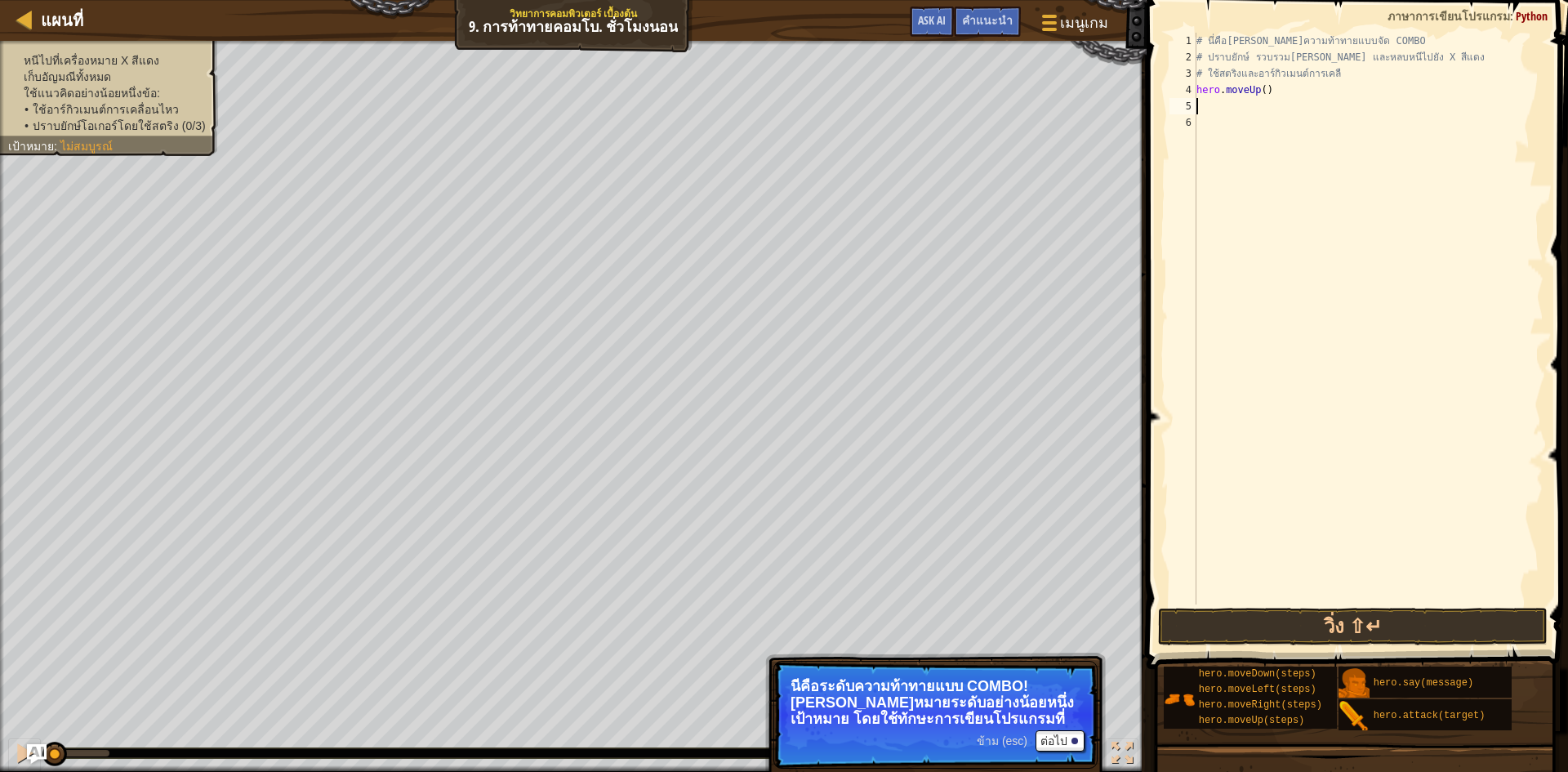
click at [1226, 106] on div "# นี่คือ[PERSON_NAME]ความท้าทายแบบจัด COMBO # ปราบยักษ์ รวบรวม[PERSON_NAME] และ…" at bounding box center [1369, 335] width 350 height 605
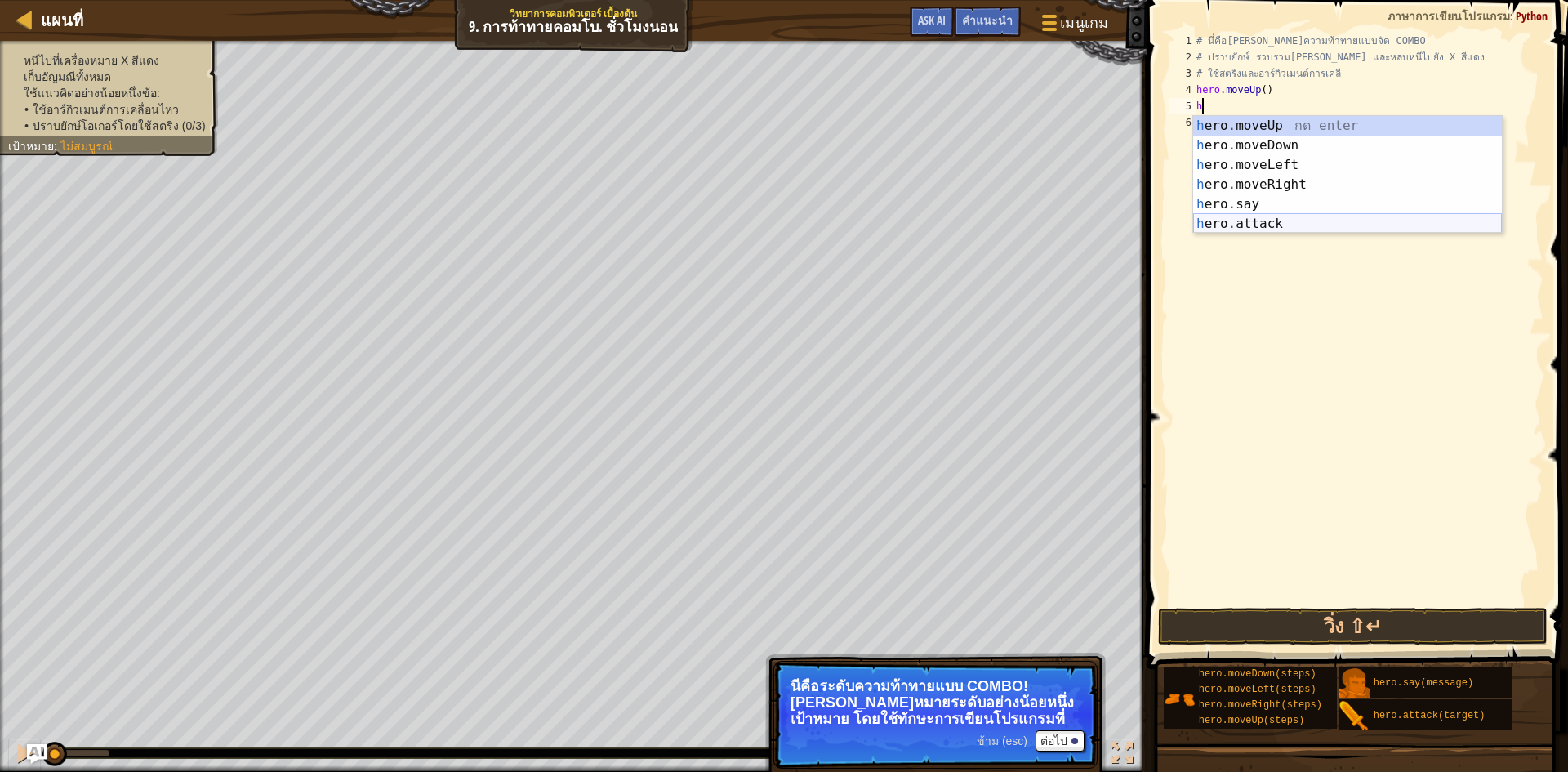
click at [1258, 219] on div "h ero.moveUp กด enter h ero.moveDown กด enter h ero.moveLeft กด enter h ero.mov…" at bounding box center [1348, 194] width 308 height 157
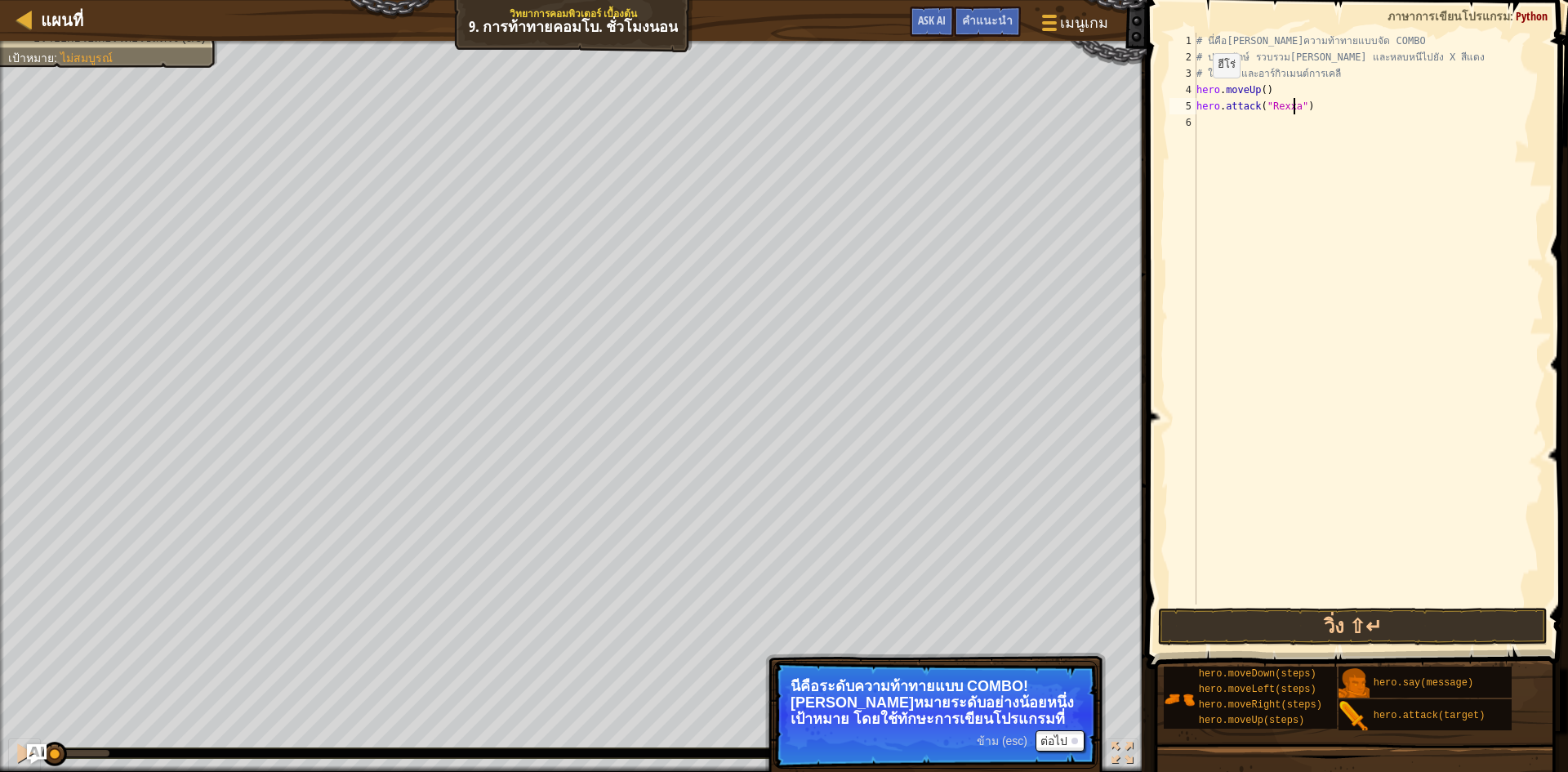
scroll to position [7, 8]
type textarea "hero.attack("Rexxar")"
click at [1221, 119] on div "# นี่คือ[PERSON_NAME]ความท้าทายแบบจัด COMBO # ปราบยักษ์ รวบรวม[PERSON_NAME] และ…" at bounding box center [1369, 335] width 350 height 605
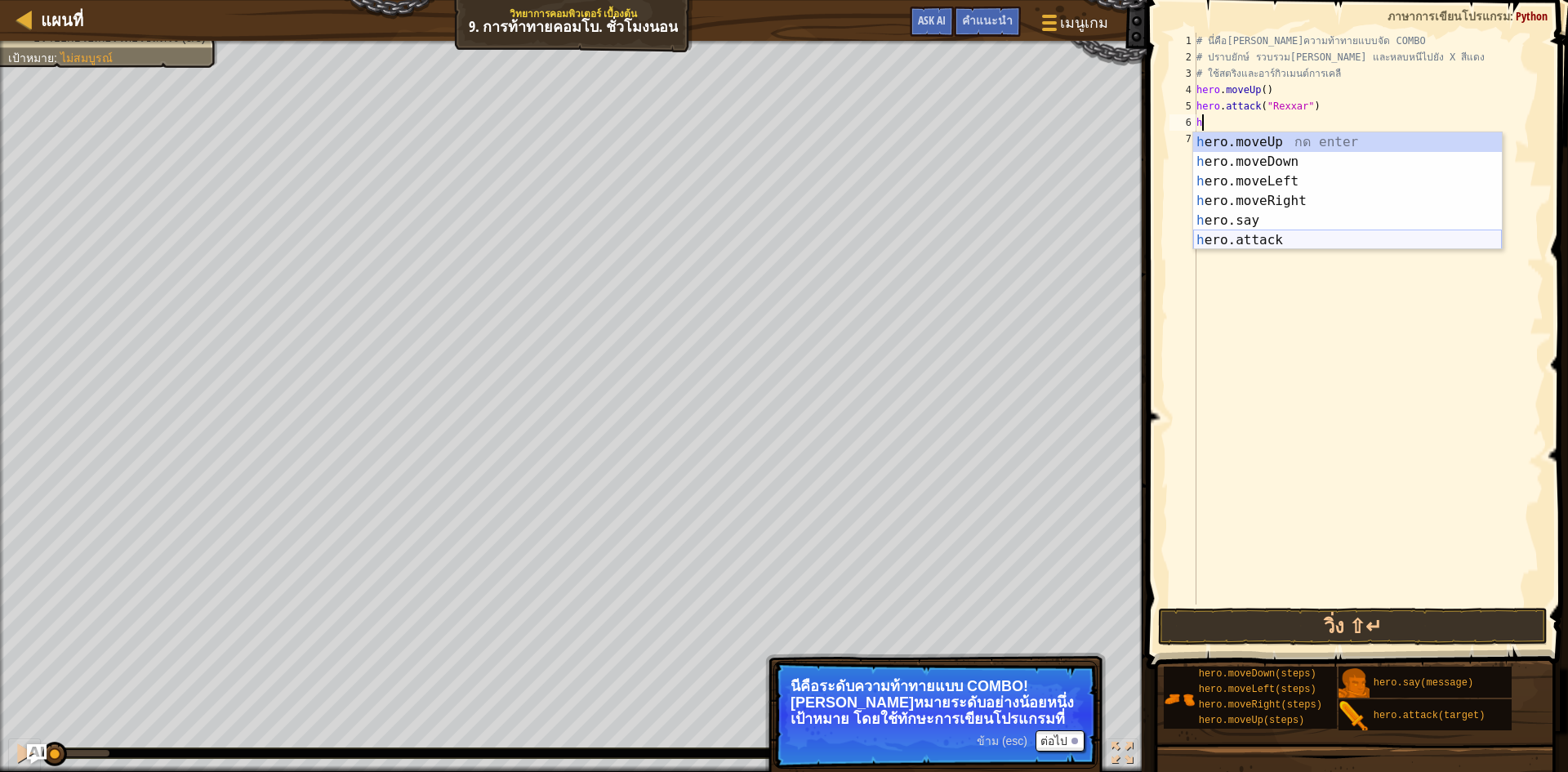
click at [1241, 233] on div "h ero.moveUp กด enter h ero.moveDown กด enter h ero.moveLeft กด enter h ero.mov…" at bounding box center [1348, 210] width 308 height 157
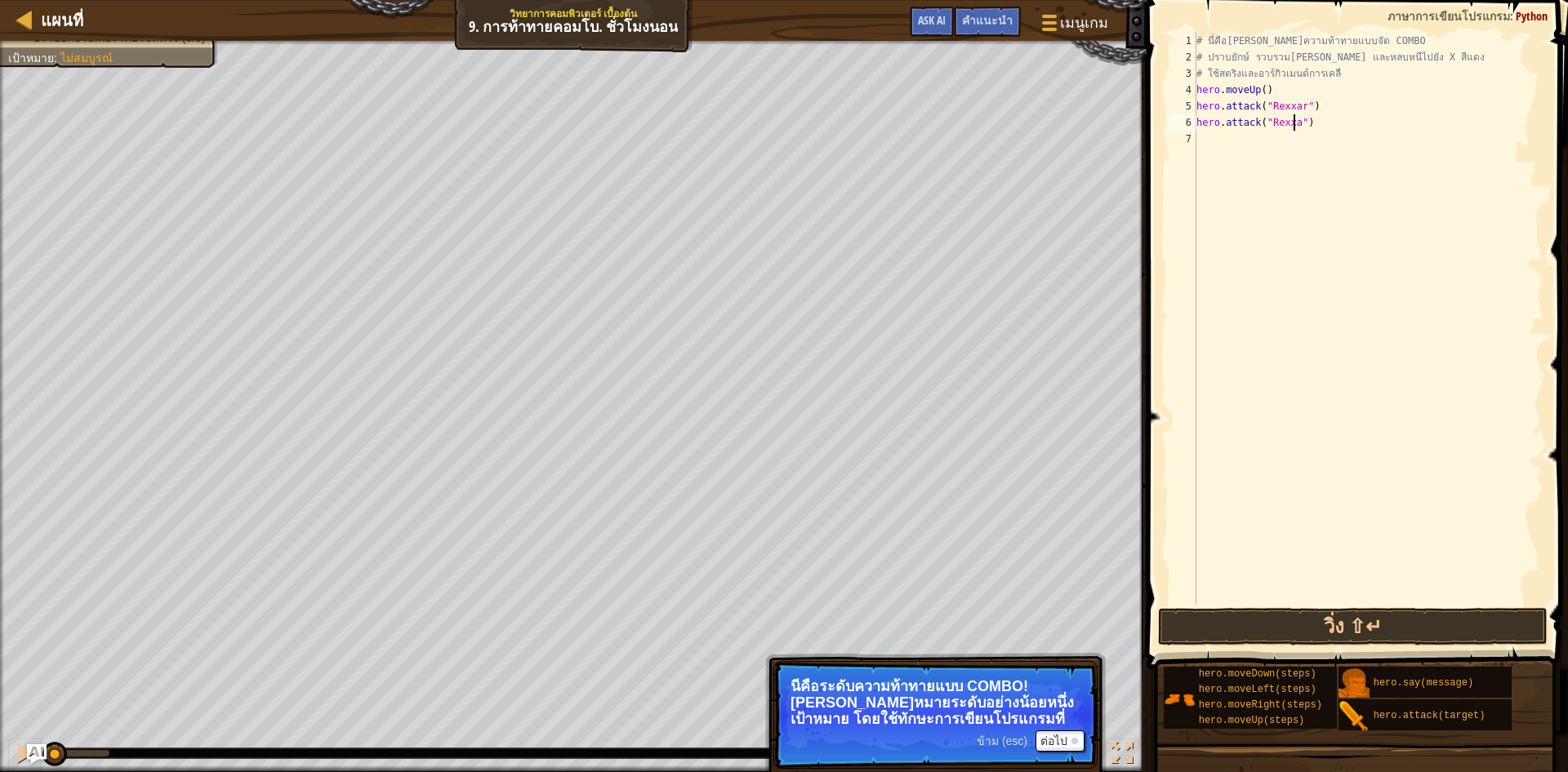
scroll to position [7, 9]
click at [1312, 615] on button "วิ่ง ⇧↵" at bounding box center [1352, 626] width 390 height 38
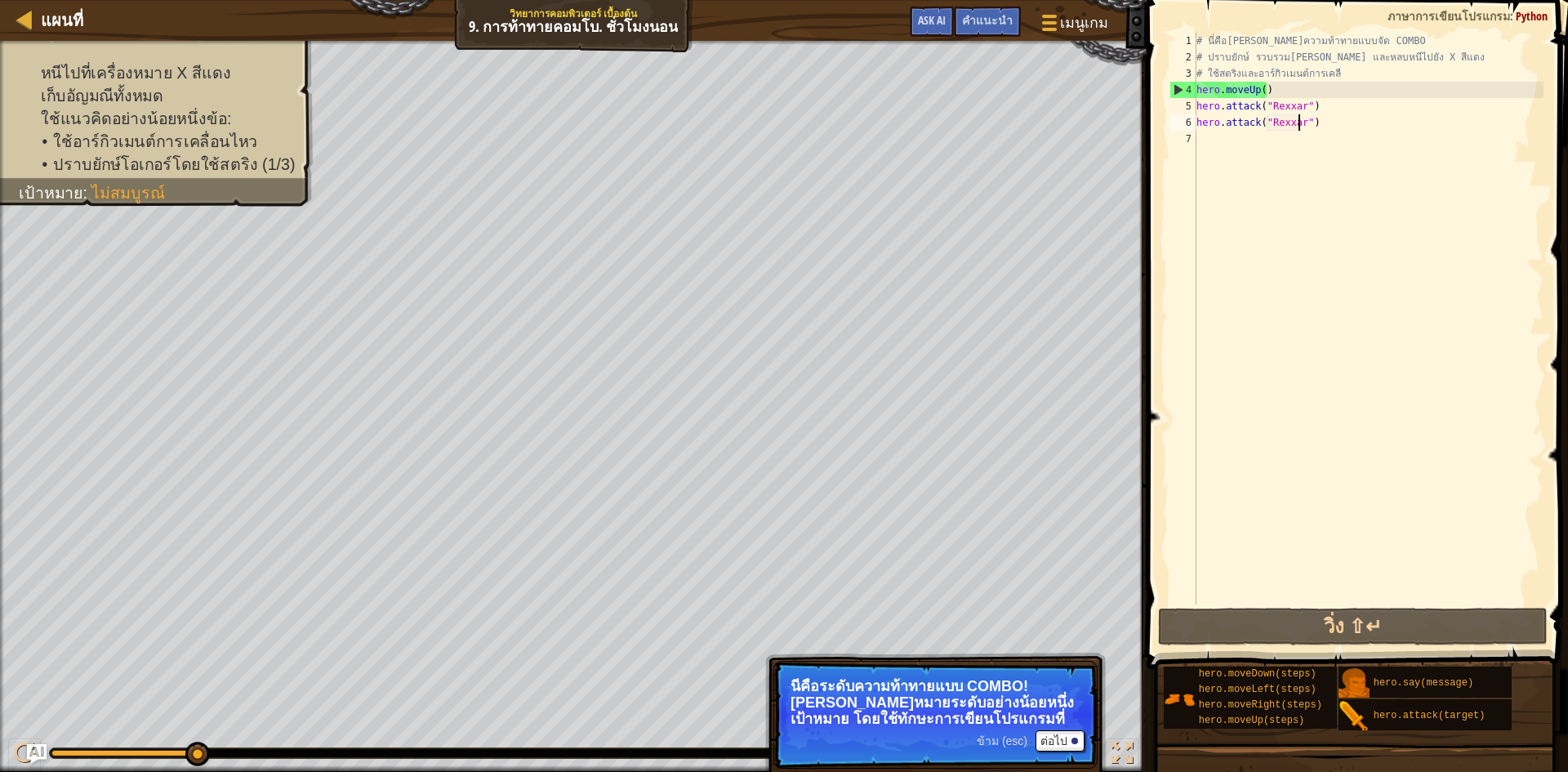
click at [1324, 113] on div "# นี่คือ[PERSON_NAME]ความท้าทายแบบจัด COMBO # ปราบยักษ์ รวบรวม[PERSON_NAME] และ…" at bounding box center [1369, 335] width 350 height 605
click at [1313, 126] on div "# นี่คือ[PERSON_NAME]ความท้าทายแบบจัด COMBO # ปราบยักษ์ รวบรวม[PERSON_NAME] และ…" at bounding box center [1369, 335] width 350 height 605
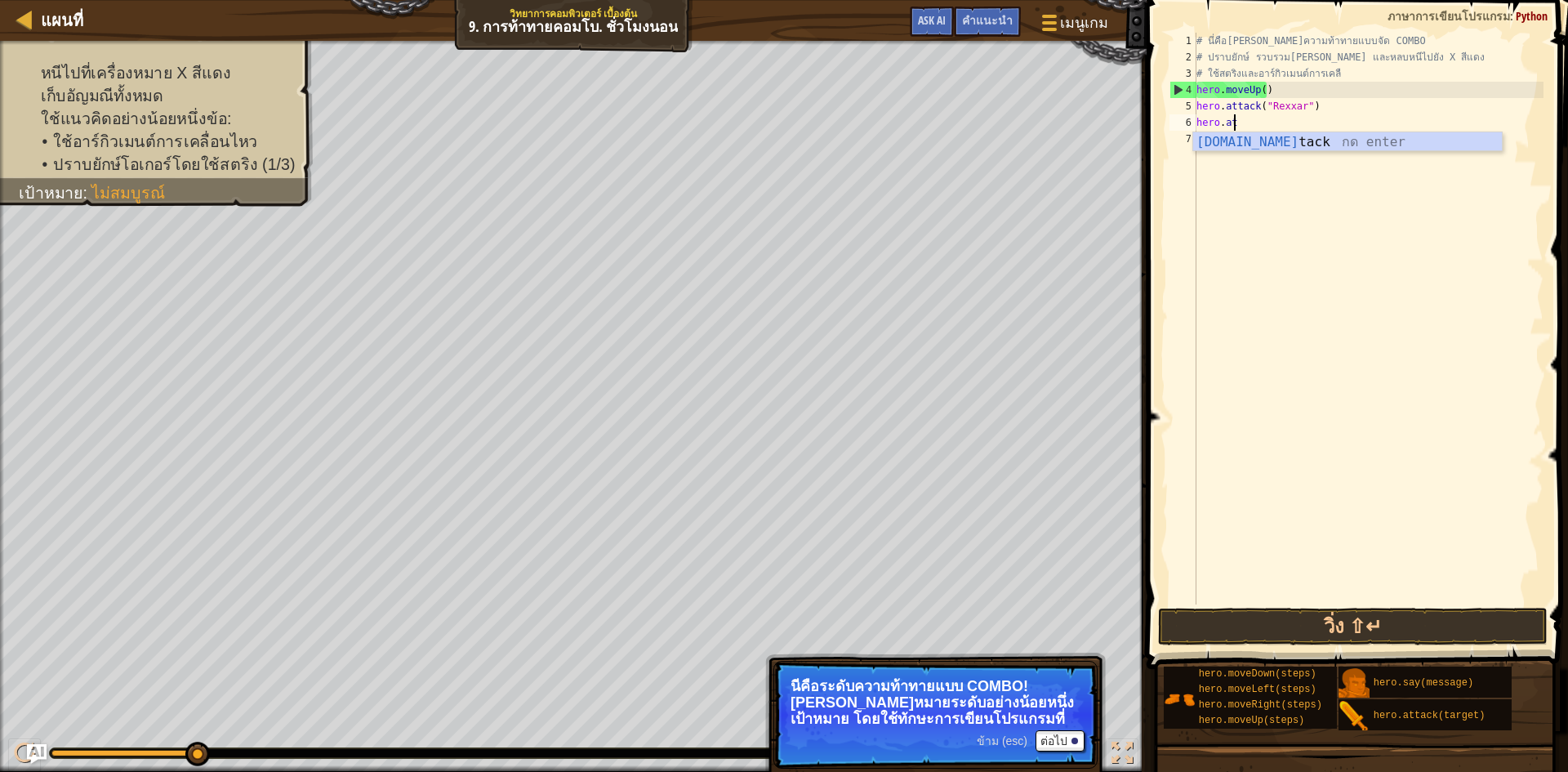
scroll to position [7, 0]
type textarea "h"
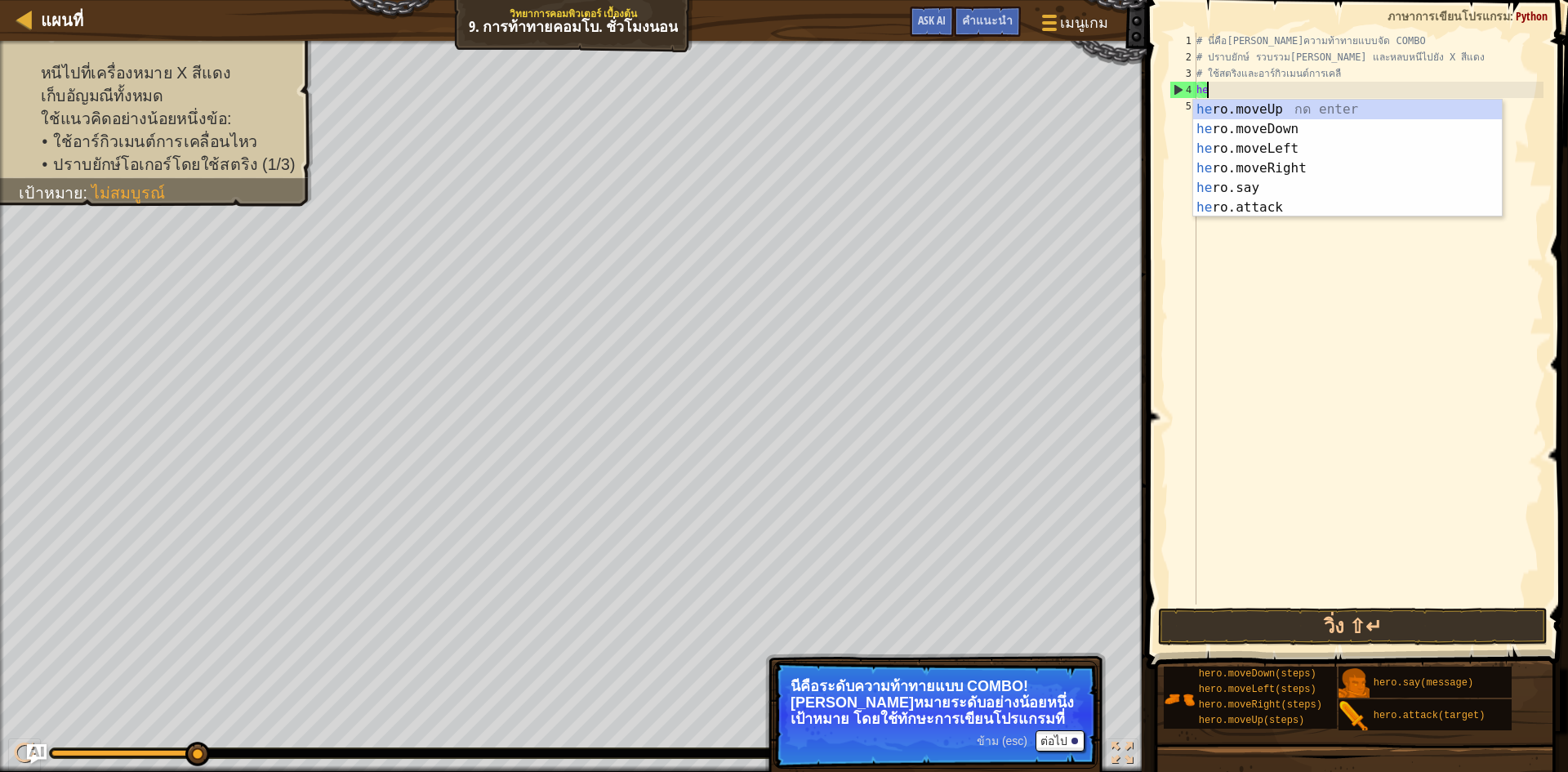
type textarea "h"
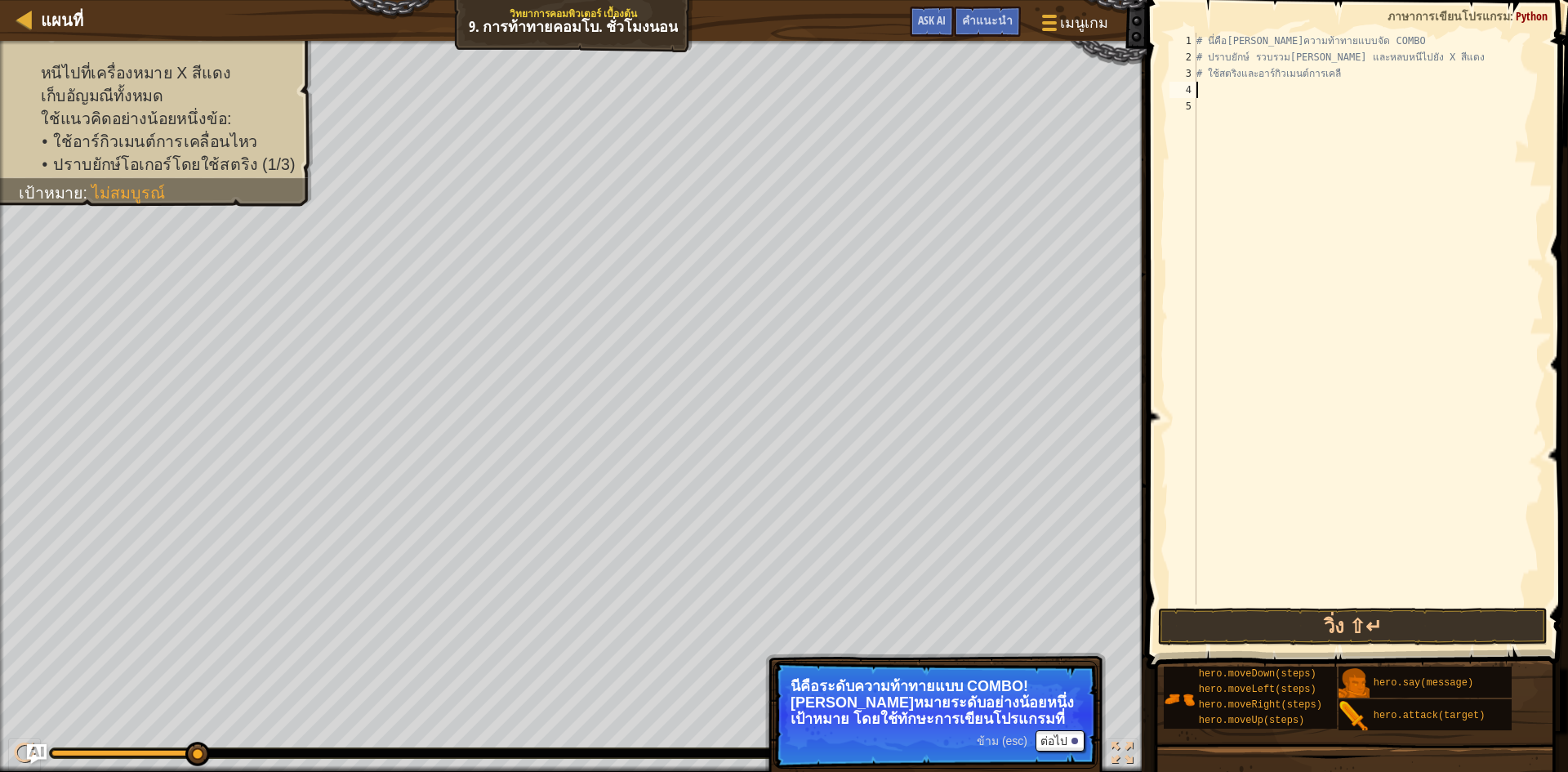
type textarea "h"
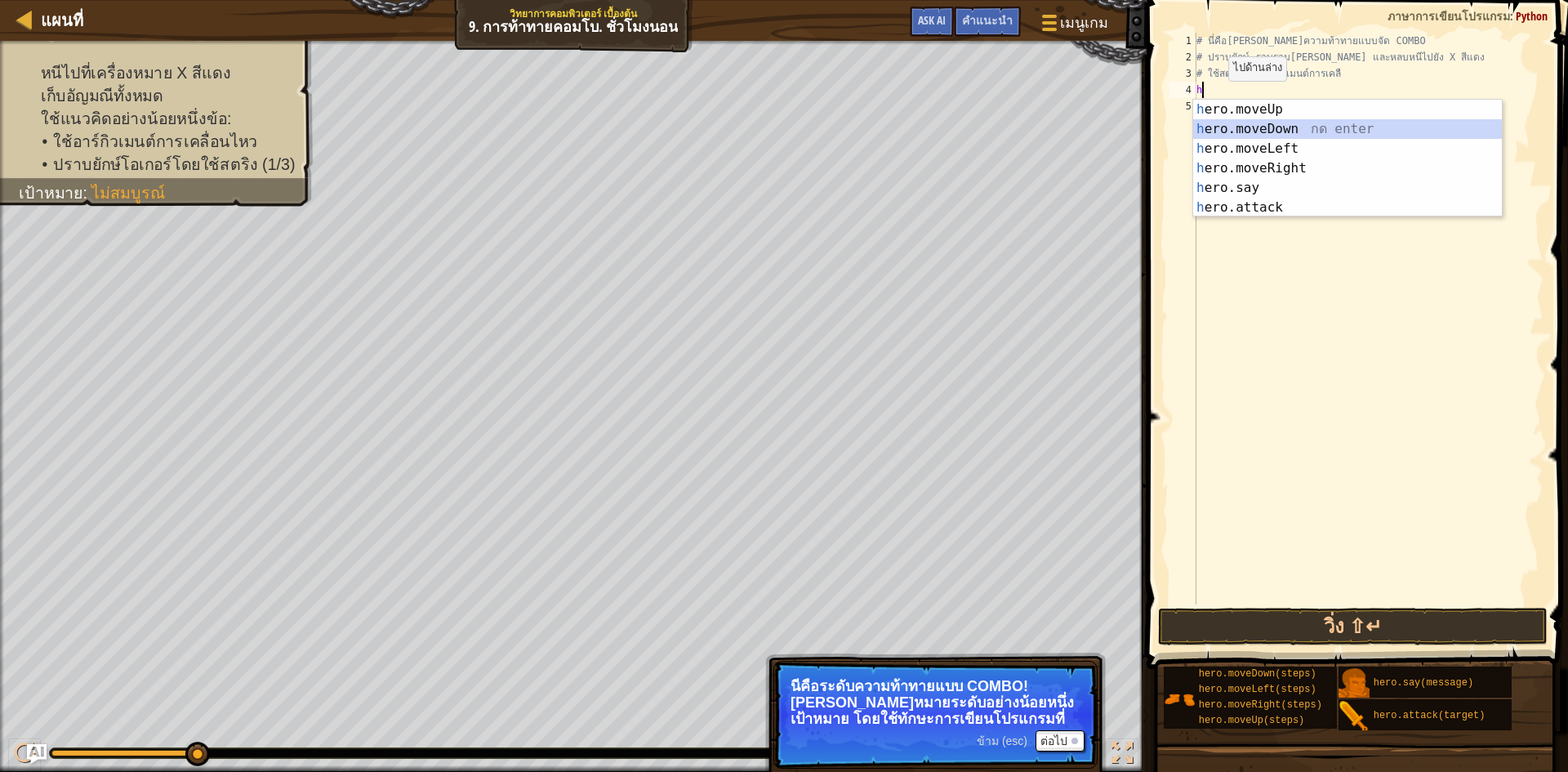
click at [1265, 125] on div "h ero.moveUp กด enter h ero.moveDown กด enter h ero.moveLeft กด enter h ero.mov…" at bounding box center [1348, 178] width 308 height 157
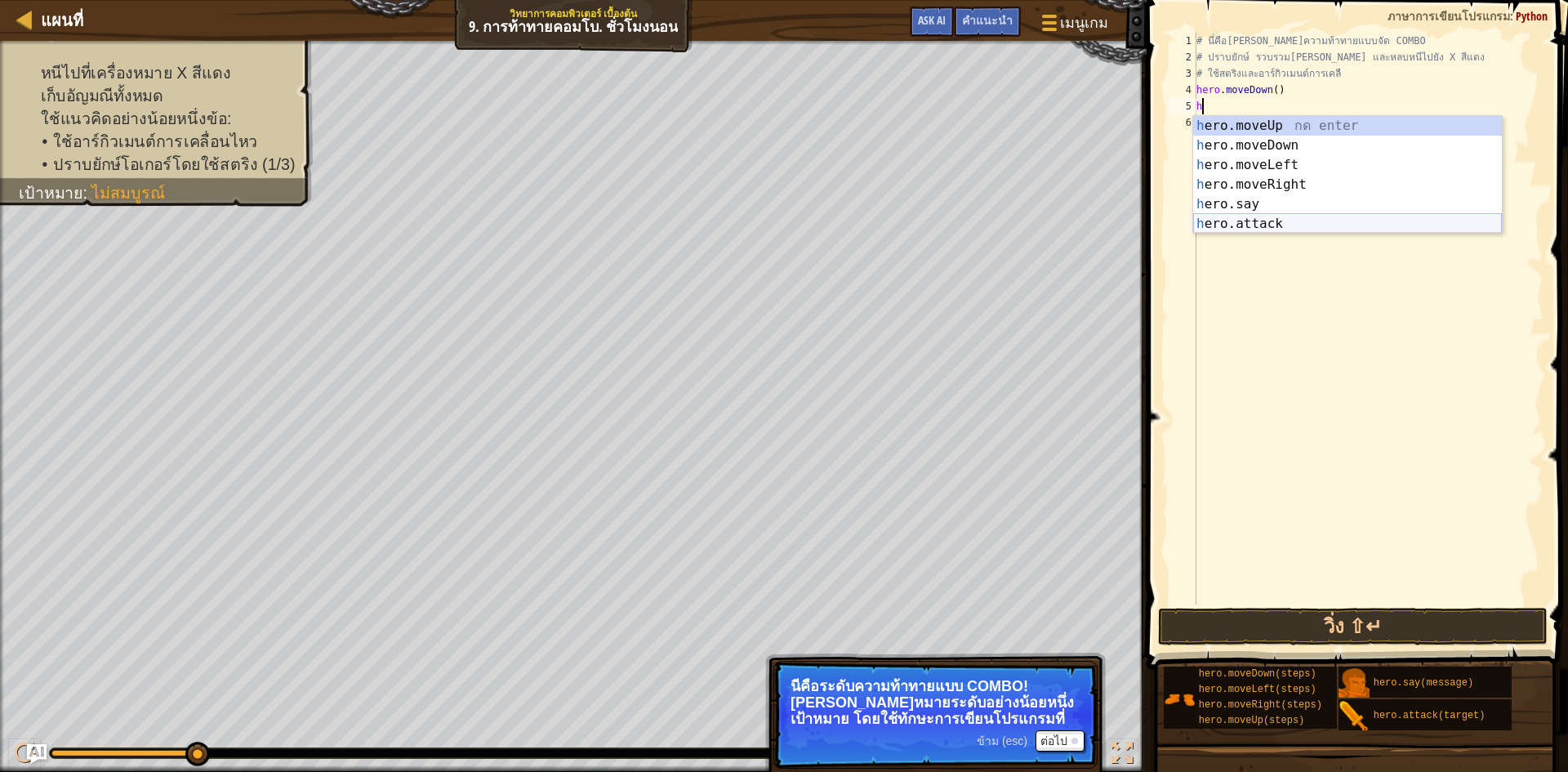
click at [1236, 220] on div "h ero.moveUp กด enter h ero.moveDown กด enter h ero.moveLeft กด enter h ero.mov…" at bounding box center [1348, 194] width 308 height 157
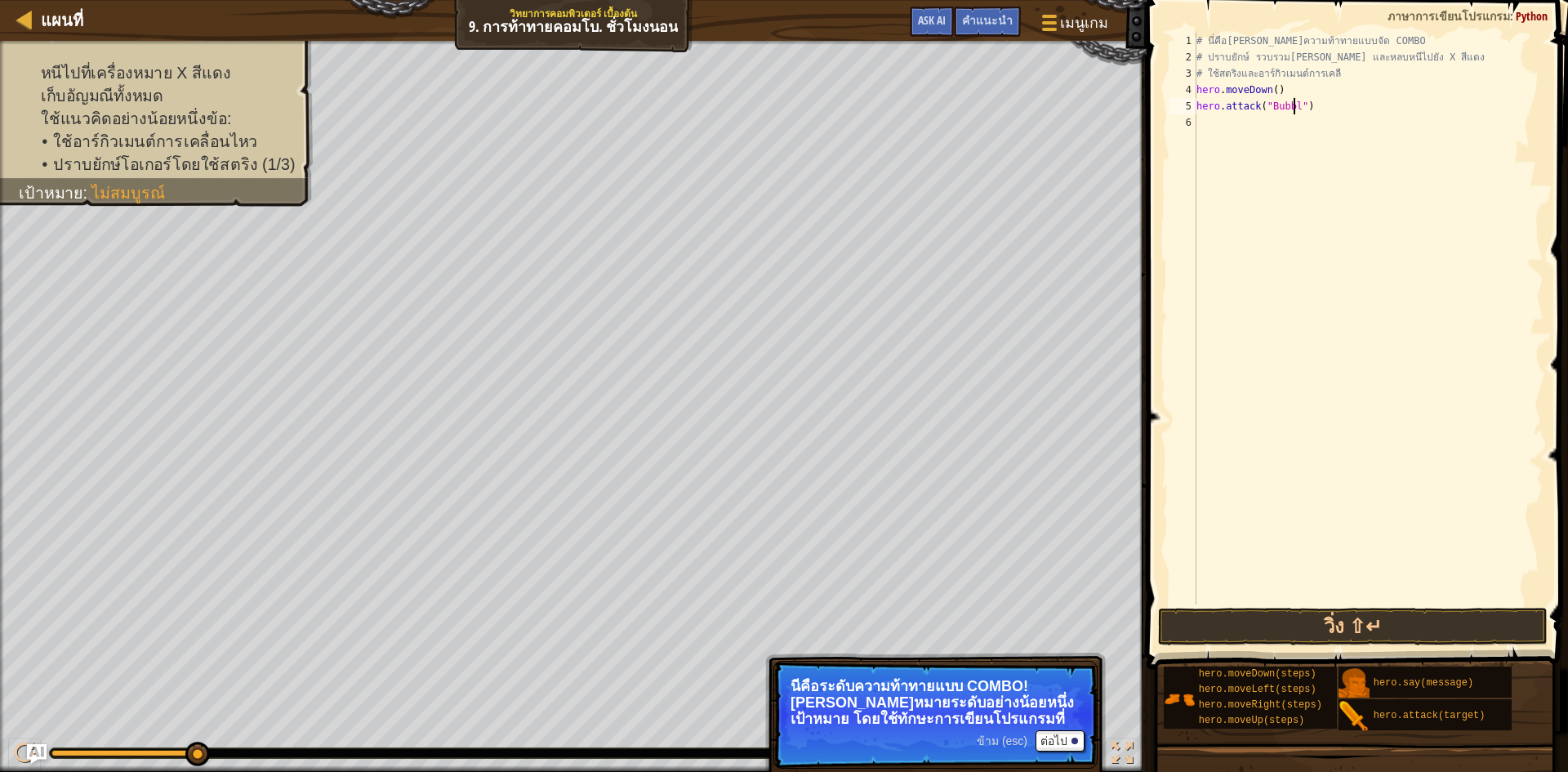
scroll to position [7, 8]
type textarea "hero.attack("Bubble")"
click at [1246, 123] on div "# นี่คือ[PERSON_NAME]ความท้าทายแบบจัด COMBO # ปราบยักษ์ รวบรวม[PERSON_NAME] และ…" at bounding box center [1369, 335] width 350 height 605
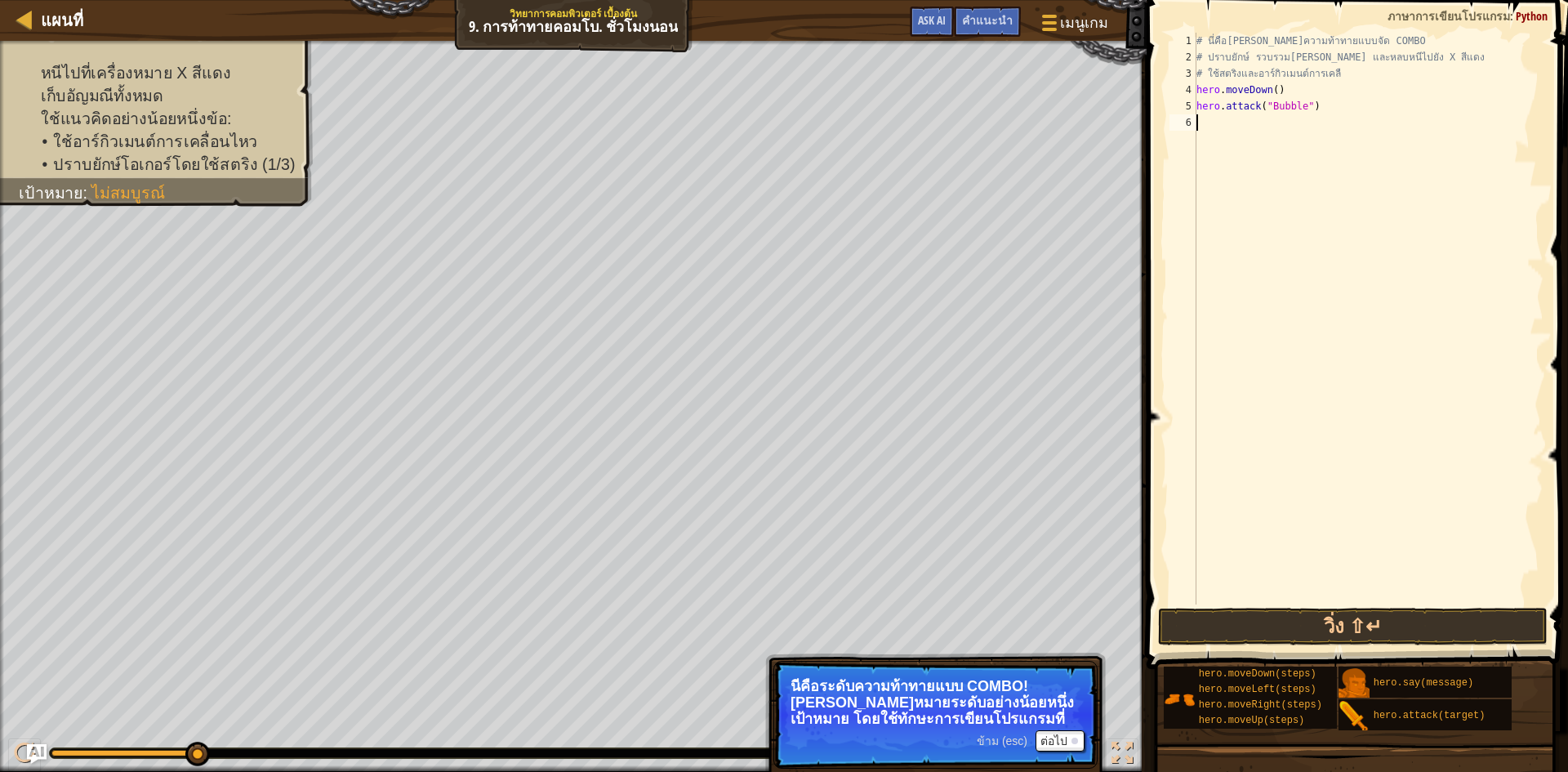
type textarea "g"
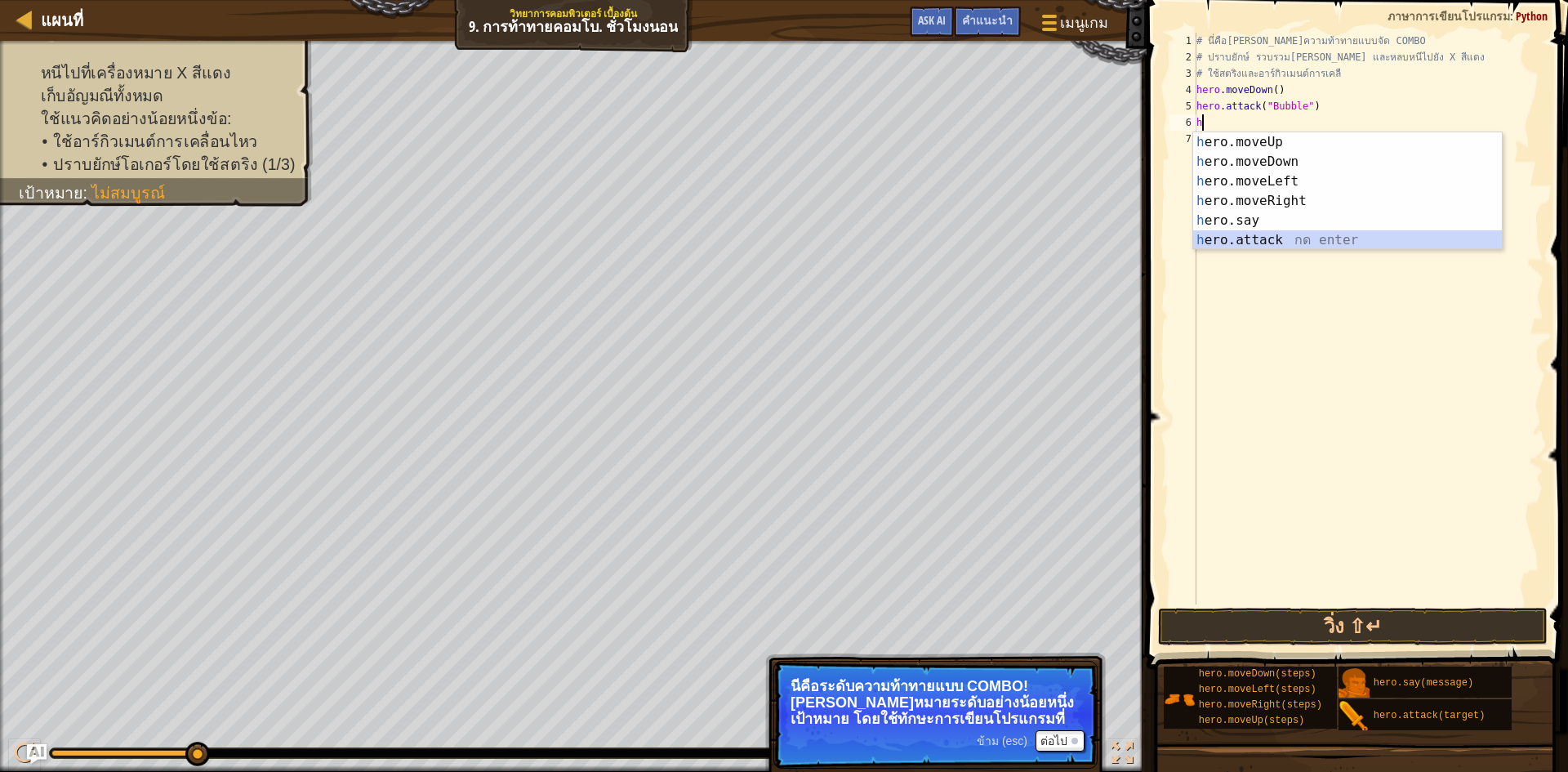
click at [1278, 237] on div "h ero.moveUp กด enter h ero.moveDown กด enter h ero.moveLeft กด enter h ero.mov…" at bounding box center [1348, 210] width 308 height 157
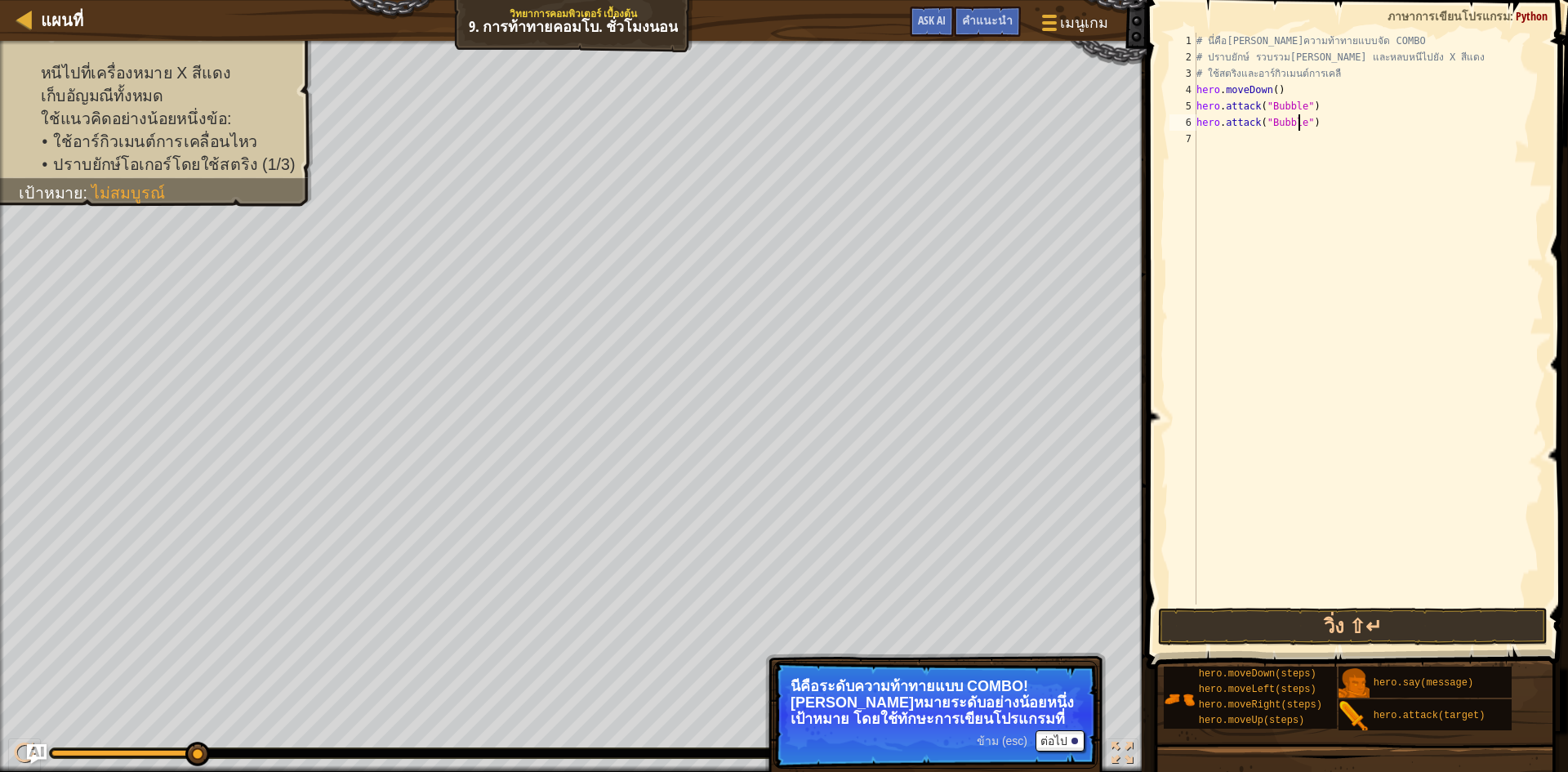
scroll to position [7, 9]
click at [1347, 615] on button "วิ่ง ⇧↵" at bounding box center [1352, 626] width 390 height 38
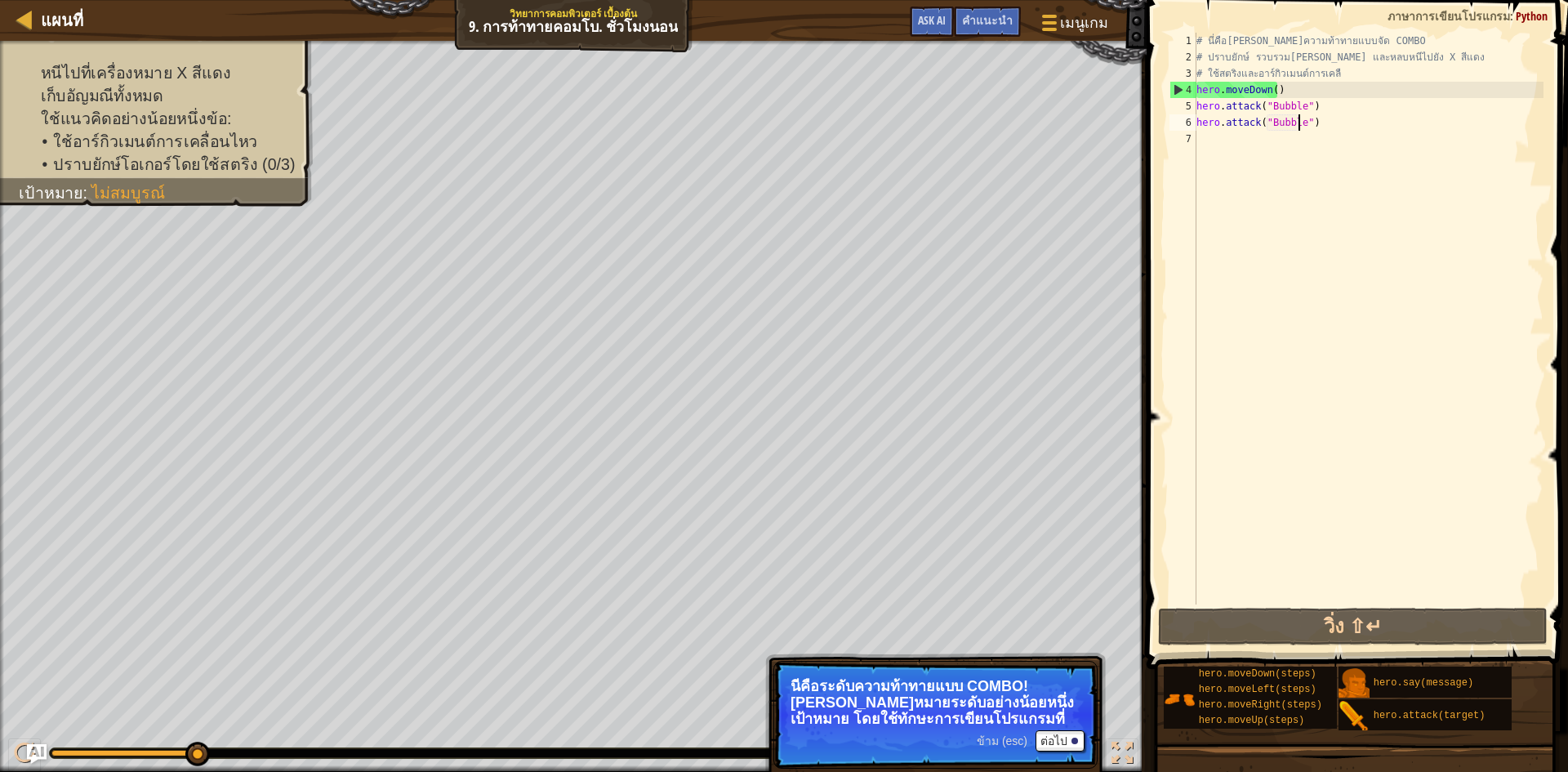
click at [1329, 126] on div "# นี่คือ[PERSON_NAME]ความท้าทายแบบจัด COMBO # ปราบยักษ์ รวบรวม[PERSON_NAME] และ…" at bounding box center [1369, 335] width 350 height 605
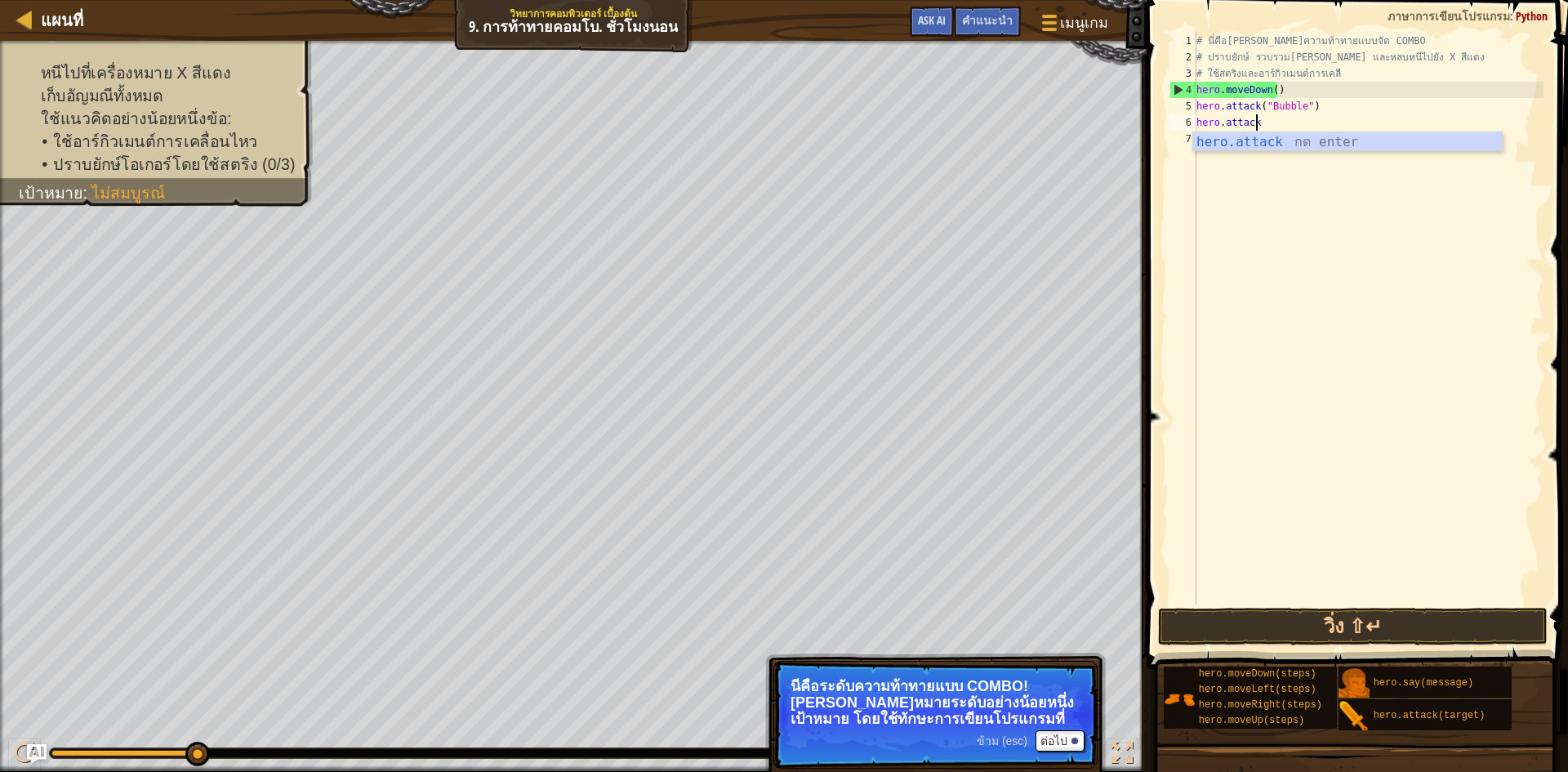
scroll to position [7, 2]
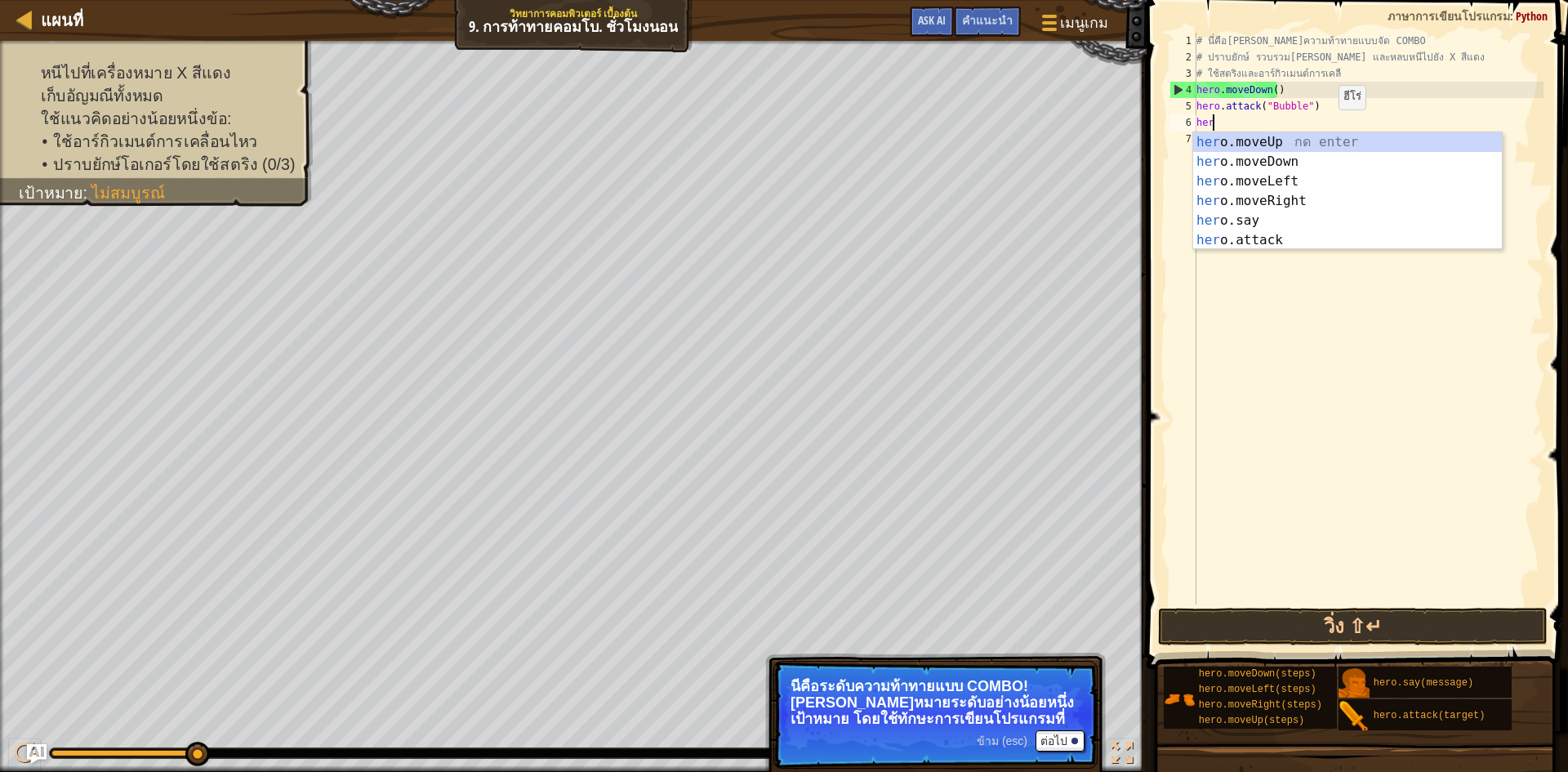
type textarea "h"
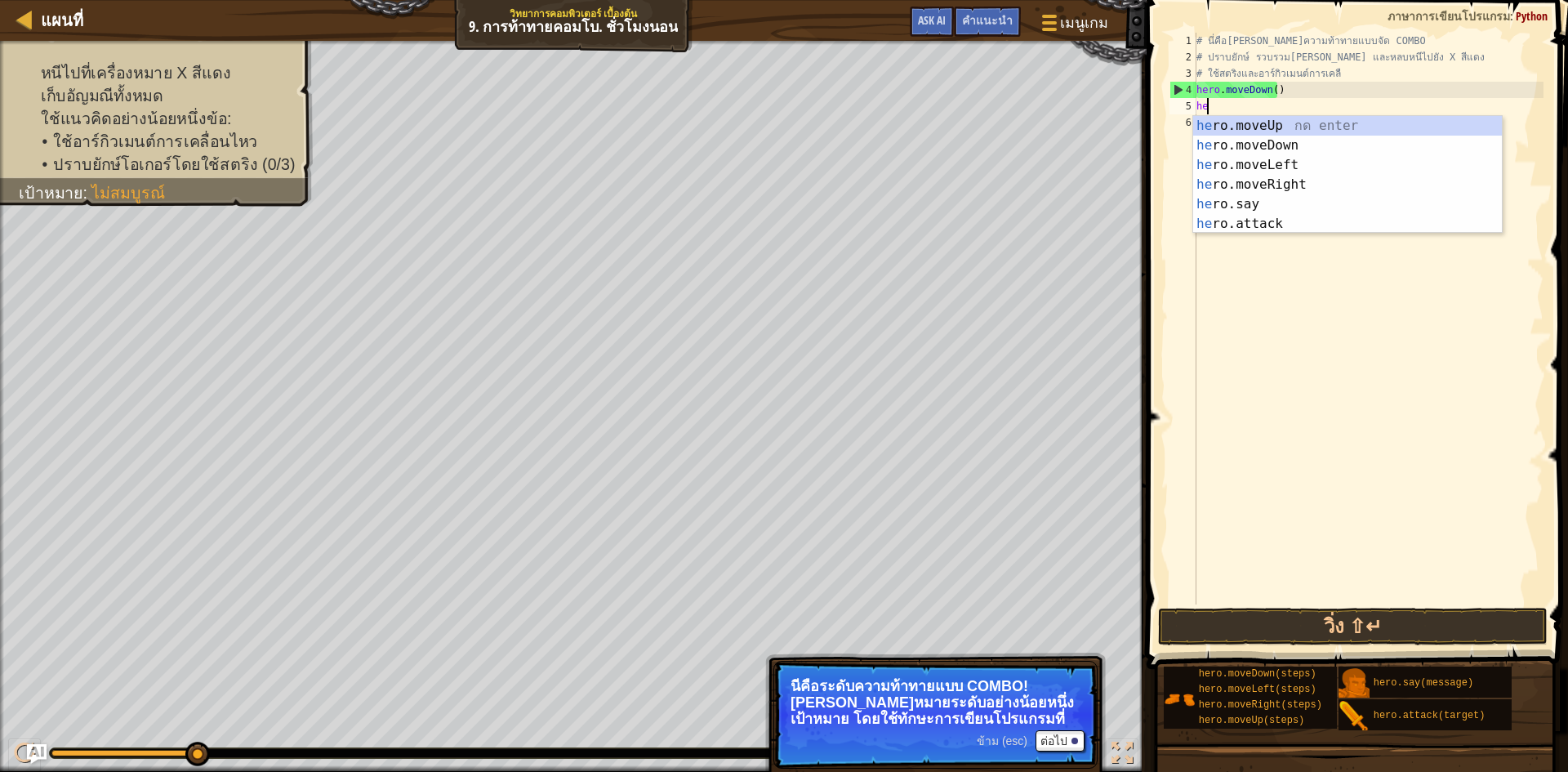
type textarea "h"
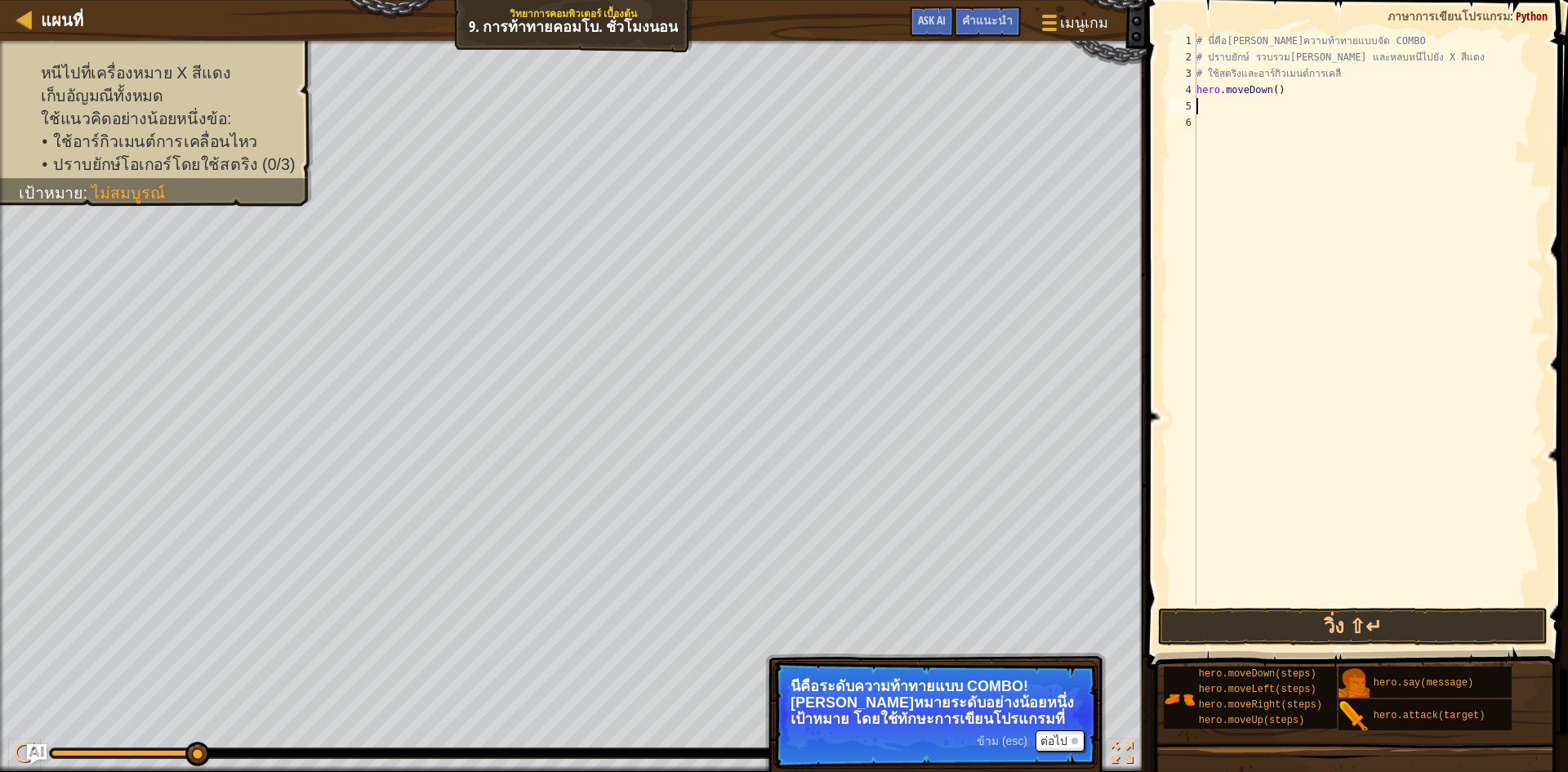
type textarea "h"
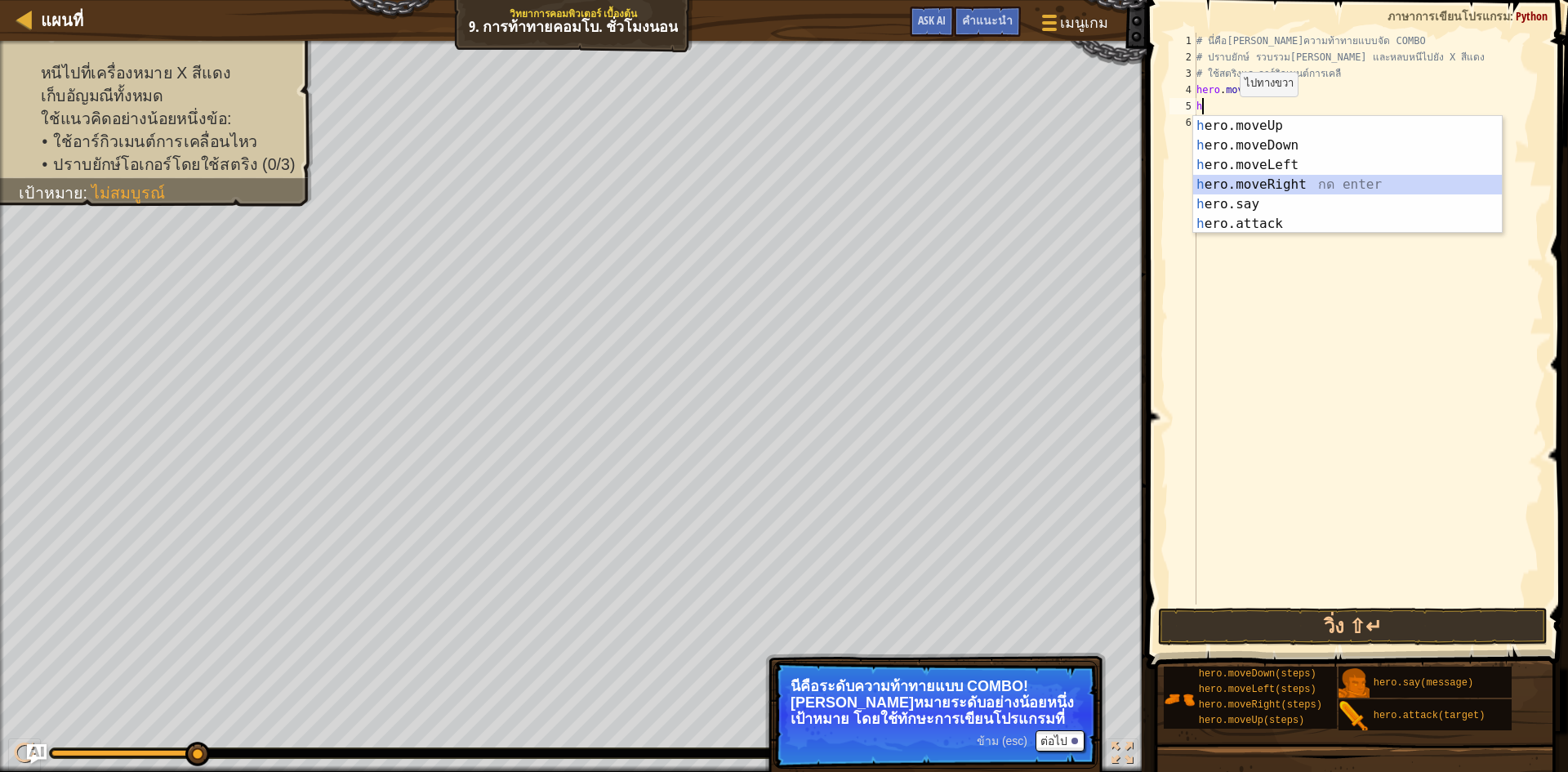
click at [1254, 176] on div "h ero.moveUp กด enter h ero.moveDown กด enter h ero.moveLeft กด enter h ero.mov…" at bounding box center [1348, 194] width 308 height 157
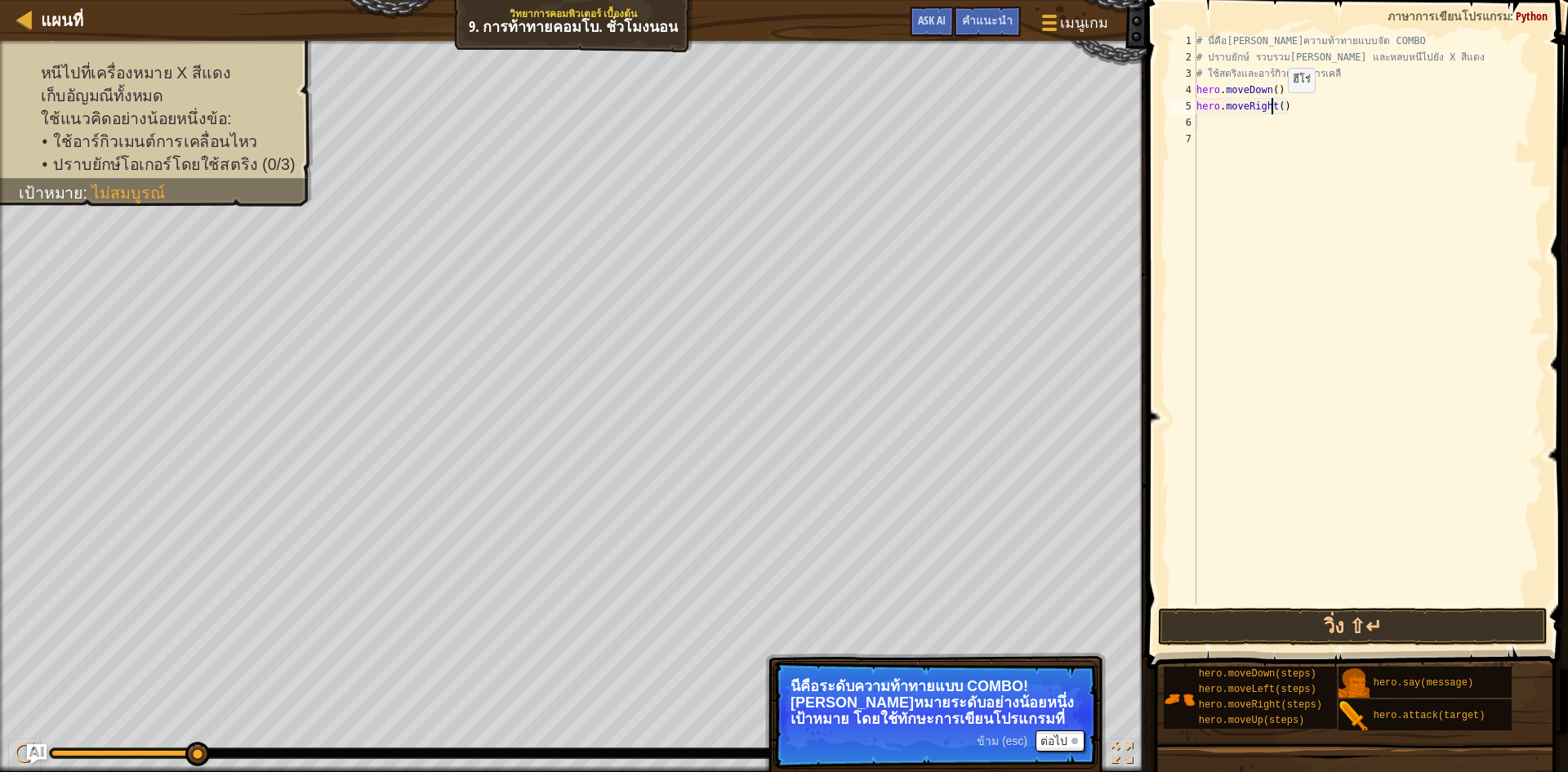
click at [1274, 108] on div "# นี่คือ[PERSON_NAME]ความท้าทายแบบจัด COMBO # ปราบยักษ์ รวบรวม[PERSON_NAME] และ…" at bounding box center [1369, 335] width 350 height 605
click at [1277, 108] on div "# นี่คือ[PERSON_NAME]ความท้าทายแบบจัด COMBO # ปราบยักษ์ รวบรวม[PERSON_NAME] และ…" at bounding box center [1369, 335] width 350 height 605
type textarea "hero.moveRight(2)"
click at [1457, 614] on button "วิ่ง ⇧↵" at bounding box center [1352, 626] width 390 height 38
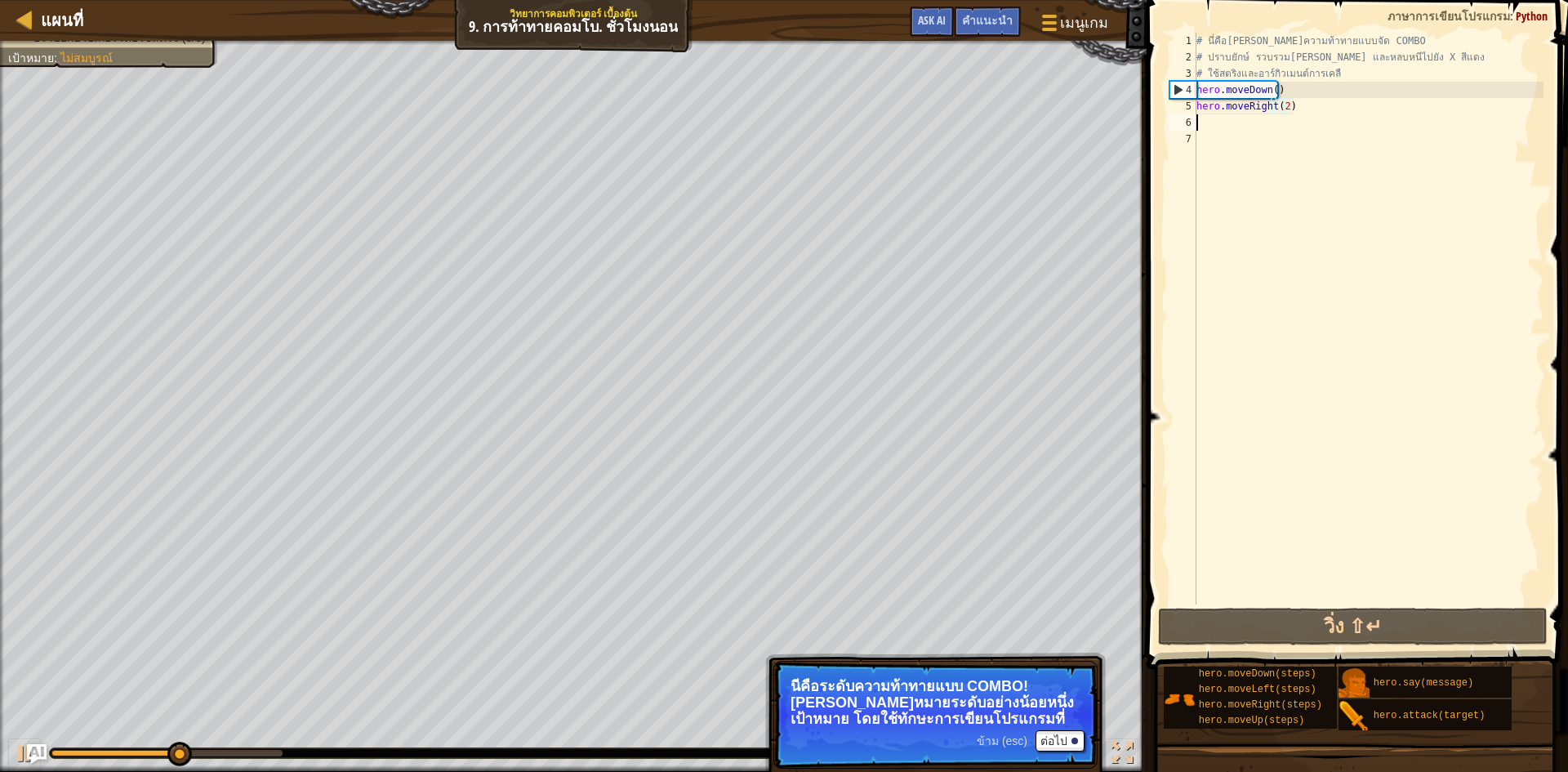
click at [1231, 117] on div "# นี่คือ[PERSON_NAME]ความท้าทายแบบจัด COMBO # ปราบยักษ์ รวบรวม[PERSON_NAME] และ…" at bounding box center [1369, 335] width 350 height 605
type textarea "h"
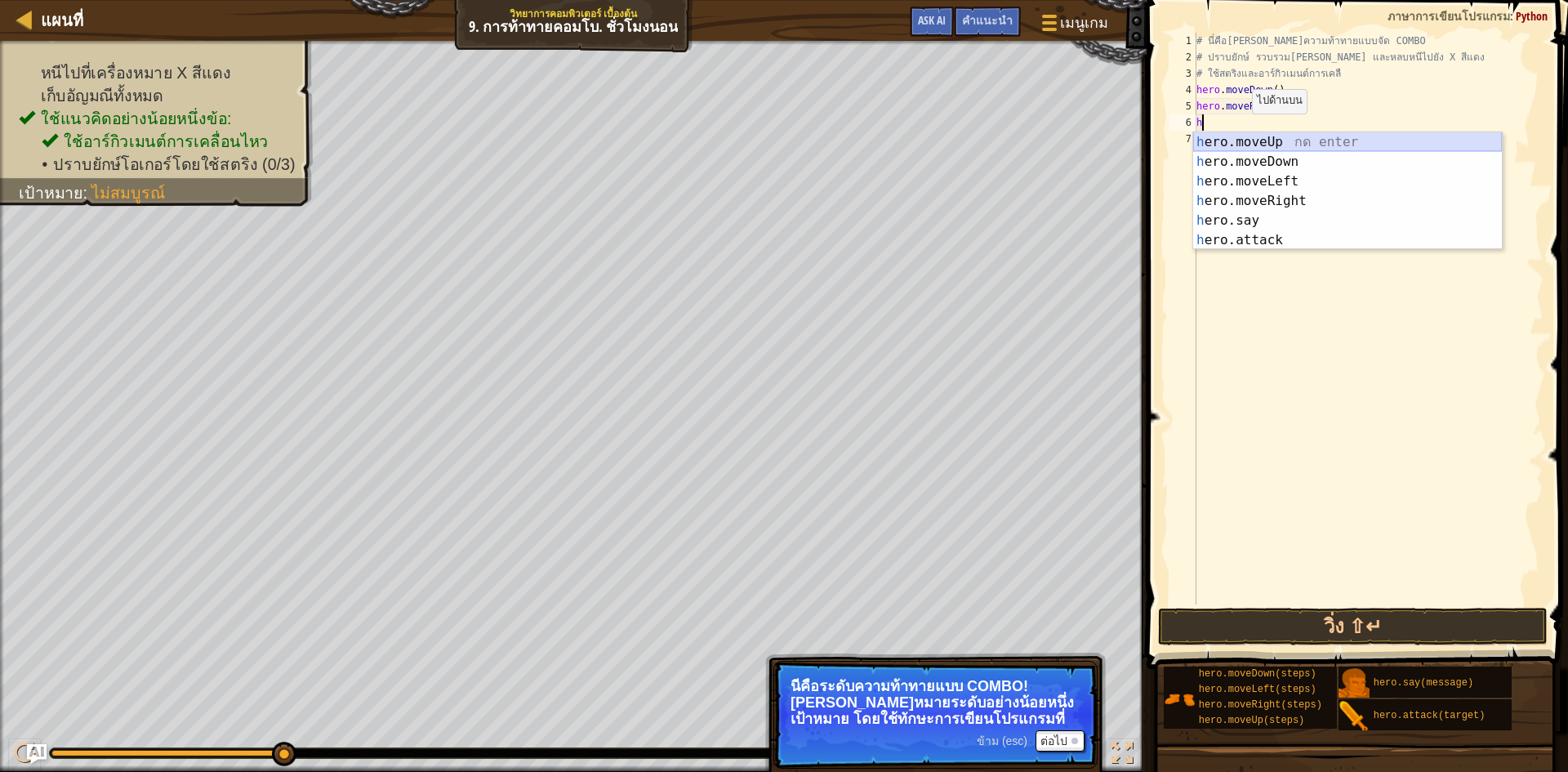
click at [1270, 140] on div "h ero.moveUp กด enter h ero.moveDown กด enter h ero.moveLeft กด enter h ero.mov…" at bounding box center [1348, 210] width 308 height 157
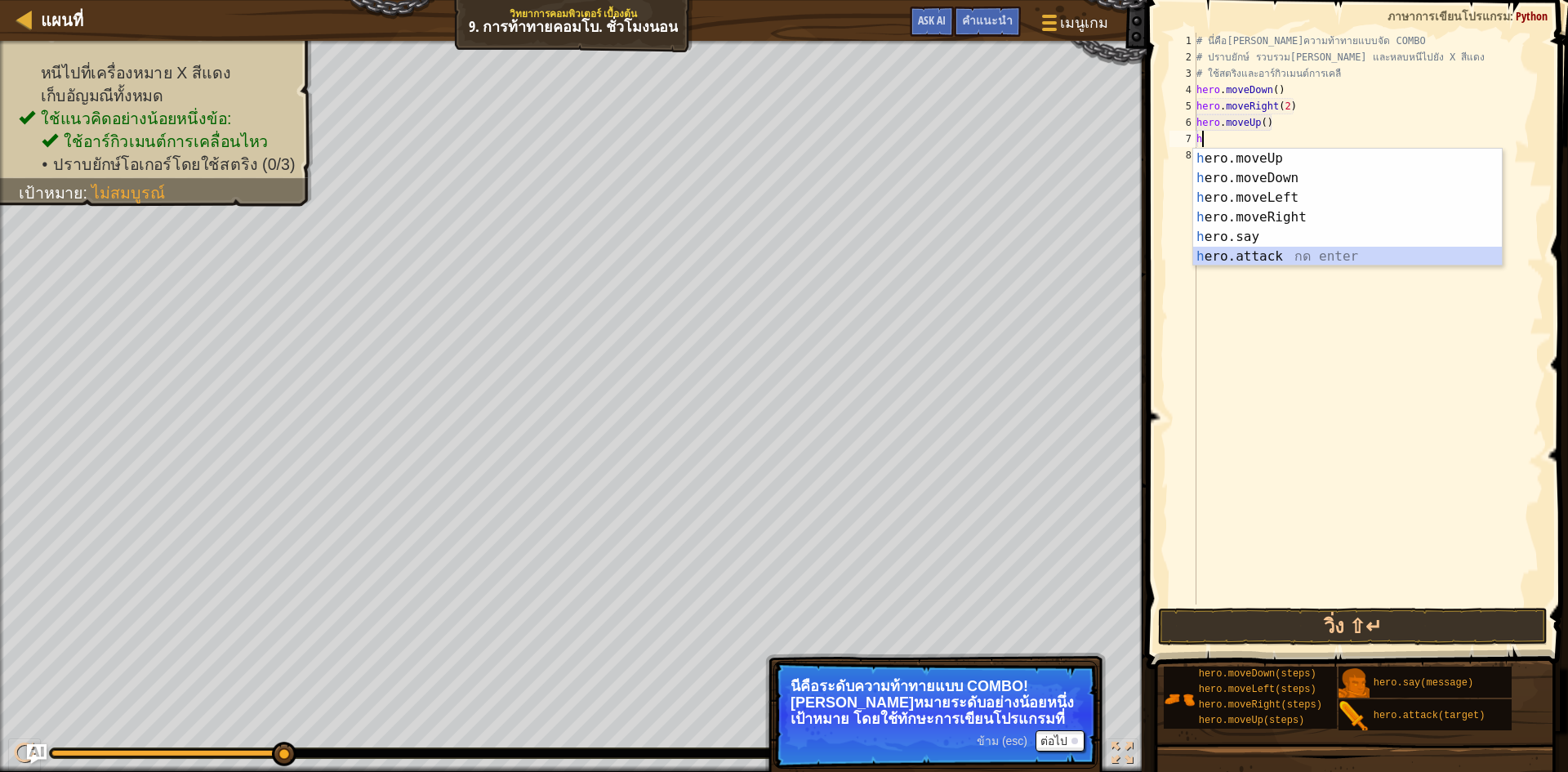
click at [1273, 257] on div "h ero.moveUp กด enter h ero.moveDown กด enter h ero.moveLeft กด enter h ero.mov…" at bounding box center [1348, 227] width 308 height 157
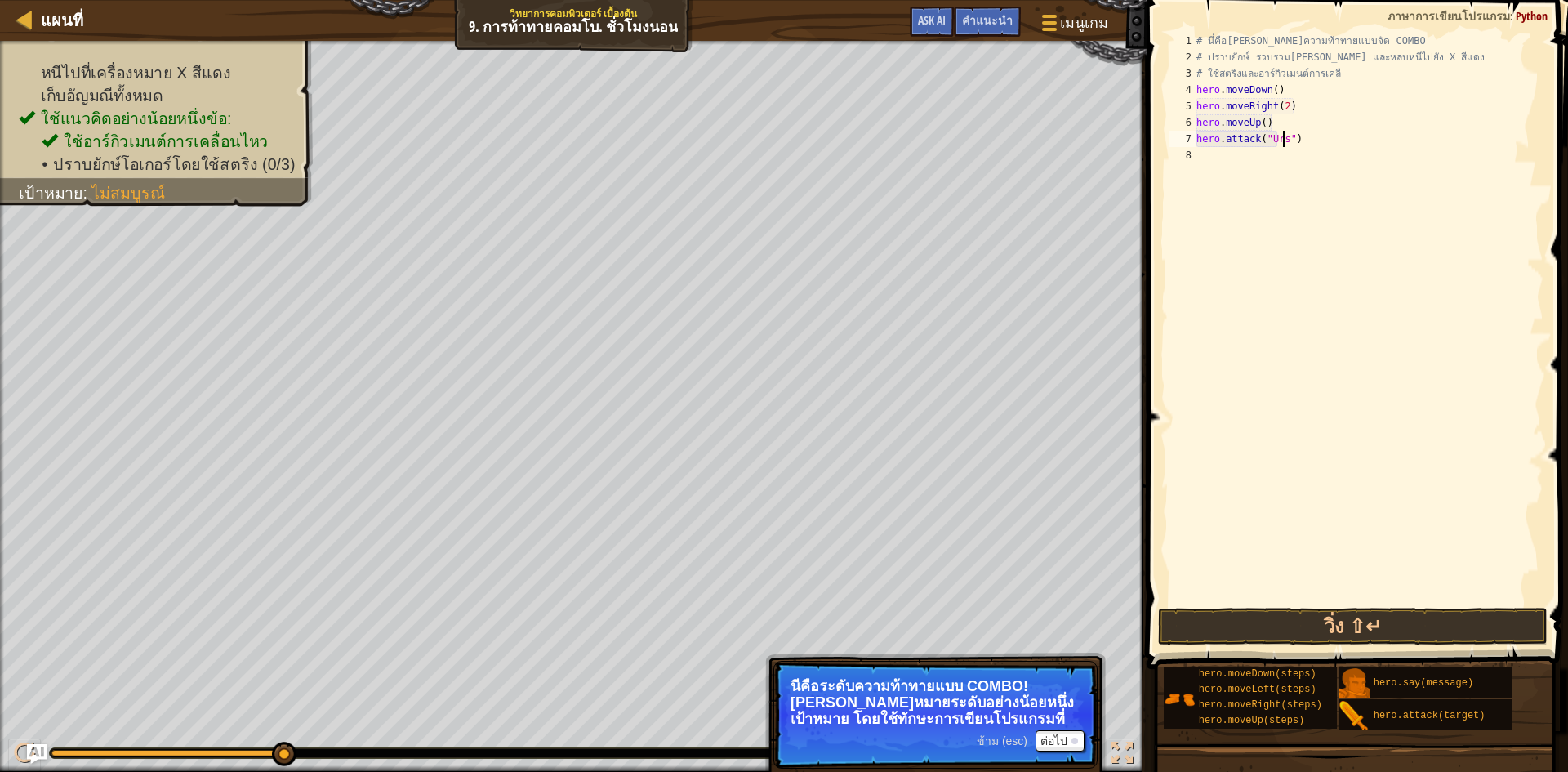
scroll to position [7, 7]
type textarea "hero.attack("Ursa")"
click at [1246, 159] on div "# นี่คือ[PERSON_NAME]ความท้าทายแบบจัด COMBO # ปราบยักษ์ รวบรวม[PERSON_NAME] และ…" at bounding box center [1369, 335] width 350 height 605
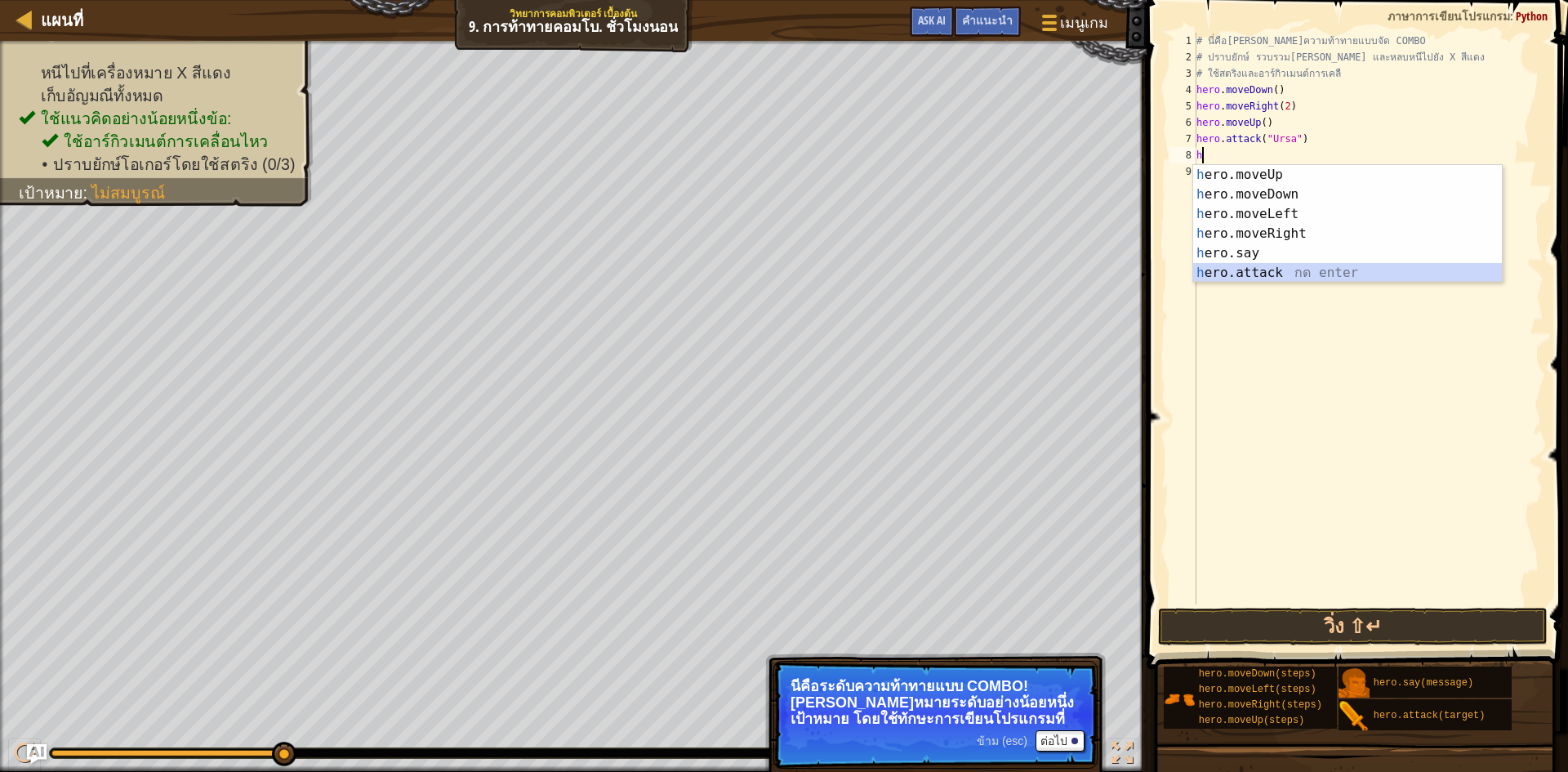
click at [1288, 266] on div "h ero.moveUp กด enter h ero.moveDown กด enter h ero.moveLeft กด enter h ero.mov…" at bounding box center [1348, 243] width 308 height 157
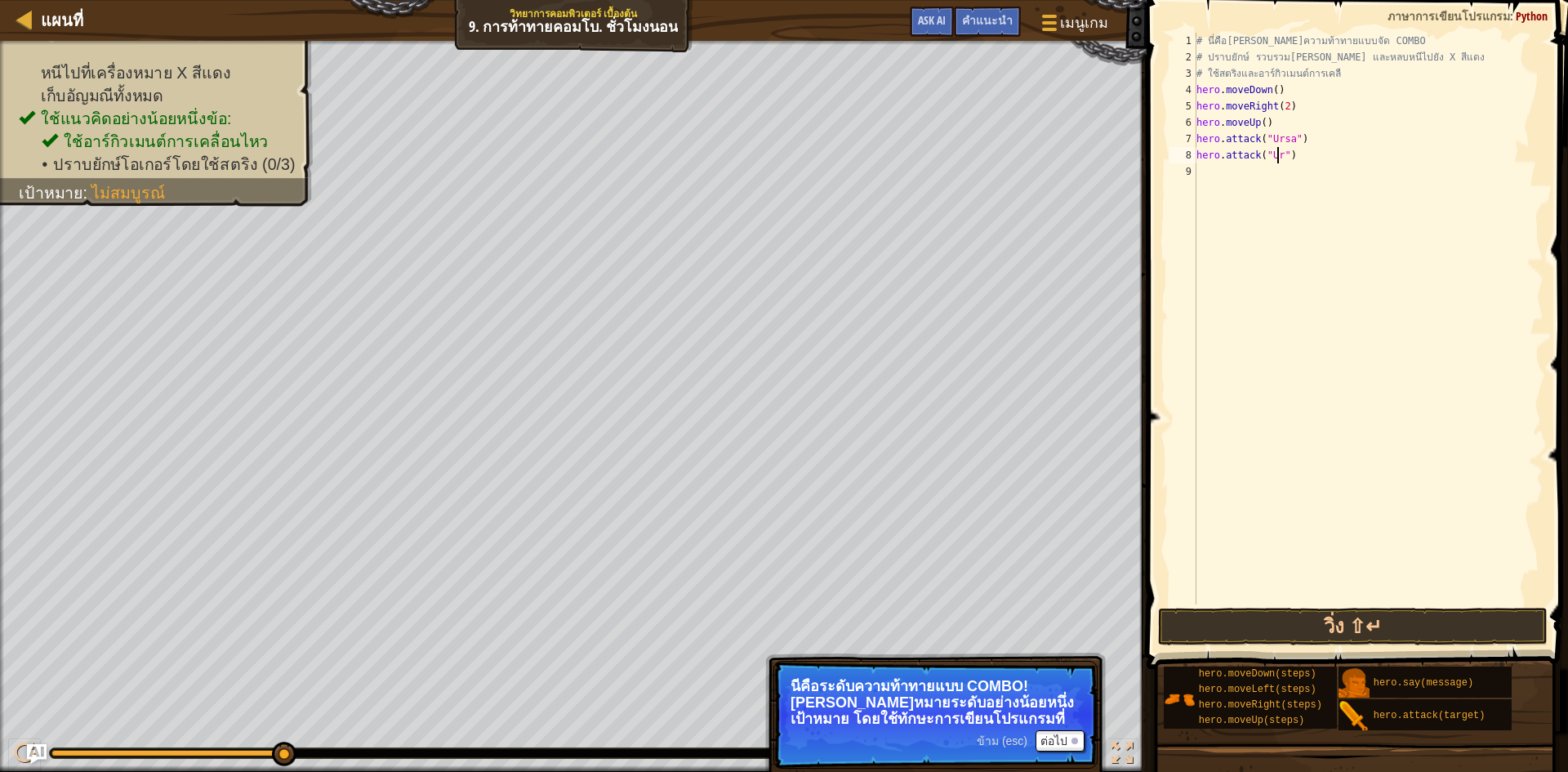
scroll to position [7, 7]
type textarea "hero.attack("Ursa")"
click at [1342, 621] on button "วิ่ง ⇧↵" at bounding box center [1352, 626] width 390 height 38
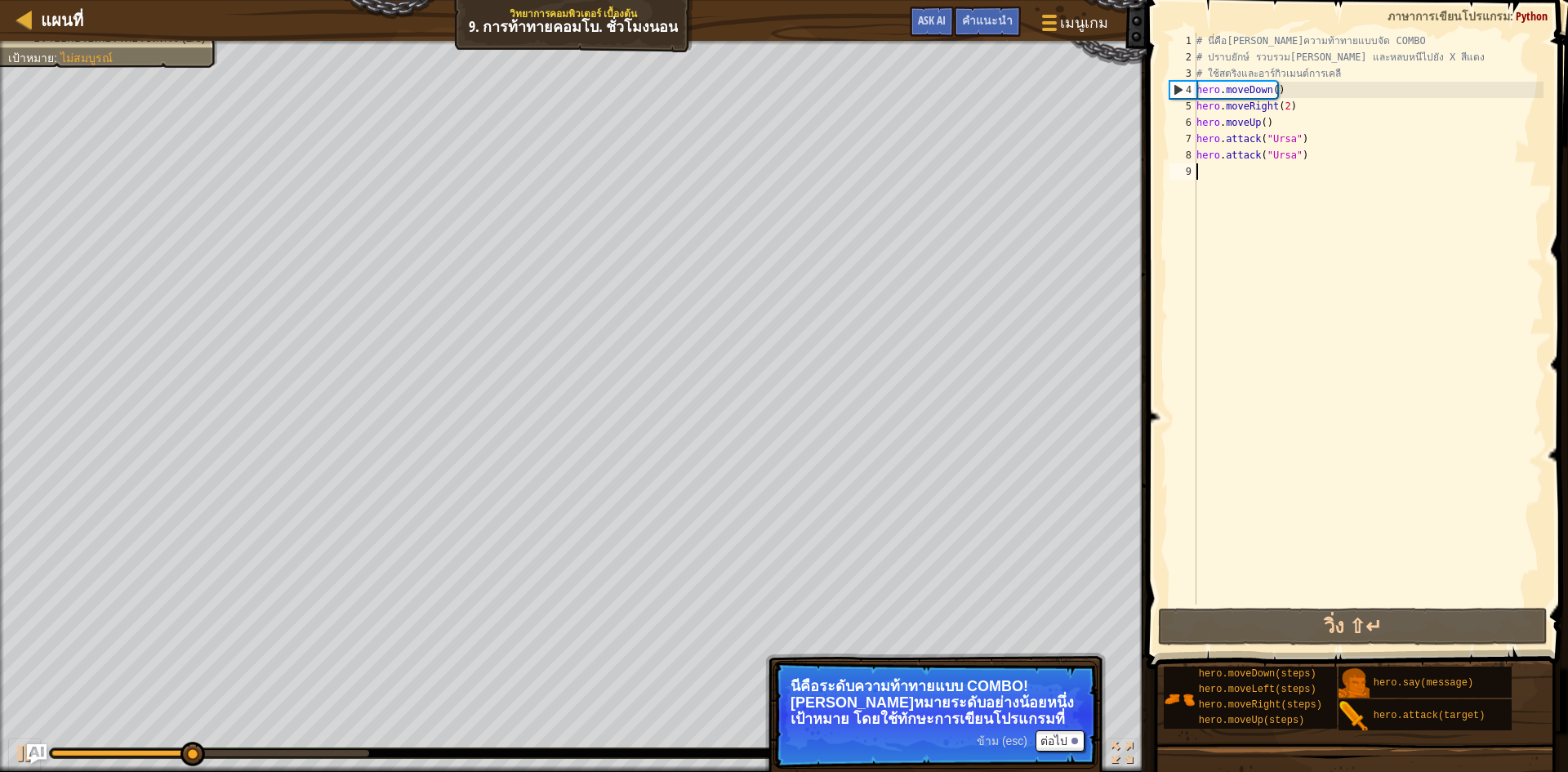
click at [1221, 167] on div "# นี่คือ[PERSON_NAME]ความท้าทายแบบจัด COMBO # ปราบยักษ์ รวบรวม[PERSON_NAME] และ…" at bounding box center [1369, 335] width 350 height 605
type textarea "i"
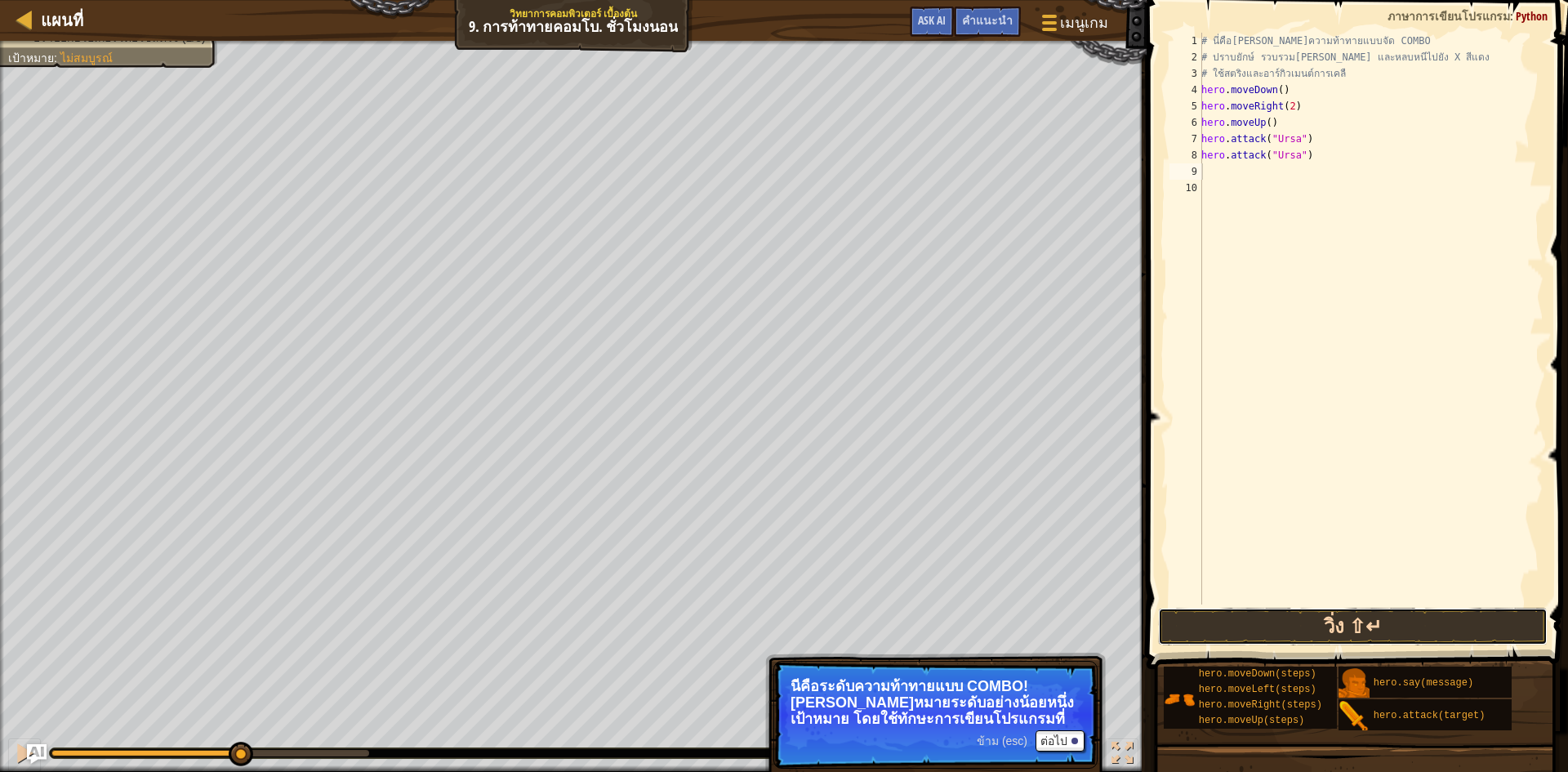
click at [1286, 623] on button "วิ่ง ⇧↵" at bounding box center [1352, 626] width 390 height 38
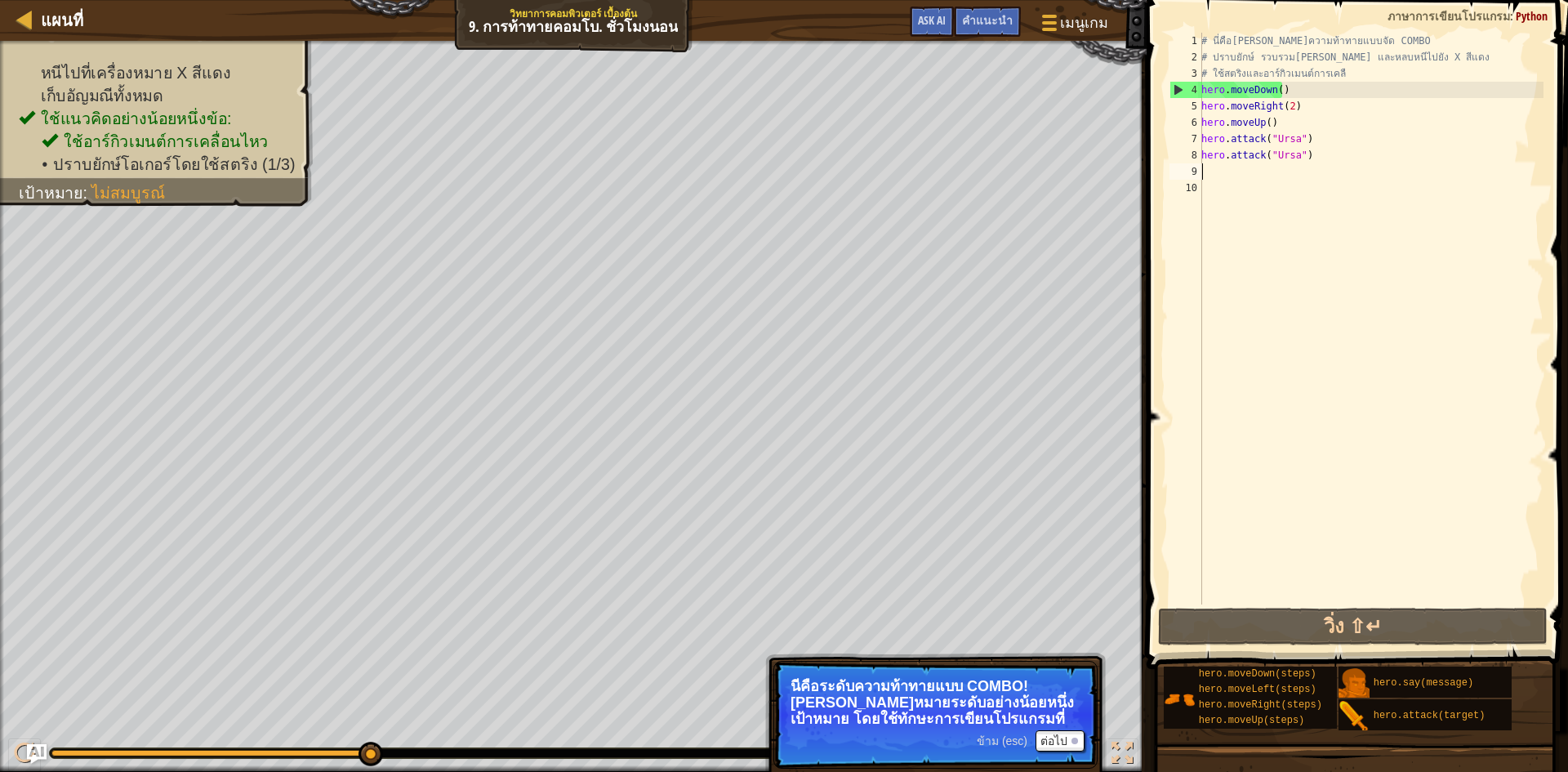
type textarea "h"
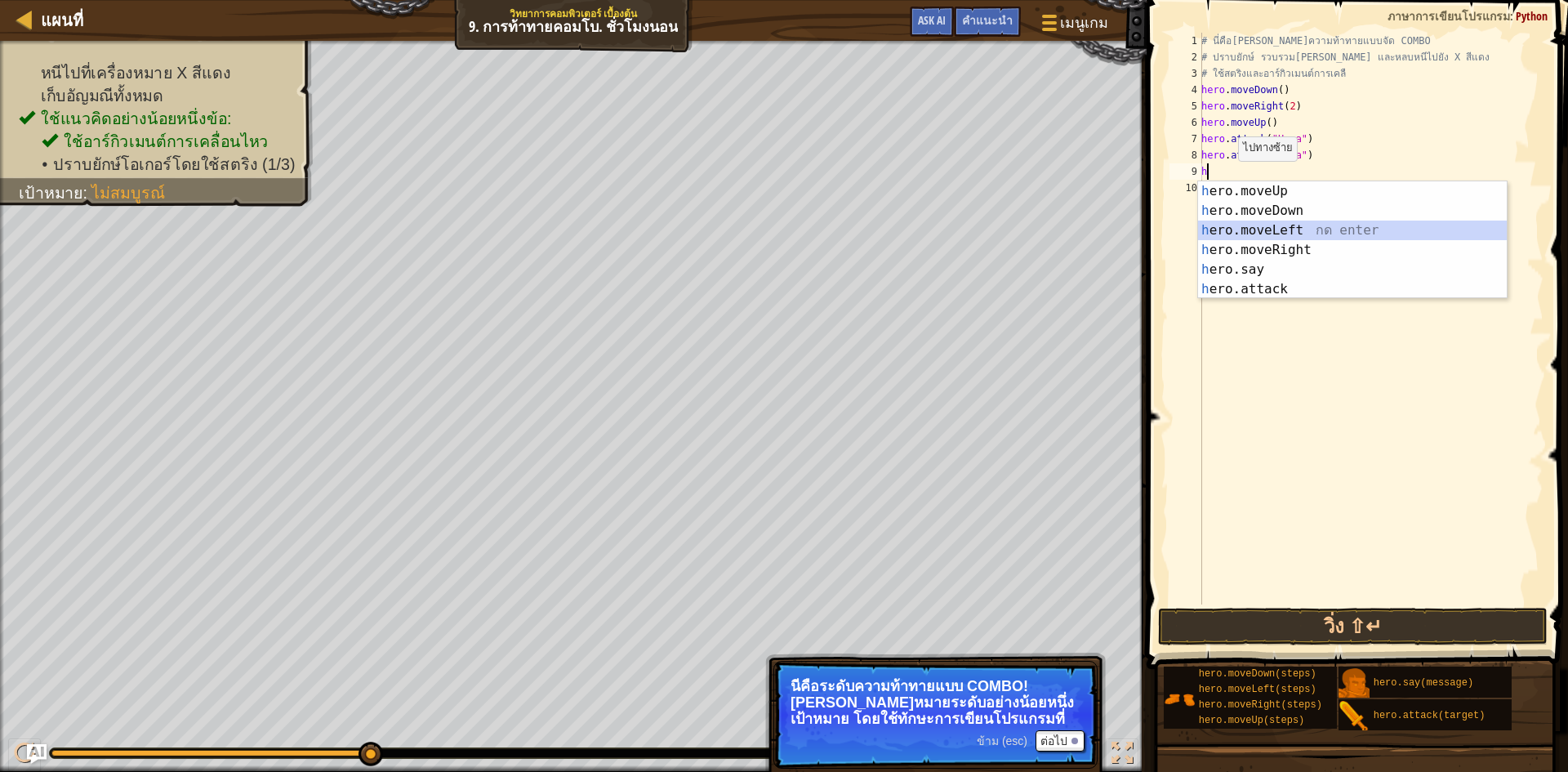
click at [1268, 229] on div "h ero.moveUp กด enter h ero.moveDown กด enter h ero.moveLeft กด enter h ero.mov…" at bounding box center [1352, 260] width 308 height 157
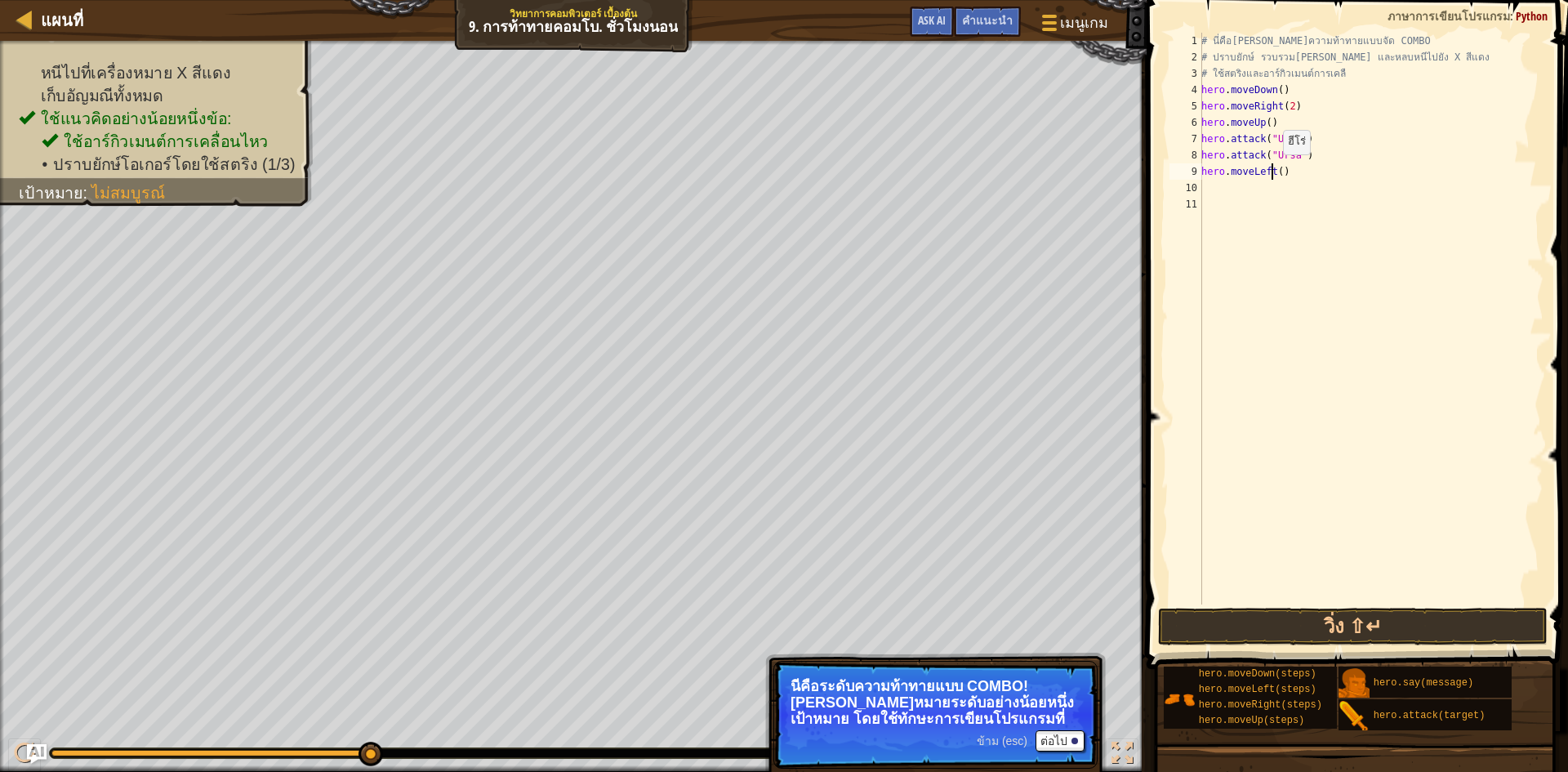
click at [1274, 171] on div "# นี่คือ[PERSON_NAME]ความท้าทายแบบจัด COMBO # ปราบยักษ์ รวบรวม[PERSON_NAME] และ…" at bounding box center [1371, 335] width 346 height 605
click at [1276, 171] on div "# นี่คือ[PERSON_NAME]ความท้าทายแบบจัด COMBO # ปราบยักษ์ รวบรวม[PERSON_NAME] และ…" at bounding box center [1371, 335] width 346 height 605
type textarea "hero.moveLeft(2)"
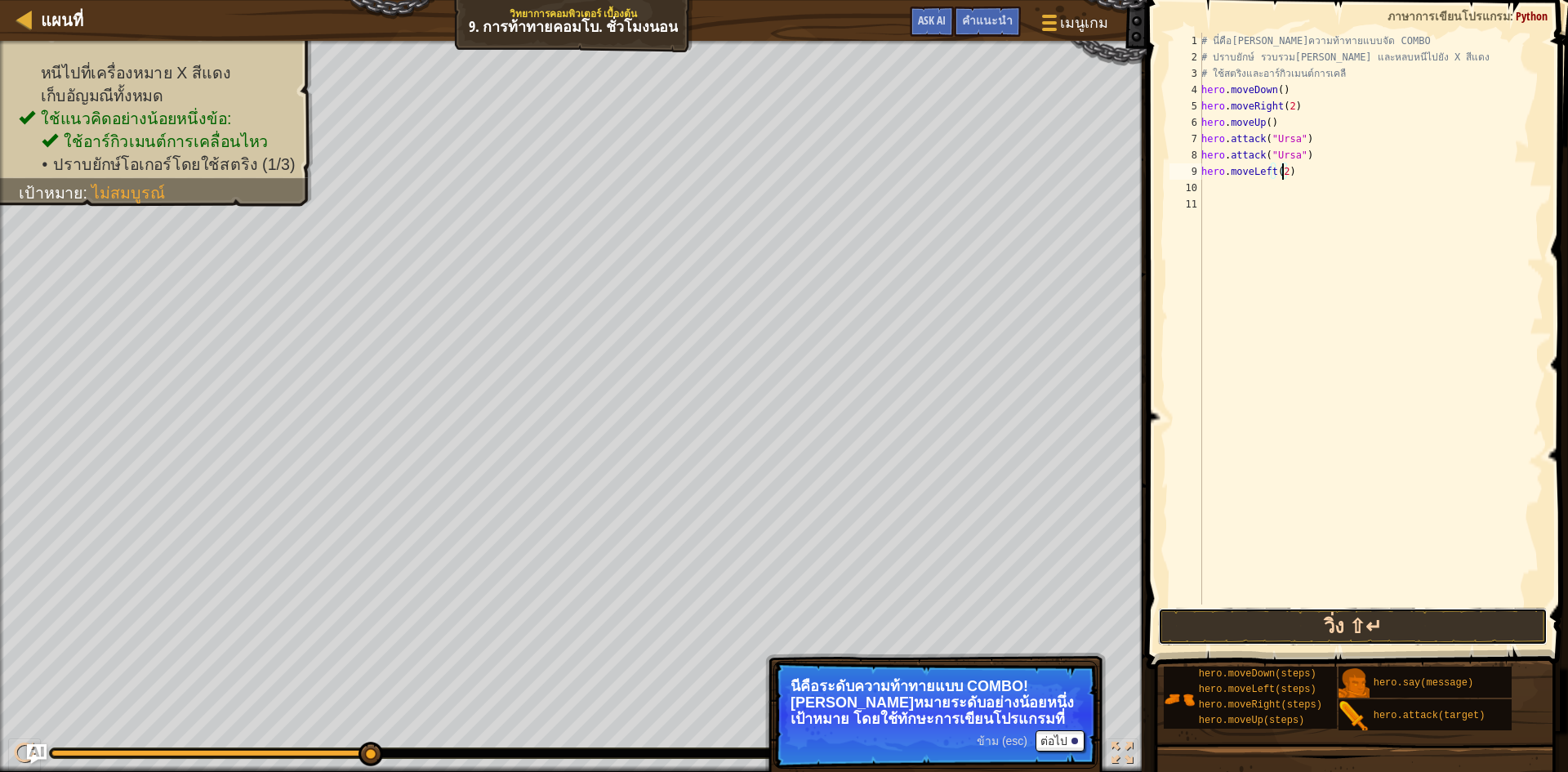
click at [1267, 620] on button "วิ่ง ⇧↵" at bounding box center [1352, 626] width 390 height 38
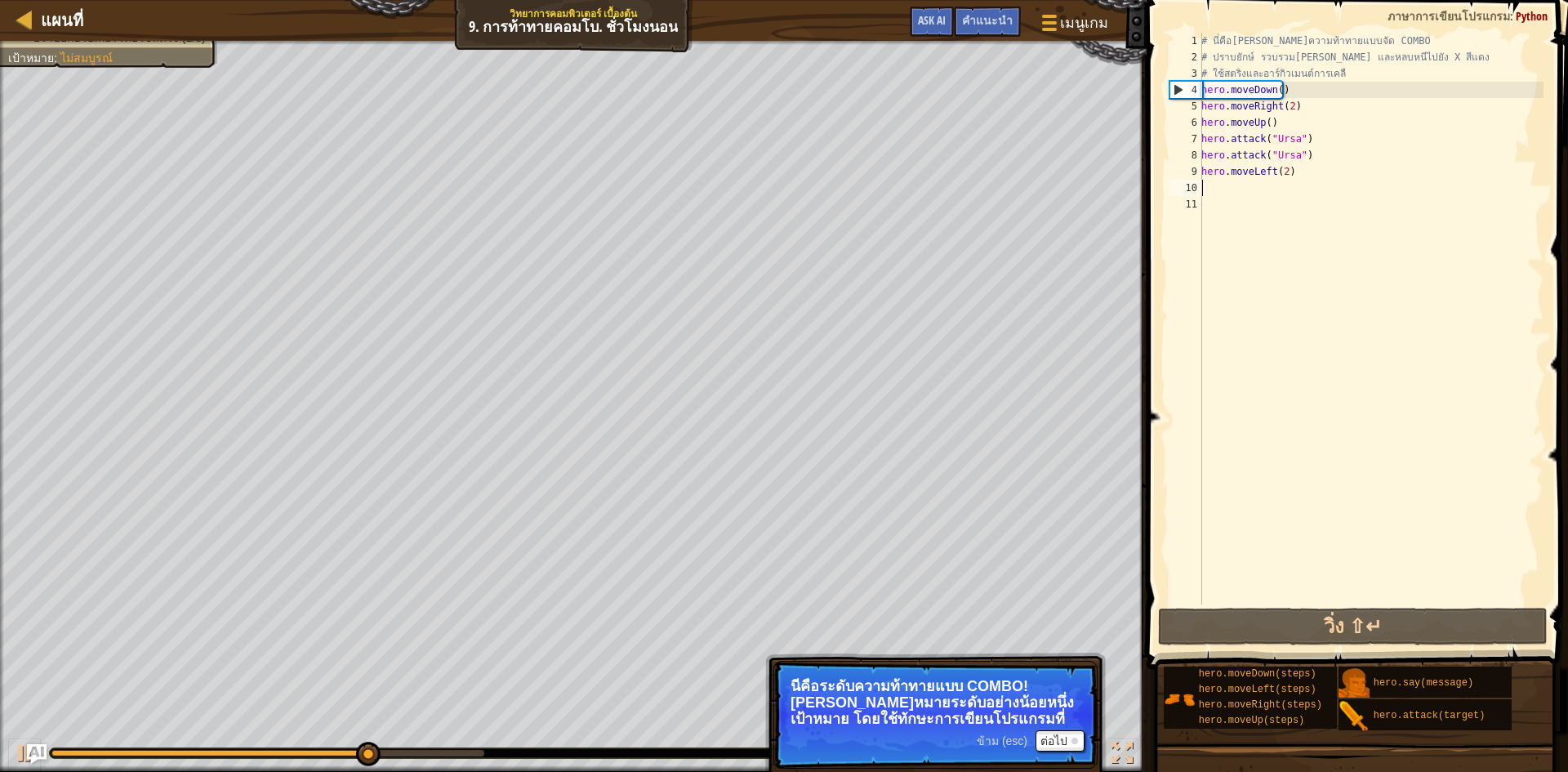
click at [1215, 189] on div "# นี่คือ[PERSON_NAME]ความท้าทายแบบจัด COMBO # ปราบยักษ์ รวบรวม[PERSON_NAME] และ…" at bounding box center [1371, 335] width 346 height 605
type textarea "h"
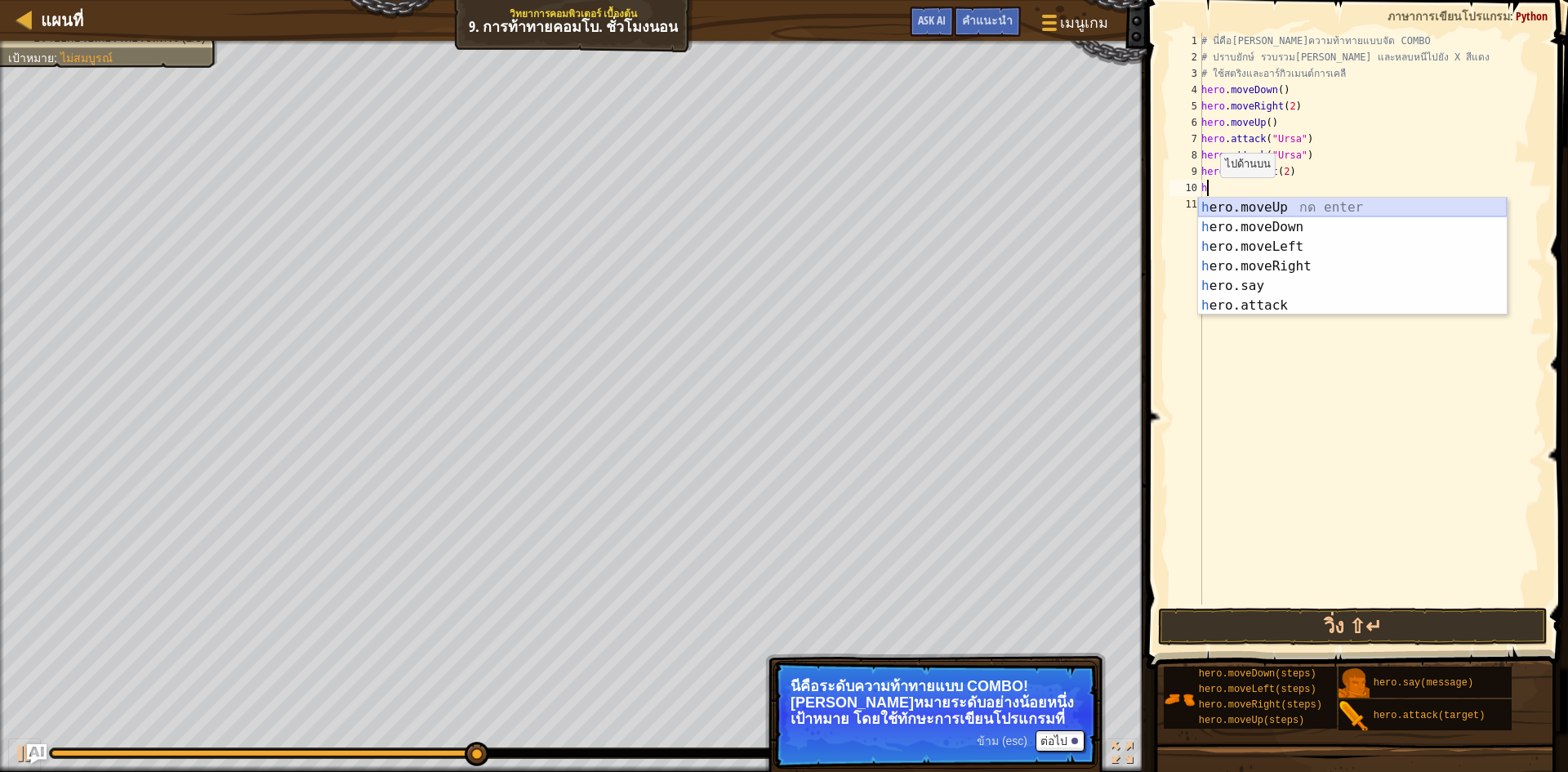
click at [1226, 205] on div "h ero.moveUp กด enter h ero.moveDown กด enter h ero.moveLeft กด enter h ero.mov…" at bounding box center [1352, 275] width 308 height 157
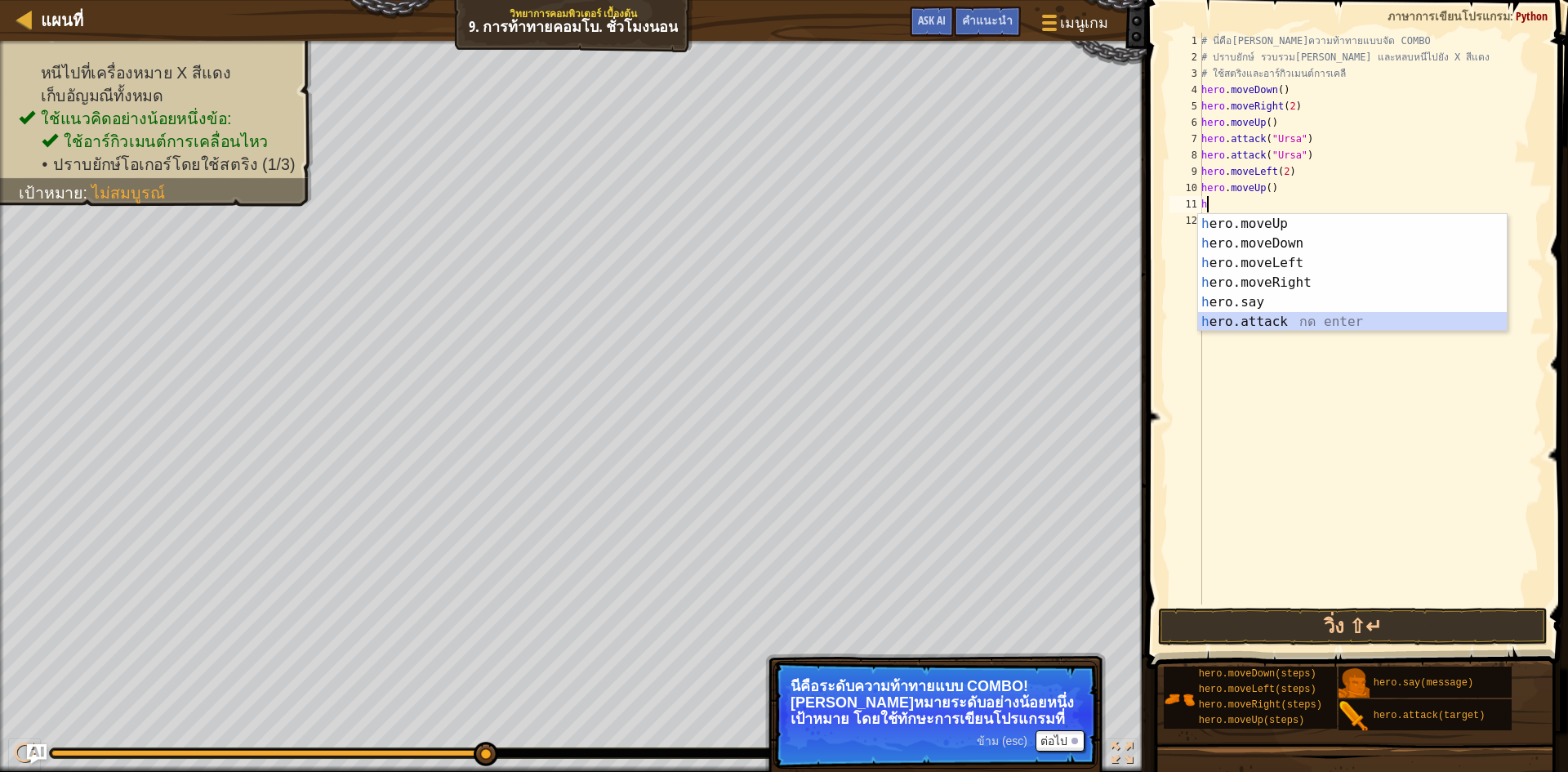
click at [1233, 321] on div "h ero.moveUp กด enter h ero.moveDown กด enter h ero.moveLeft กด enter h ero.mov…" at bounding box center [1352, 292] width 308 height 157
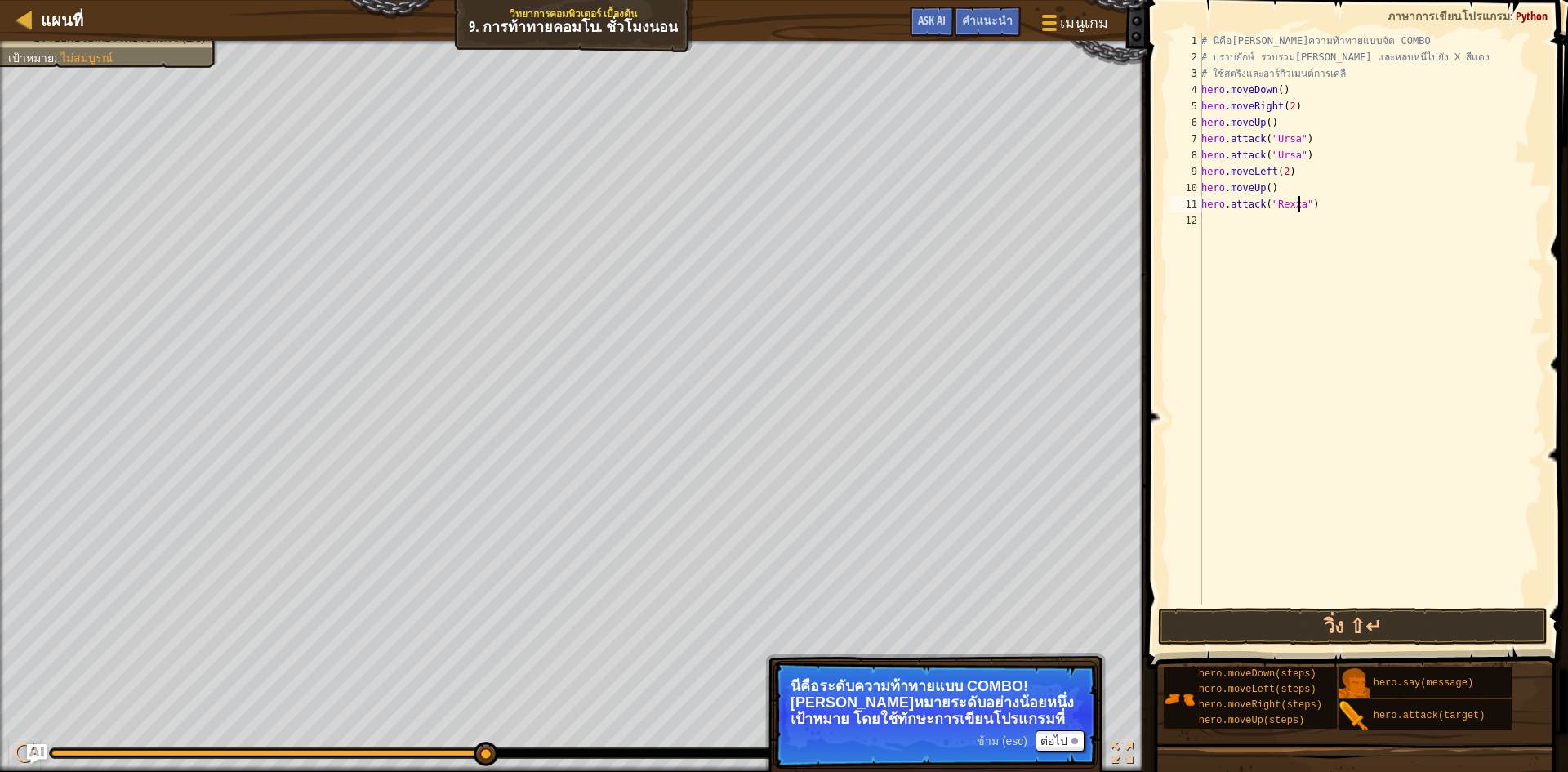
scroll to position [7, 8]
type textarea "hero.attack("Rexxar")"
click at [1227, 231] on div "# นี่คือ[PERSON_NAME]ความท้าทายแบบจัด COMBO # ปราบยักษ์ รวบรวม[PERSON_NAME] และ…" at bounding box center [1371, 335] width 346 height 605
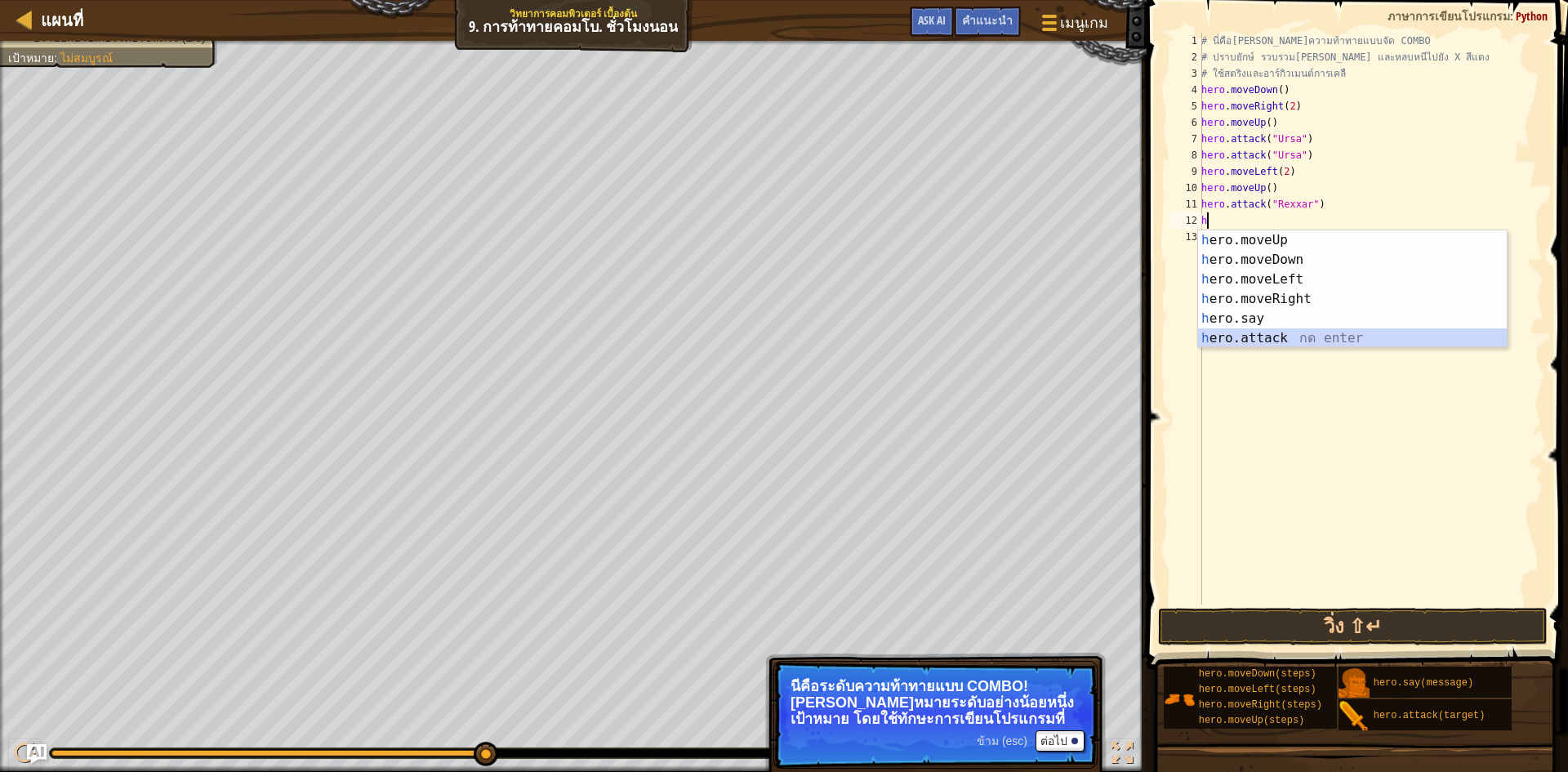
click at [1261, 338] on div "h ero.moveUp กด enter h ero.moveDown กด enter h ero.moveLeft กด enter h ero.mov…" at bounding box center [1352, 308] width 308 height 157
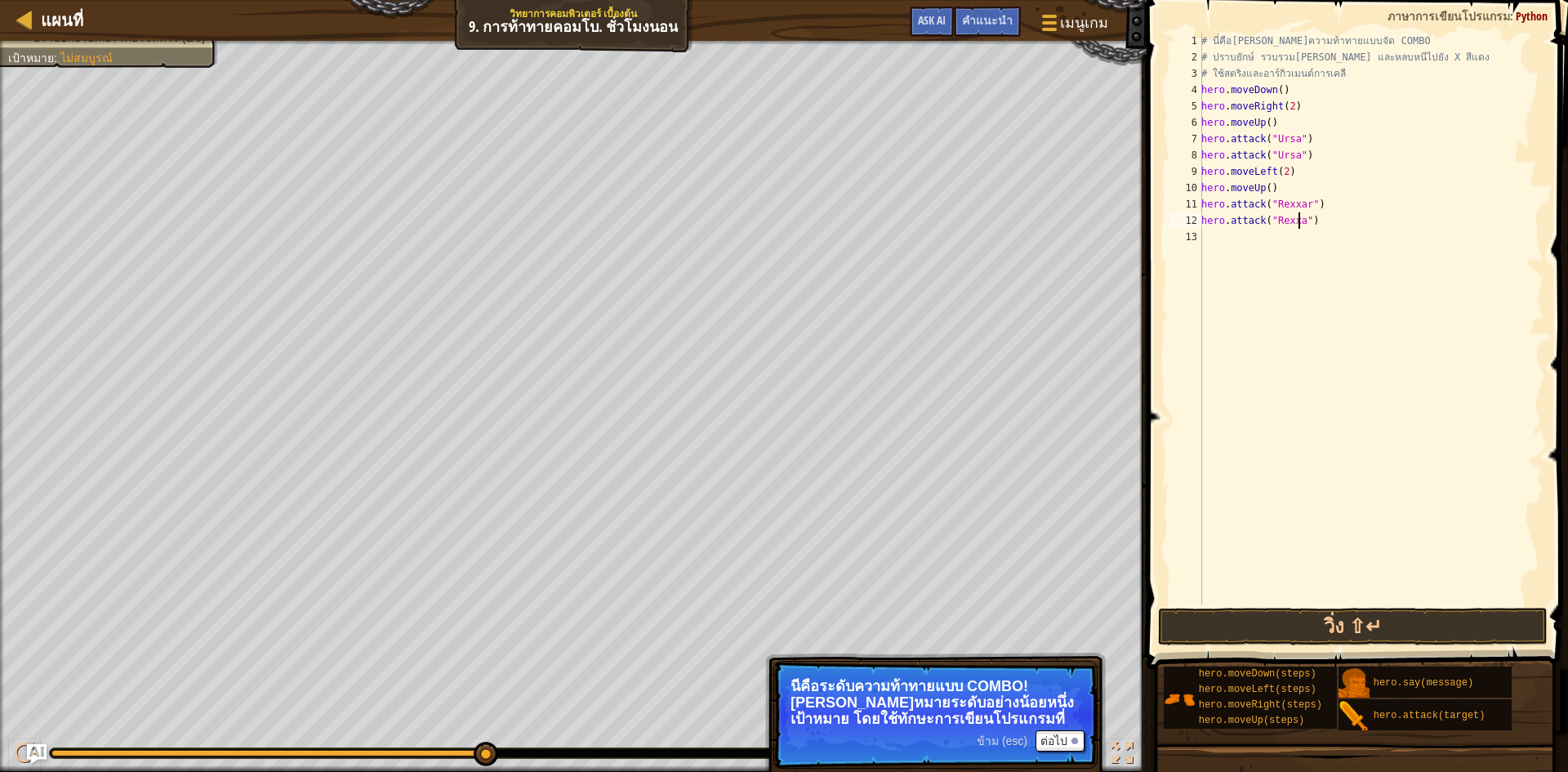
scroll to position [7, 8]
type textarea "hero.attack("Rexxar")"
click at [1243, 227] on div "# นี่คือ[PERSON_NAME]ความท้าทายแบบจัด COMBO # ปราบยักษ์ รวบรวม[PERSON_NAME] และ…" at bounding box center [1371, 335] width 346 height 605
click at [1242, 237] on div "# นี่คือ[PERSON_NAME]ความท้าทายแบบจัด COMBO # ปราบยักษ์ รวบรวม[PERSON_NAME] และ…" at bounding box center [1371, 335] width 346 height 605
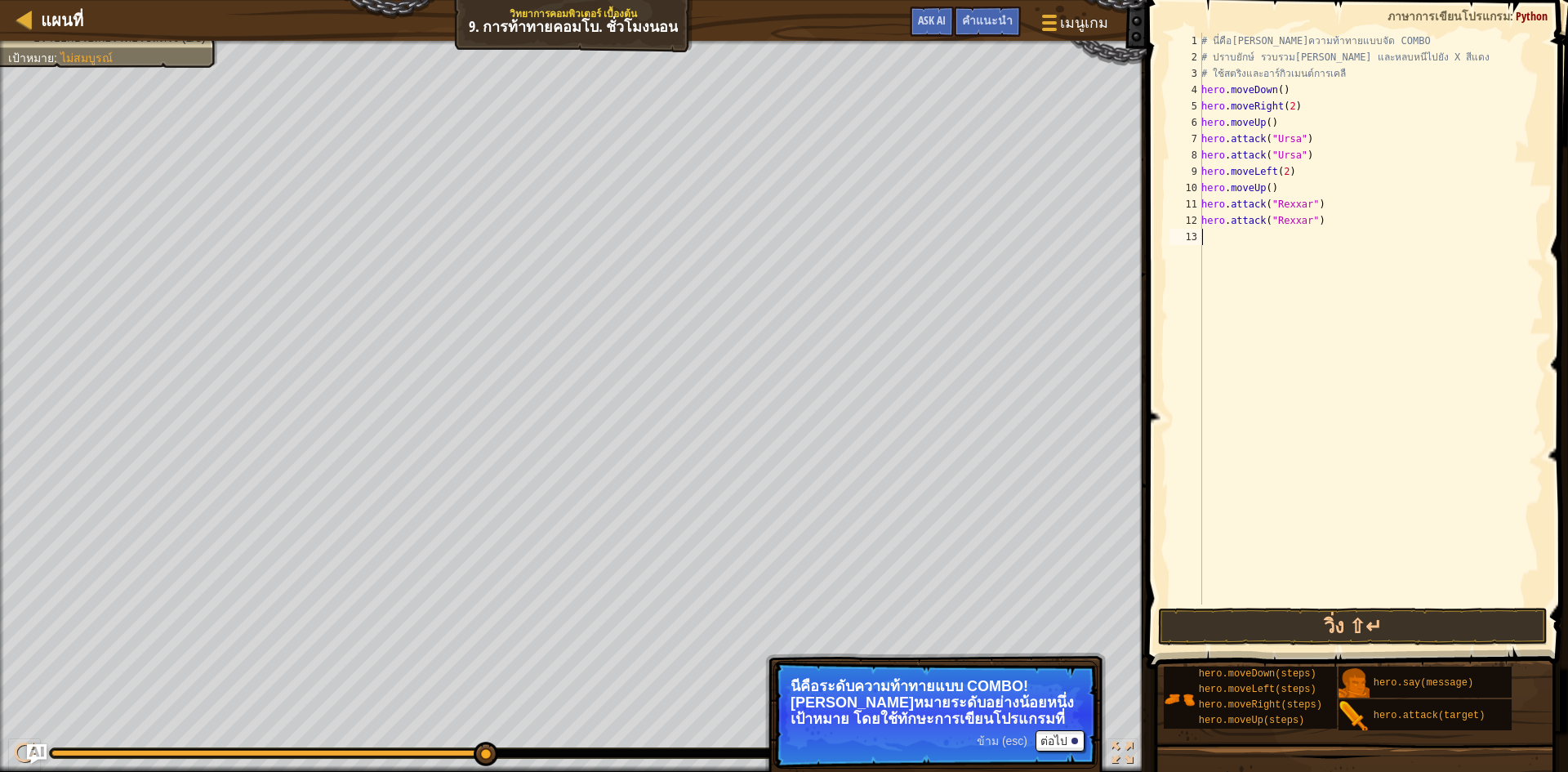
scroll to position [7, 0]
type textarea "h"
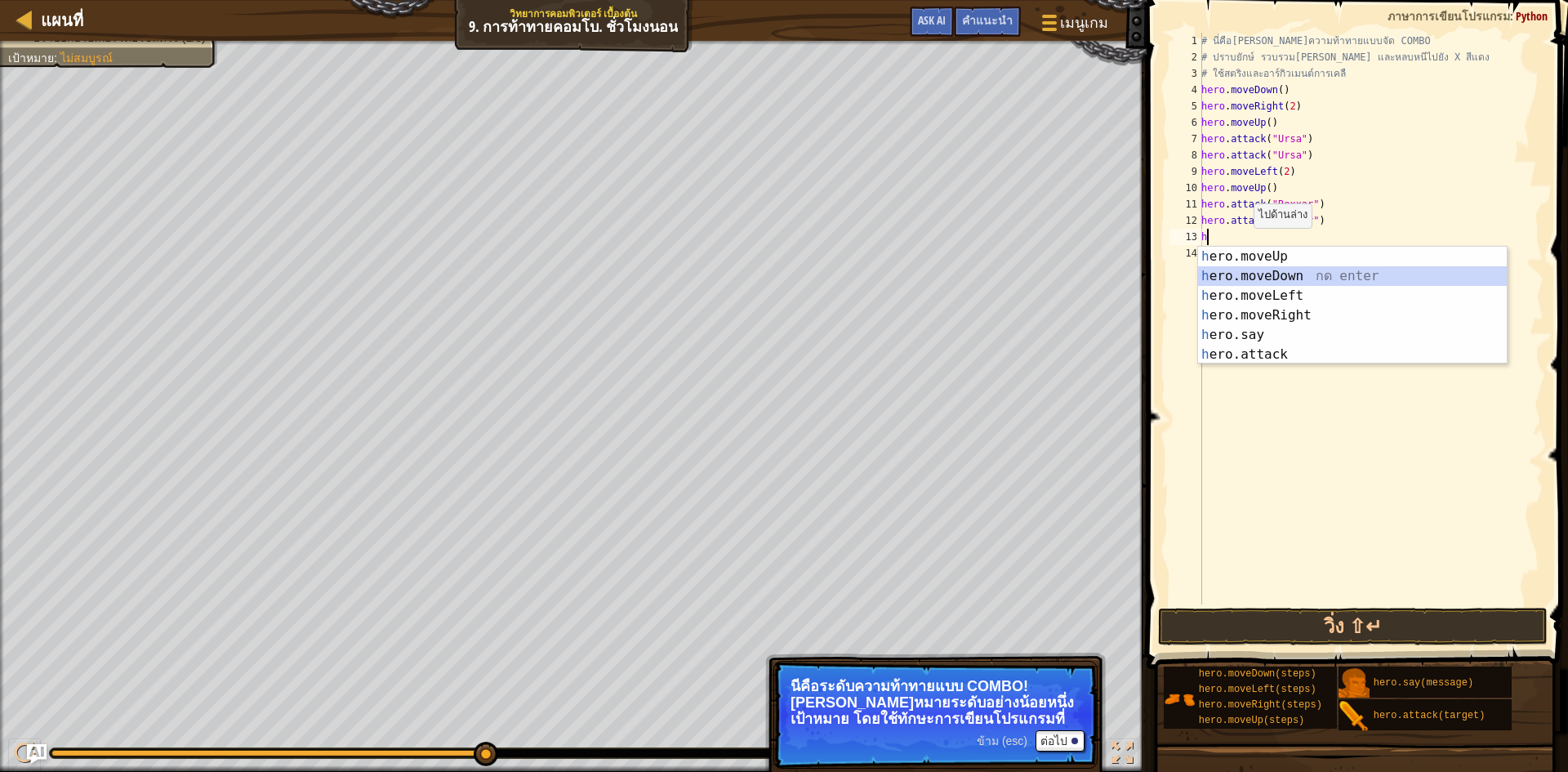
click at [1283, 273] on div "h ero.moveUp กด enter h ero.moveDown กด enter h ero.moveLeft กด enter h ero.mov…" at bounding box center [1352, 325] width 308 height 157
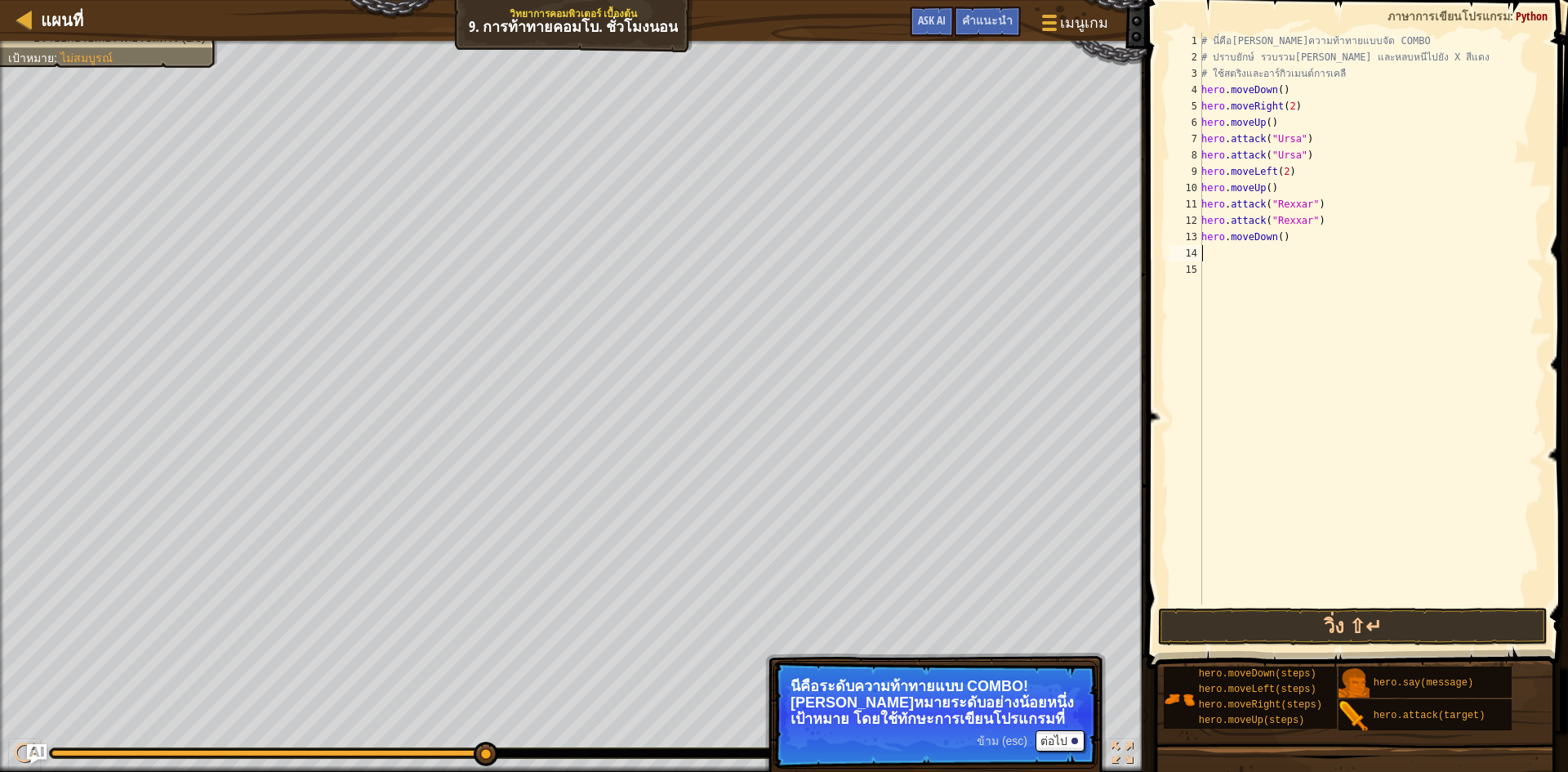
type textarea "h"
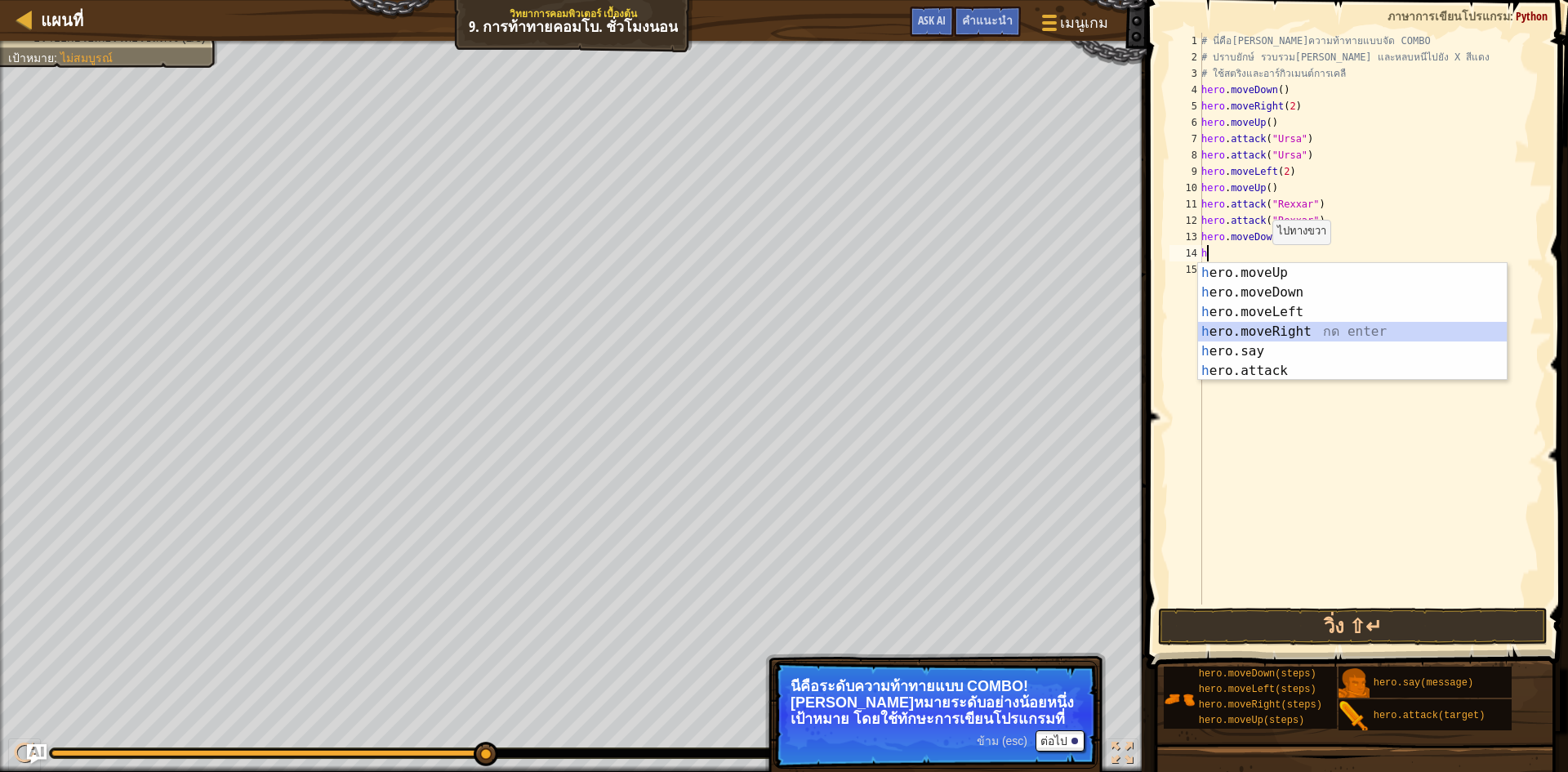
click at [1279, 324] on div "h ero.moveUp กด enter h ero.moveDown กด enter h ero.moveLeft กด enter h ero.mov…" at bounding box center [1352, 341] width 308 height 157
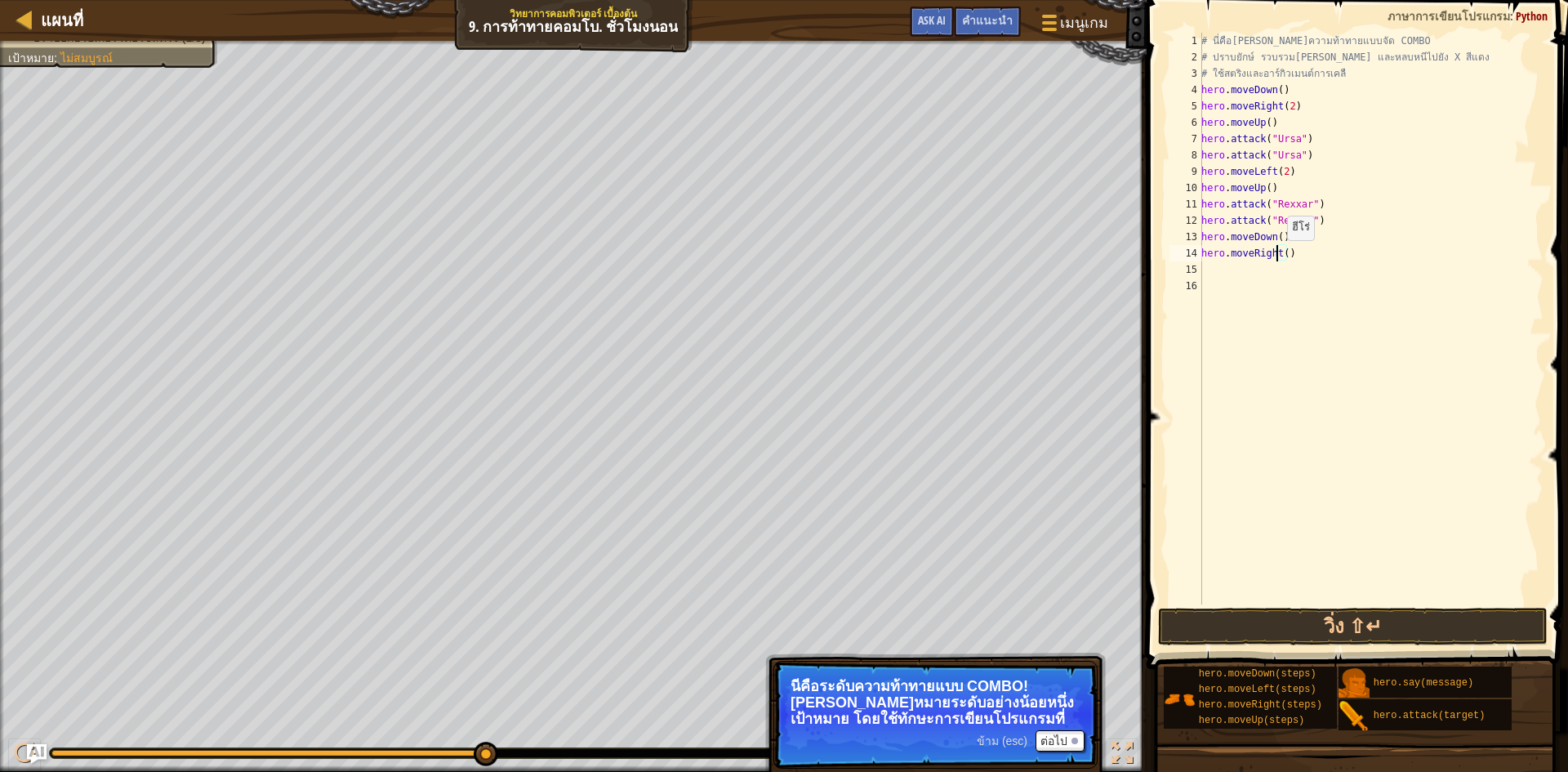
click at [1278, 257] on div "# นี่คือ[PERSON_NAME]ความท้าทายแบบจัด COMBO # ปราบยักษ์ รวบรวม[PERSON_NAME] และ…" at bounding box center [1371, 335] width 346 height 605
click at [1284, 252] on div "# นี่คือ[PERSON_NAME]ความท้าทายแบบจัด COMBO # ปราบยักษ์ รวบรวม[PERSON_NAME] และ…" at bounding box center [1371, 335] width 346 height 605
type textarea "hero.moveRight(2)"
click at [1283, 278] on div "# นี่คือ[PERSON_NAME]ความท้าทายแบบจัด COMBO # ปราบยักษ์ รวบรวม[PERSON_NAME] และ…" at bounding box center [1371, 335] width 346 height 605
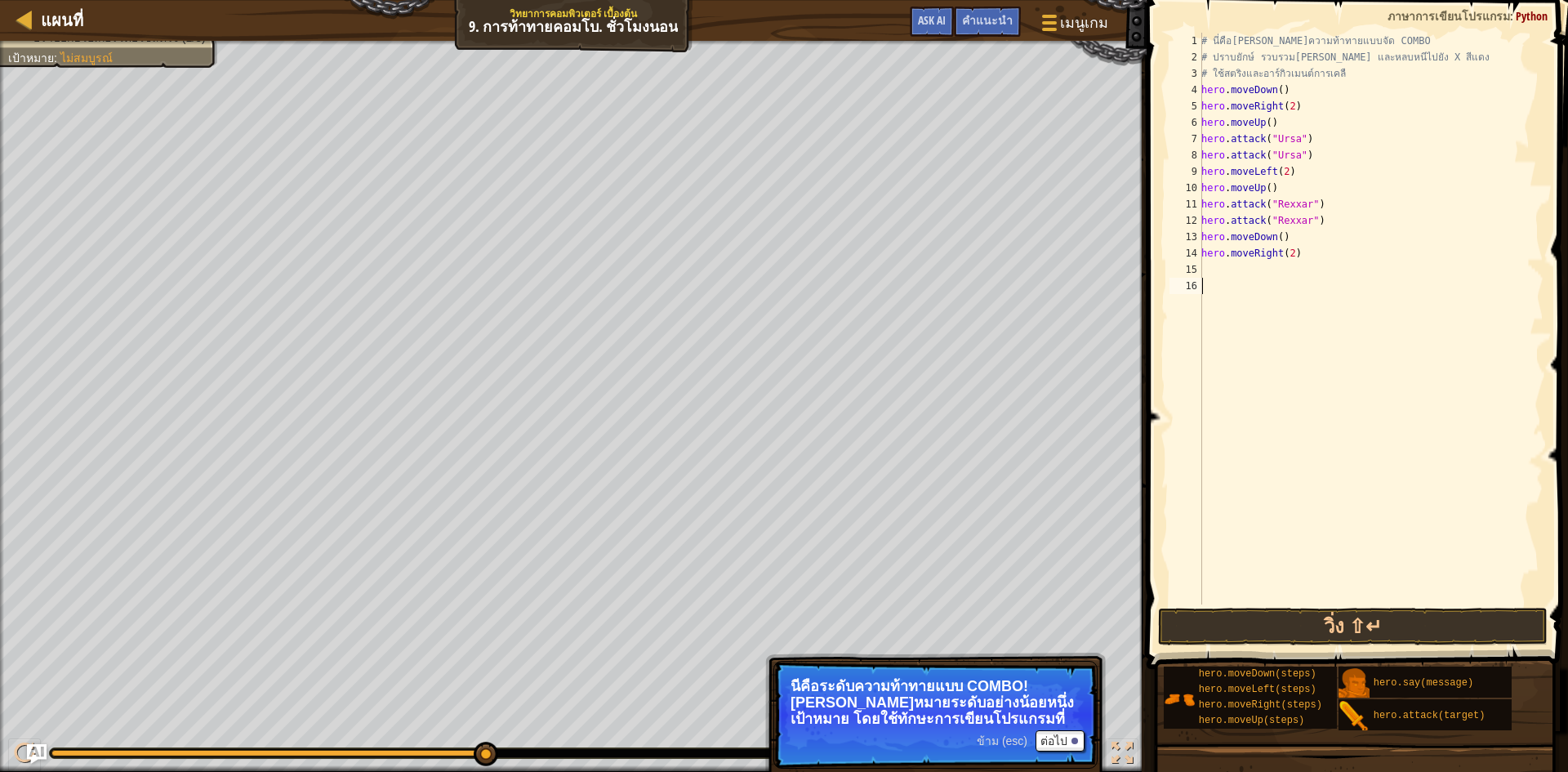
scroll to position [7, 0]
click at [1198, 267] on div "15" at bounding box center [1186, 270] width 33 height 17
type textarea "h"
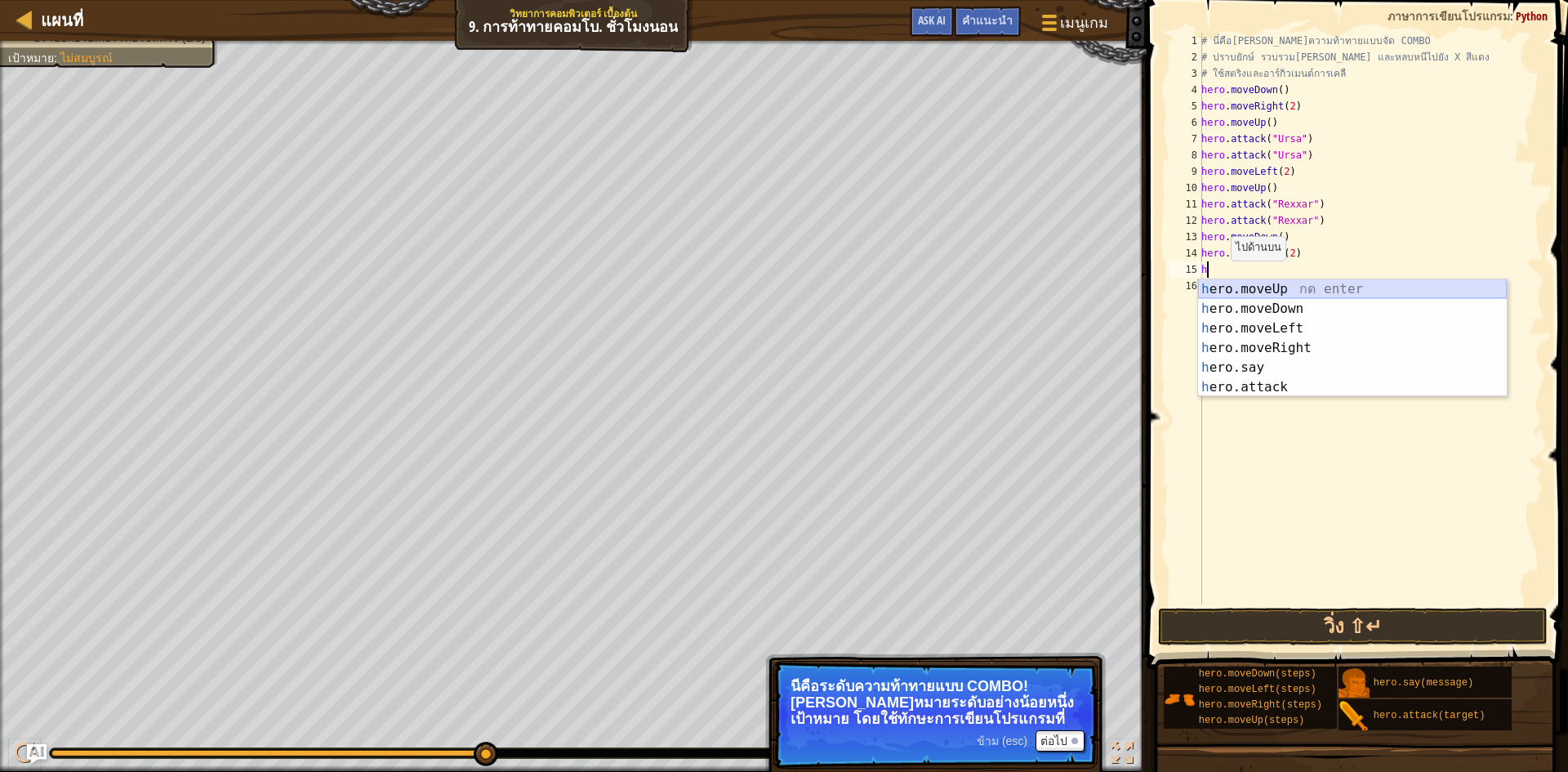
click at [1237, 286] on div "h ero.moveUp กด enter h ero.moveDown กด enter h ero.moveLeft กด enter h ero.mov…" at bounding box center [1352, 357] width 308 height 157
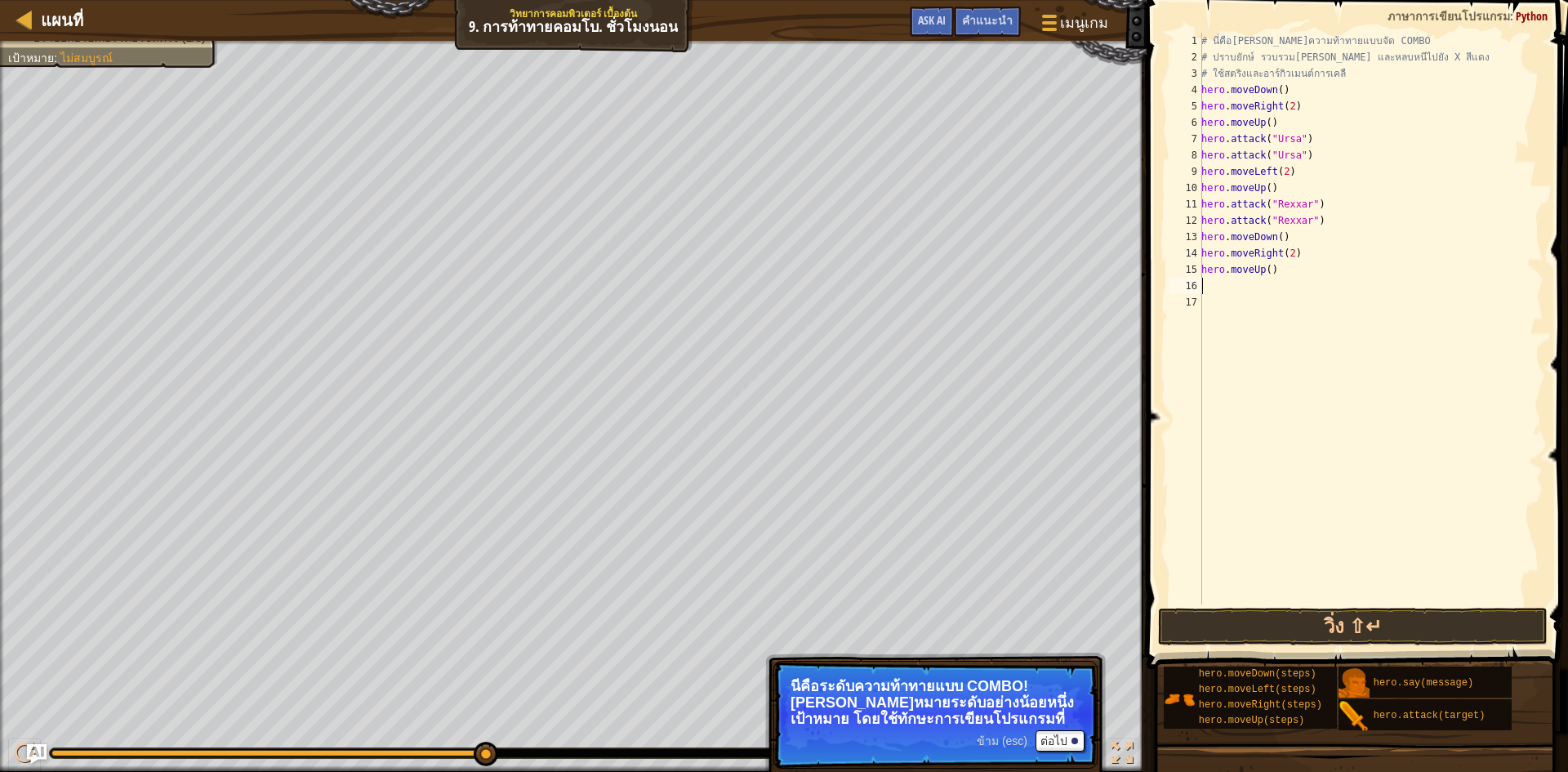
type textarea "h"
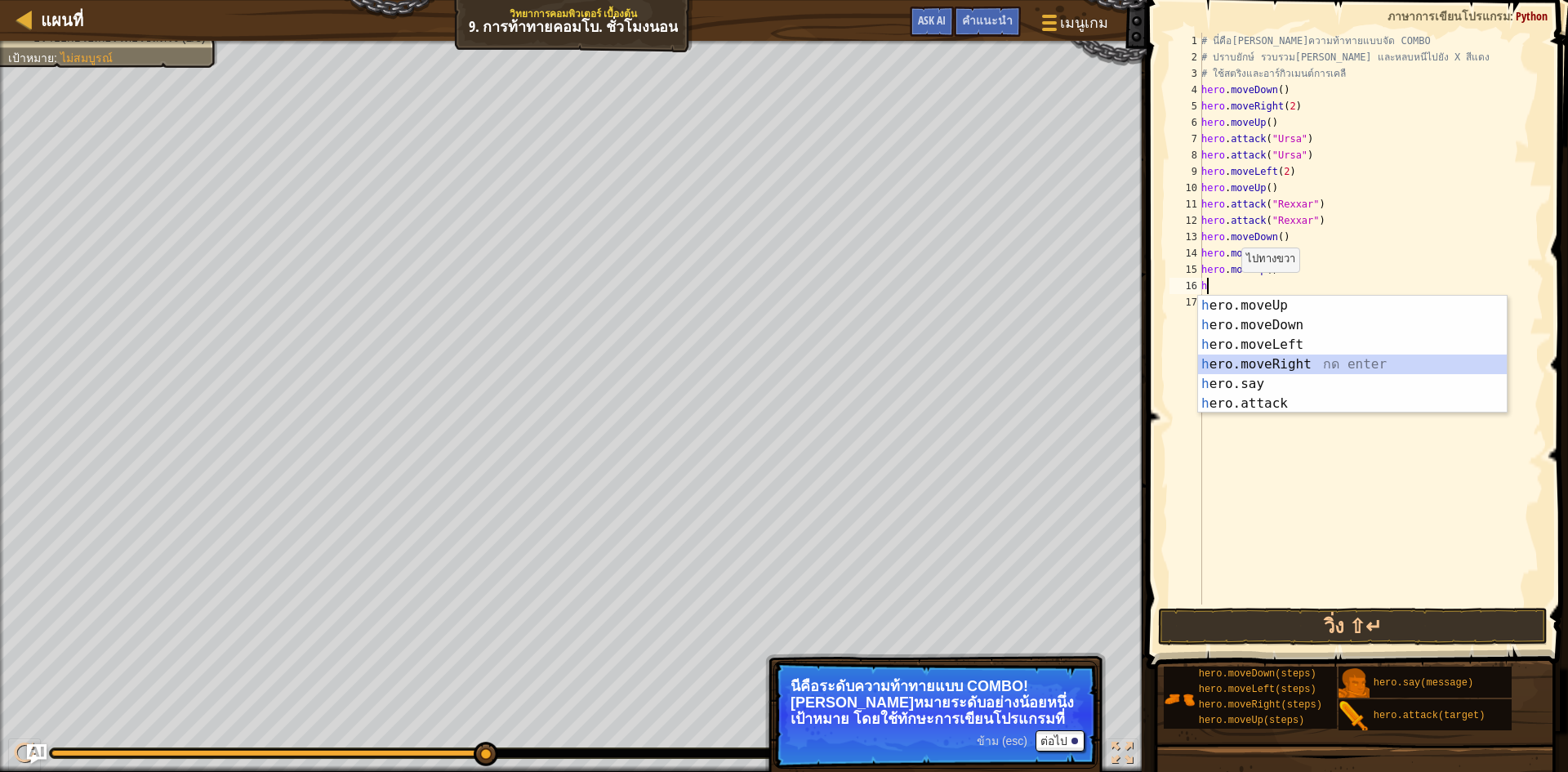
click at [1254, 360] on div "h ero.moveUp กด enter h ero.moveDown กด enter h ero.moveLeft กด enter h ero.mov…" at bounding box center [1352, 374] width 308 height 157
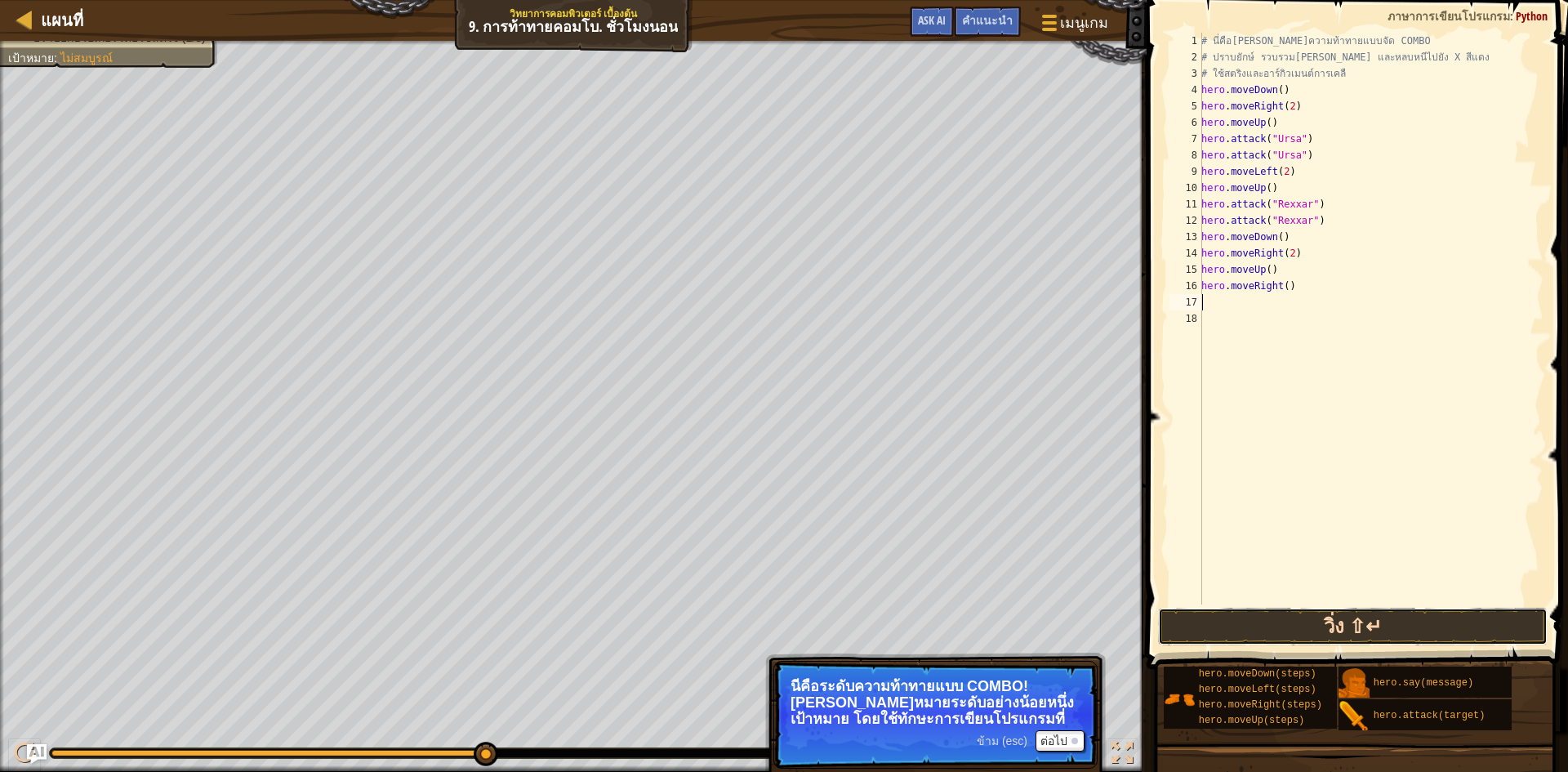
click at [1309, 621] on button "วิ่ง ⇧↵" at bounding box center [1352, 626] width 390 height 38
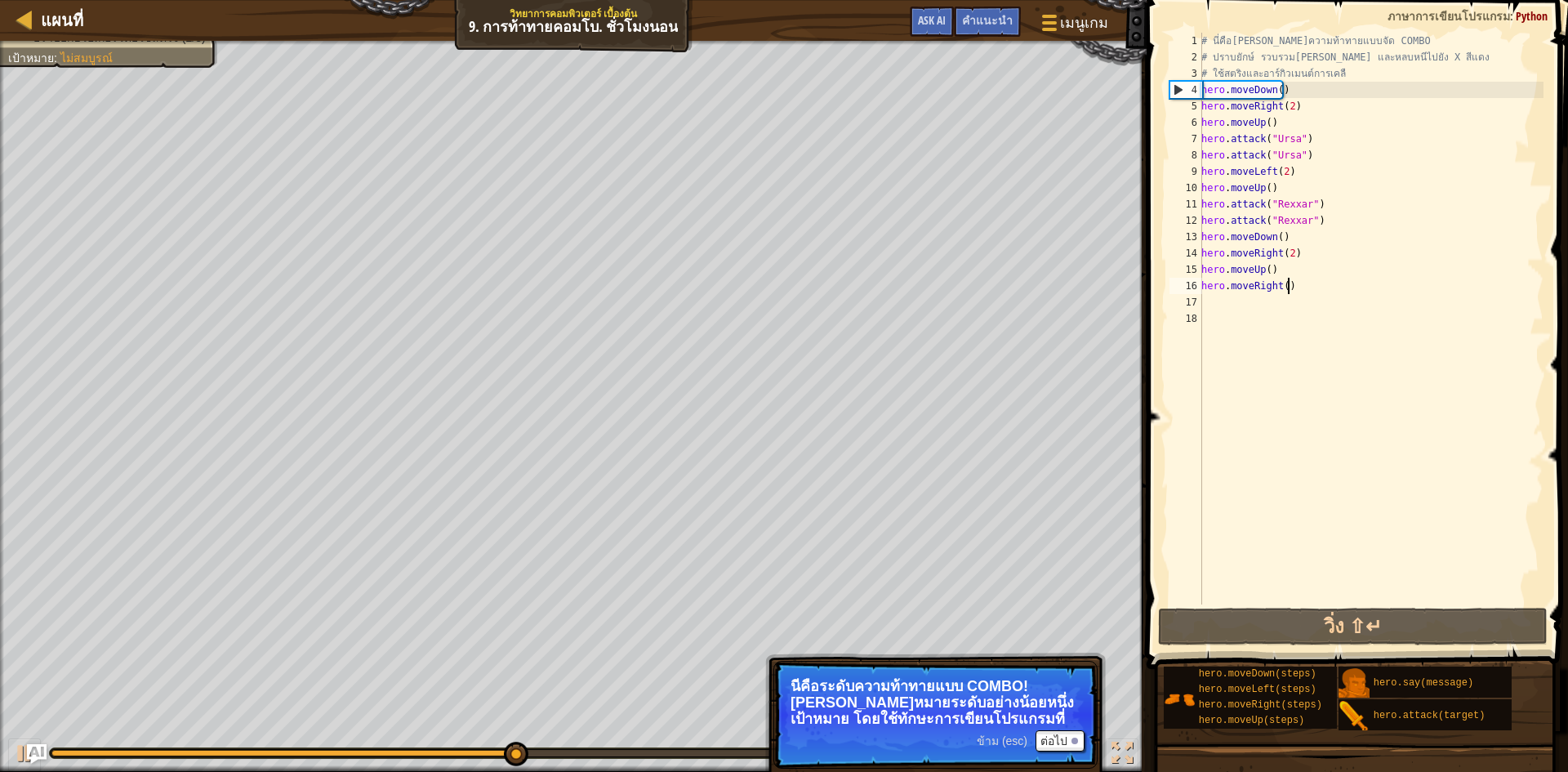
click at [1296, 286] on div "# นี่คือ[PERSON_NAME]ความท้าทายแบบจัด COMBO # ปราบยักษ์ รวบรวม[PERSON_NAME] และ…" at bounding box center [1371, 335] width 346 height 605
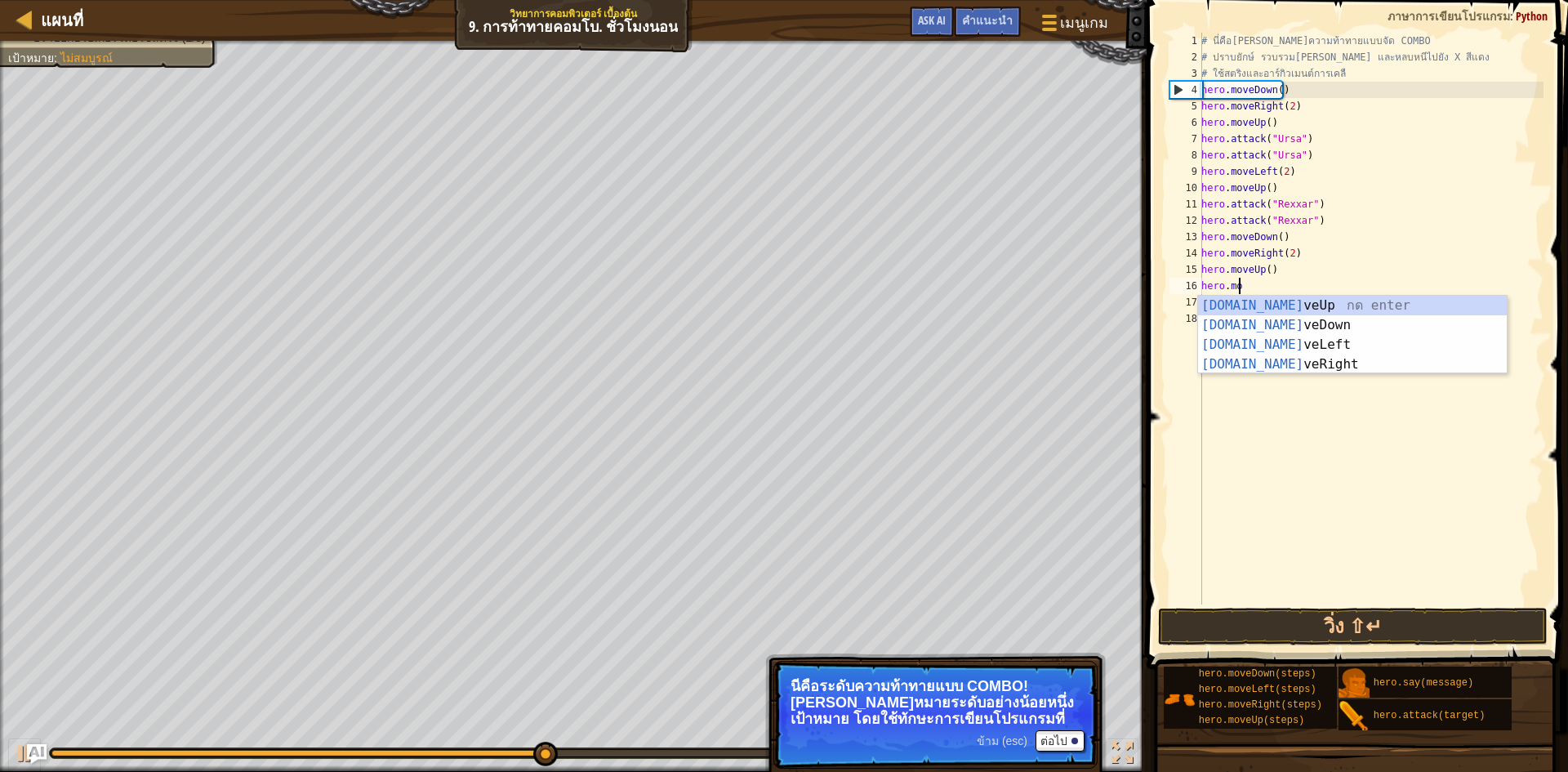
type textarea "h"
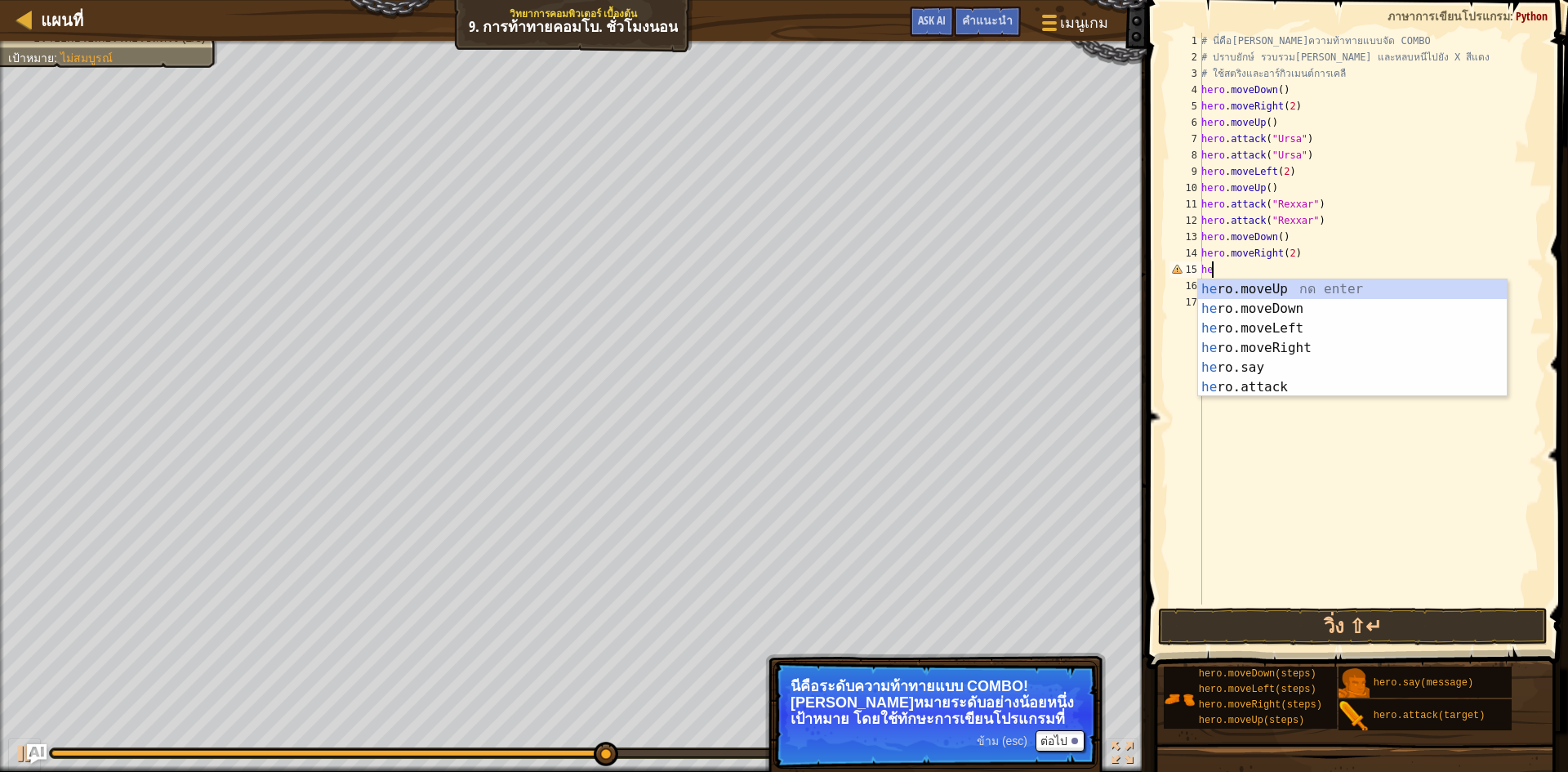
type textarea "h"
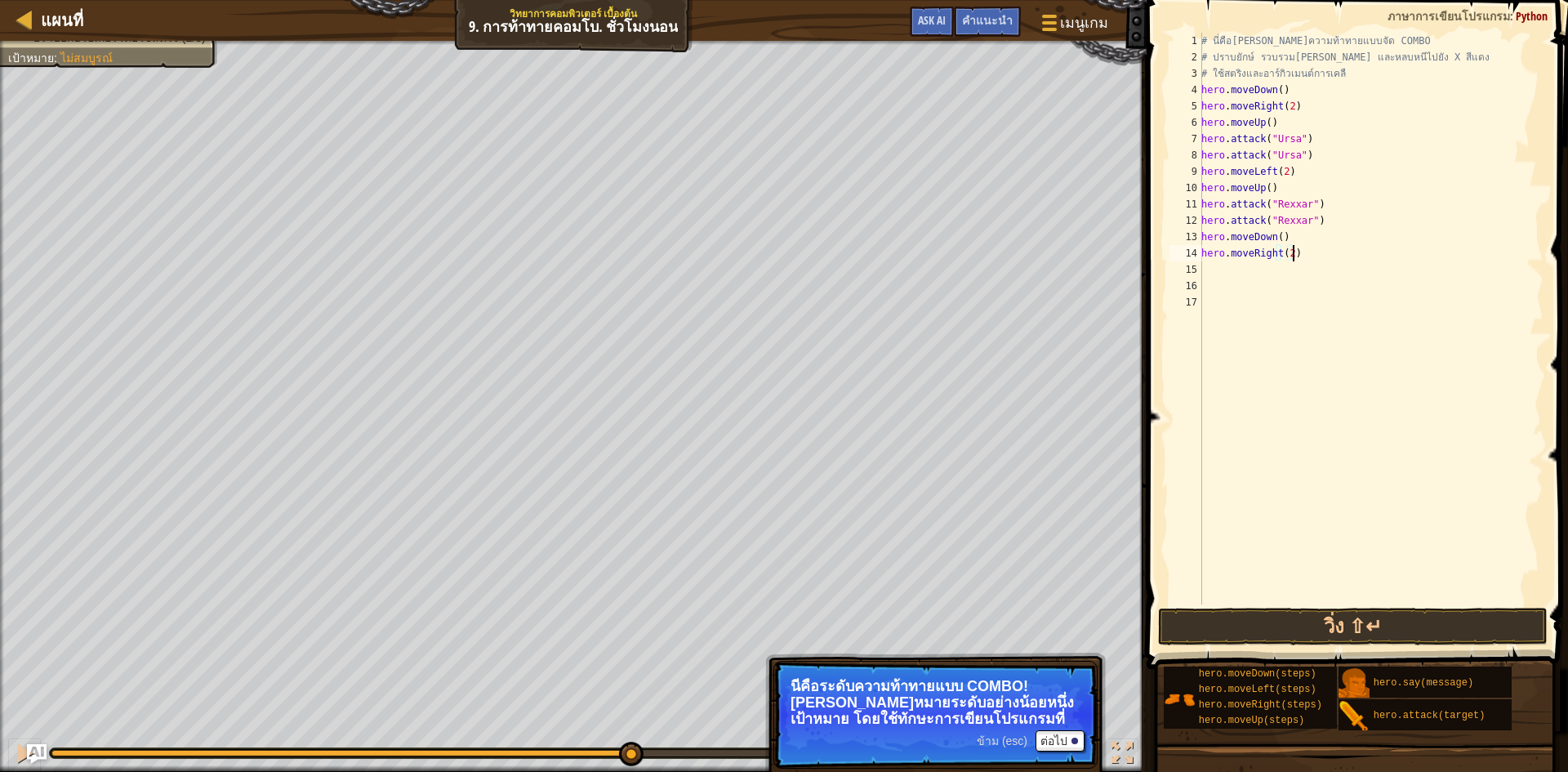
click at [1294, 258] on div "# นี่คือ[PERSON_NAME]ความท้าทายแบบจัด COMBO # ปราบยักษ์ รวบรวม[PERSON_NAME] และ…" at bounding box center [1371, 335] width 346 height 605
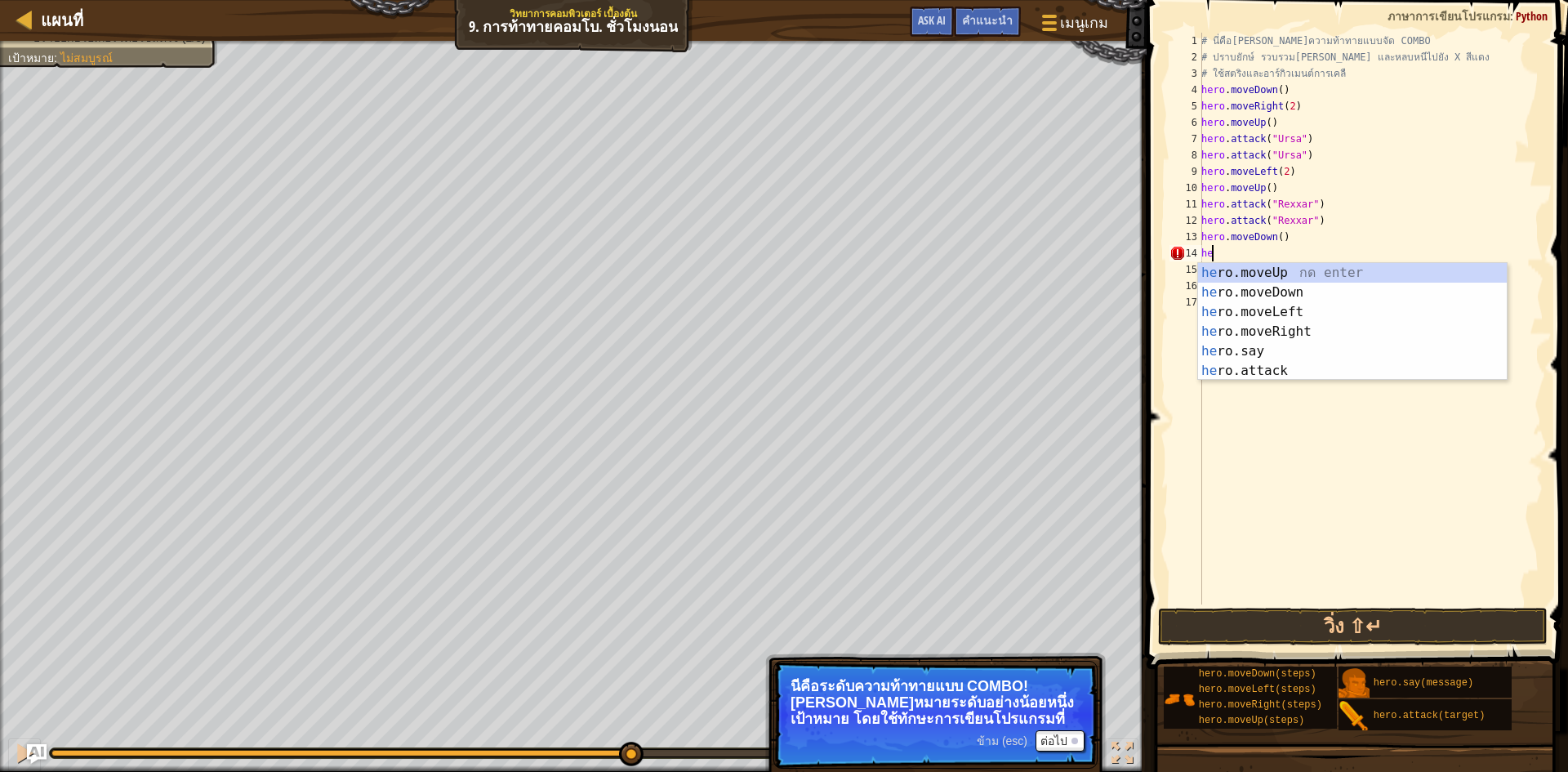
type textarea "h"
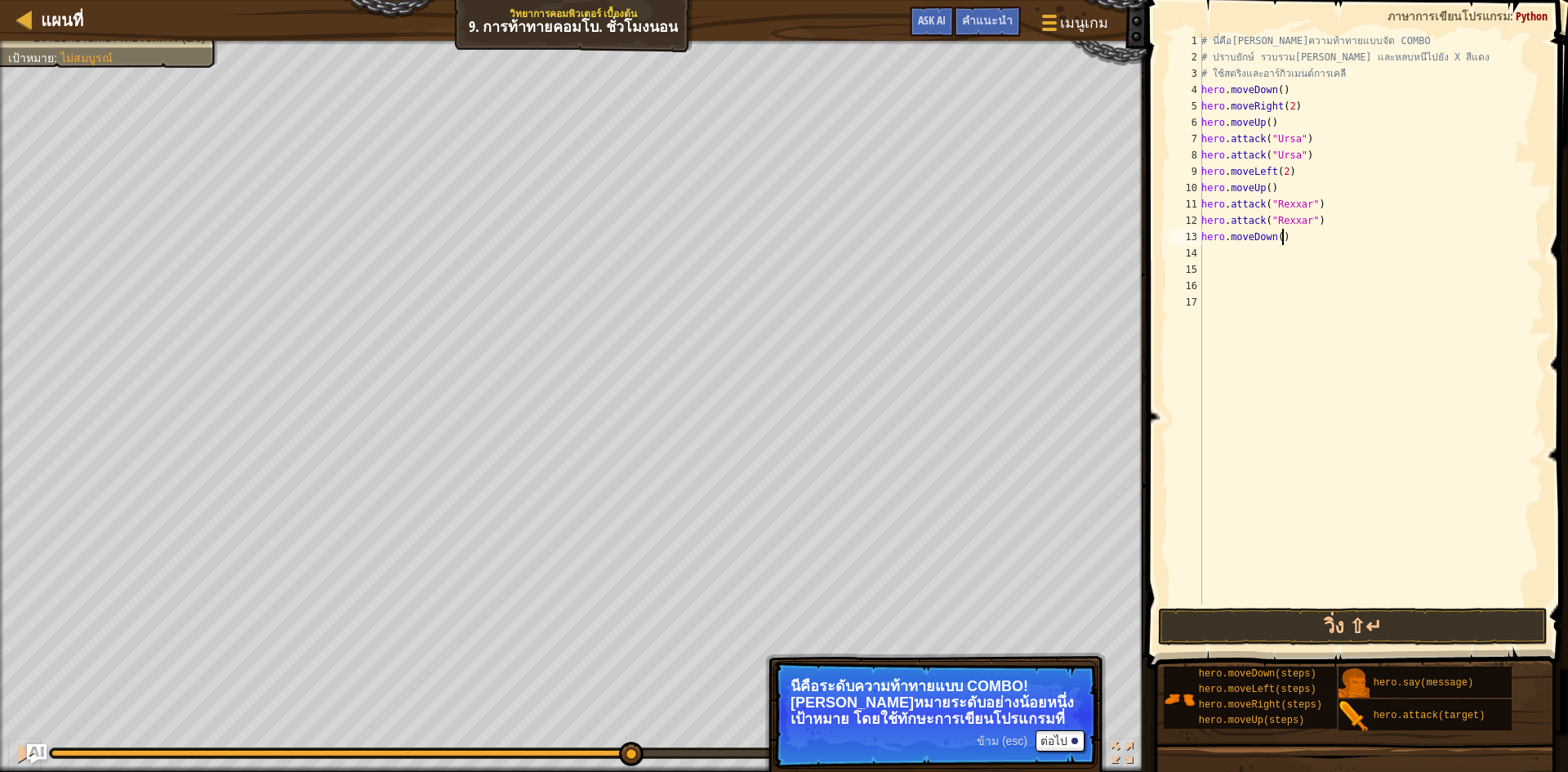
click at [1292, 242] on div "# นี่คือ[PERSON_NAME]ความท้าทายแบบจัด COMBO # ปราบยักษ์ รวบรวม[PERSON_NAME] และ…" at bounding box center [1371, 335] width 346 height 605
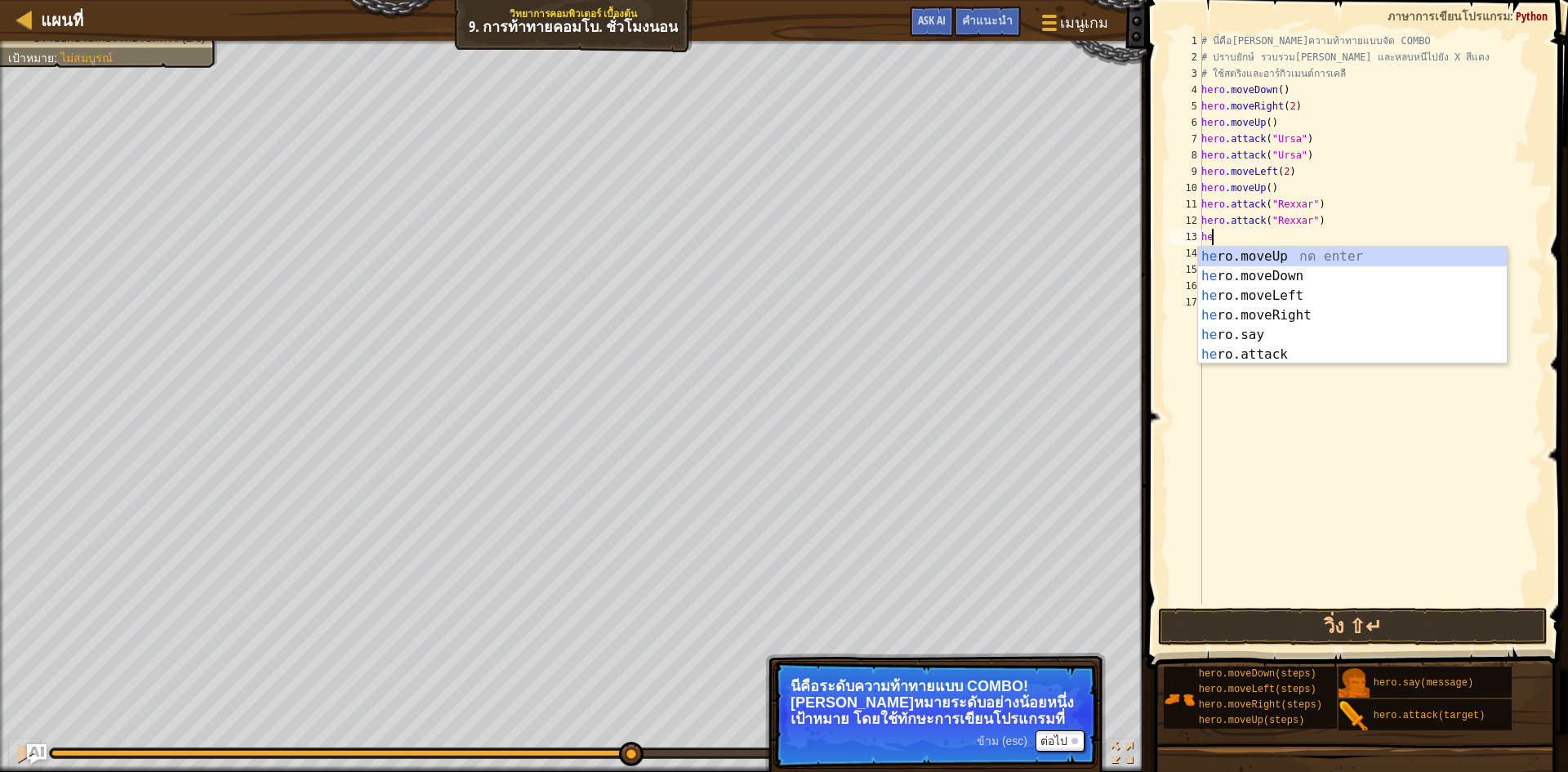
type textarea "h"
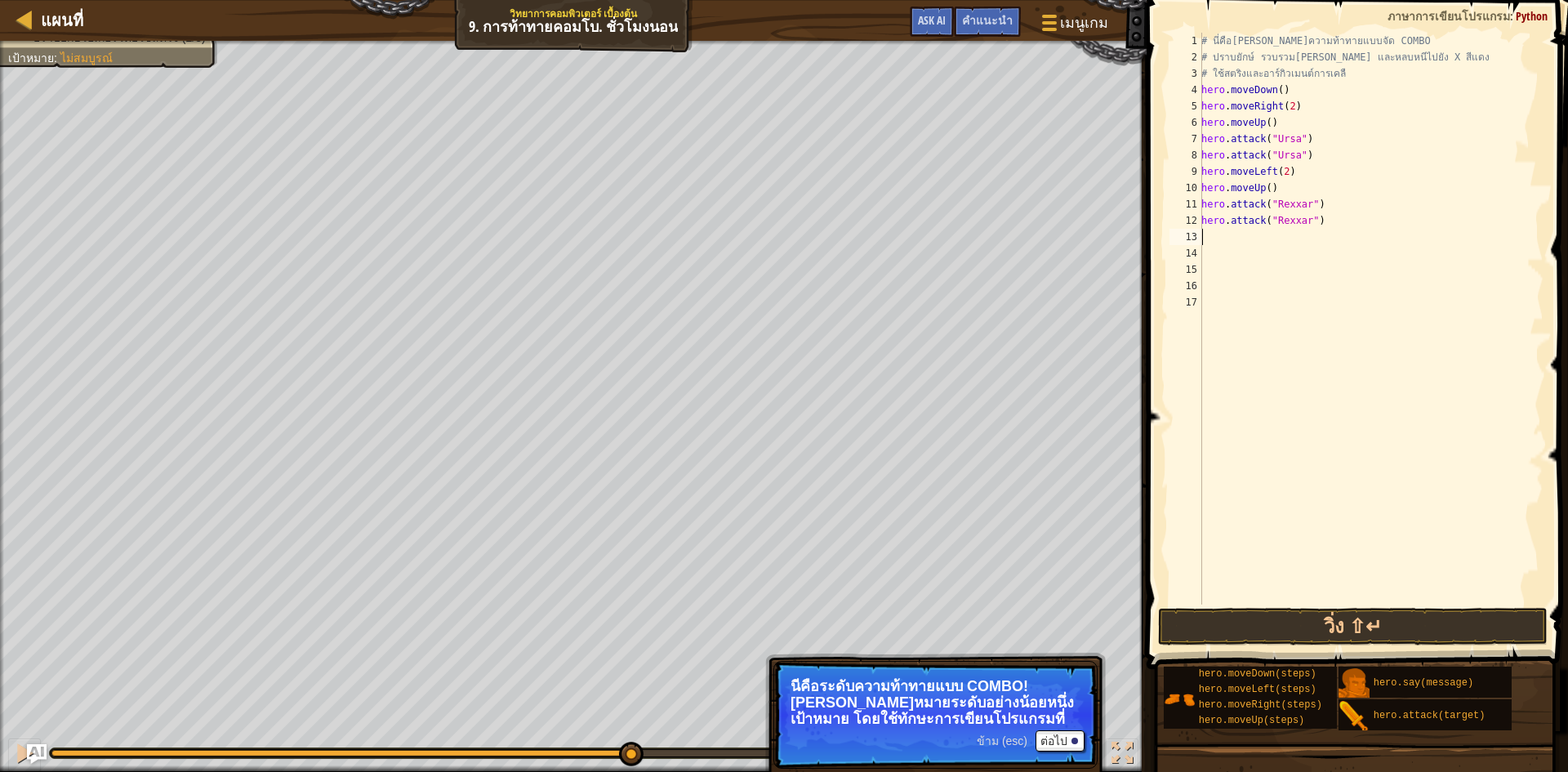
type textarea "hero.attack("Rexxar")"
click at [1218, 234] on div "# นี่คือ[PERSON_NAME]ความท้าทายแบบจัด COMBO # ปราบยักษ์ รวบรวม[PERSON_NAME] และ…" at bounding box center [1371, 335] width 346 height 605
type textarea "h"
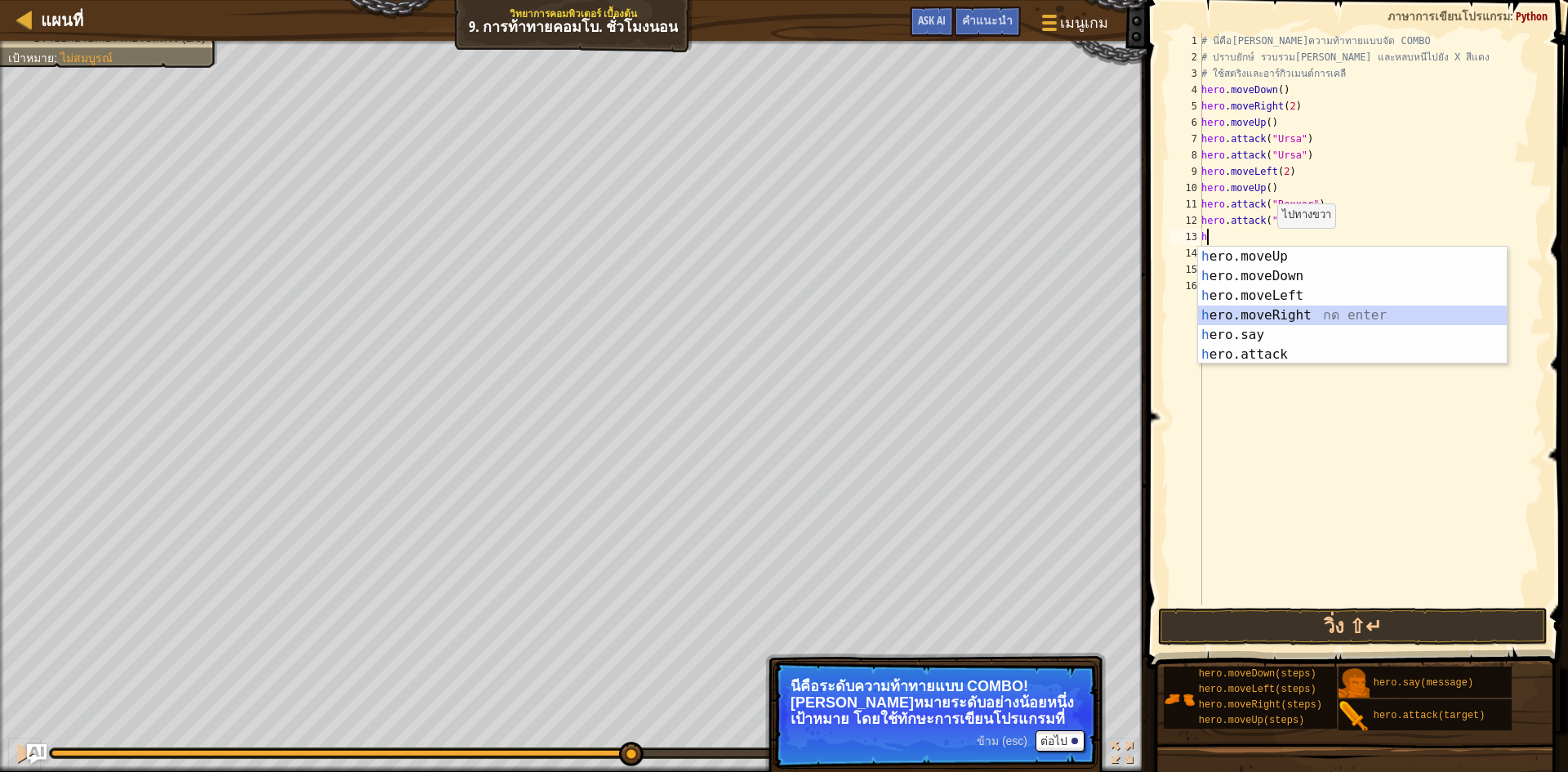
click at [1316, 315] on div "h ero.moveUp กด enter h ero.moveDown กด enter h ero.moveLeft กด enter h ero.mov…" at bounding box center [1352, 325] width 308 height 157
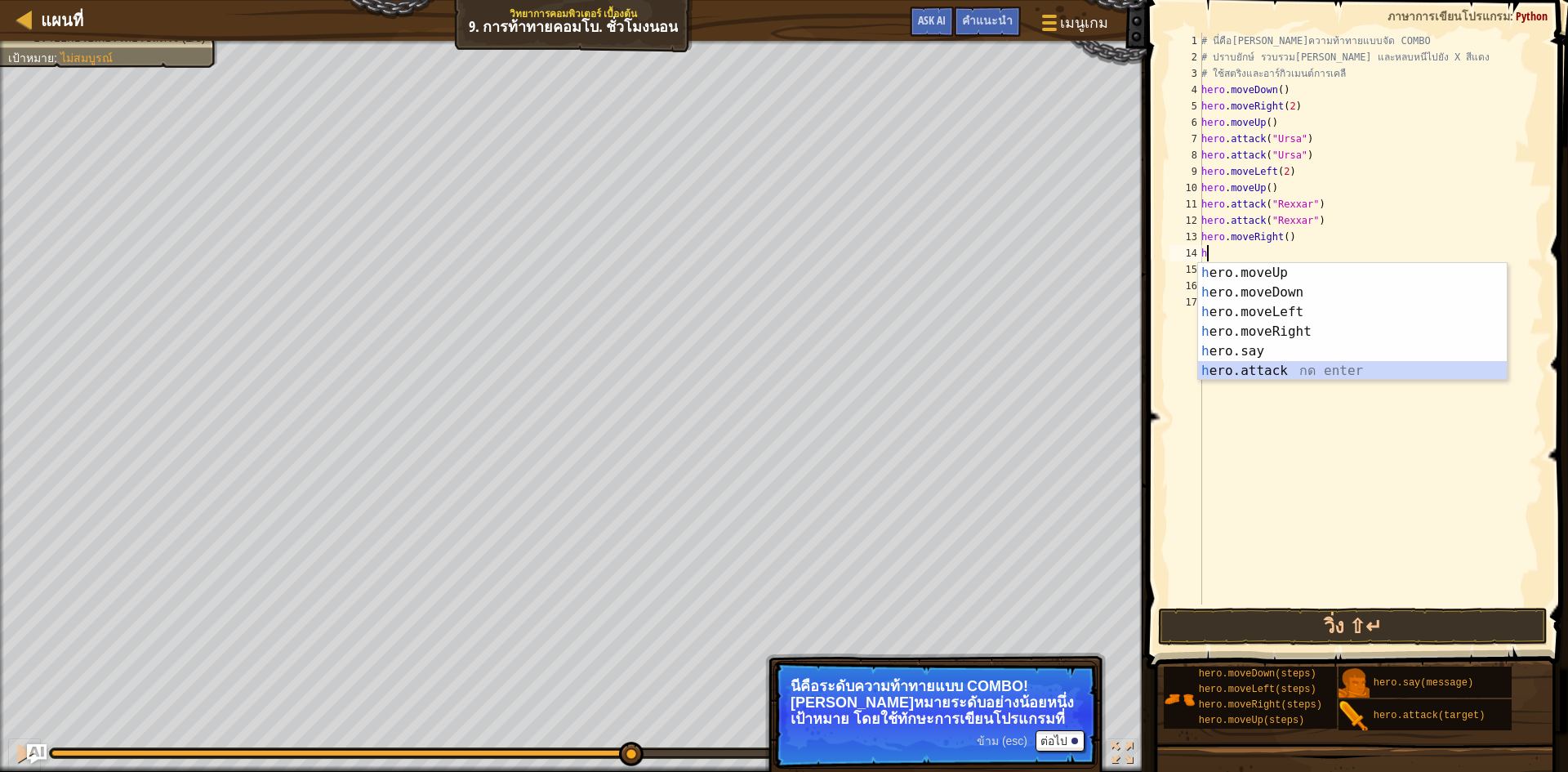
click at [1301, 364] on div "h ero.moveUp กด enter h ero.moveDown กด enter h ero.moveLeft กด enter h ero.mov…" at bounding box center [1352, 341] width 308 height 157
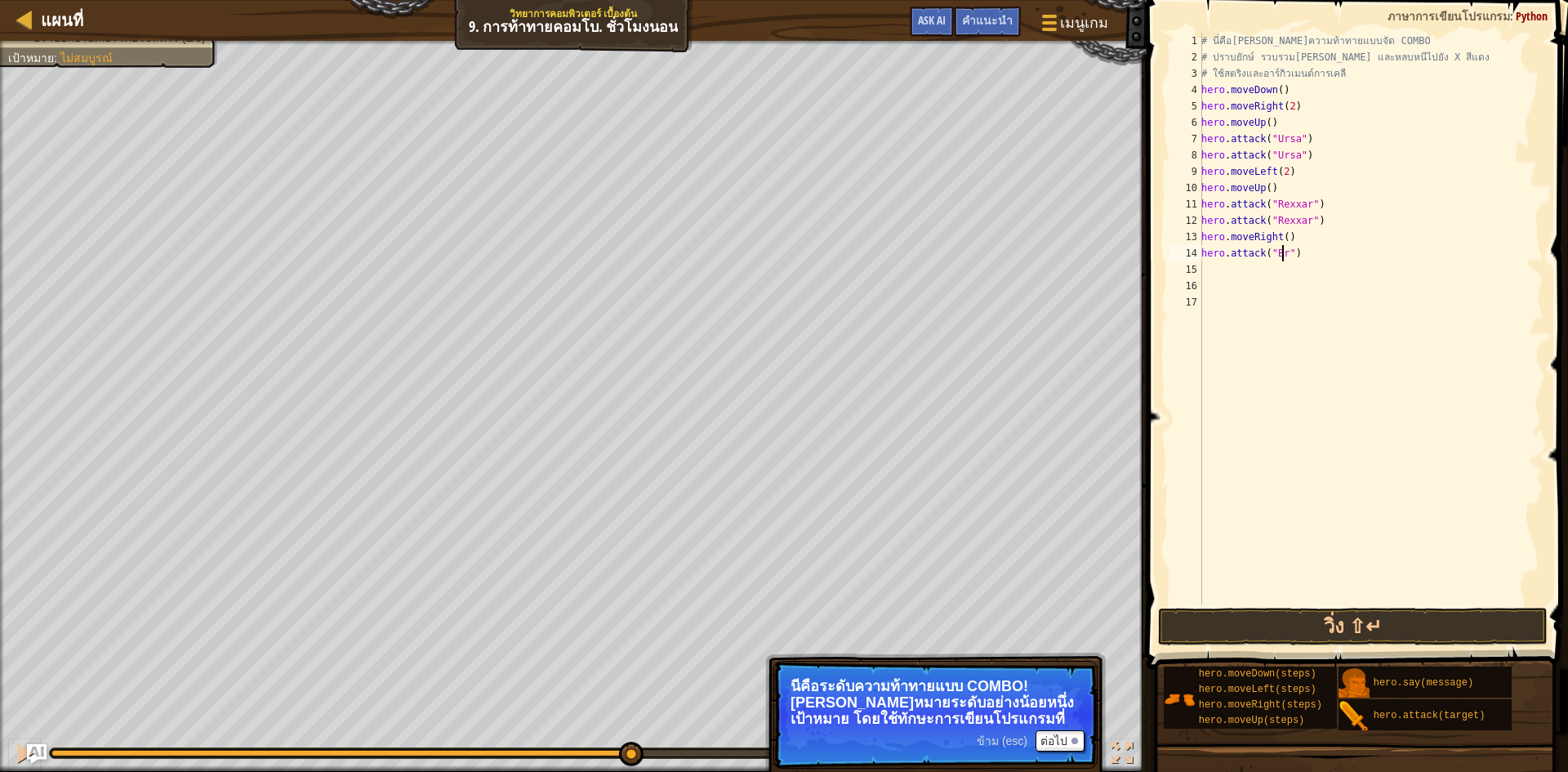
scroll to position [7, 7]
type textarea "hero.attack("Brack")"
click at [1214, 274] on div "# นี่คือ[PERSON_NAME]ความท้าทายแบบจัด COMBO # ปราบยักษ์ รวบรวม[PERSON_NAME] และ…" at bounding box center [1371, 335] width 346 height 605
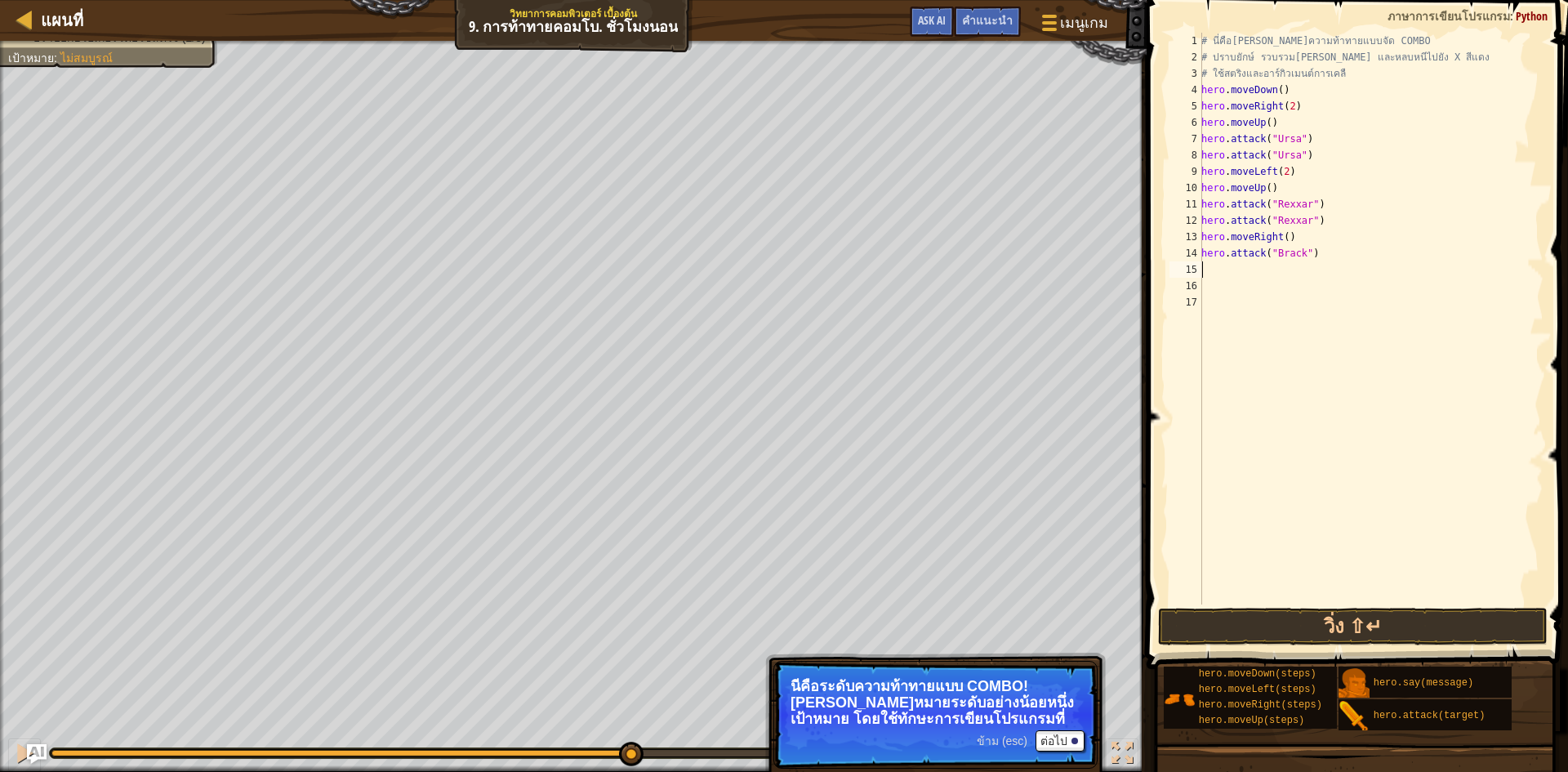
type textarea "h"
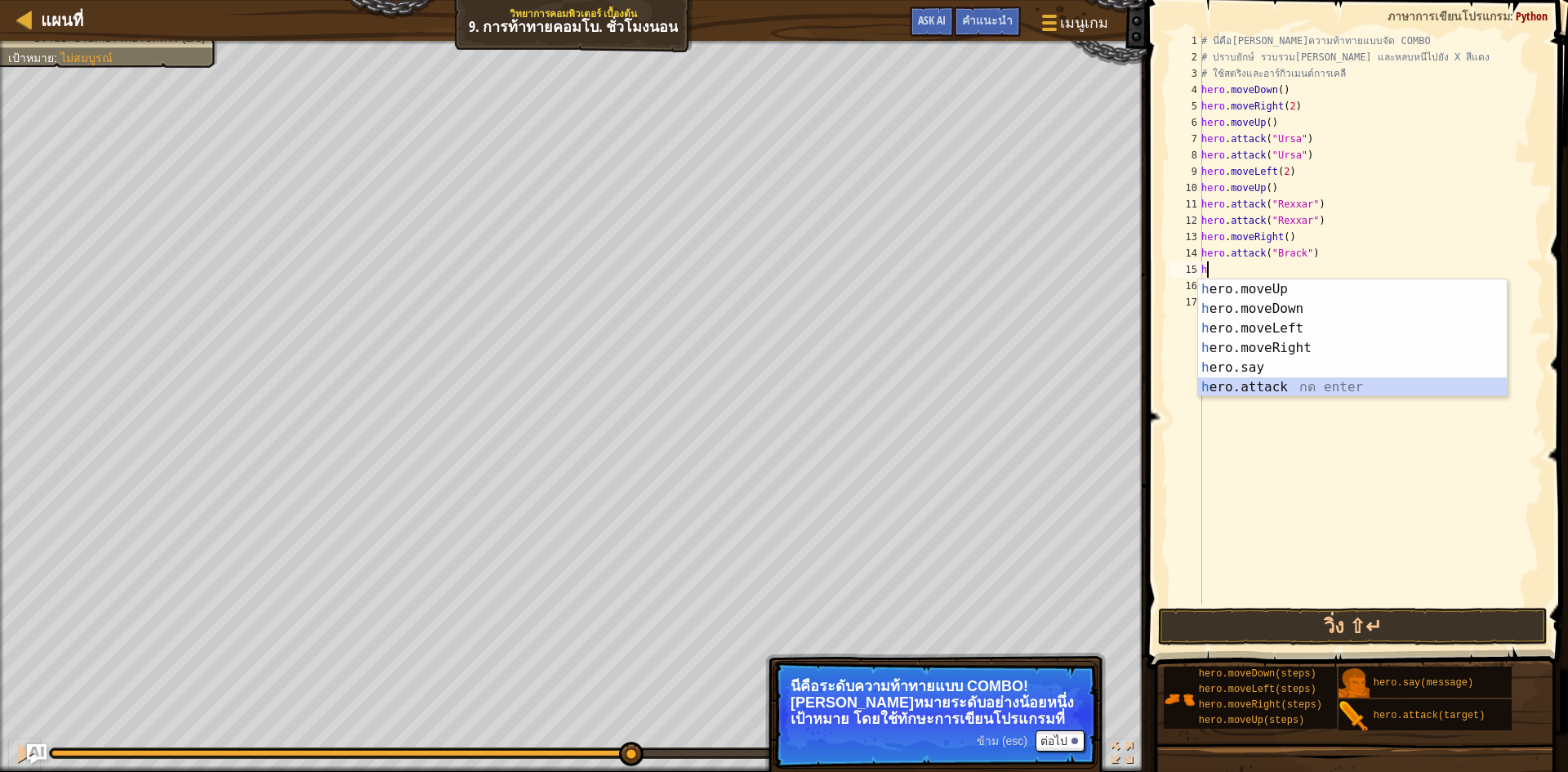
click at [1251, 385] on div "h ero.moveUp กด enter h ero.moveDown กด enter h ero.moveLeft กด enter h ero.mov…" at bounding box center [1352, 357] width 308 height 157
click at [1251, 385] on div "# นี่คือ[PERSON_NAME]ความท้าทายแบบจัด COMBO # ปราบยักษ์ รวบรวม[PERSON_NAME] และ…" at bounding box center [1371, 335] width 346 height 605
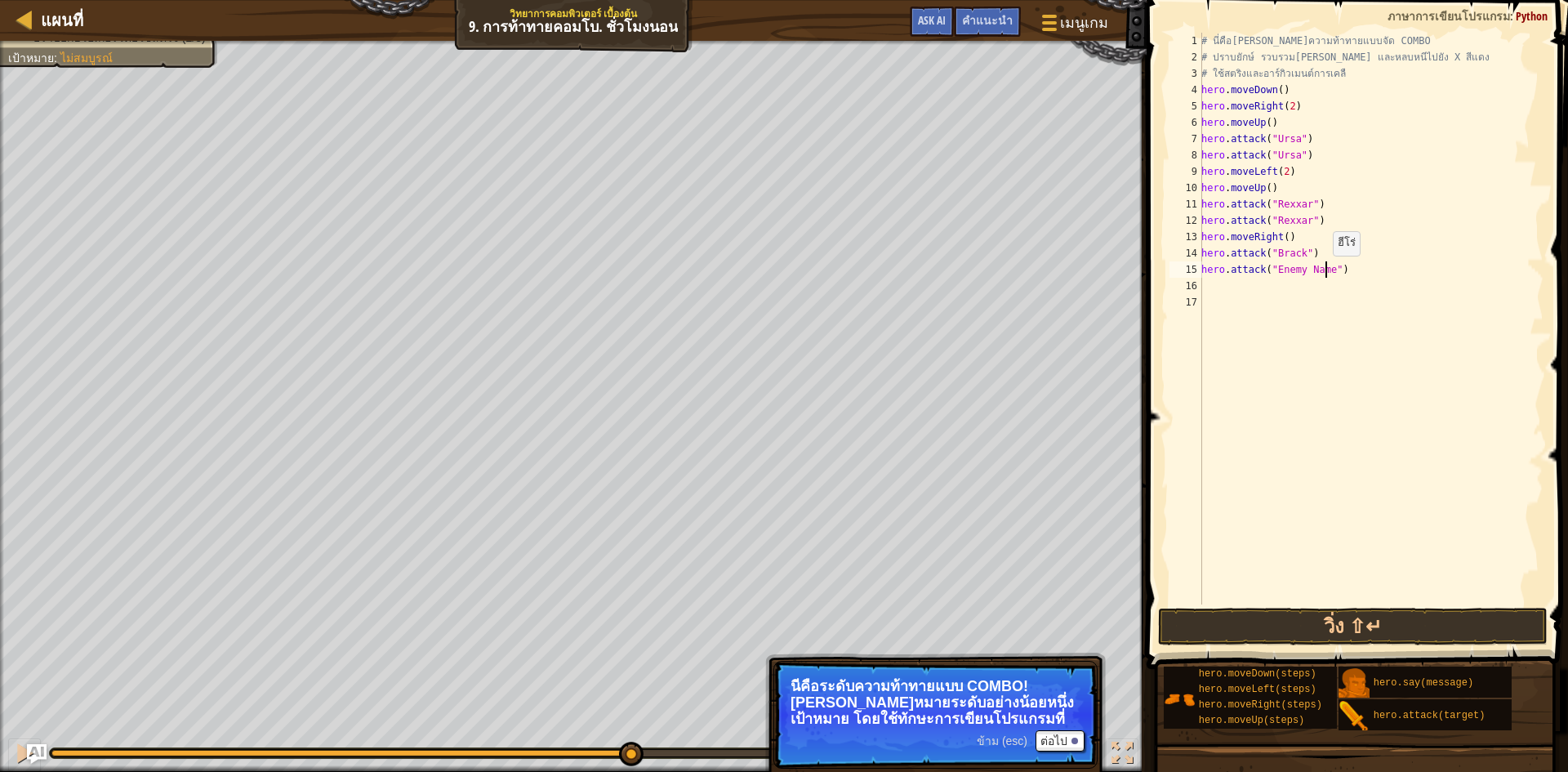
click at [1324, 272] on div "# นี่คือ[PERSON_NAME]ความท้าทายแบบจัด COMBO # ปราบยักษ์ รวบรวม[PERSON_NAME] และ…" at bounding box center [1371, 335] width 346 height 605
type textarea "hero.attack("Brack")"
click at [1246, 282] on div "# นี่คือ[PERSON_NAME]ความท้าทายแบบจัด COMBO # ปราบยักษ์ รวบรวม[PERSON_NAME] และ…" at bounding box center [1371, 335] width 346 height 605
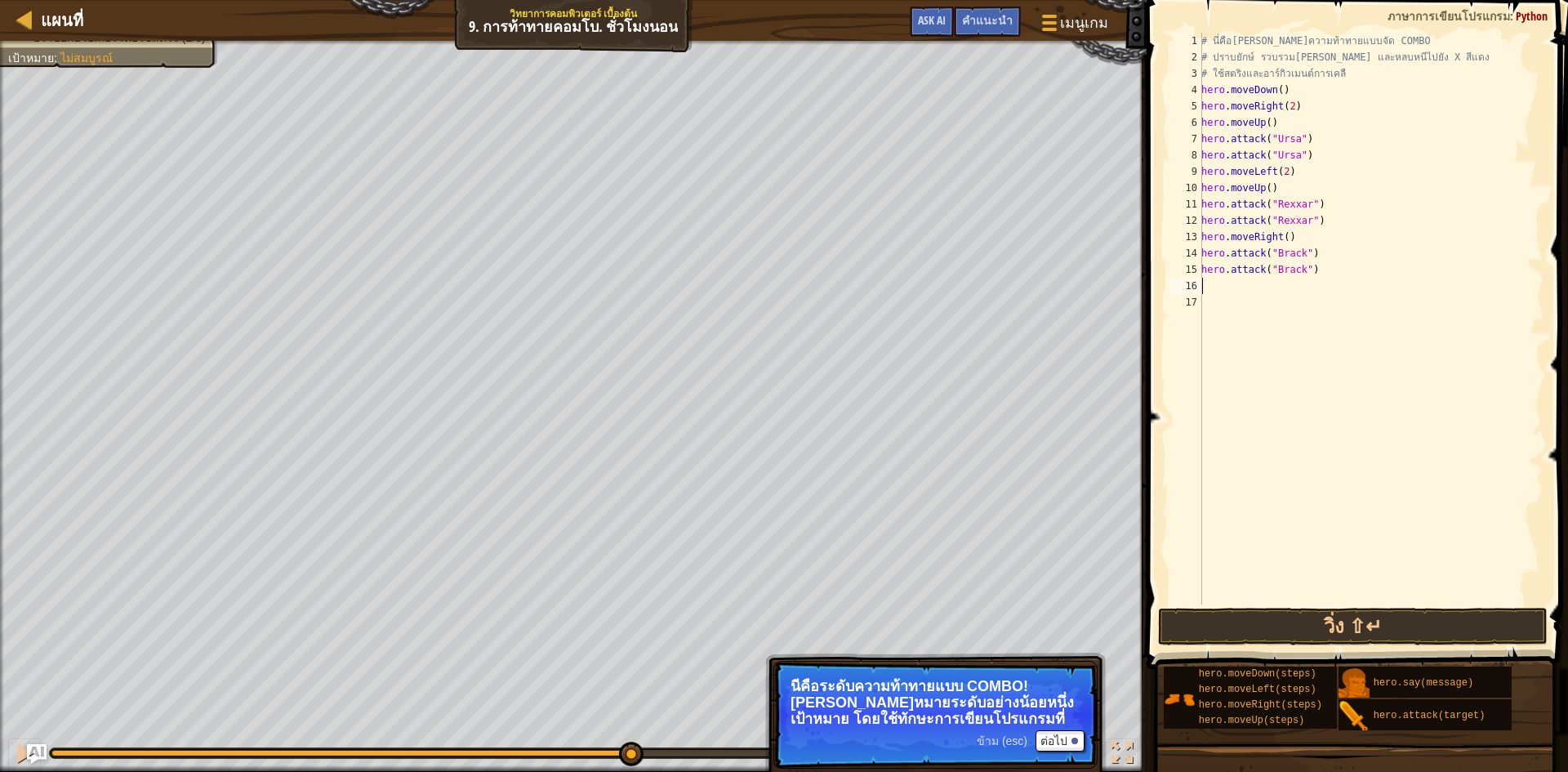
scroll to position [7, 0]
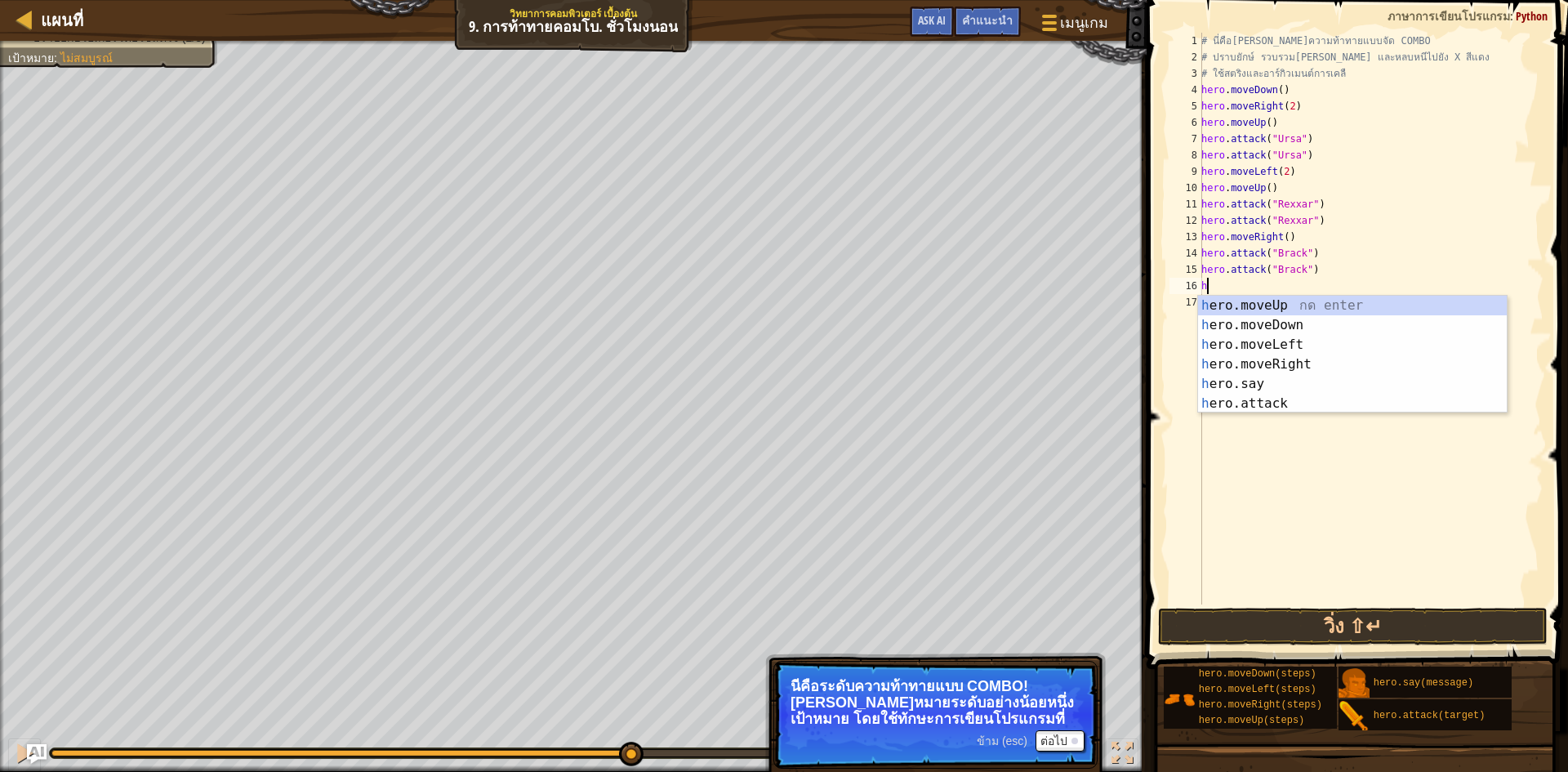
type textarea "h"
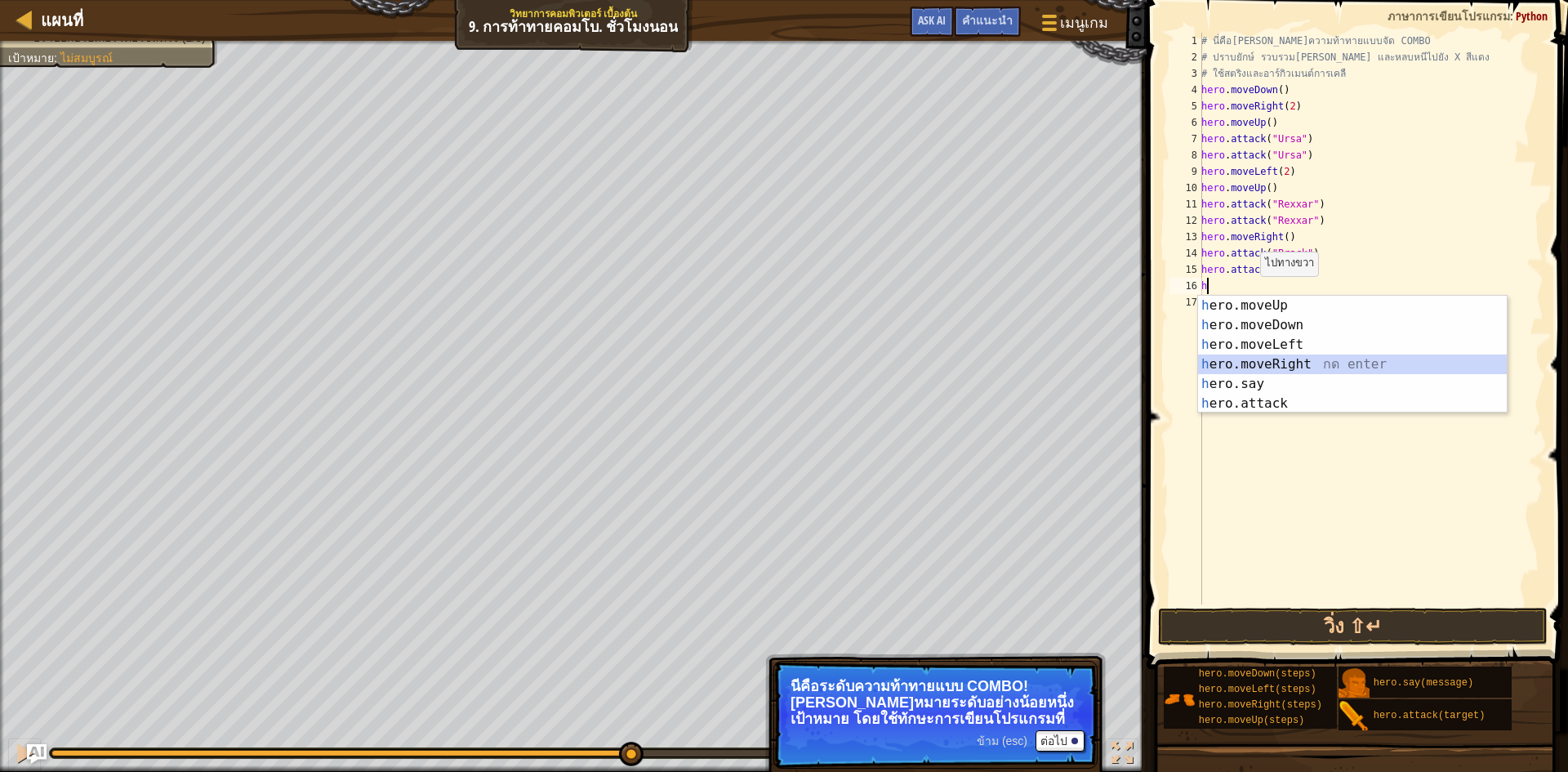
click at [1267, 362] on div "h ero.moveUp กด enter h ero.moveDown กด enter h ero.moveLeft กด enter h ero.mov…" at bounding box center [1352, 374] width 308 height 157
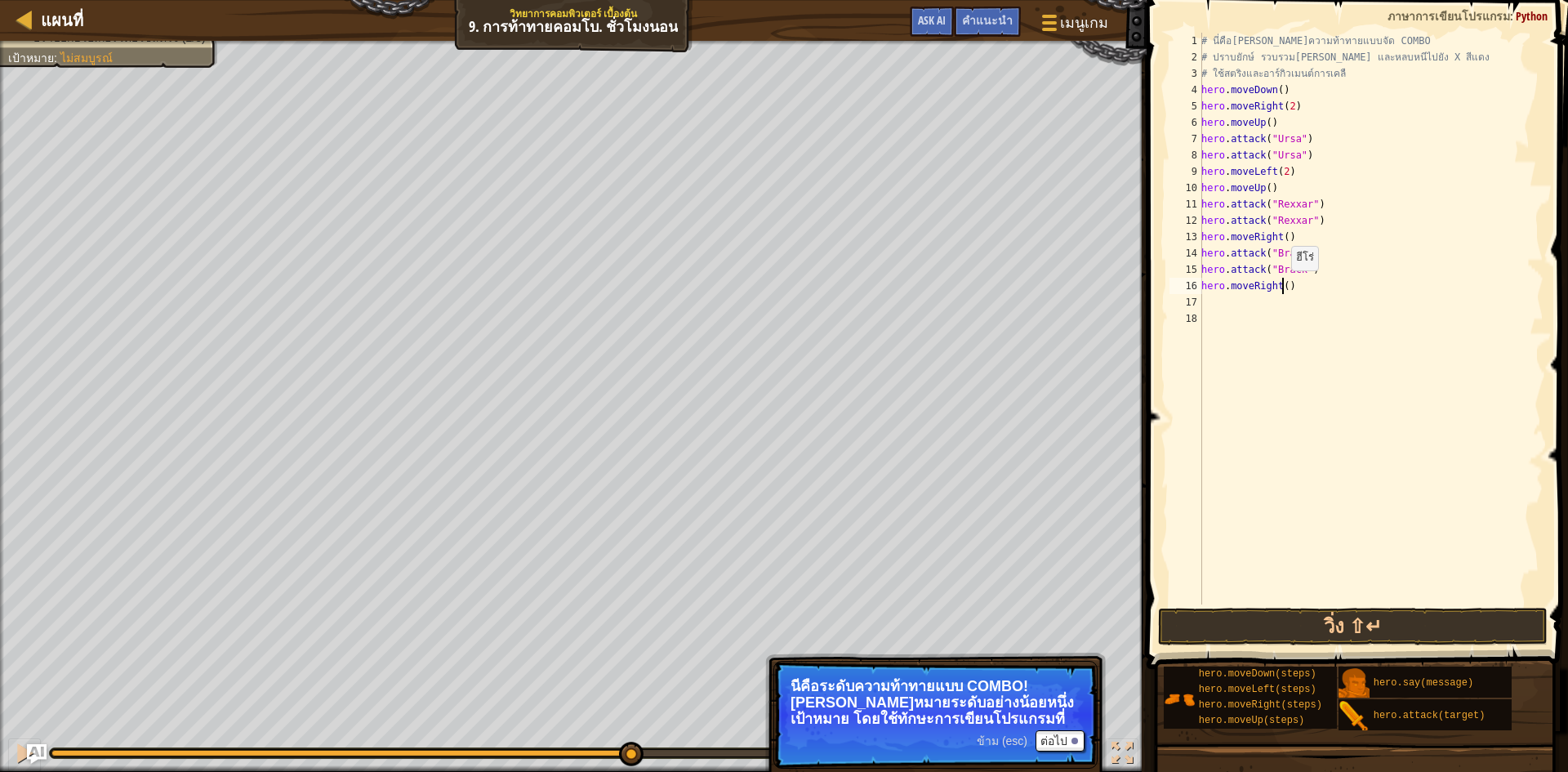
click at [1283, 286] on div "# นี่คือ[PERSON_NAME]ความท้าทายแบบจัด COMBO # ปราบยักษ์ รวบรวม[PERSON_NAME] และ…" at bounding box center [1371, 335] width 346 height 605
drag, startPoint x: 1312, startPoint y: 618, endPoint x: 1312, endPoint y: 608, distance: 10.0
click at [1312, 612] on button "วิ่ง ⇧↵" at bounding box center [1352, 626] width 390 height 38
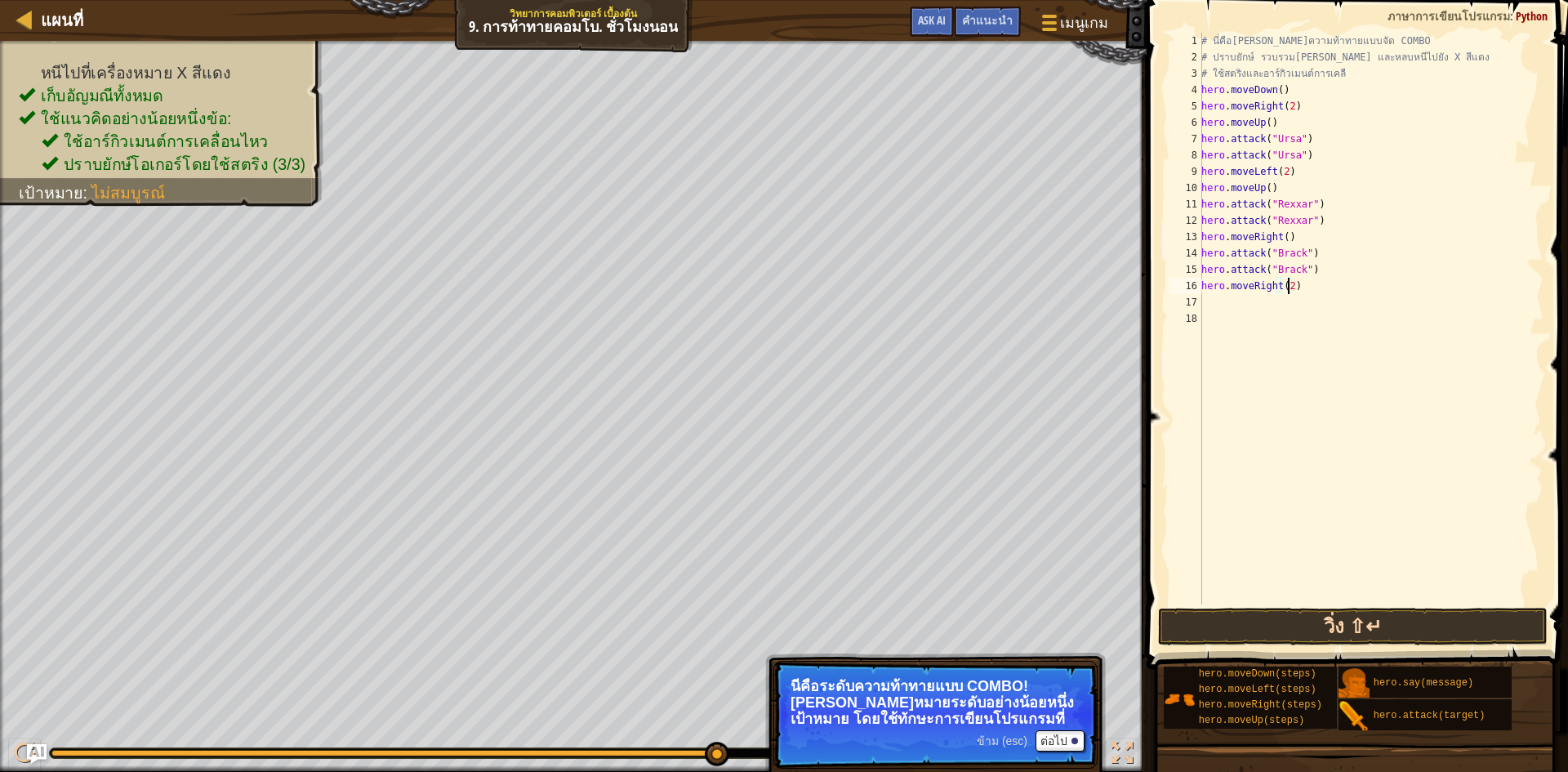
type textarea "hero.moveRight(2)"
drag, startPoint x: 1342, startPoint y: 623, endPoint x: 1365, endPoint y: 607, distance: 28.0
click at [1343, 623] on button "วิ่ง ⇧↵" at bounding box center [1352, 626] width 390 height 38
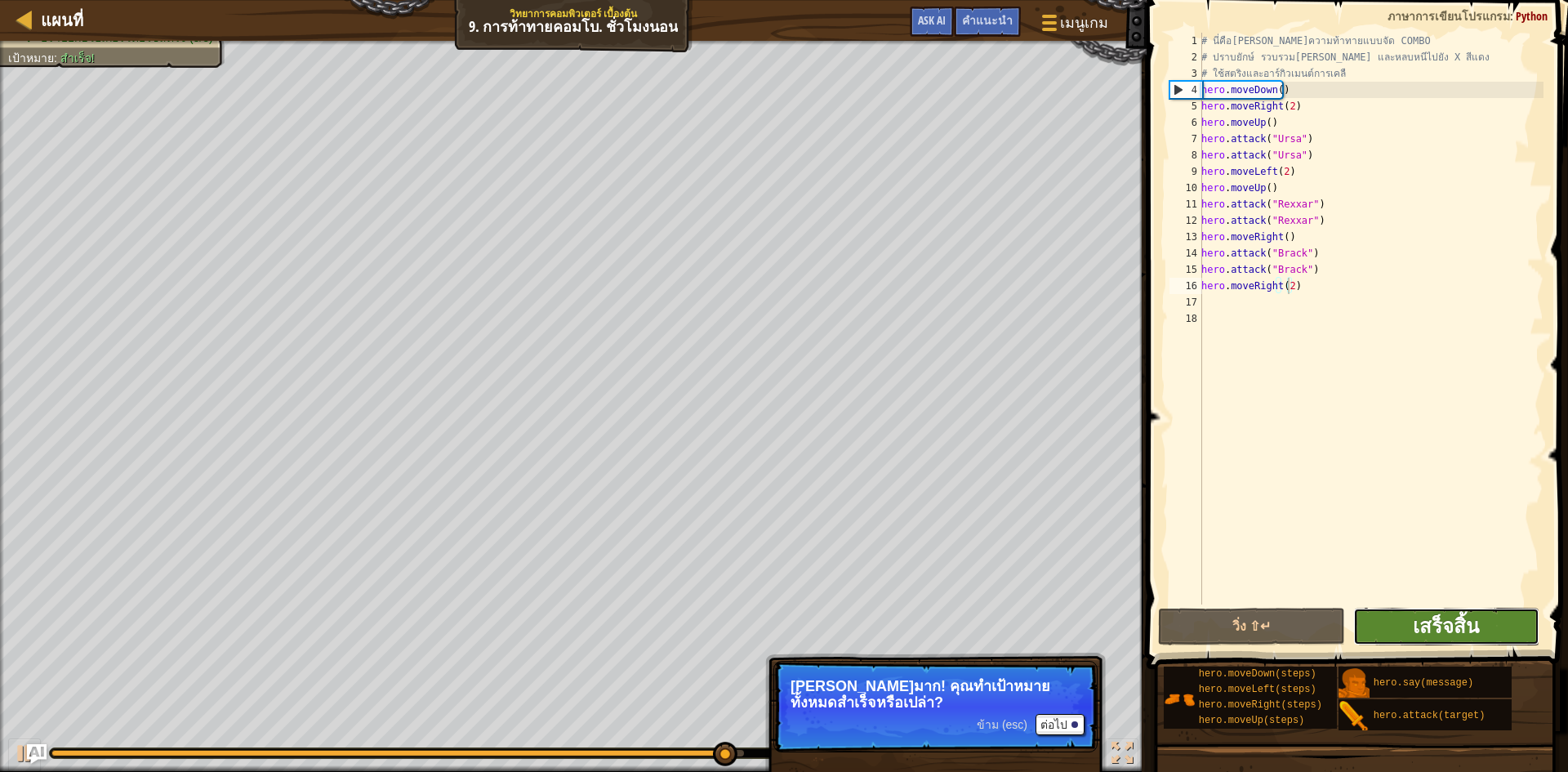
click at [1475, 614] on span "เสร็จสิ้น" at bounding box center [1446, 626] width 66 height 26
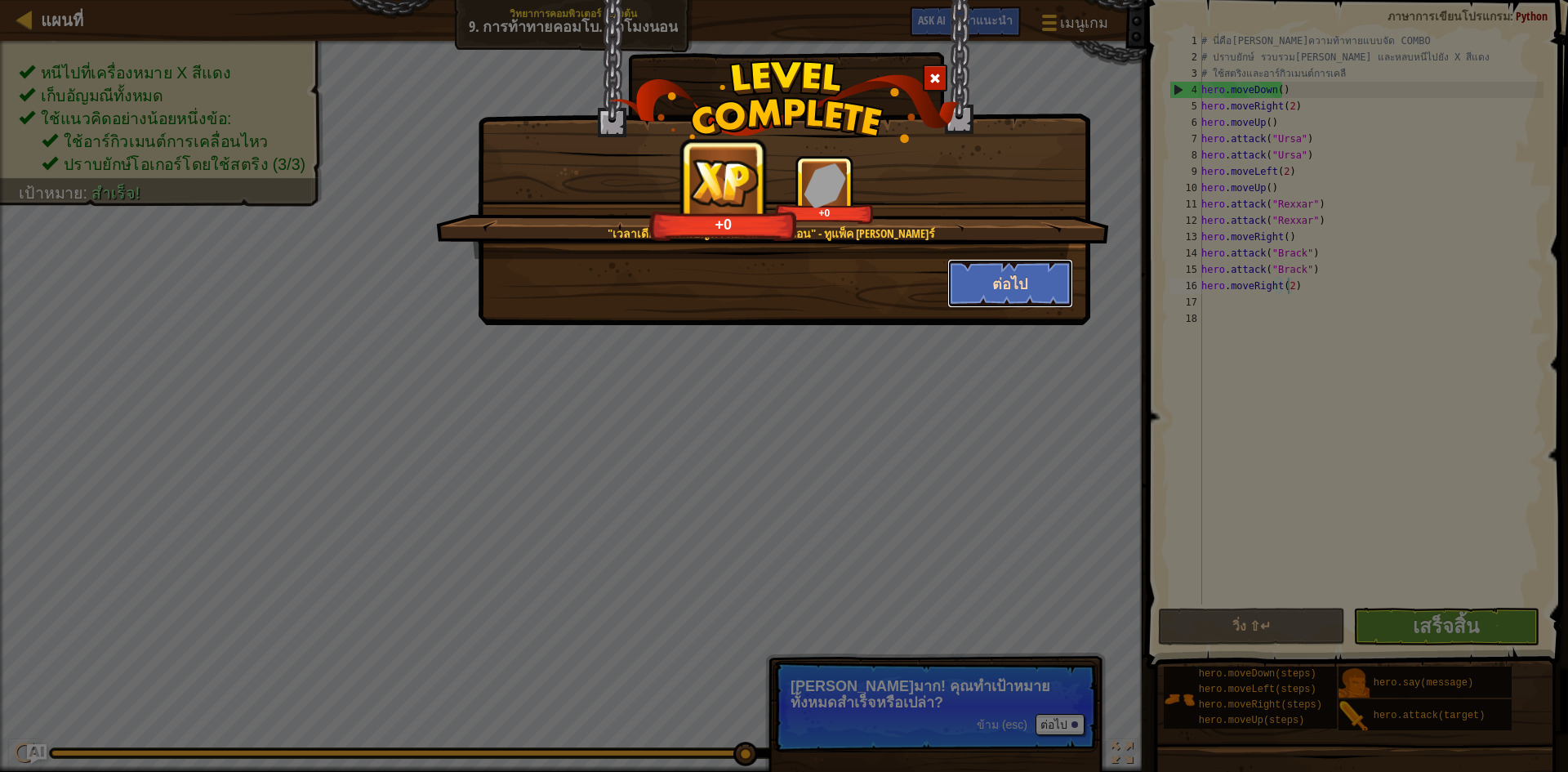
click at [1006, 288] on button "ต่อไป" at bounding box center [1011, 283] width 127 height 49
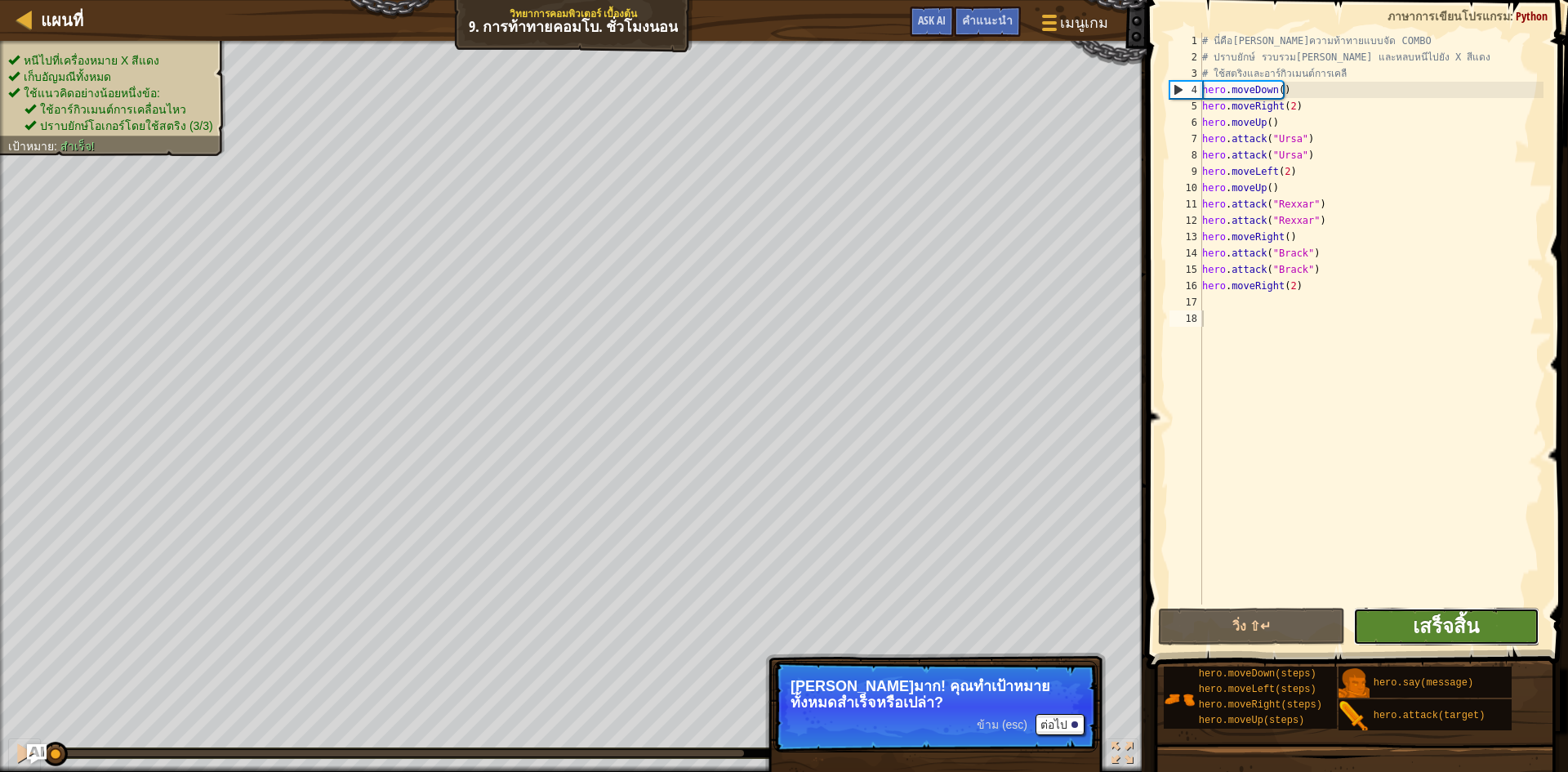
click at [1428, 633] on span "เสร็จสิ้น" at bounding box center [1446, 626] width 66 height 26
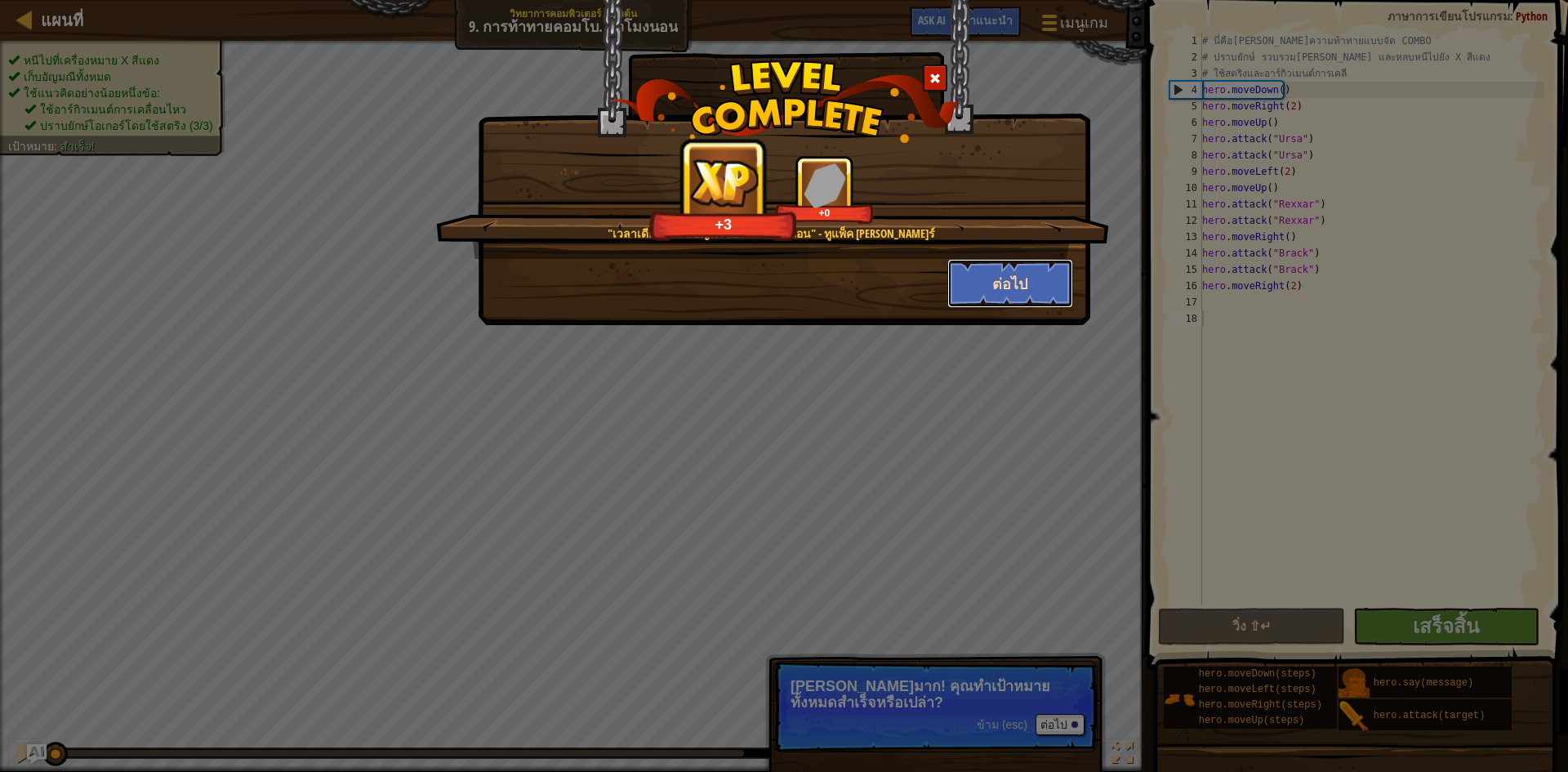
click at [1025, 280] on button "ต่อไป" at bounding box center [1011, 283] width 127 height 49
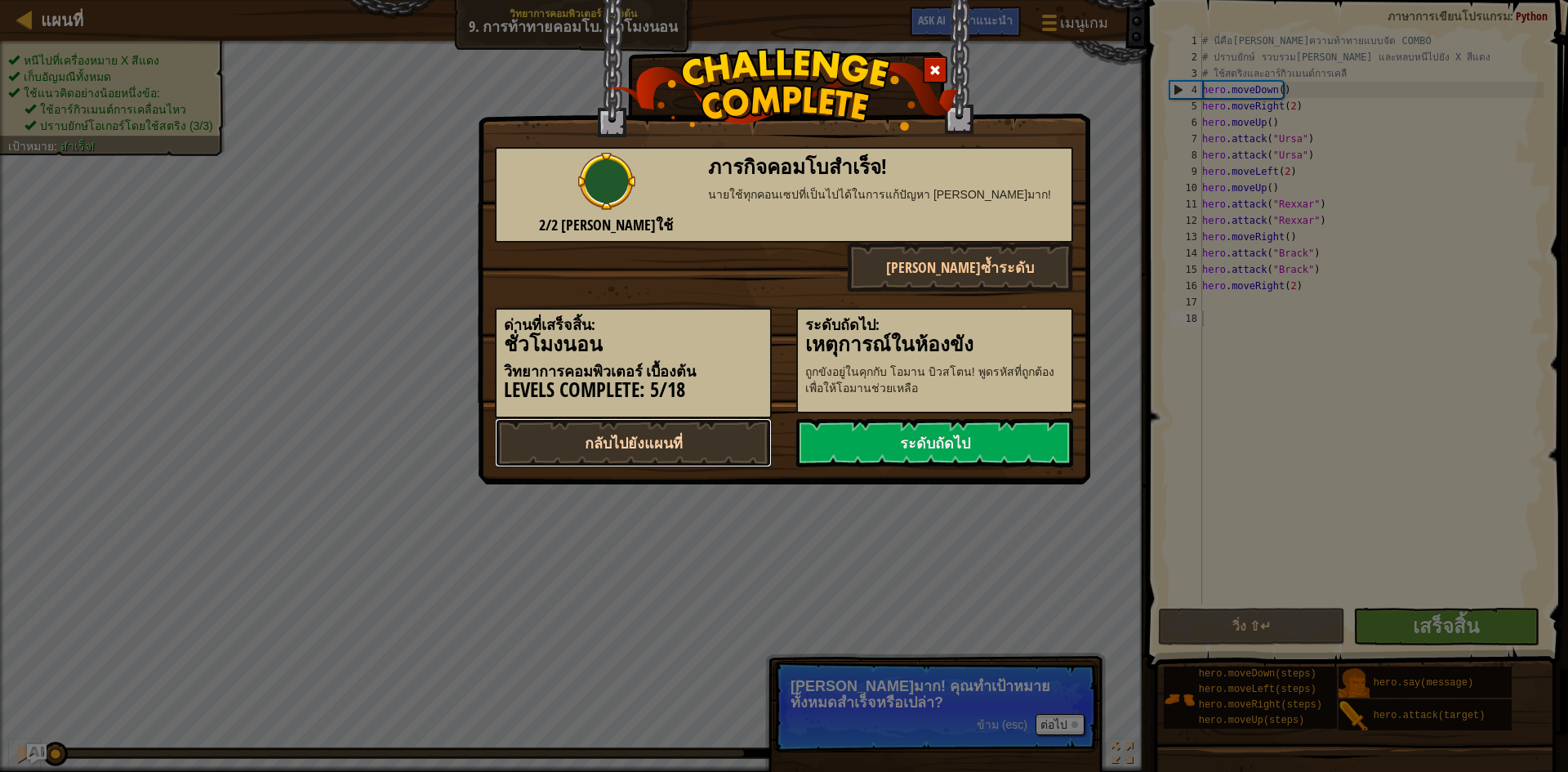
click at [682, 432] on link "กลับไปยังแผนที่" at bounding box center [633, 442] width 277 height 49
select select "th"
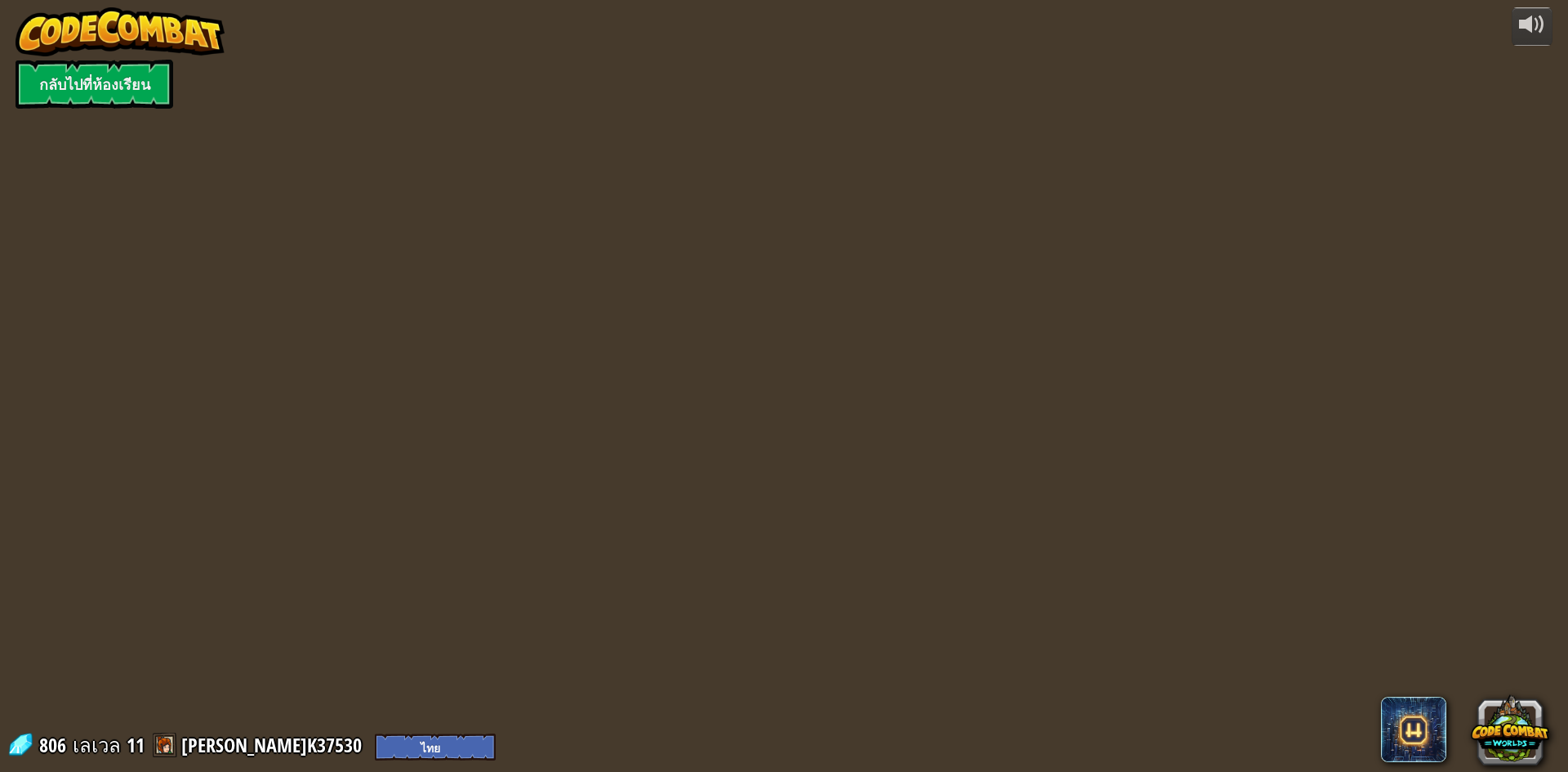
select select "th"
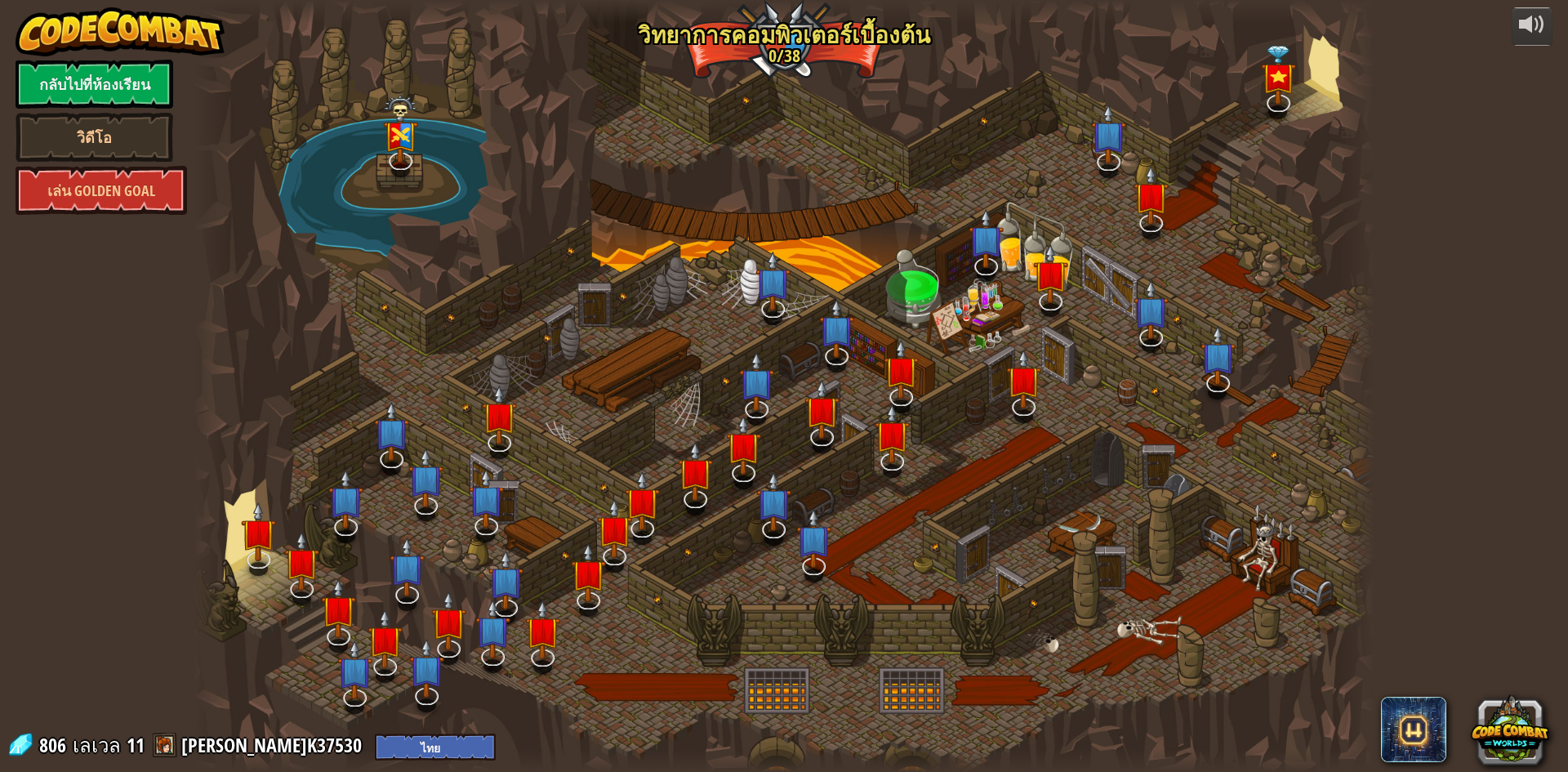
select select "th"
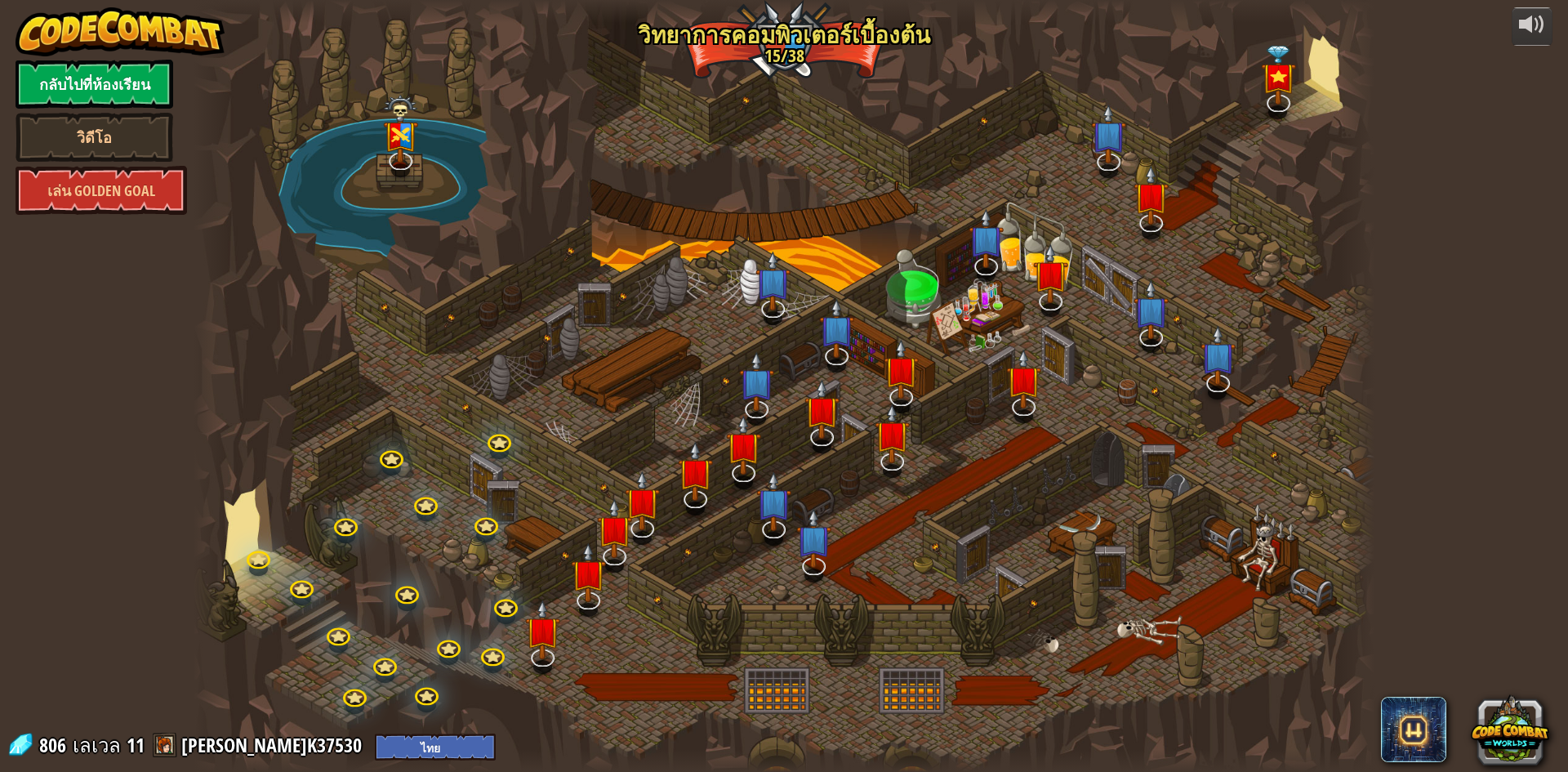
select select "th"
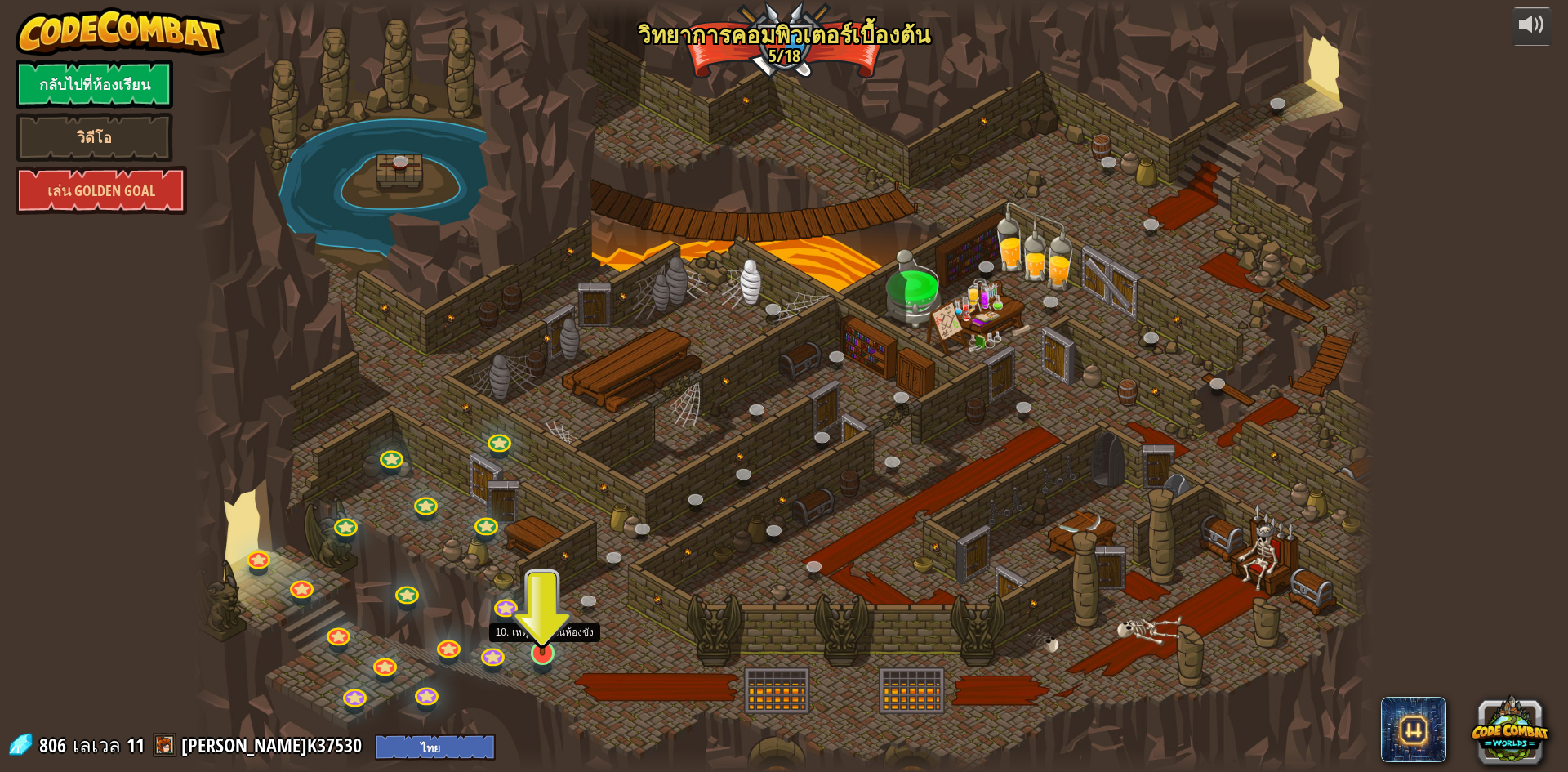
click at [551, 652] on img at bounding box center [542, 619] width 32 height 73
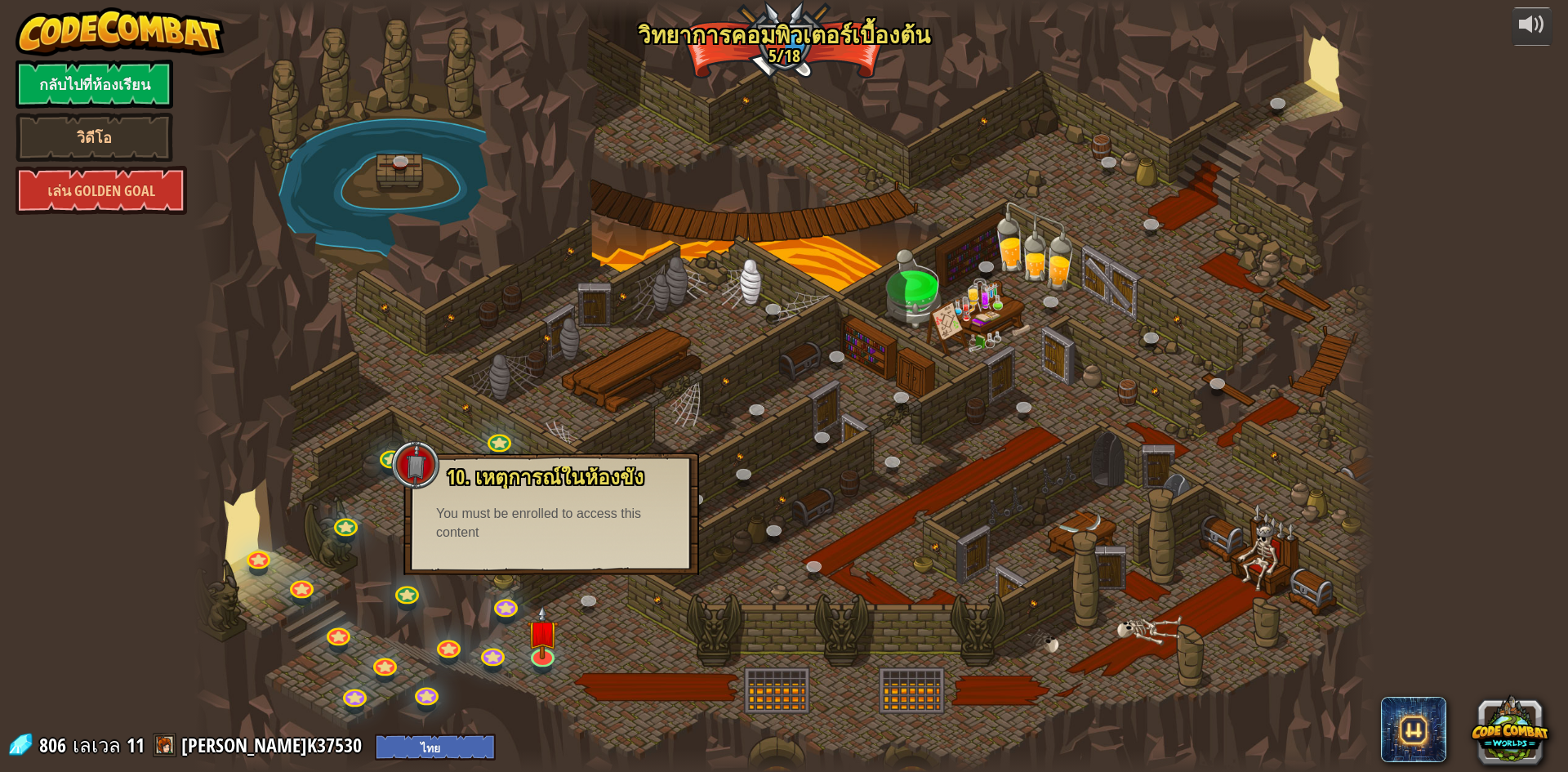
click at [610, 632] on div at bounding box center [784, 386] width 1181 height 772
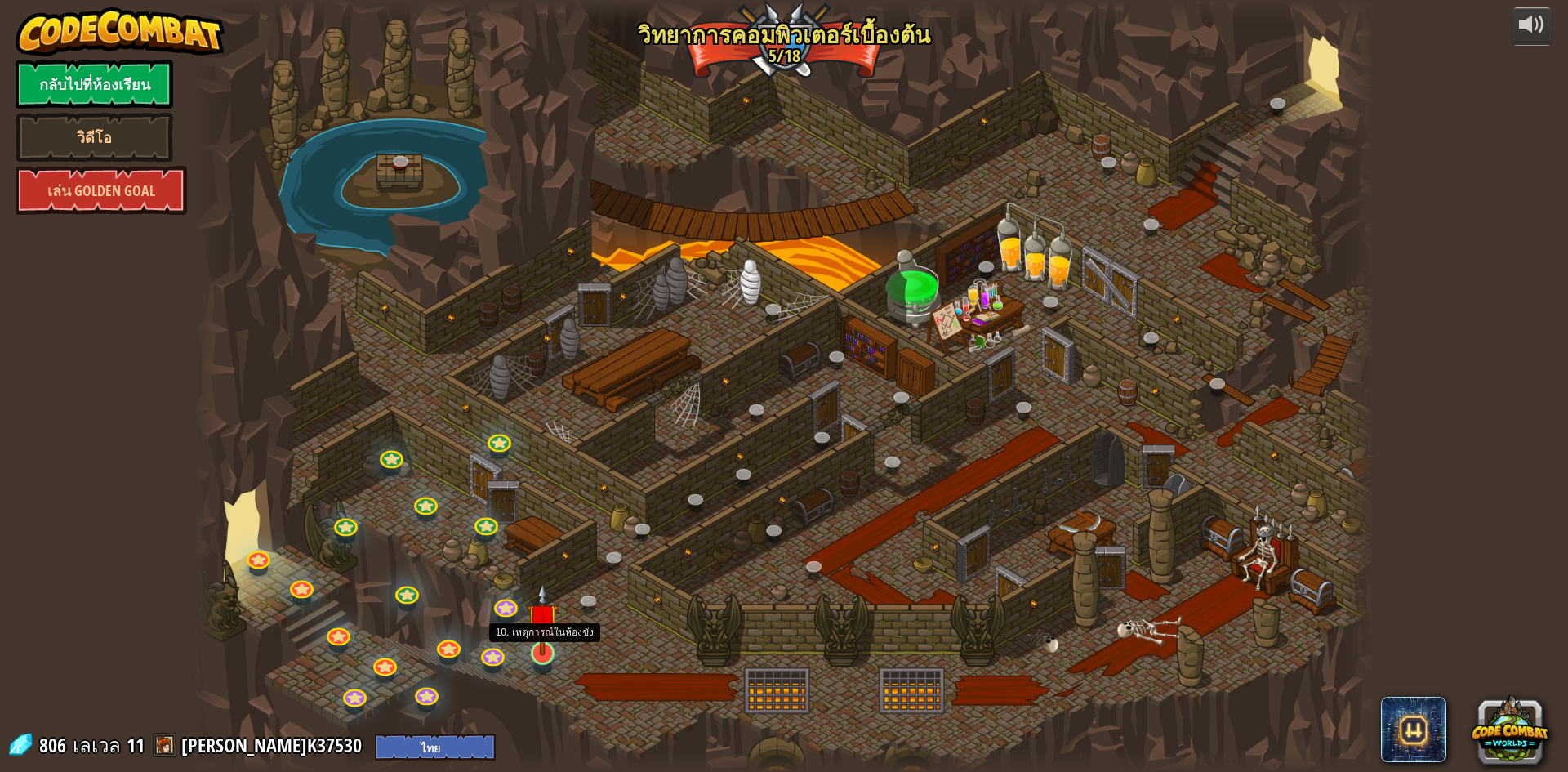
click at [542, 653] on img at bounding box center [542, 619] width 32 height 73
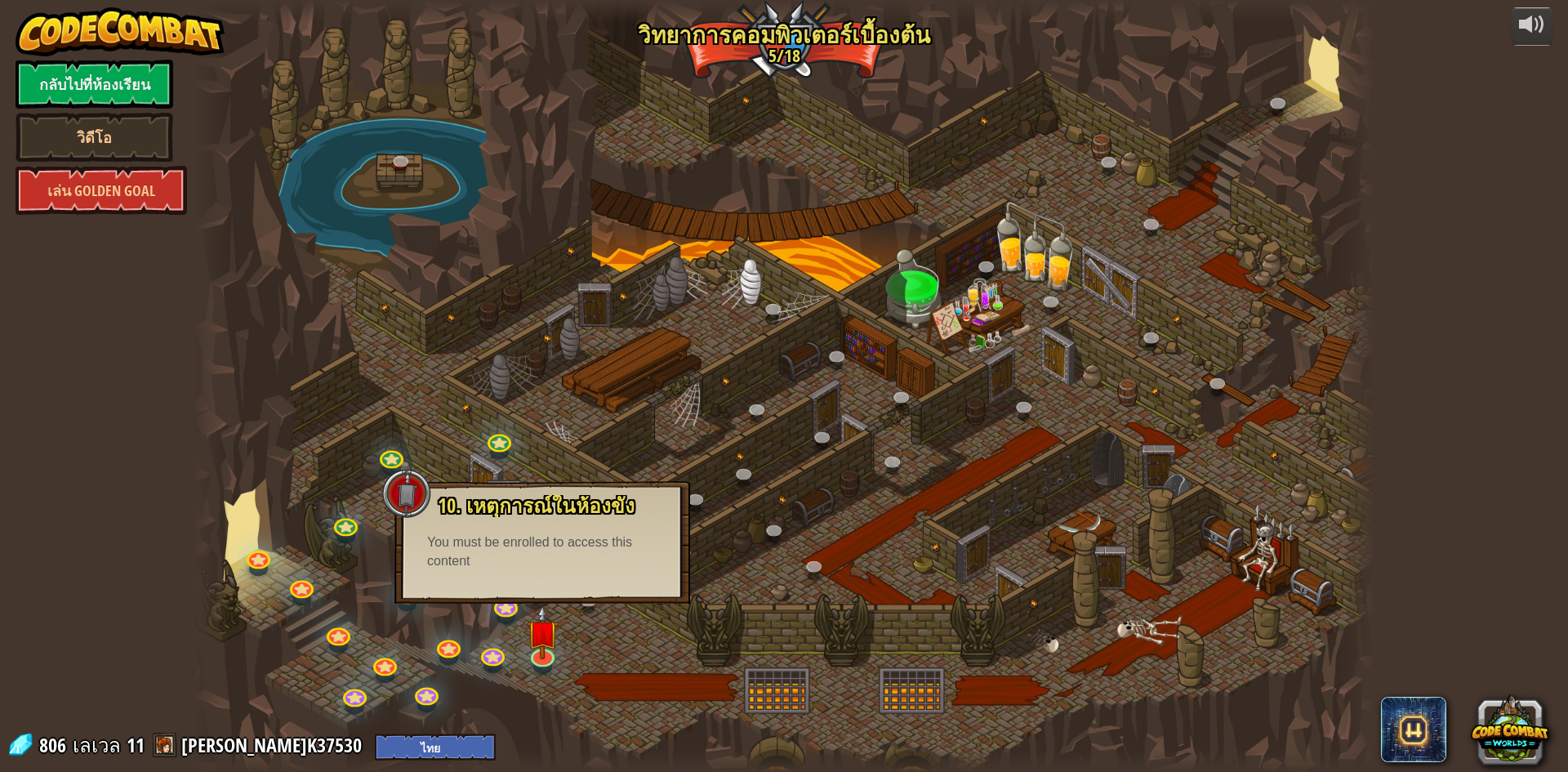
click at [741, 633] on div at bounding box center [784, 386] width 1181 height 772
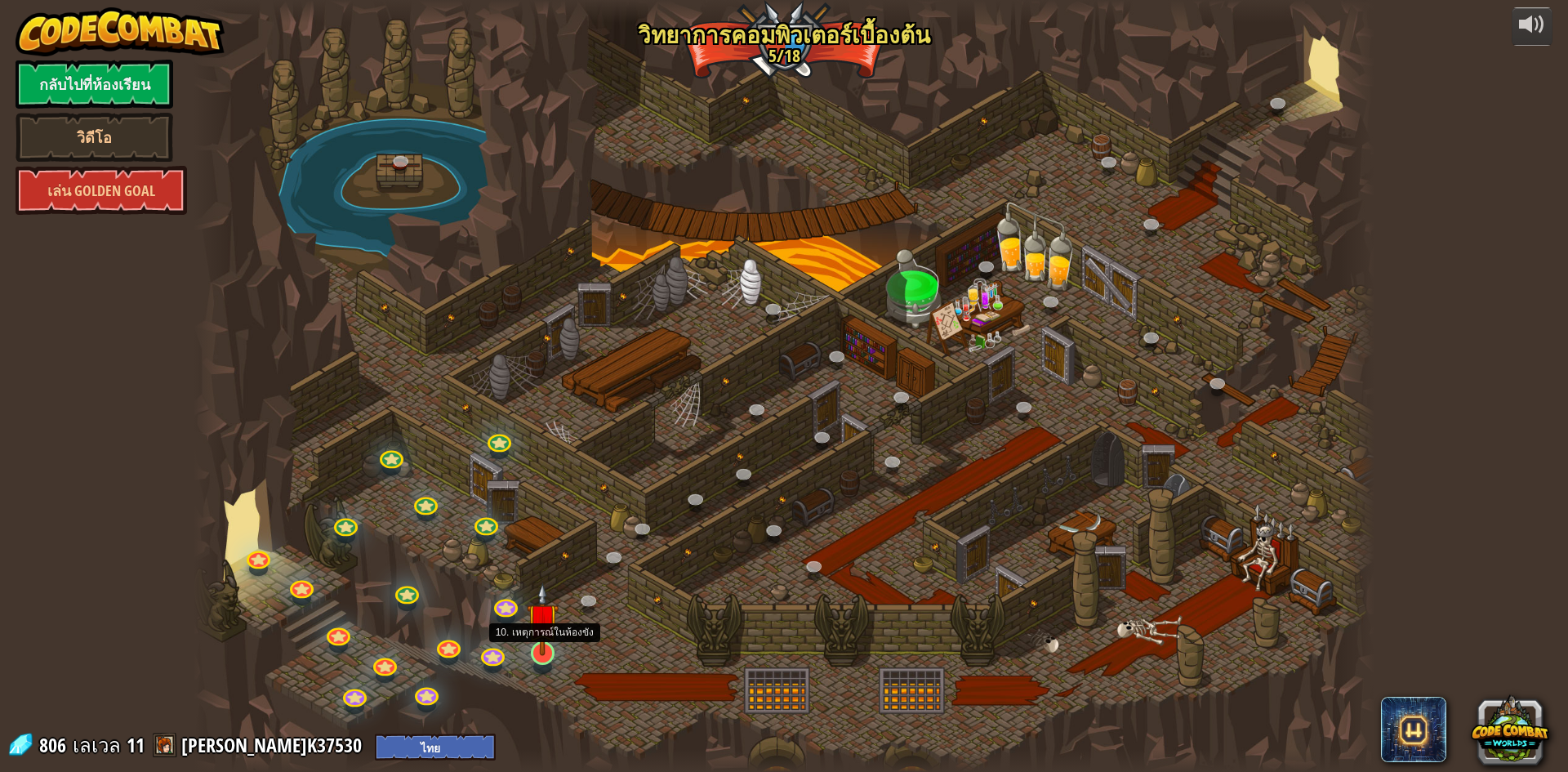
click at [539, 648] on img at bounding box center [542, 619] width 32 height 73
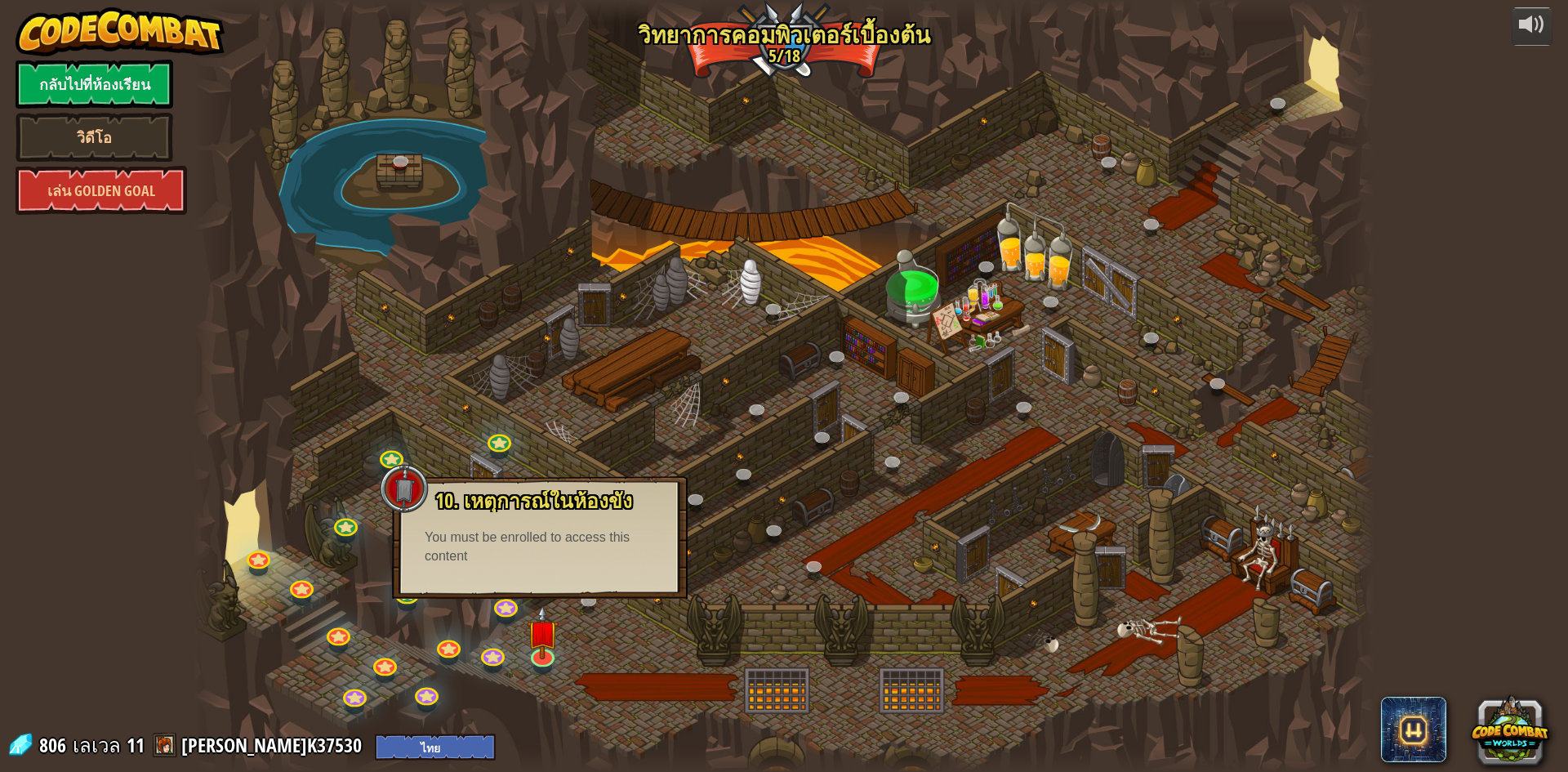
click at [740, 592] on div at bounding box center [784, 386] width 1181 height 772
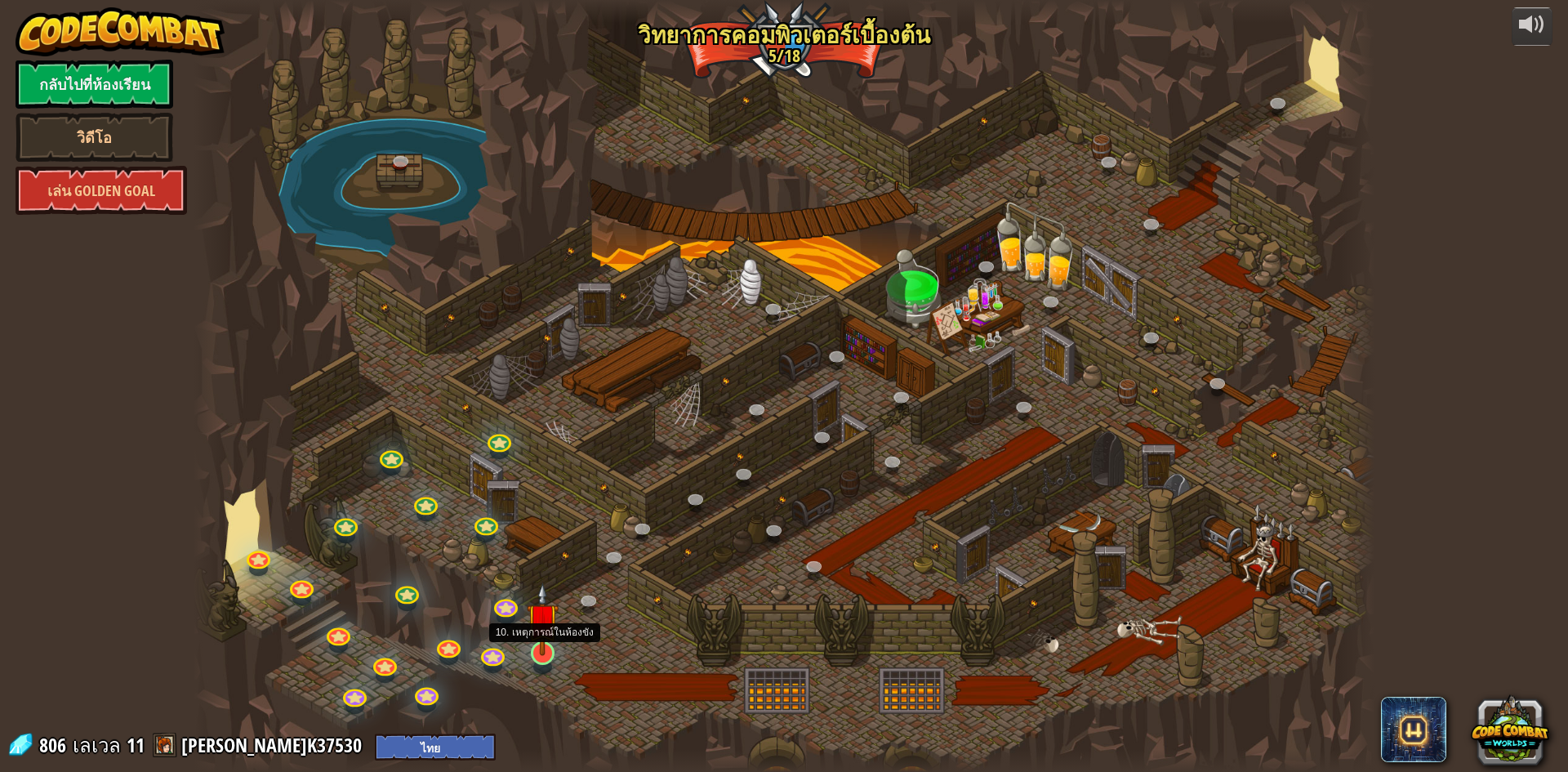
click at [532, 655] on img at bounding box center [542, 619] width 32 height 73
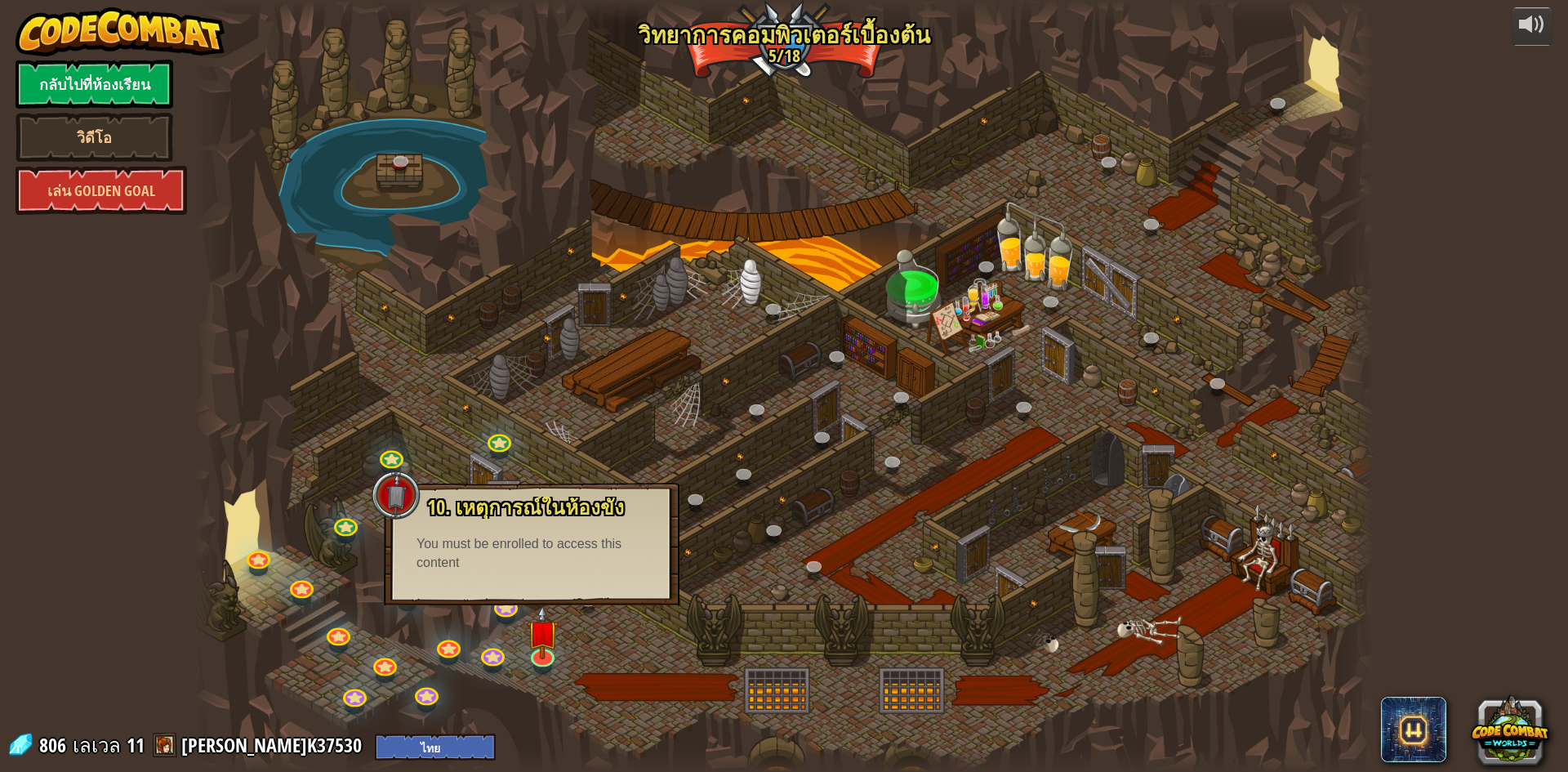
click at [573, 460] on div at bounding box center [784, 386] width 1181 height 772
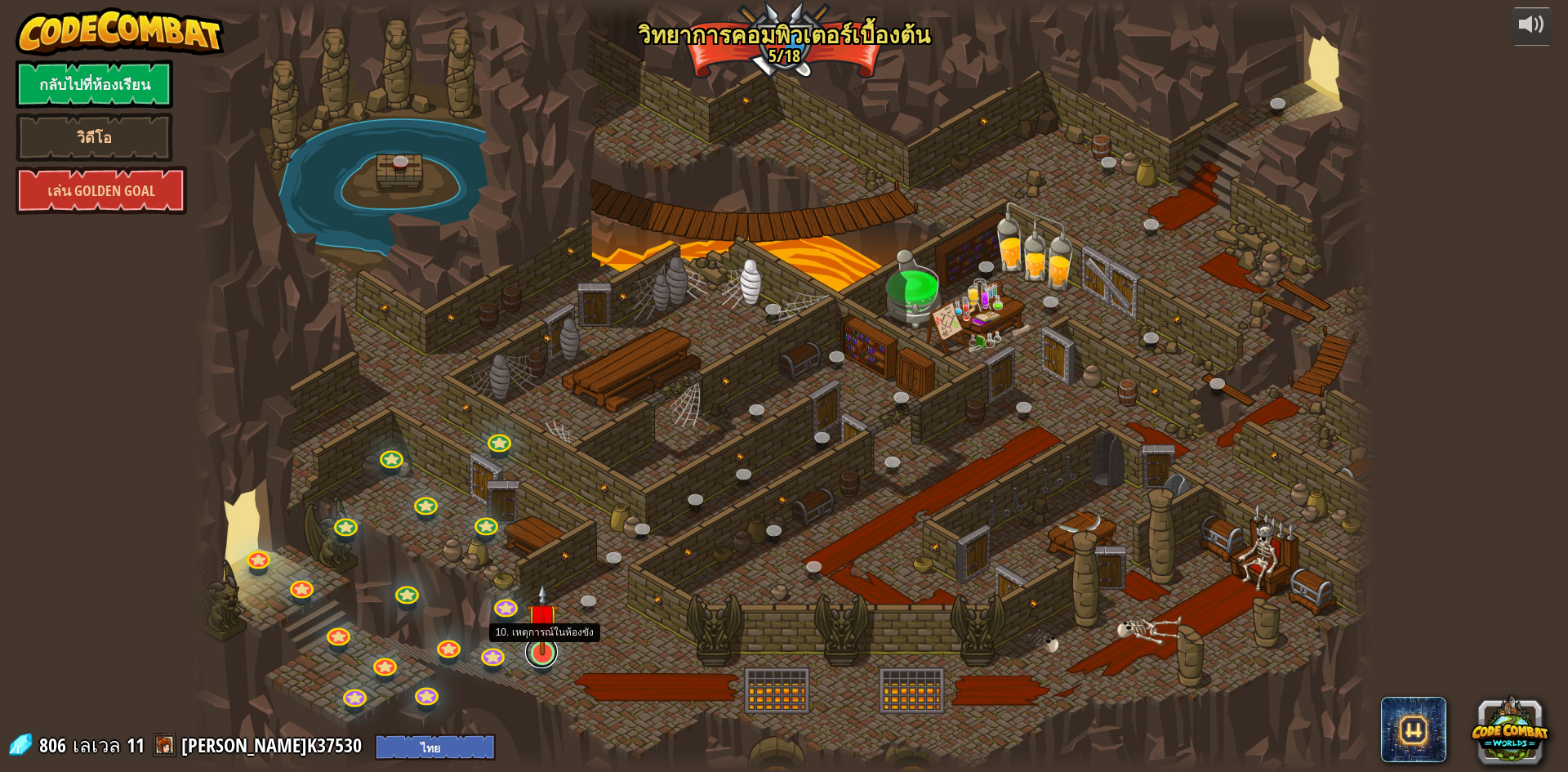
click at [550, 655] on link at bounding box center [541, 653] width 33 height 33
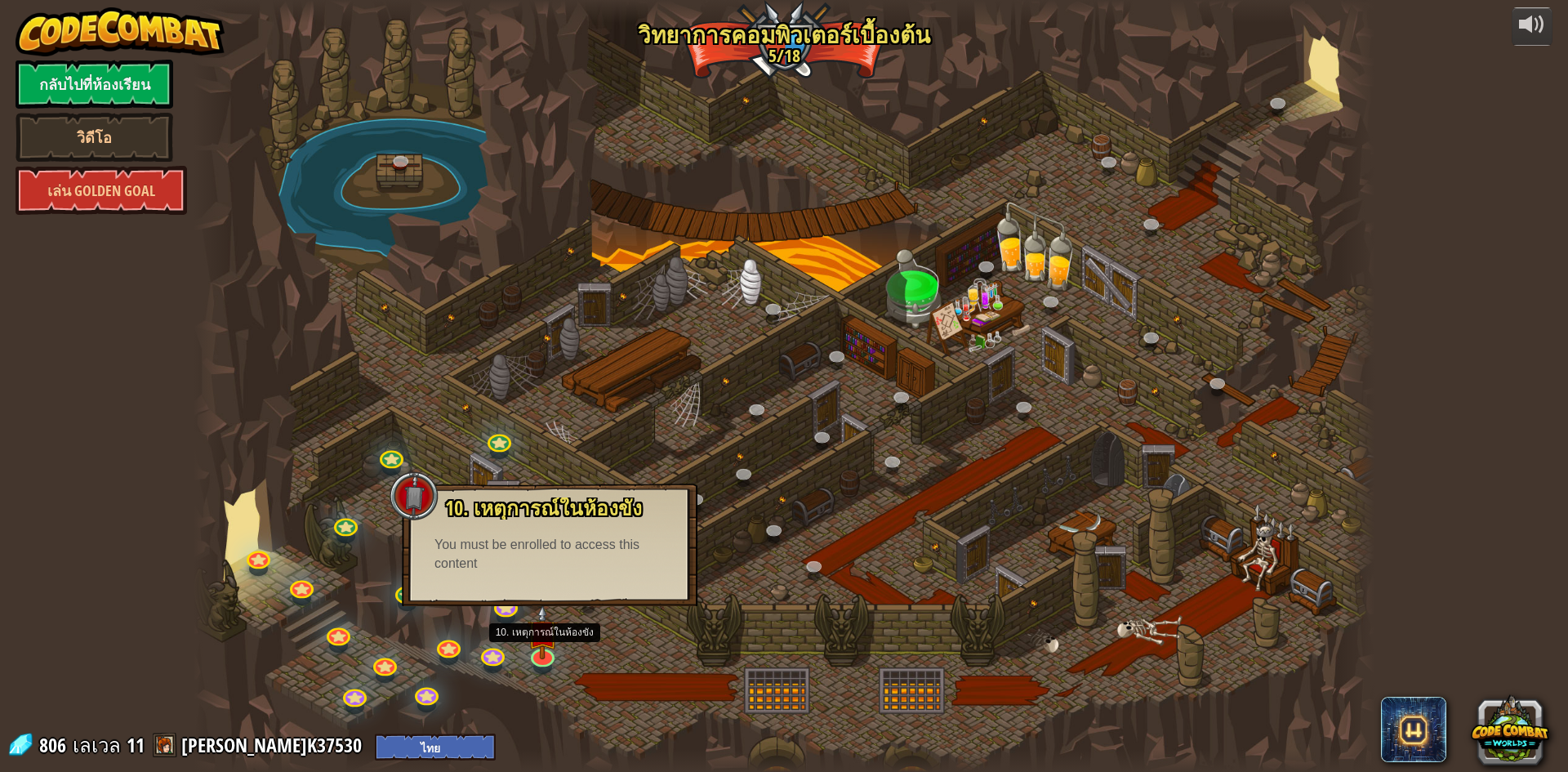
click at [651, 424] on div at bounding box center [784, 386] width 1181 height 772
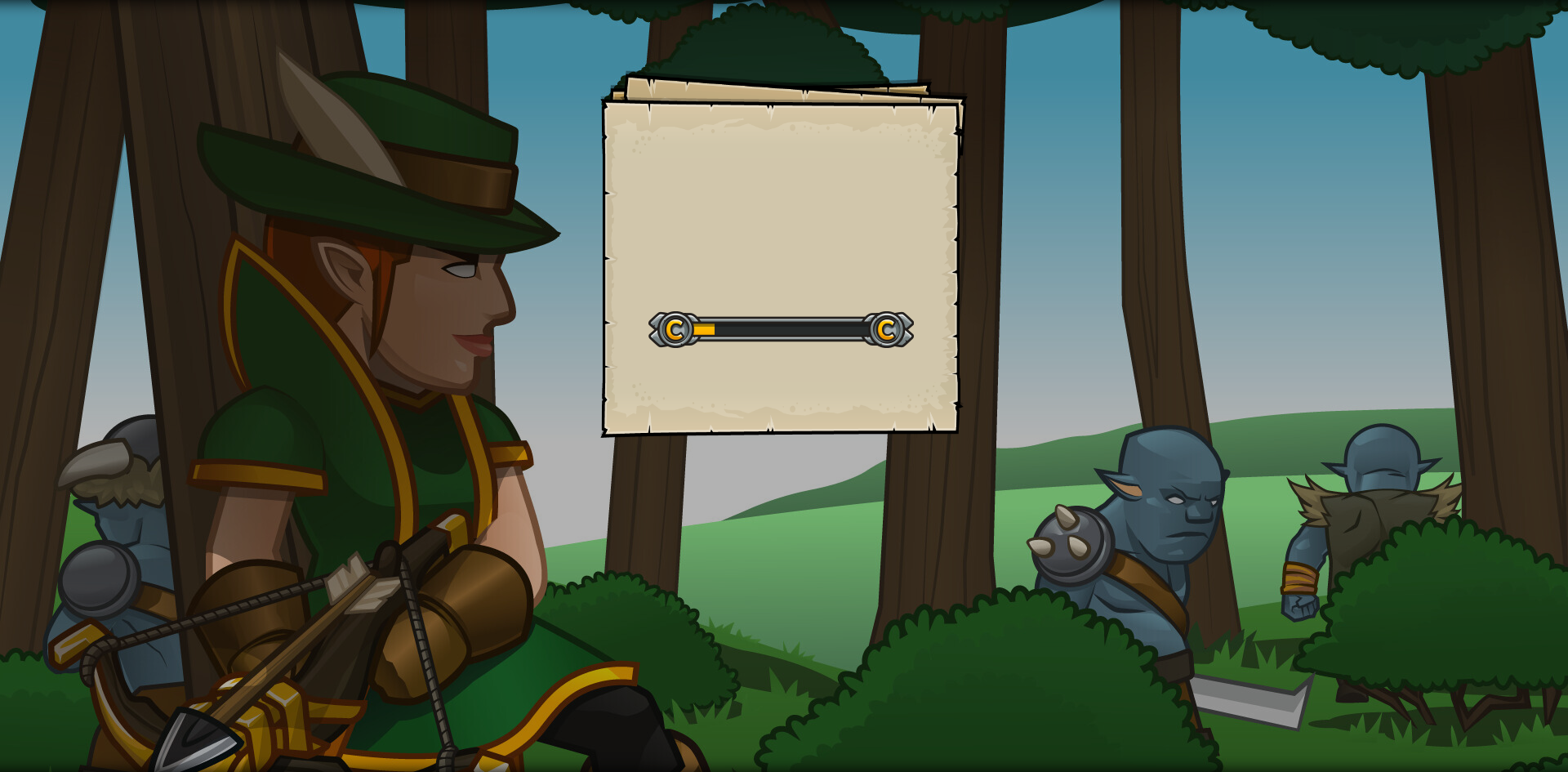
select select "th"
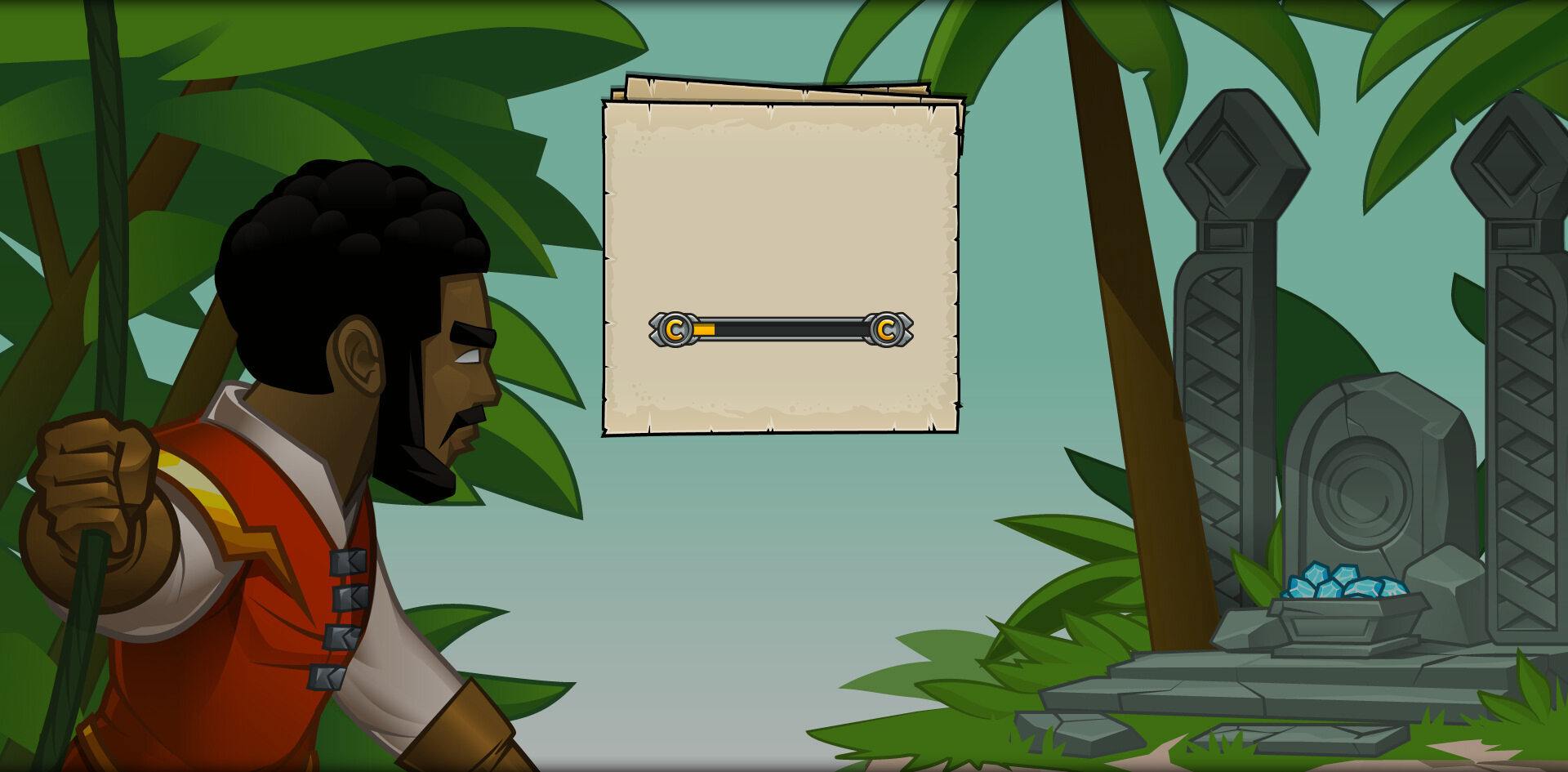
select select "th"
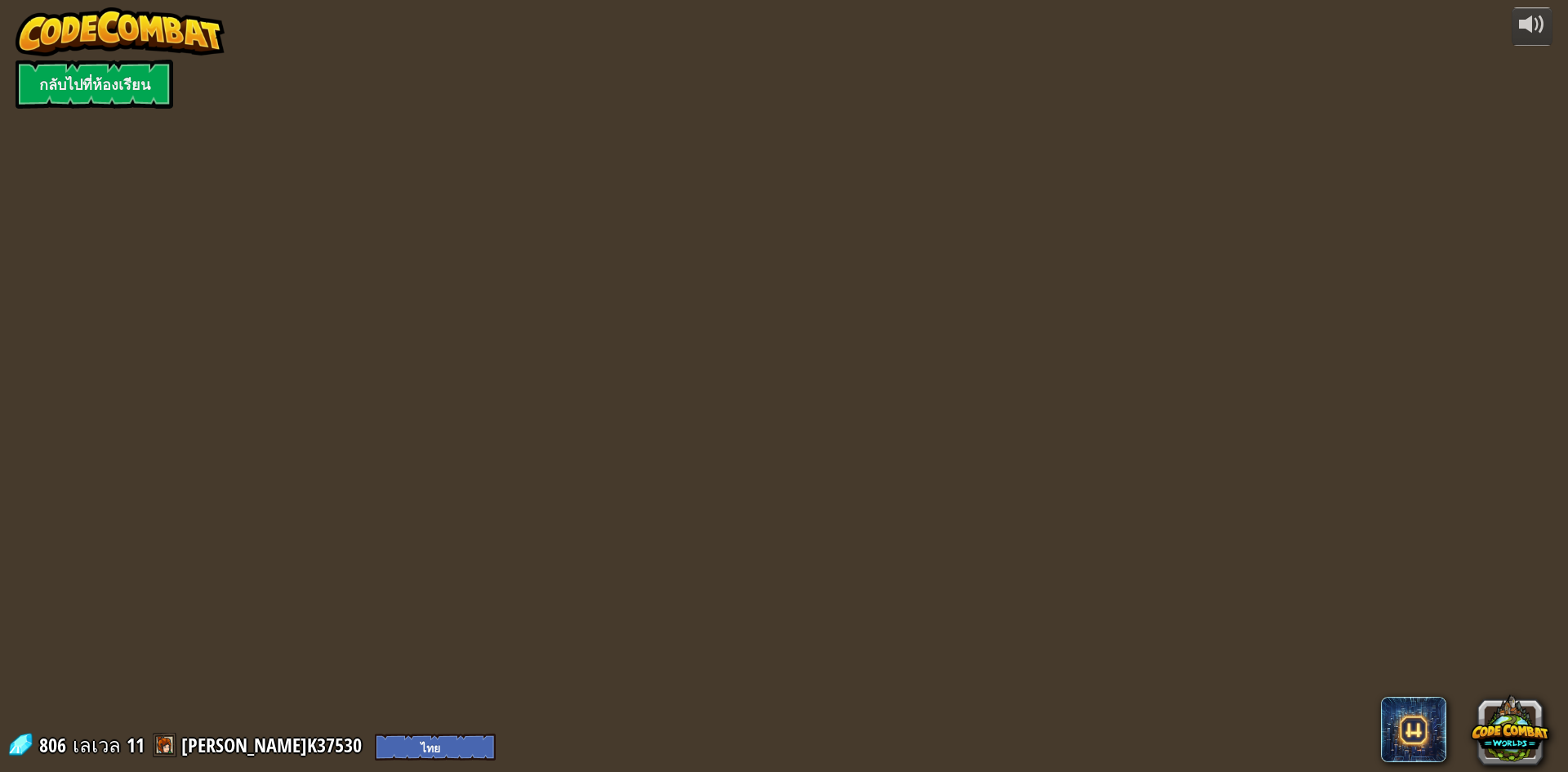
select select "th"
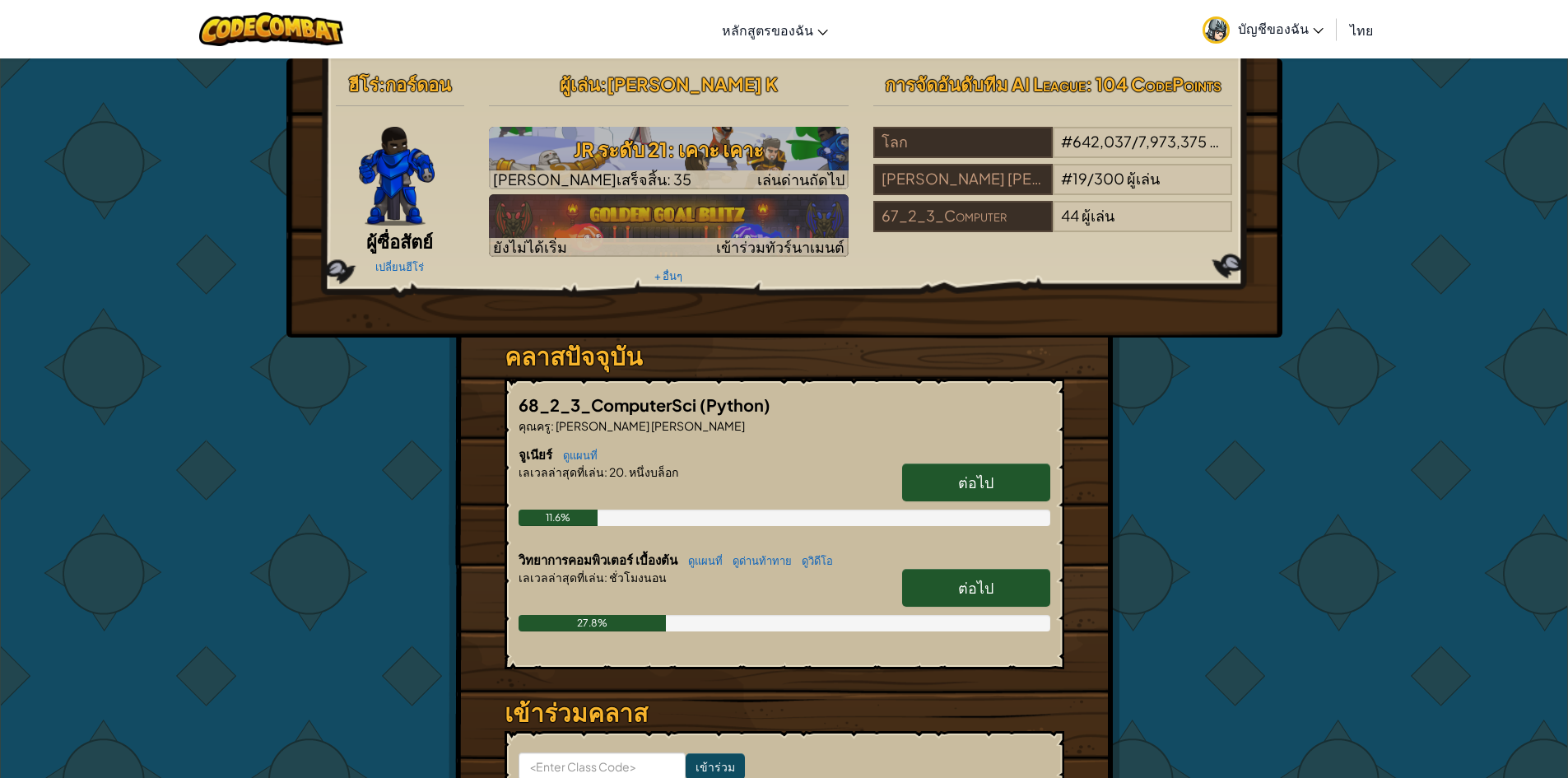
click at [1300, 19] on link "บัญชีของฉัน" at bounding box center [1263, 30] width 138 height 52
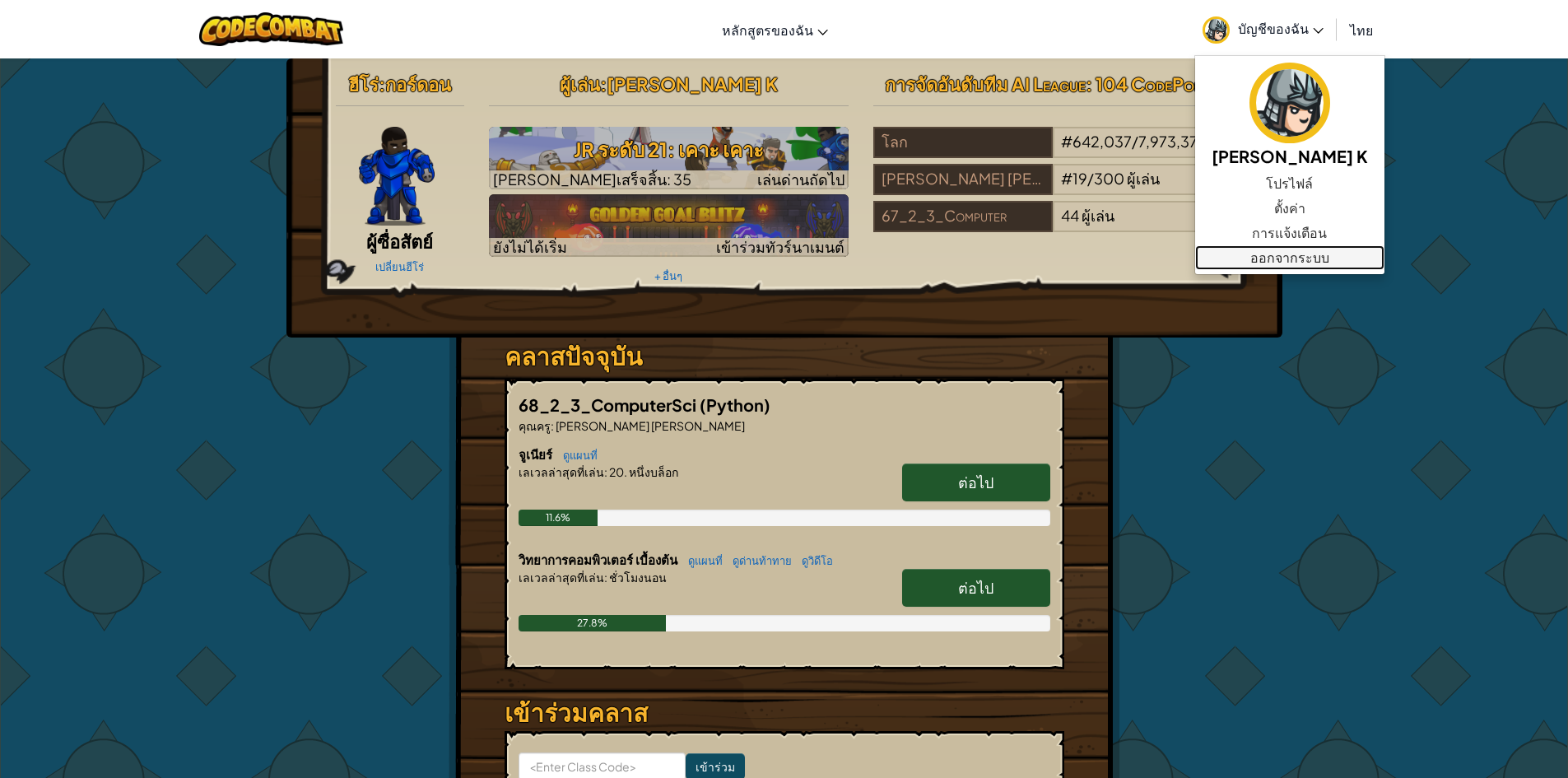
click at [1267, 263] on link "ออกจากระบบ" at bounding box center [1290, 257] width 190 height 25
